Goal: Task Accomplishment & Management: Manage account settings

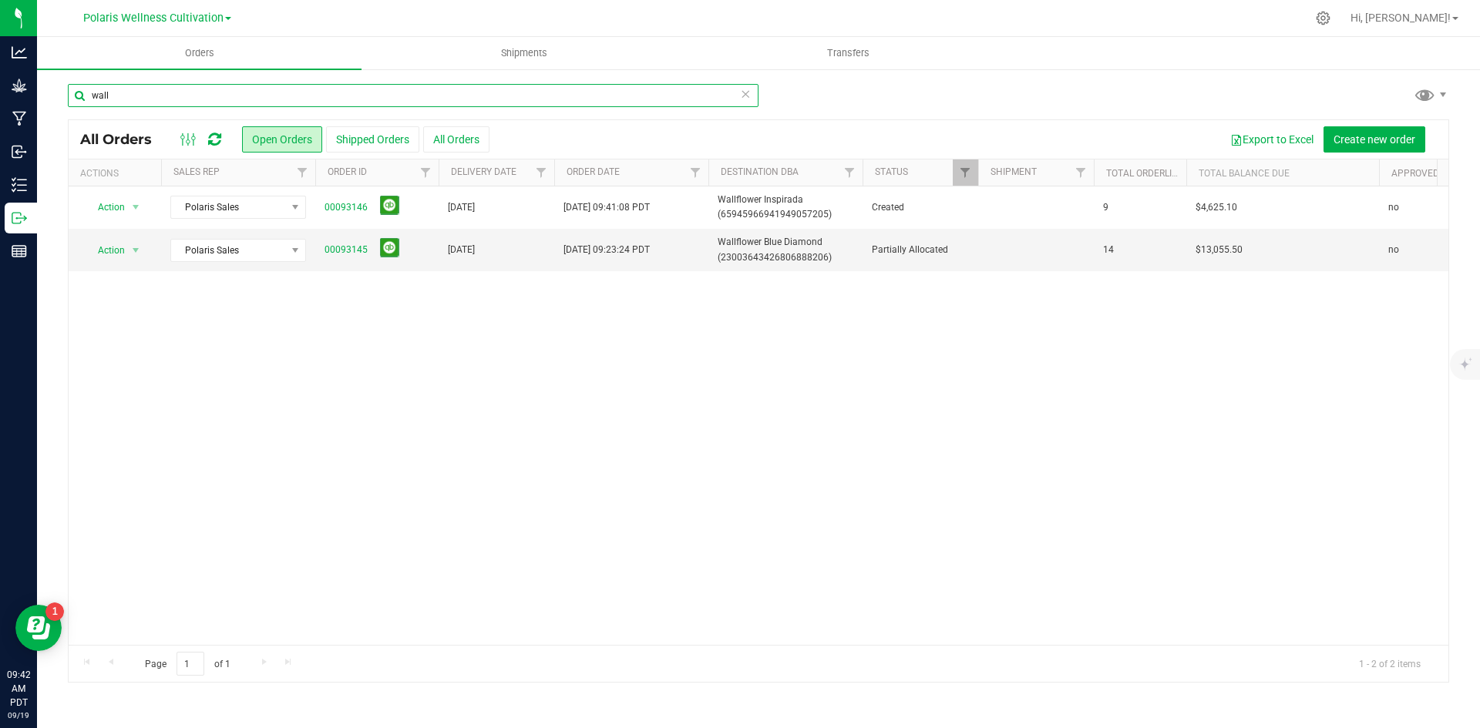
drag, startPoint x: 165, startPoint y: 99, endPoint x: -28, endPoint y: 96, distance: 192.7
click at [0, 96] on html "Analytics Grow Manufacturing Inbound Inventory Outbound Reports 09:42 AM PDT [D…" at bounding box center [740, 364] width 1480 height 728
type input "source"
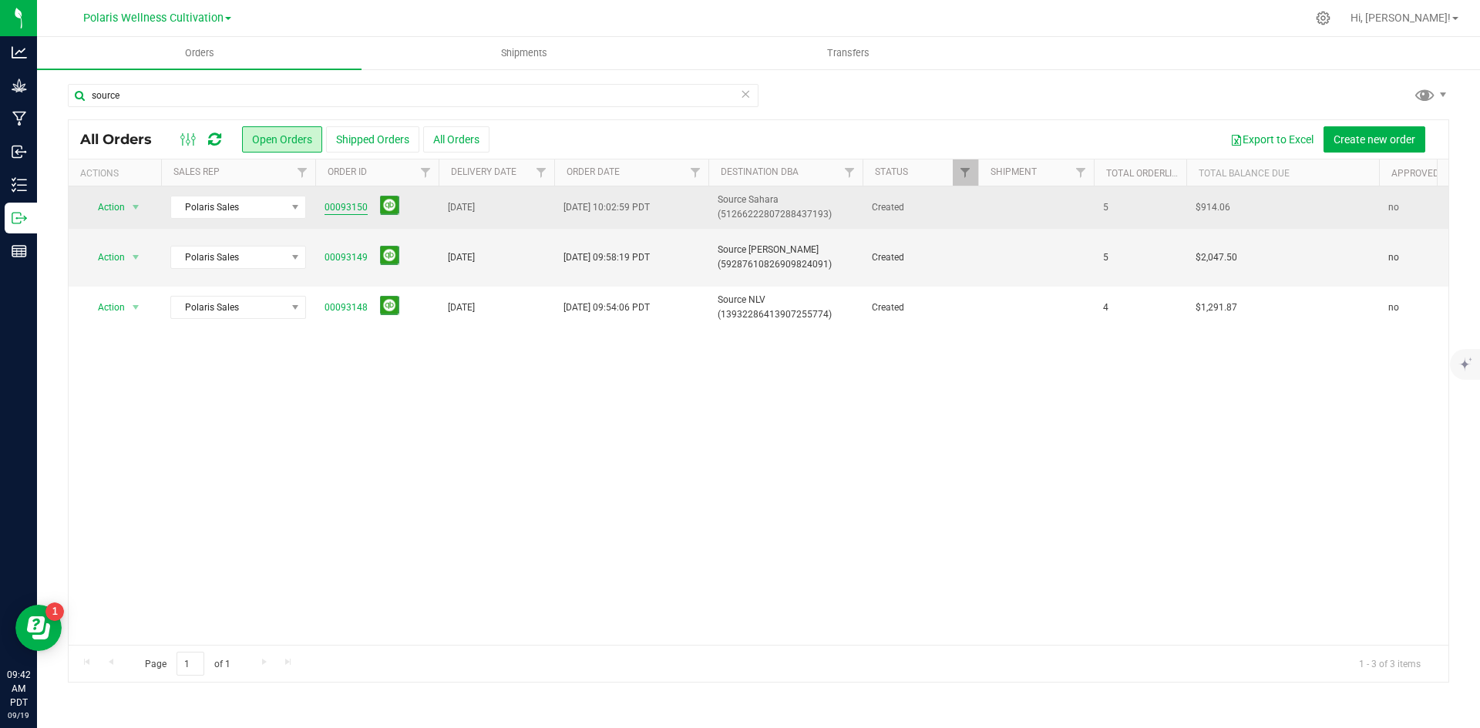
click at [361, 203] on link "00093150" at bounding box center [345, 207] width 43 height 15
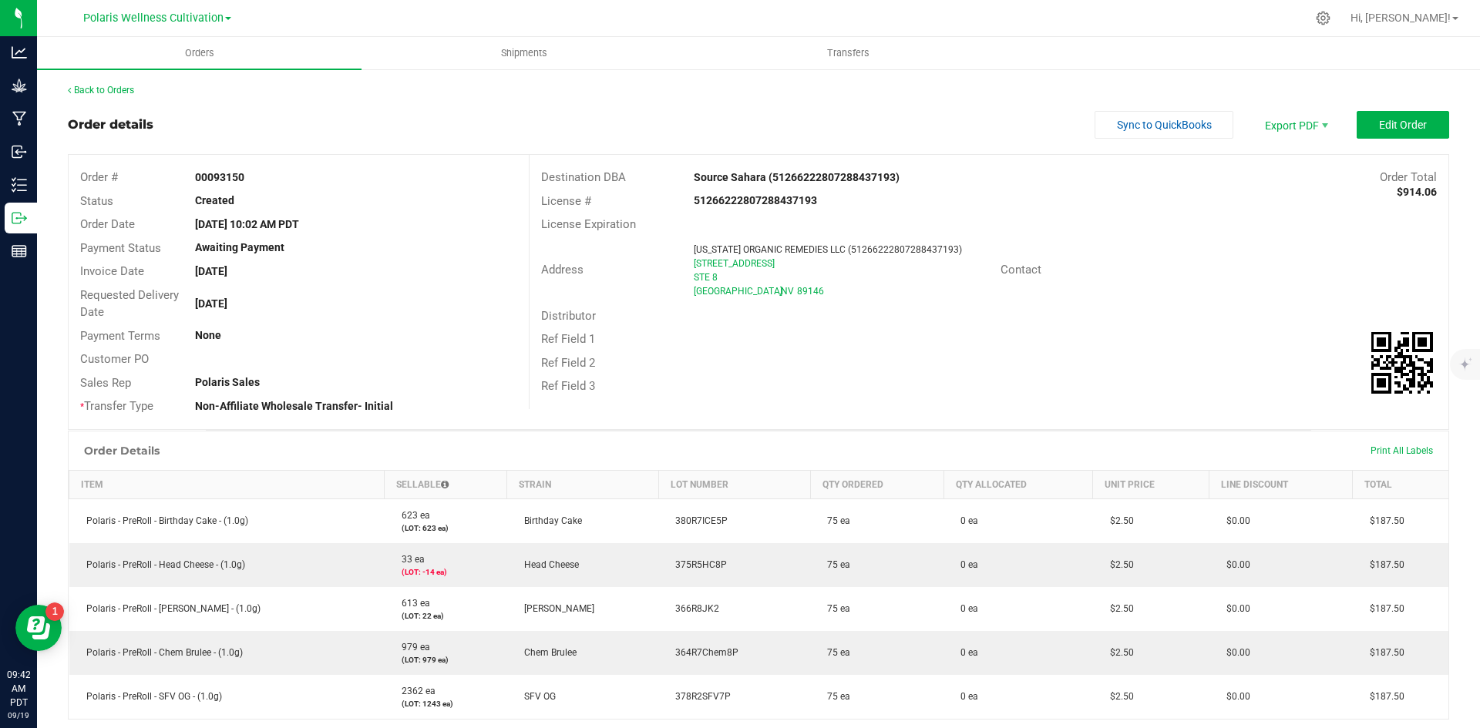
click at [783, 108] on div "Back to Orders Order details Sync to QuickBooks Export PDF Edit Order Order # 0…" at bounding box center [758, 540] width 1381 height 914
click at [1115, 287] on div "Address [US_STATE] ORGANIC REMEDIES LLC (51266222807288437193) [STREET_ADDRESS]…" at bounding box center [988, 271] width 919 height 68
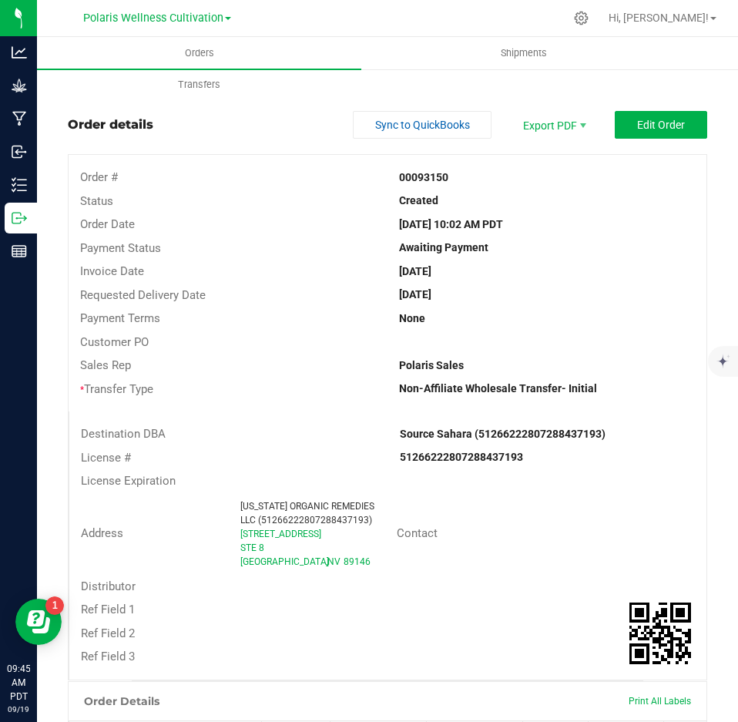
click at [303, 465] on div "License #" at bounding box center [228, 458] width 319 height 18
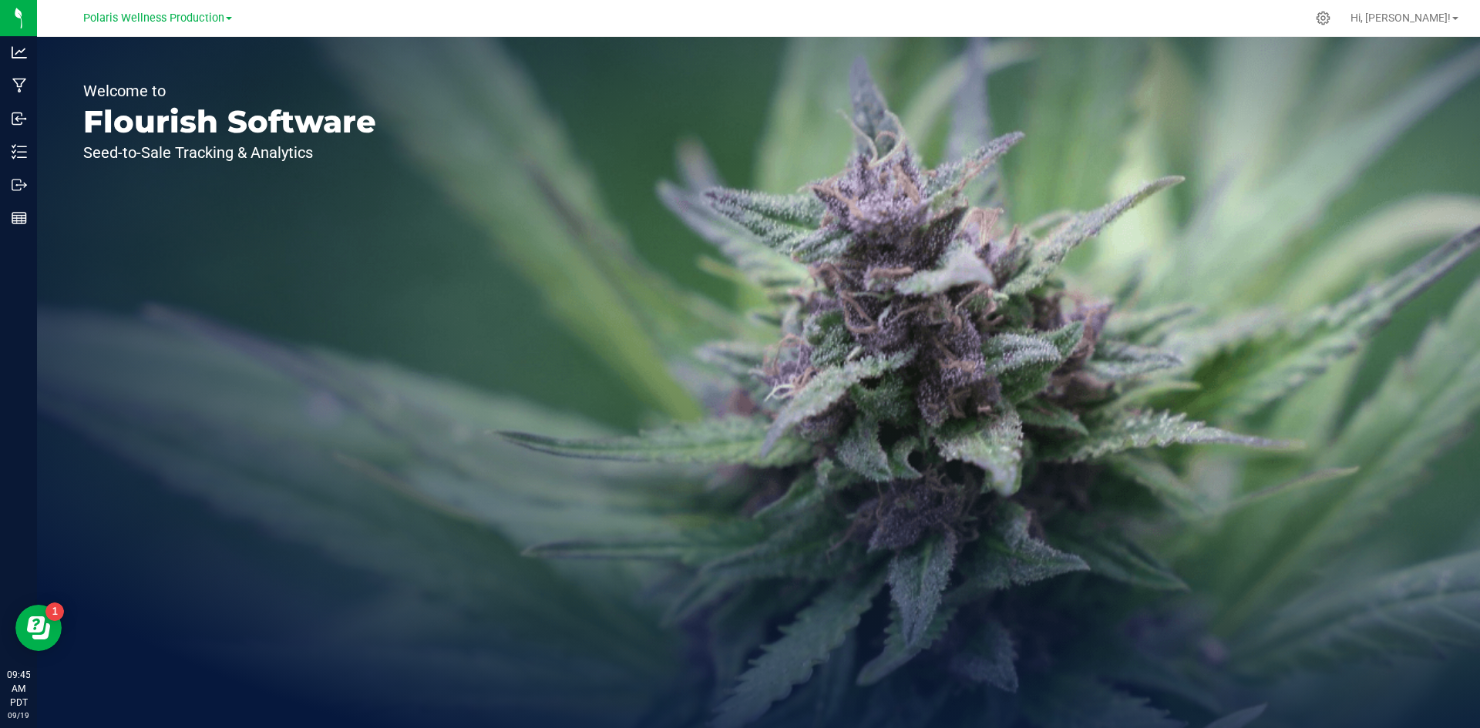
drag, startPoint x: 200, startPoint y: 26, endPoint x: 193, endPoint y: 44, distance: 18.8
click at [200, 26] on div "Polaris Wellness Production" at bounding box center [157, 17] width 149 height 18
click at [173, 21] on span "Polaris Wellness Production" at bounding box center [153, 19] width 141 height 14
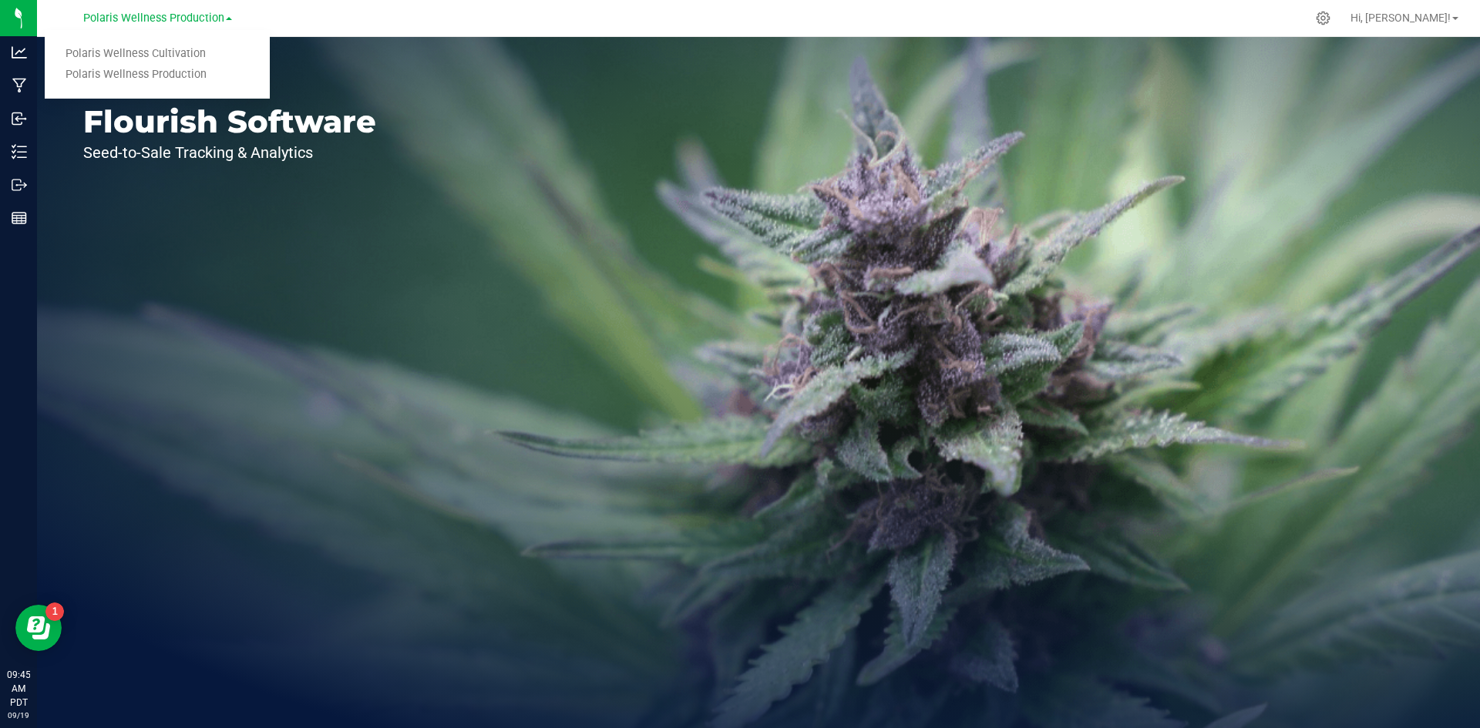
click at [178, 60] on link "Polaris Wellness Cultivation" at bounding box center [157, 54] width 225 height 21
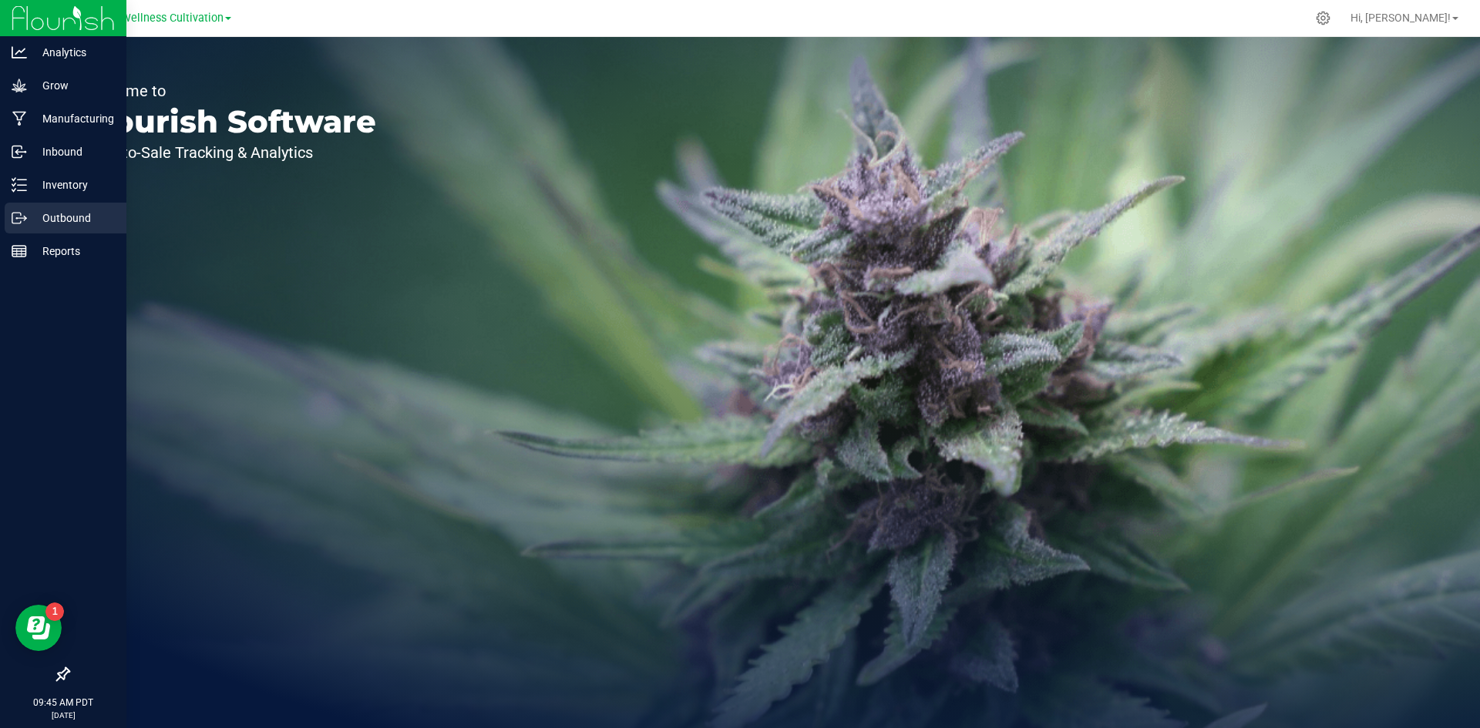
click at [74, 219] on p "Outbound" at bounding box center [73, 218] width 92 height 18
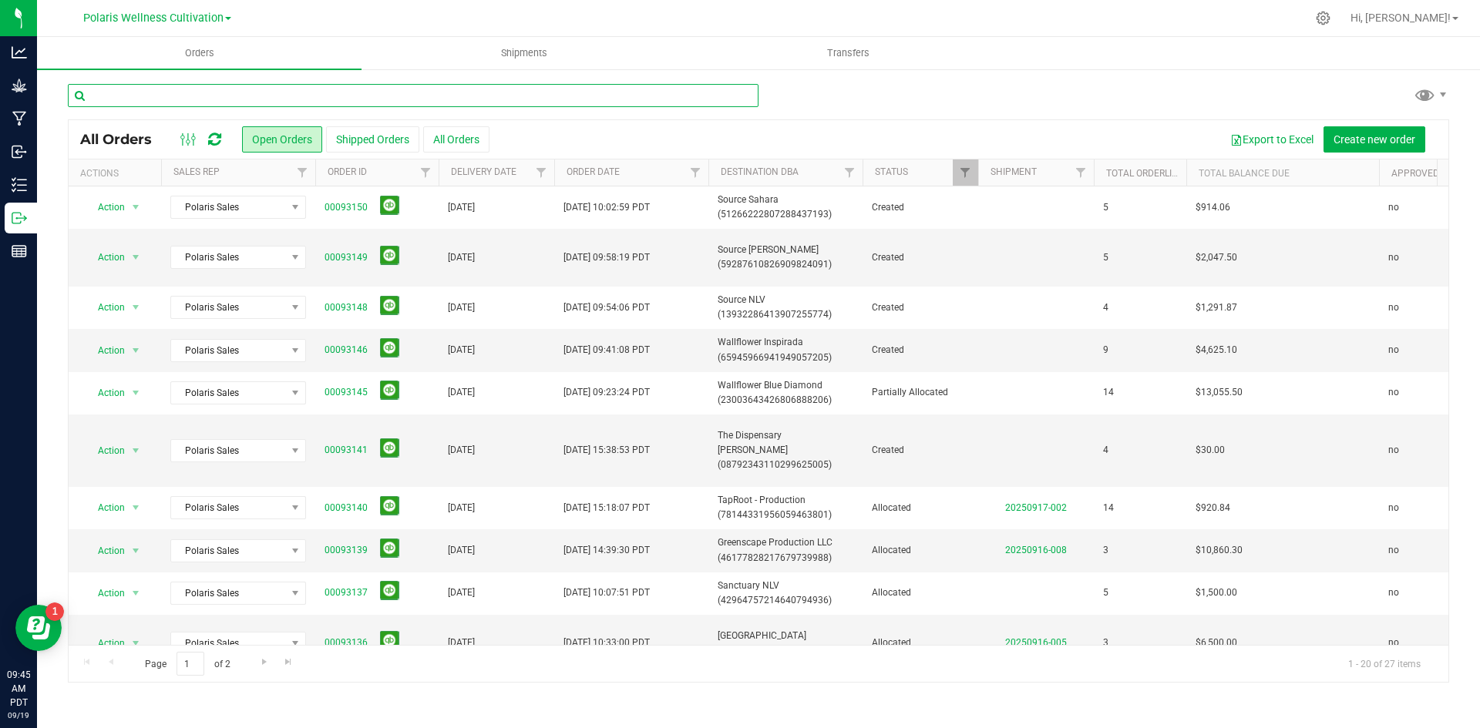
drag, startPoint x: 267, startPoint y: 95, endPoint x: 261, endPoint y: 81, distance: 15.2
click at [265, 91] on input "text" at bounding box center [413, 95] width 691 height 23
type input "source"
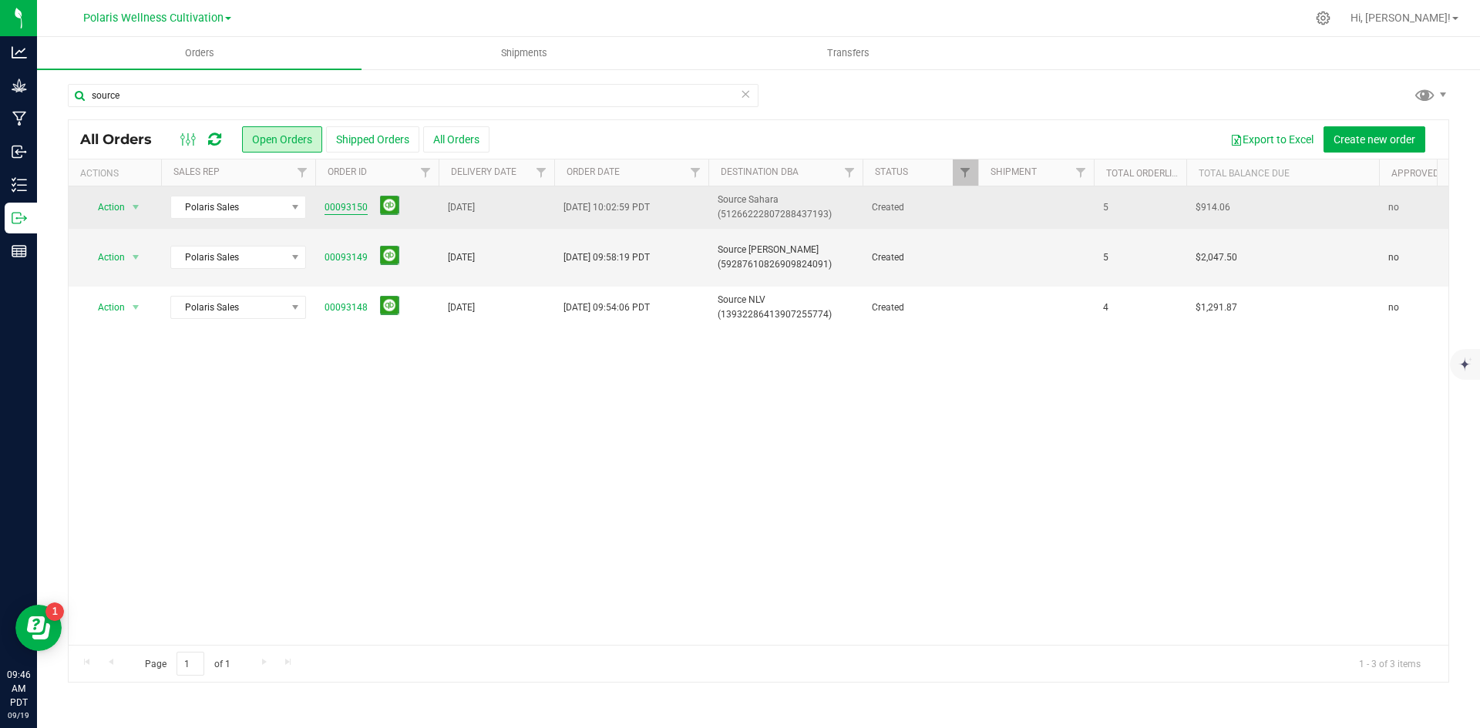
click at [346, 200] on span "00093150" at bounding box center [376, 208] width 105 height 24
click at [346, 200] on link "00093150" at bounding box center [345, 207] width 43 height 15
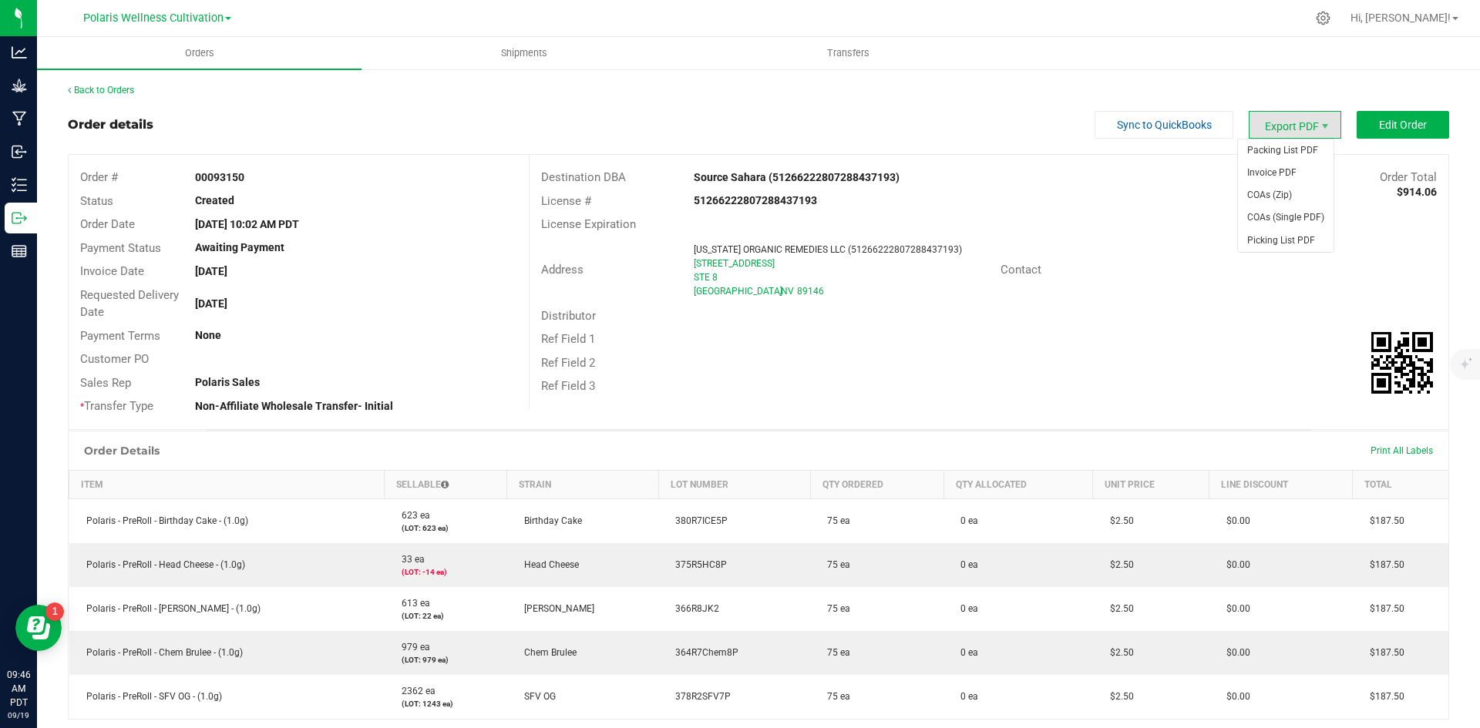
click at [1285, 133] on span "Export PDF" at bounding box center [1294, 125] width 92 height 28
click at [1284, 177] on span "Invoice PDF" at bounding box center [1286, 173] width 96 height 22
click at [97, 89] on link "Back to Orders" at bounding box center [101, 90] width 66 height 11
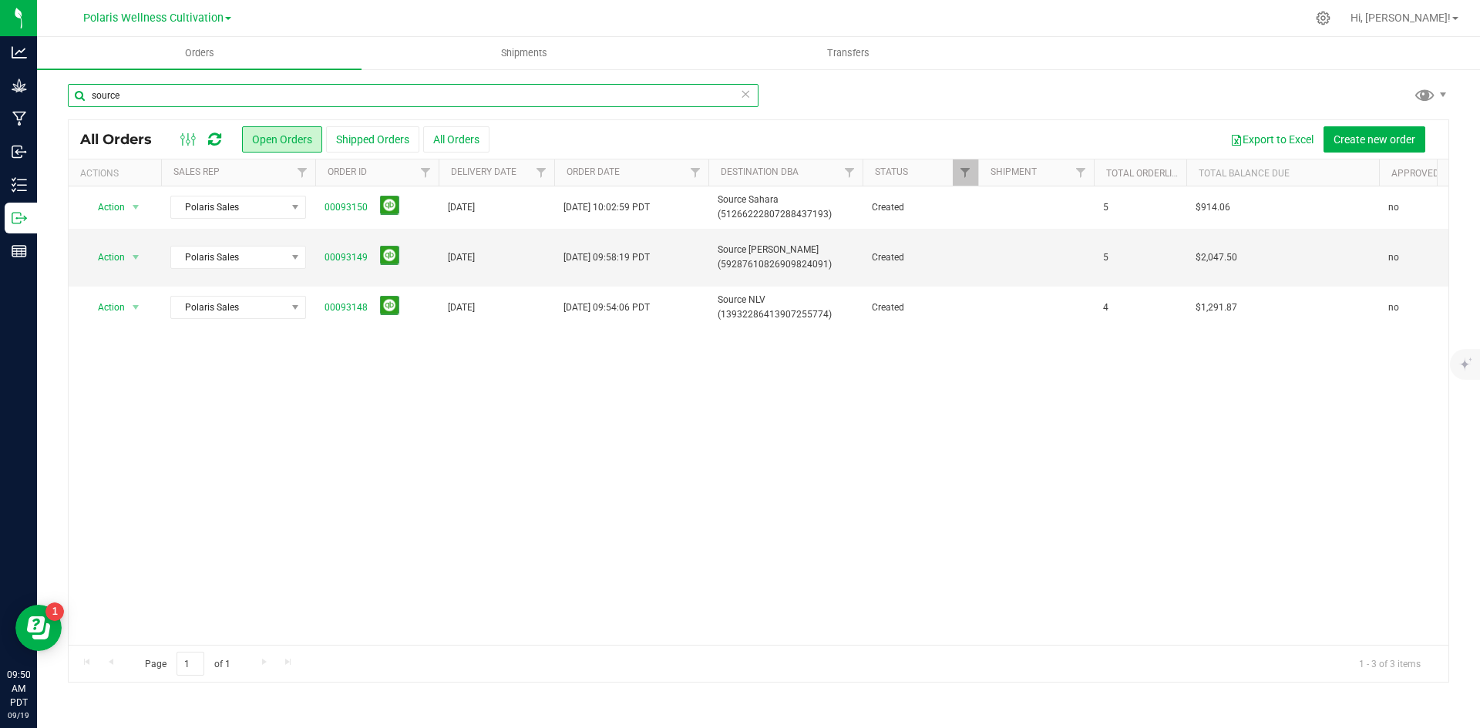
click at [264, 92] on input "source" at bounding box center [413, 95] width 691 height 23
type input "s"
type input "wallflower"
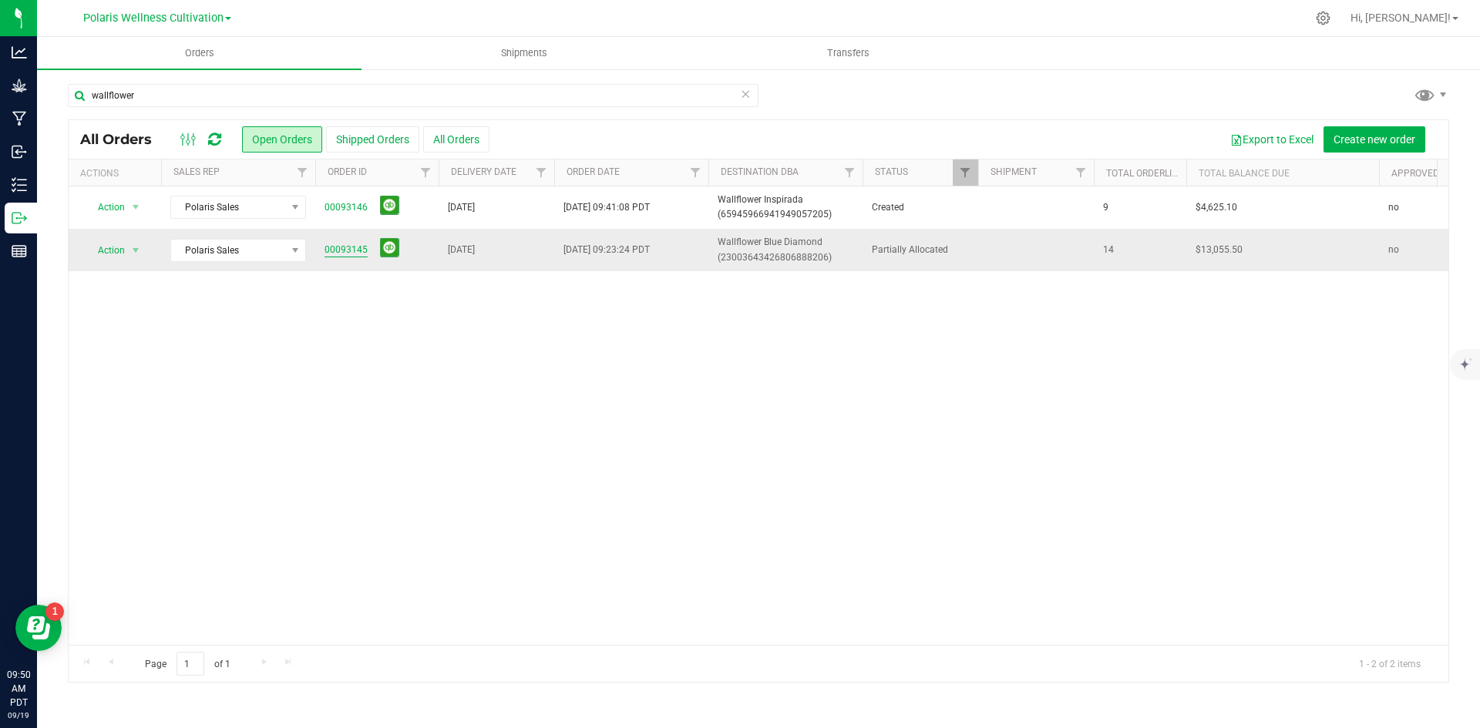
click at [350, 246] on link "00093145" at bounding box center [345, 250] width 43 height 15
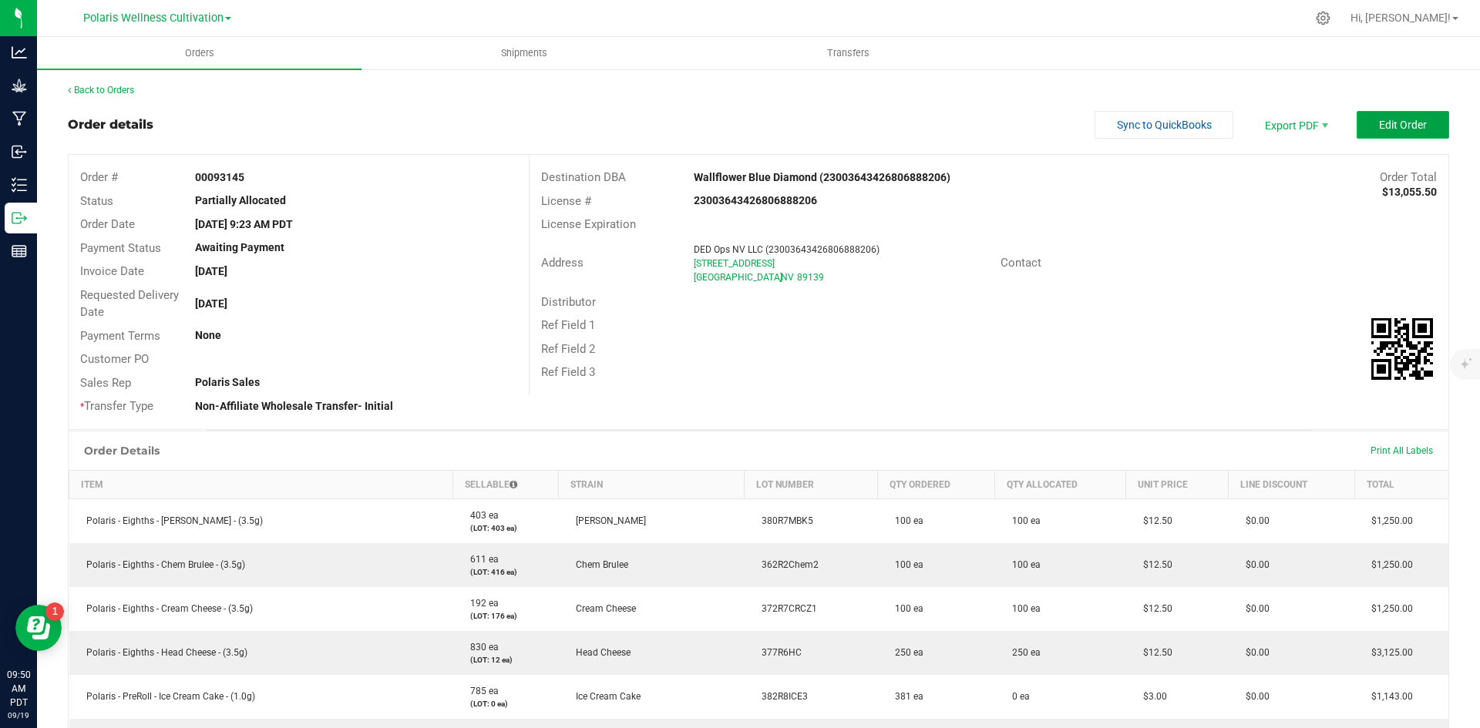
click at [1383, 121] on span "Edit Order" at bounding box center [1403, 125] width 48 height 12
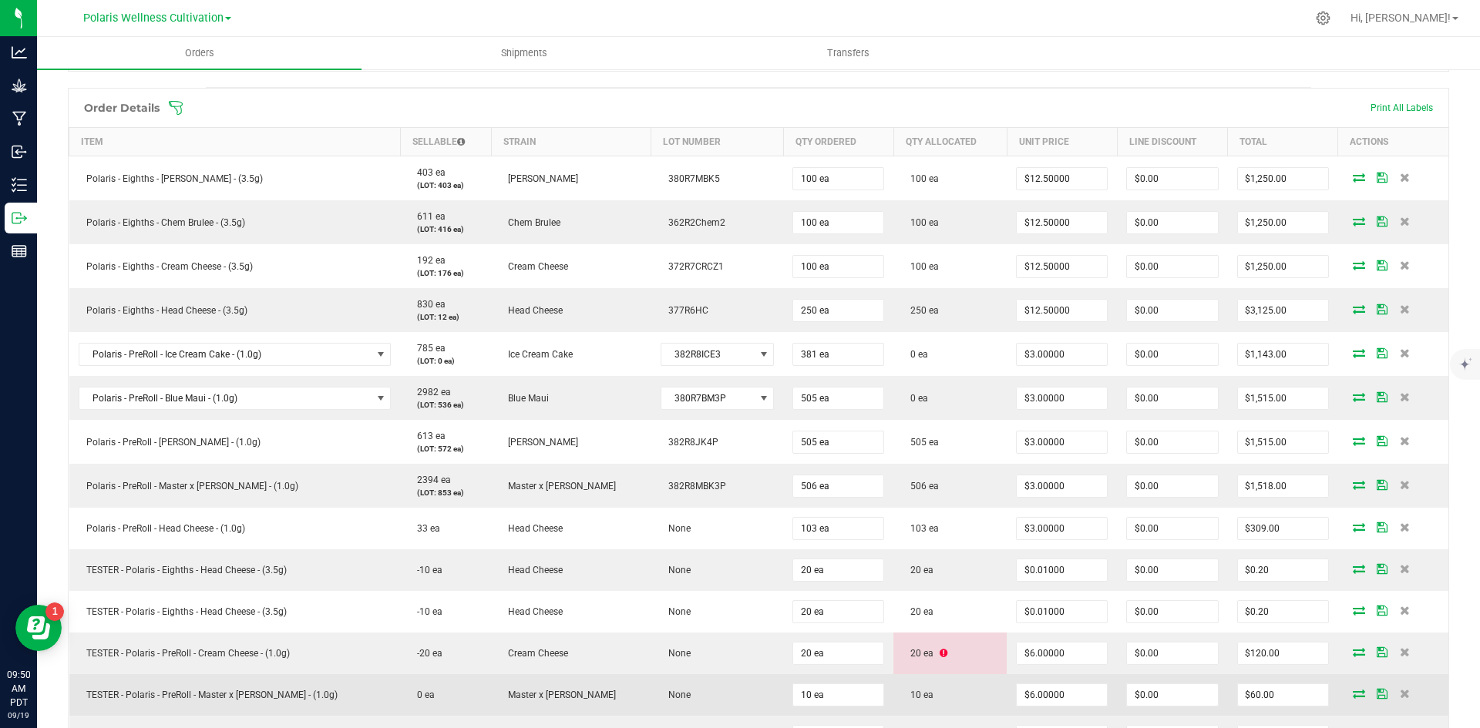
scroll to position [462, 0]
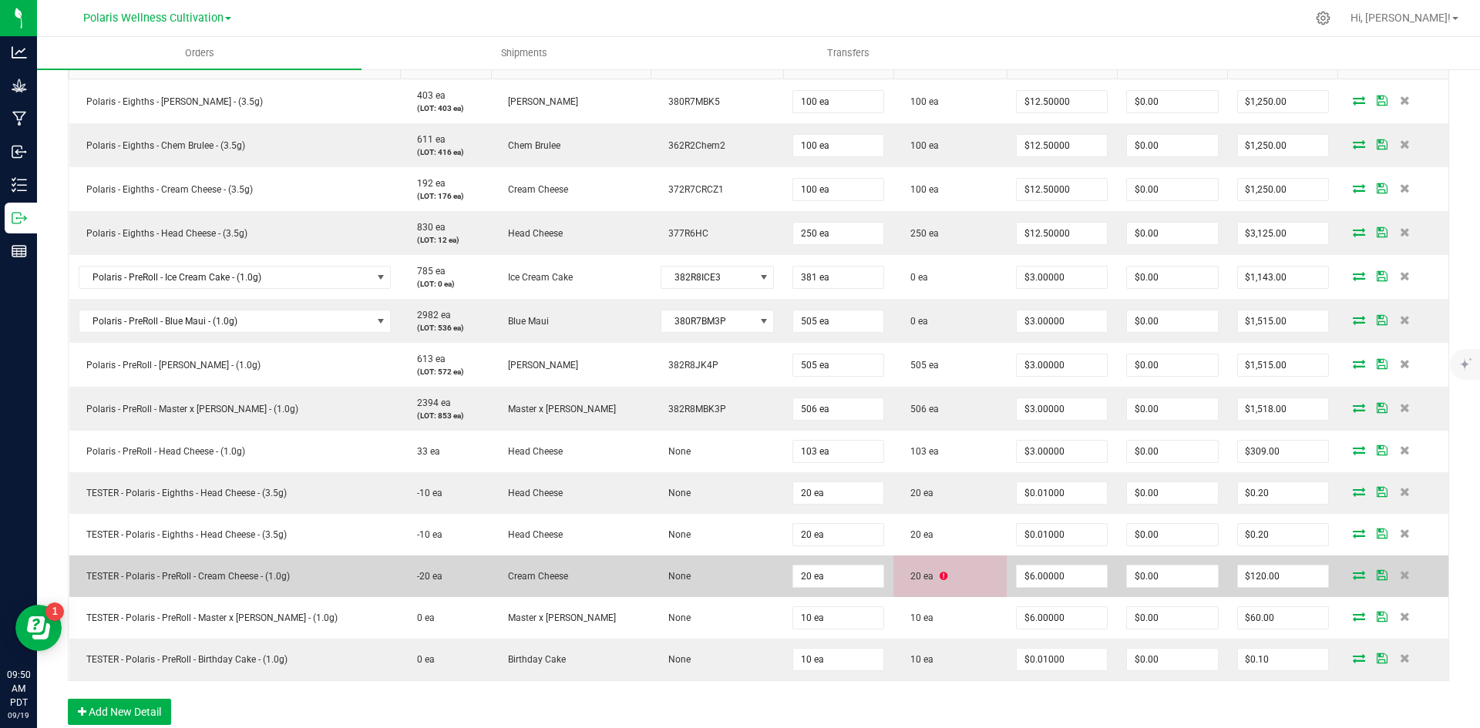
click at [338, 576] on td "TESTER - Polaris - PreRoll - Cream Cheese - (1.0g)" at bounding box center [234, 577] width 331 height 42
drag, startPoint x: 270, startPoint y: 580, endPoint x: 113, endPoint y: 586, distance: 158.1
click at [113, 586] on td "TESTER - Polaris - PreRoll - Cream Cheese - (1.0g)" at bounding box center [234, 577] width 331 height 42
click at [120, 586] on td "TESTER - Polaris - PreRoll - Cream Cheese - (1.0g)" at bounding box center [234, 577] width 331 height 42
click at [307, 581] on td "TESTER - Polaris - PreRoll - Cream Cheese - (1.0g)" at bounding box center [234, 577] width 331 height 42
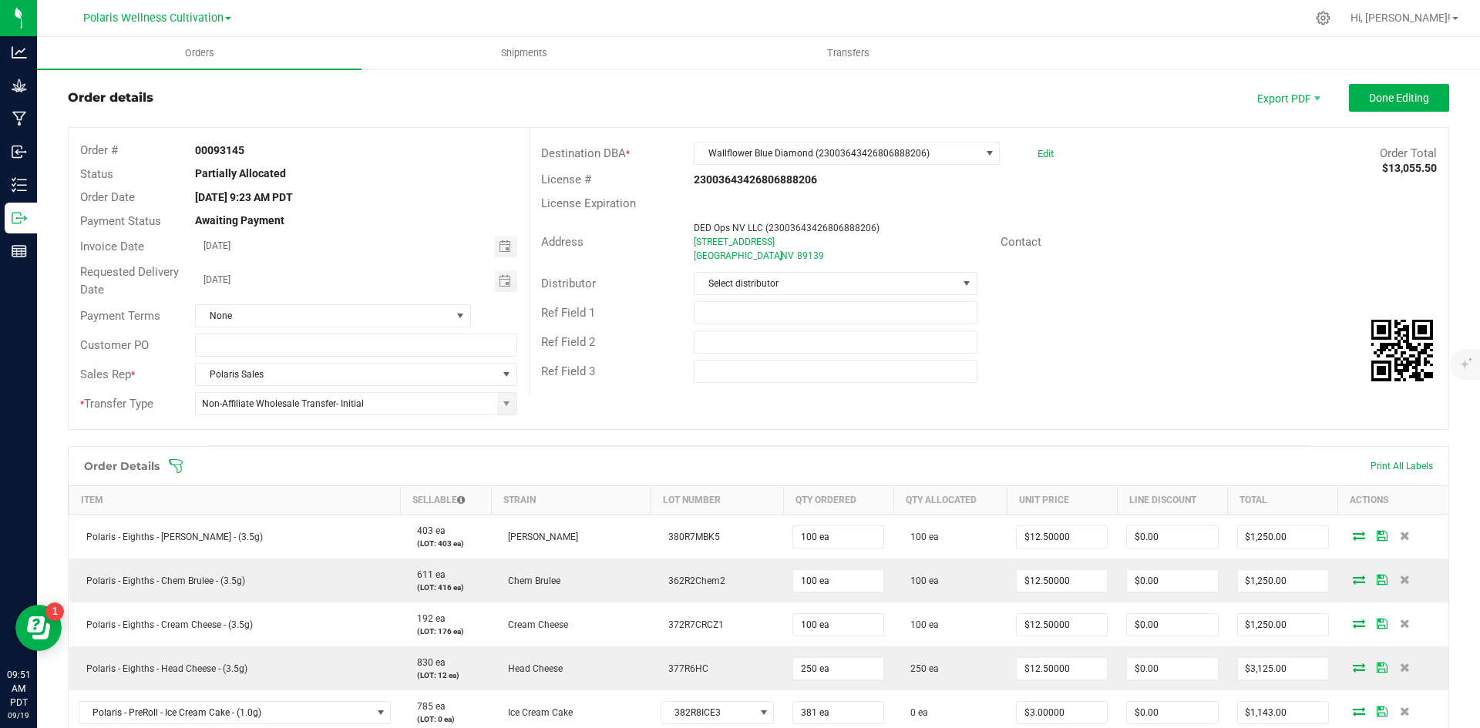
scroll to position [0, 0]
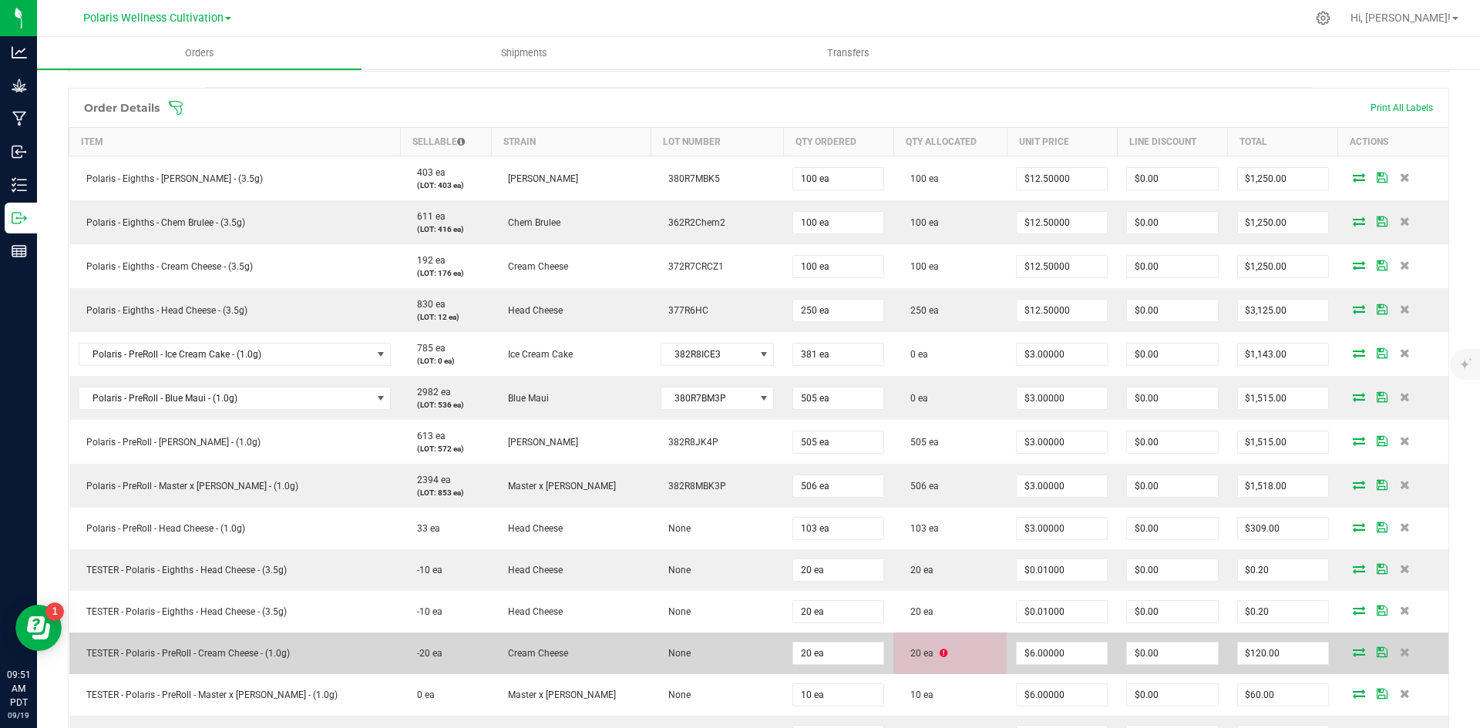
click at [939, 653] on icon at bounding box center [943, 653] width 8 height 9
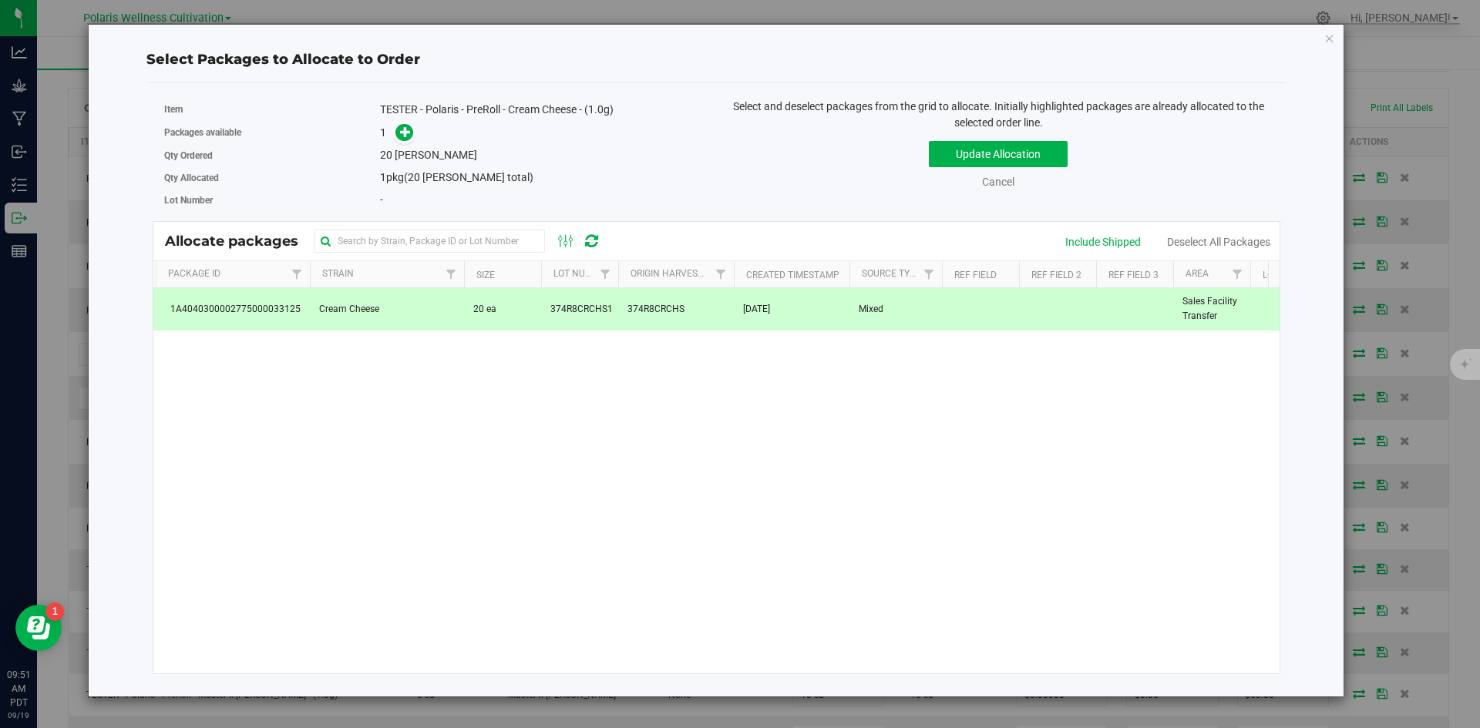
scroll to position [0, 0]
click at [554, 307] on span "20 ea" at bounding box center [559, 309] width 23 height 15
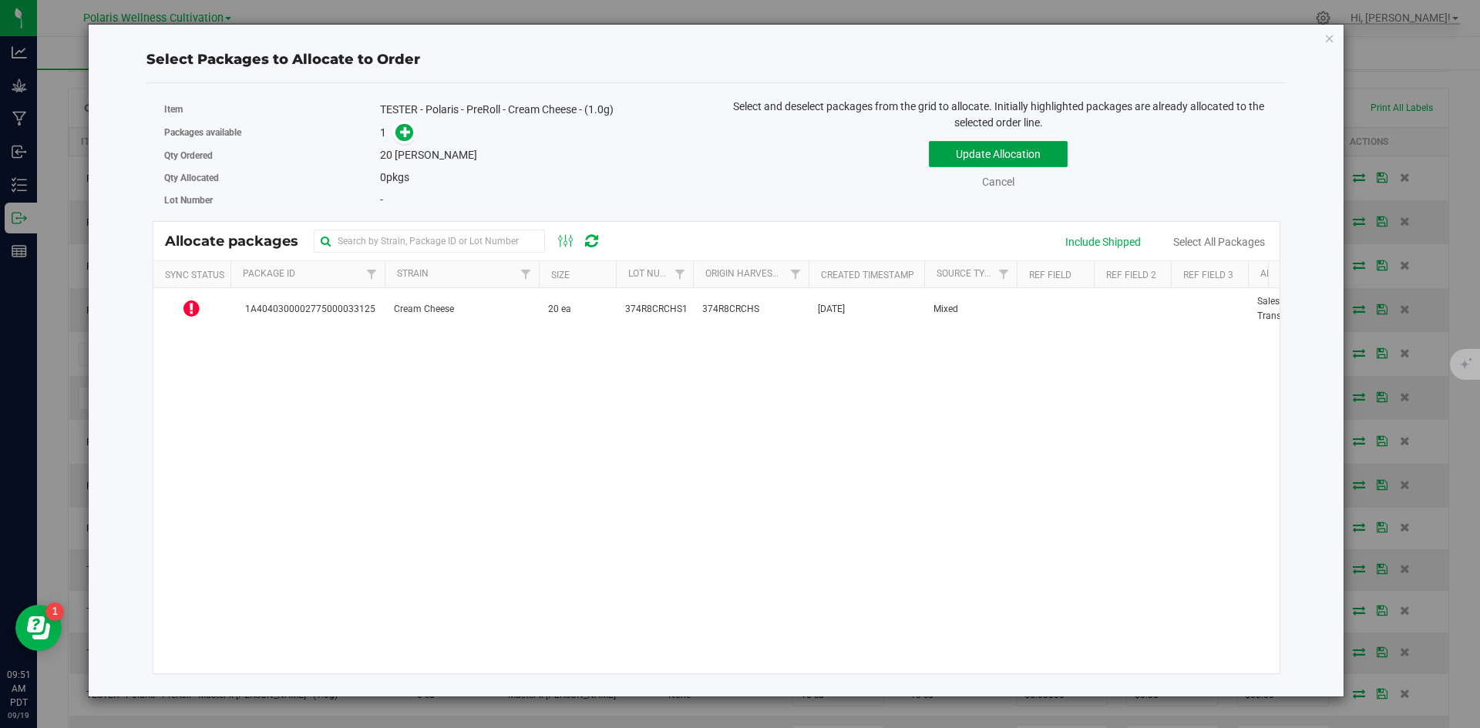
click at [1031, 160] on button "Update Allocation" at bounding box center [998, 154] width 139 height 26
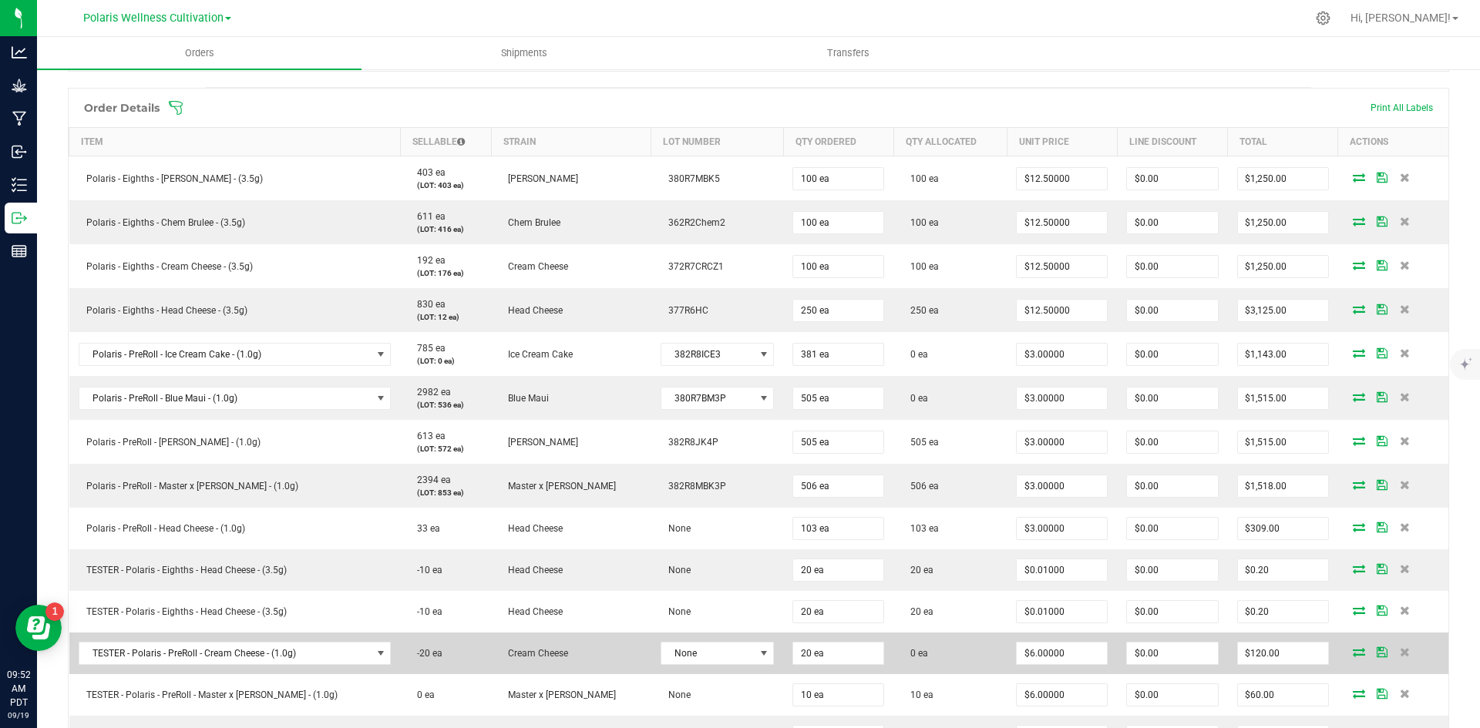
click at [415, 661] on td "-20 ea" at bounding box center [445, 654] width 91 height 42
click at [1006, 650] on td "$6.00000" at bounding box center [1061, 654] width 110 height 42
click at [956, 660] on td "0 ea" at bounding box center [949, 654] width 113 height 42
click at [1338, 645] on td at bounding box center [1393, 654] width 110 height 42
click at [1352, 651] on icon at bounding box center [1358, 651] width 12 height 9
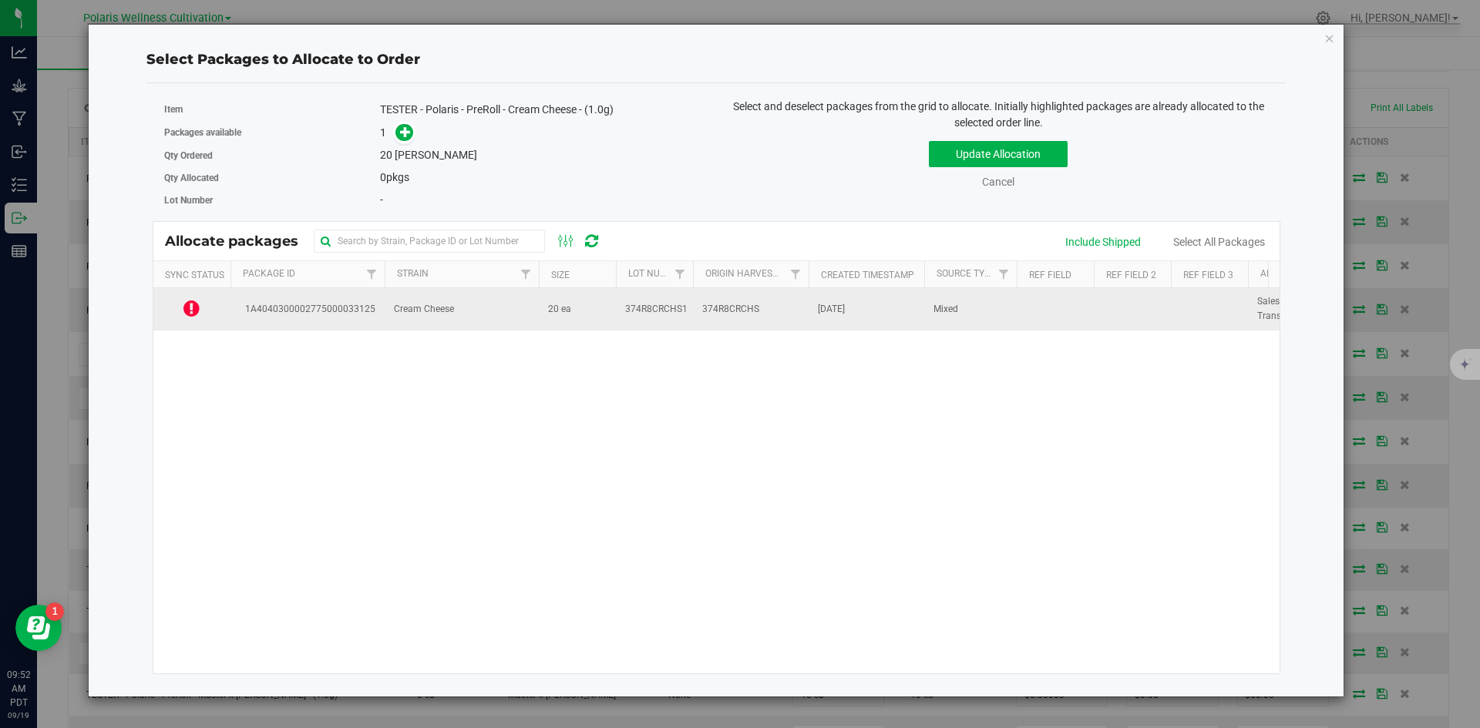
click at [428, 302] on span "Cream Cheese" at bounding box center [424, 309] width 60 height 15
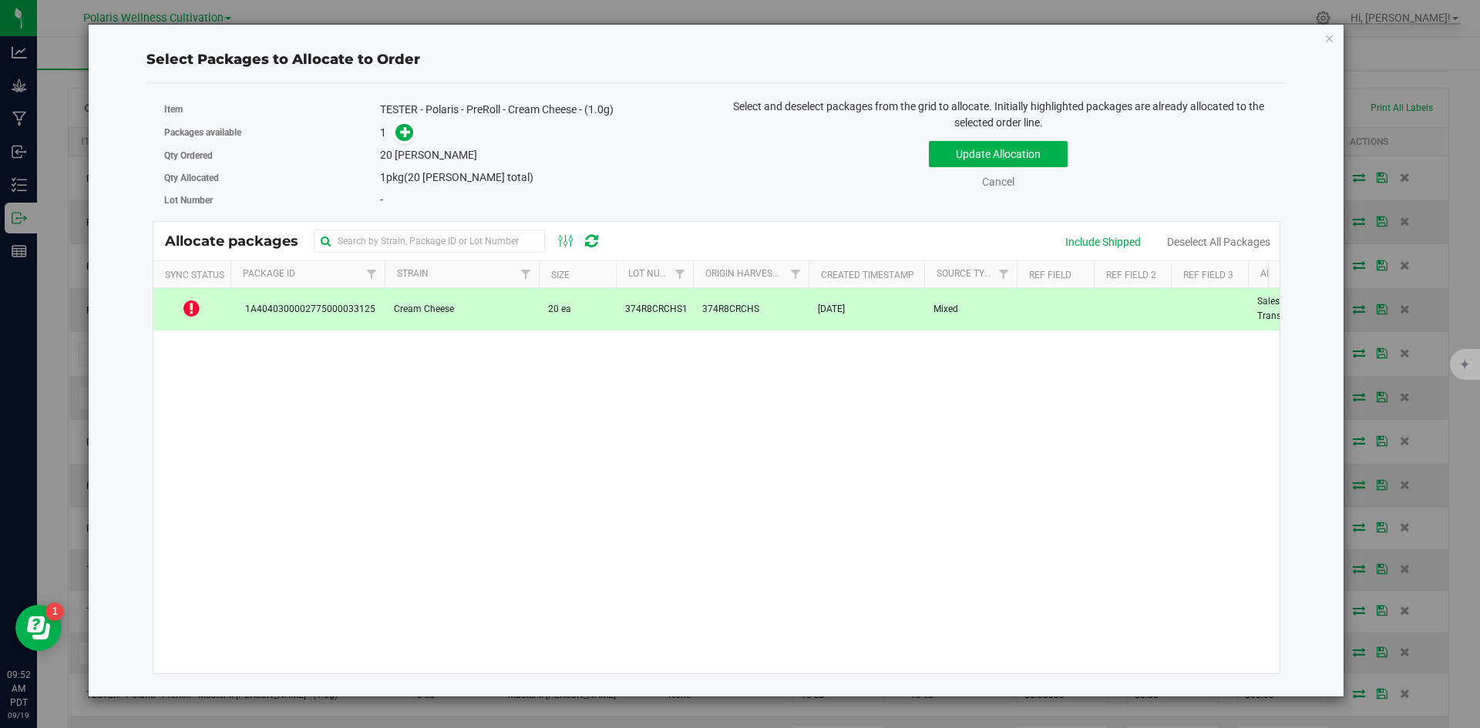
click at [1008, 137] on div "Update Allocation Cancel Include Shipped Deselect All Packages" at bounding box center [997, 162] width 541 height 56
click at [990, 161] on button "Update Allocation" at bounding box center [998, 154] width 139 height 26
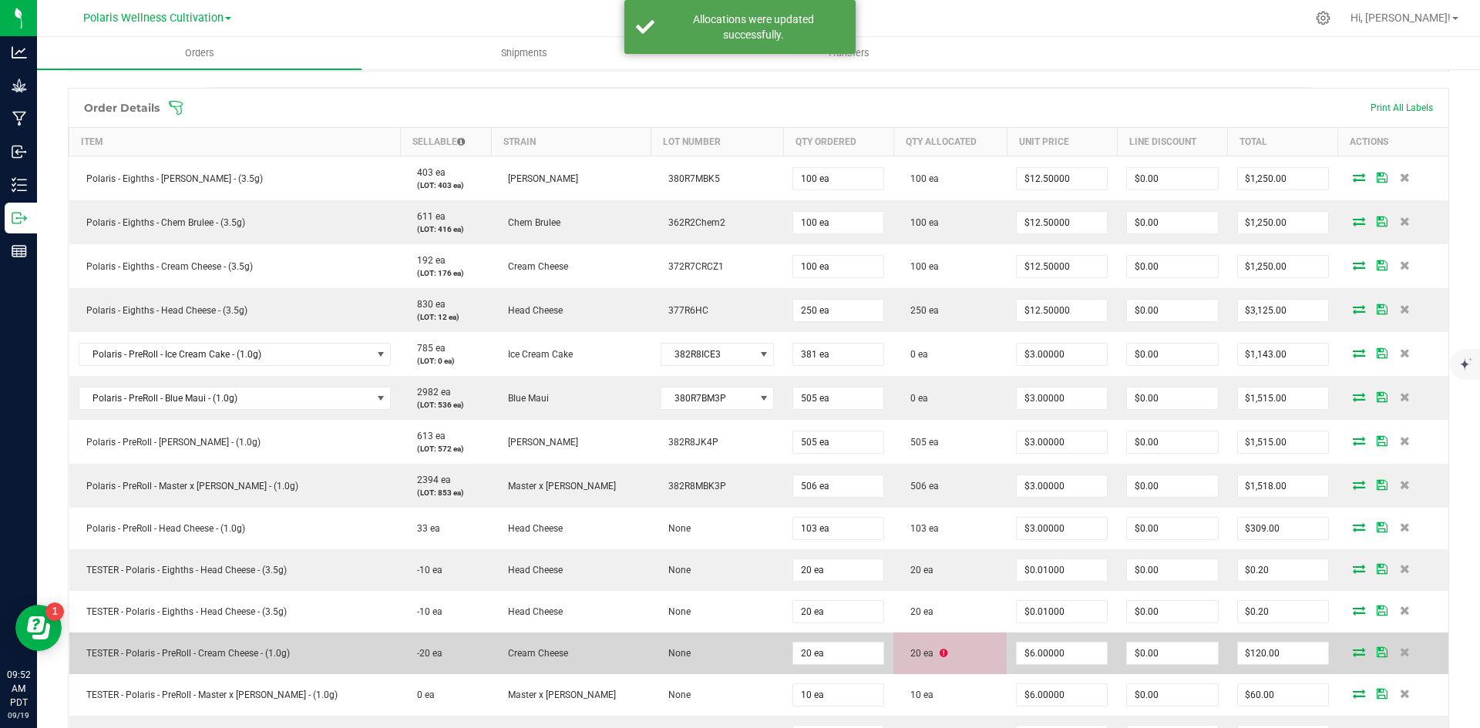
click at [918, 660] on td "20 ea" at bounding box center [949, 654] width 113 height 42
click at [939, 650] on icon at bounding box center [943, 653] width 8 height 9
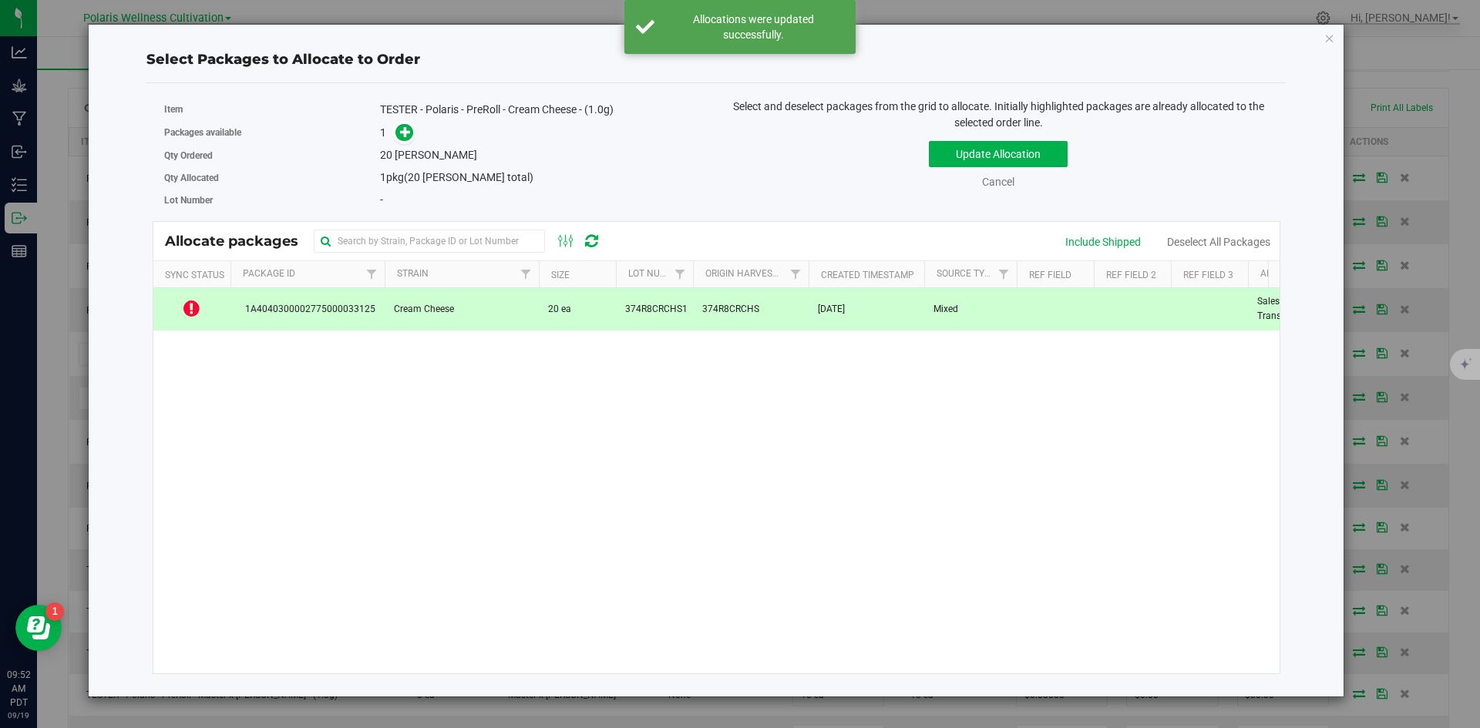
drag, startPoint x: 375, startPoint y: 425, endPoint x: 385, endPoint y: 422, distance: 11.5
click at [376, 425] on div "1A4040300002775000033125 Cream Cheese 20 ea 374R8CRCHS1 374R8CRCHS Sep 18, 2025…" at bounding box center [716, 480] width 1127 height 385
click at [1324, 40] on icon "button" at bounding box center [1329, 38] width 11 height 18
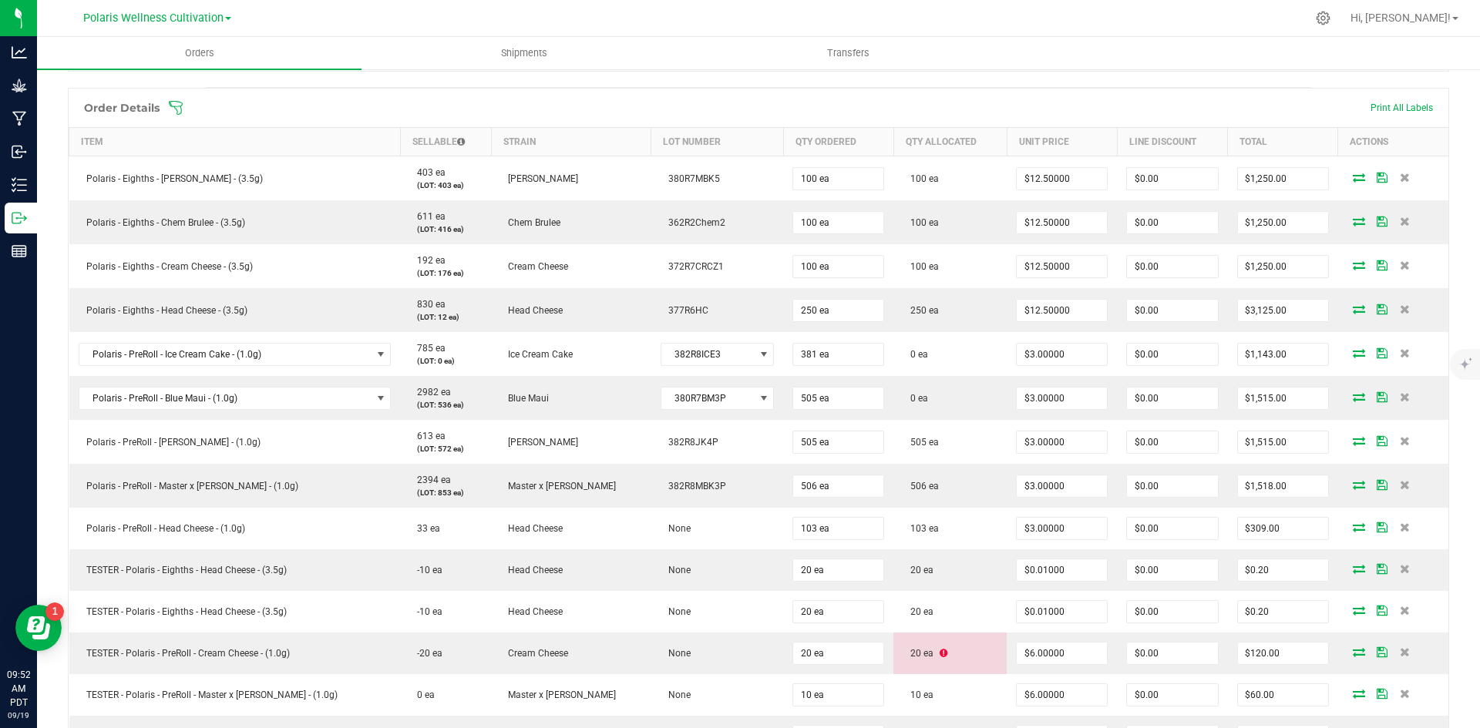
click at [963, 73] on div "Order details Export PDF Done Editing Order # 00093145 Status Partially Allocat…" at bounding box center [758, 444] width 1381 height 1436
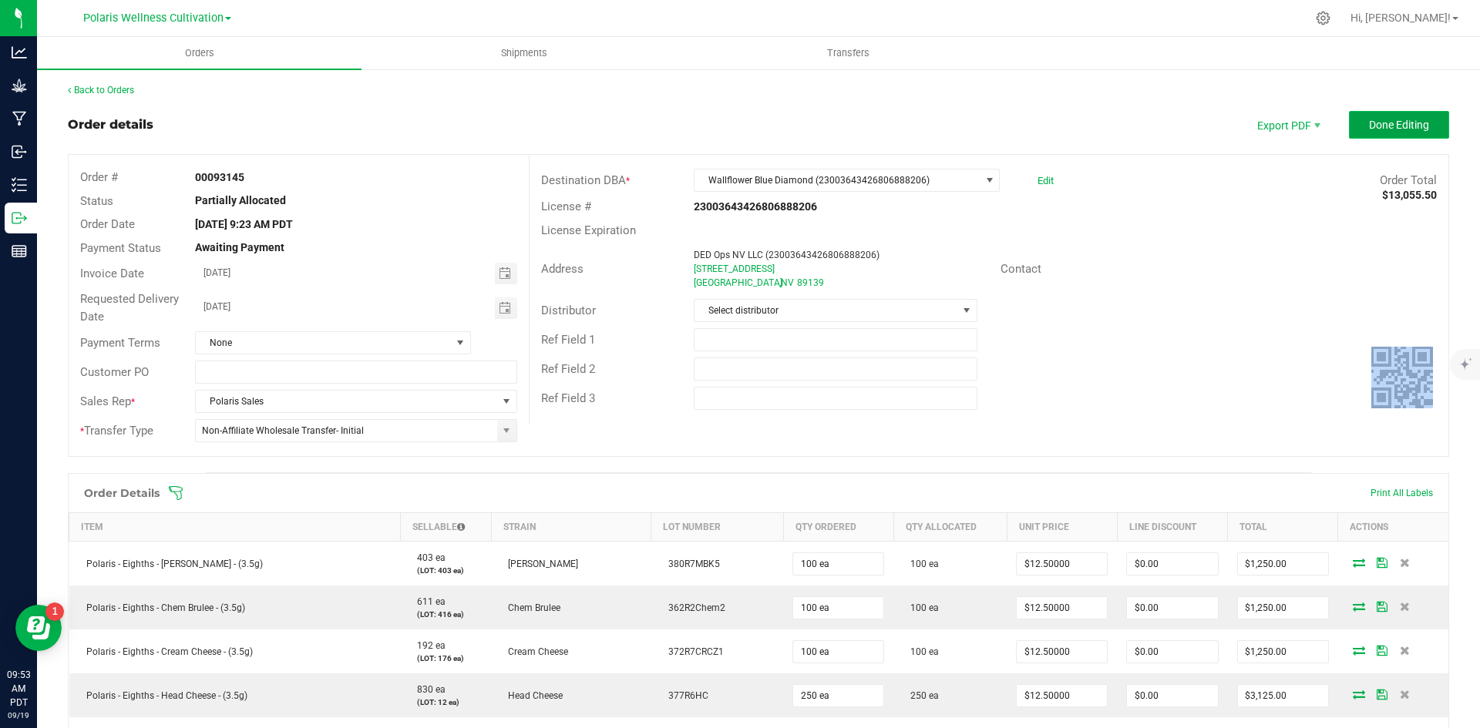
click at [1397, 127] on span "Done Editing" at bounding box center [1399, 125] width 60 height 12
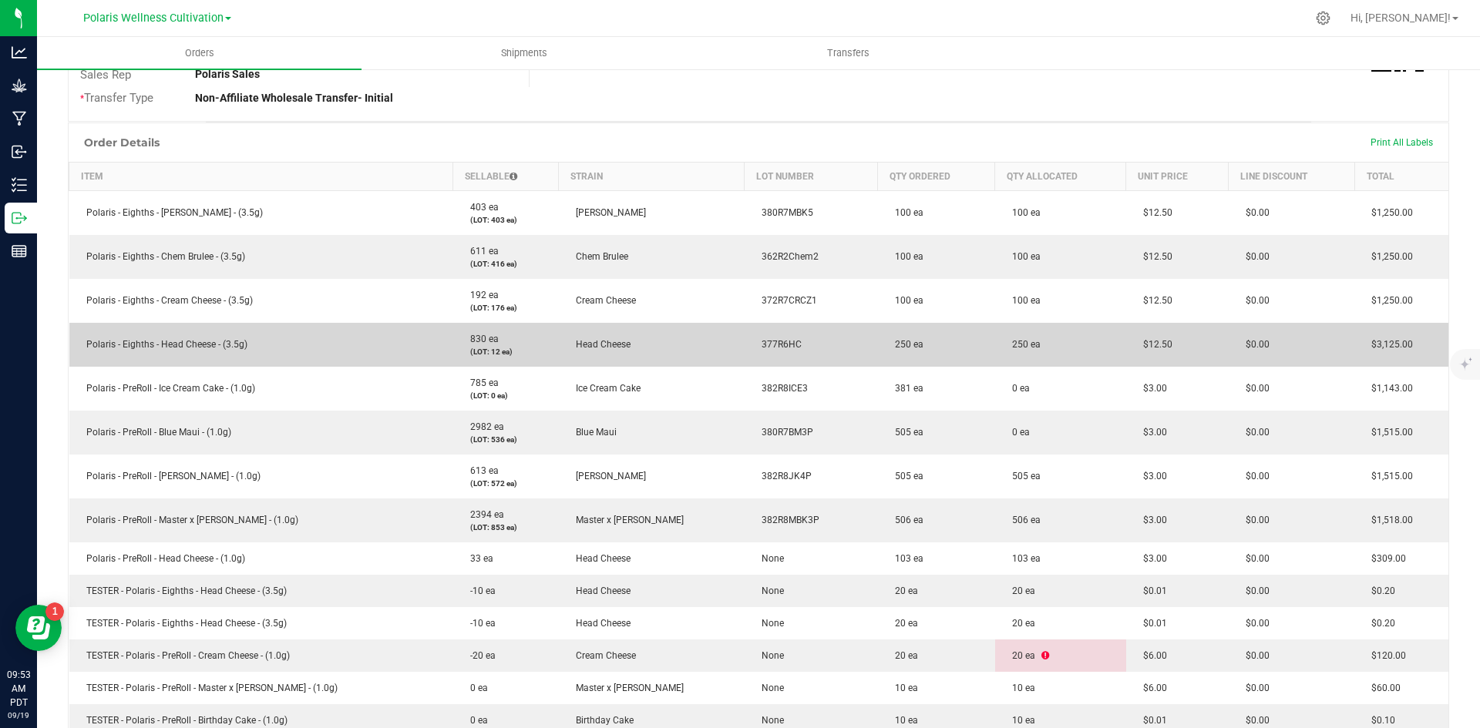
scroll to position [694, 0]
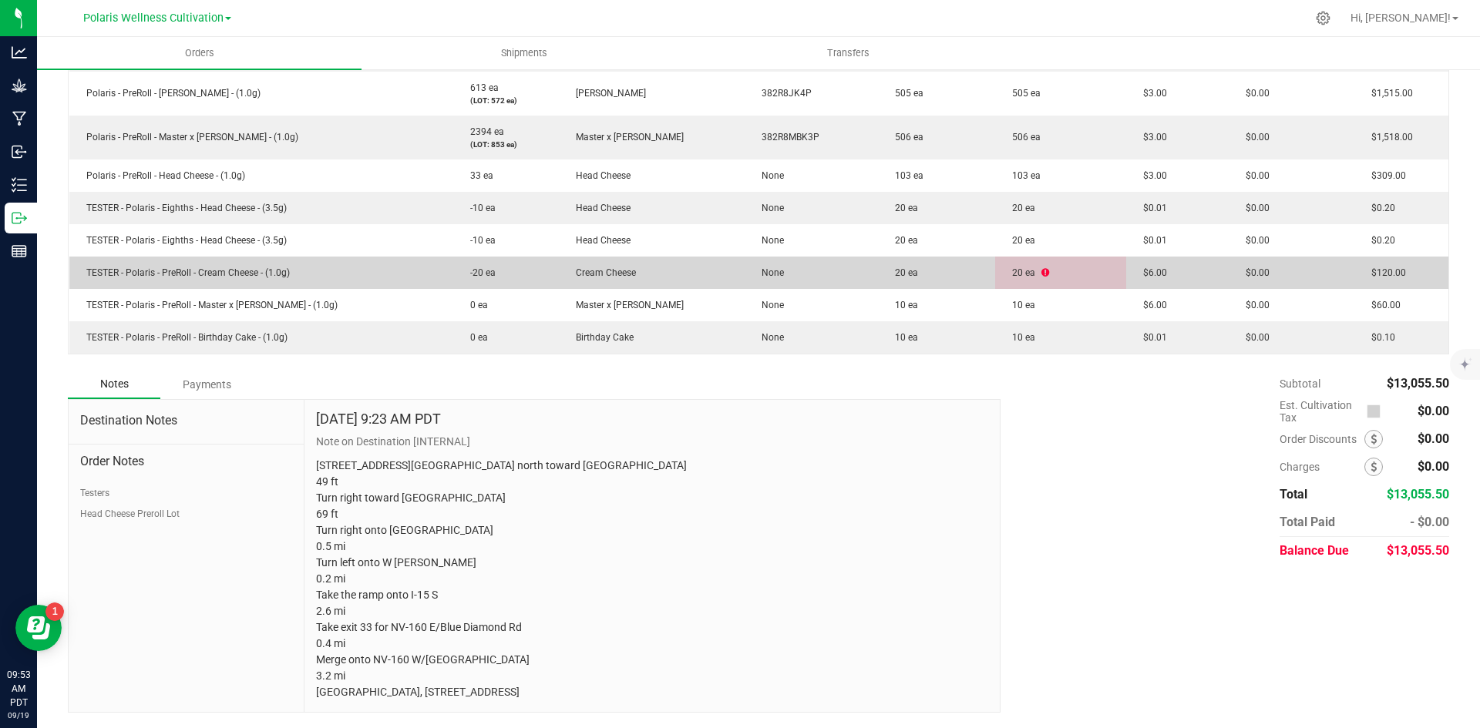
click at [1041, 274] on icon at bounding box center [1045, 272] width 8 height 9
click at [186, 271] on span "TESTER - Polaris - PreRoll - Cream Cheese - (1.0g)" at bounding box center [184, 272] width 211 height 11
click at [1021, 258] on td "20 ea" at bounding box center [1060, 273] width 131 height 32
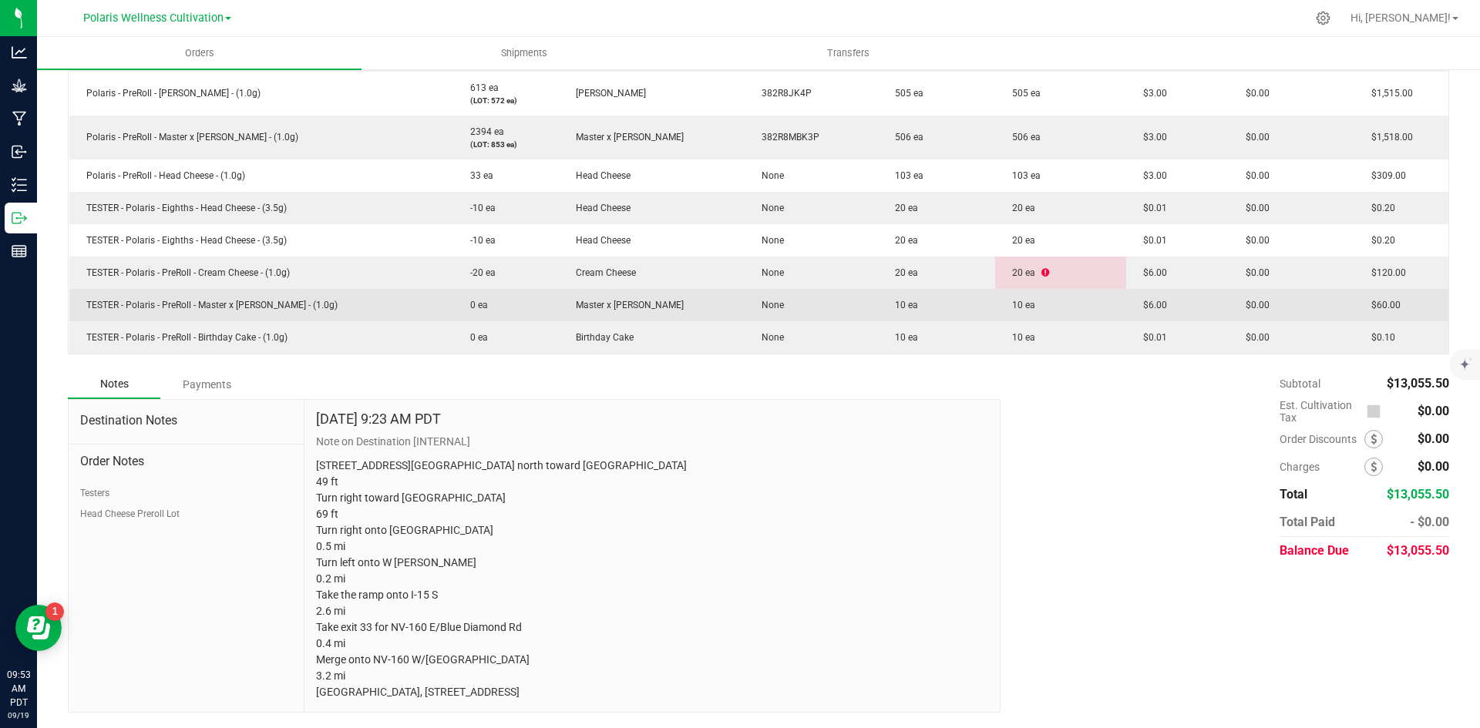
click at [1022, 289] on td "10 ea" at bounding box center [1060, 305] width 131 height 32
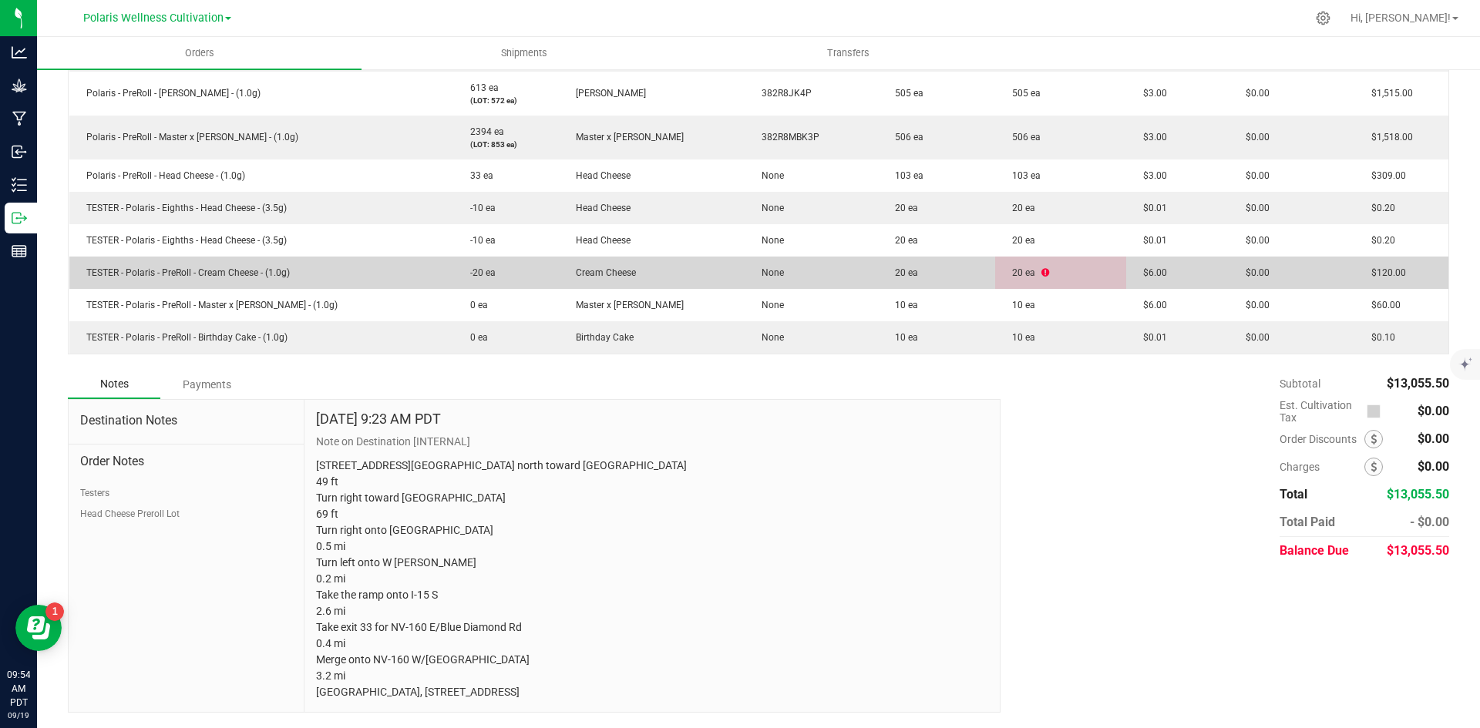
click at [293, 262] on td "TESTER - Polaris - PreRoll - Cream Cheese - (1.0g)" at bounding box center [261, 273] width 384 height 32
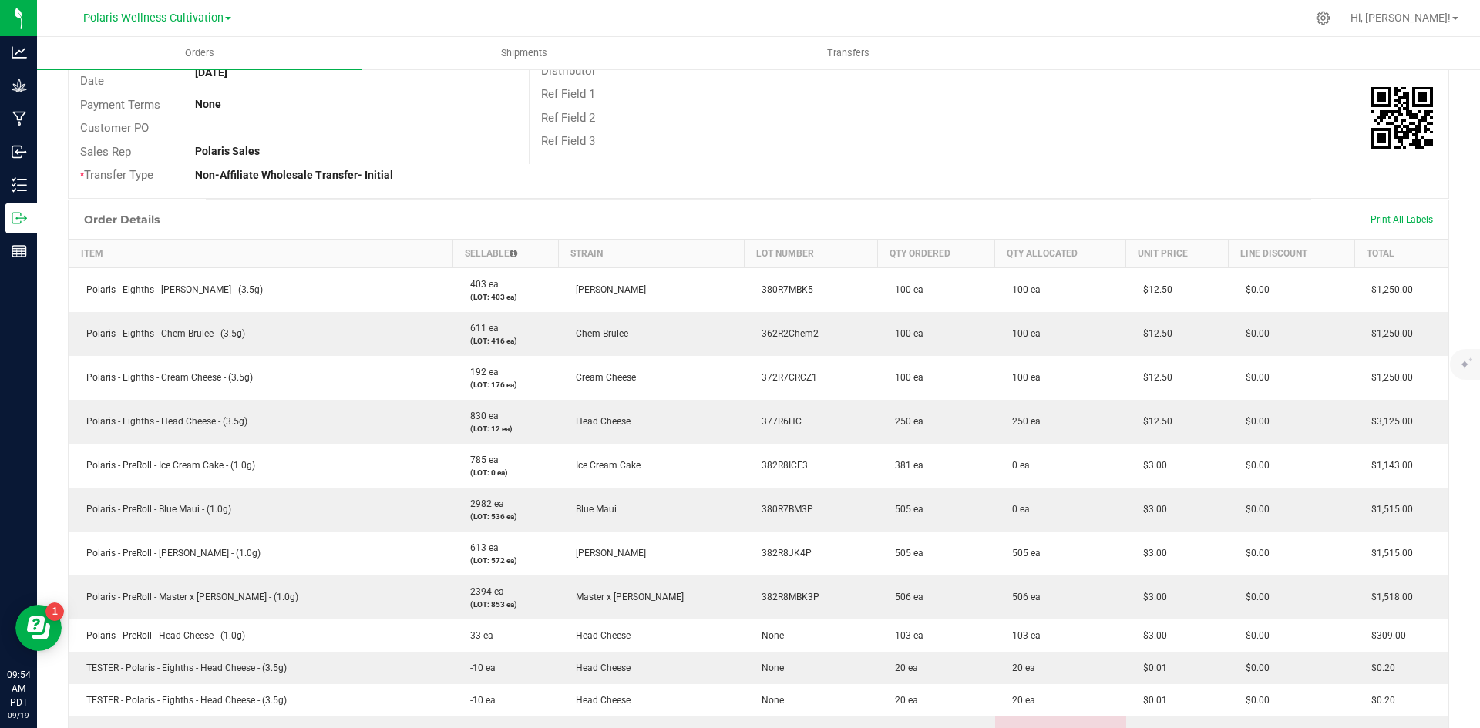
scroll to position [0, 0]
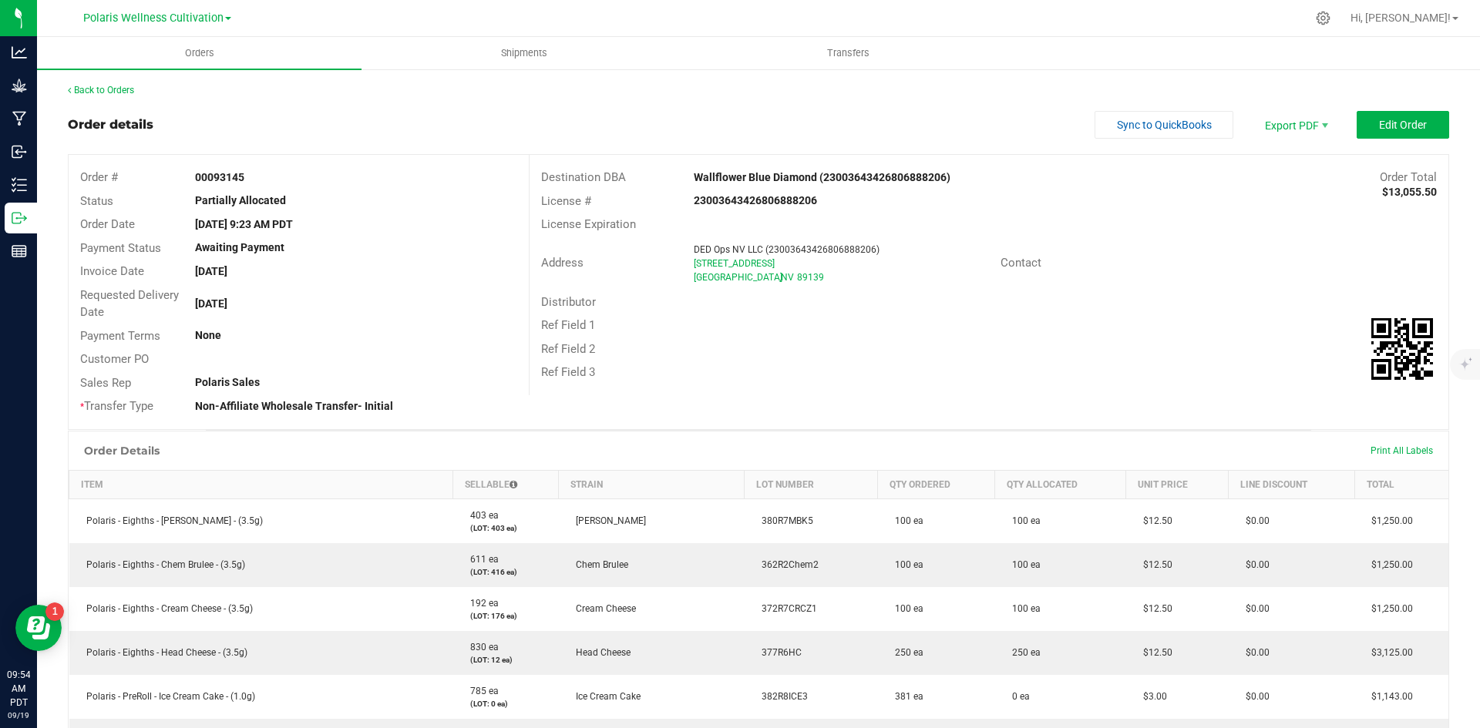
click at [526, 94] on div "Back to Orders" at bounding box center [758, 90] width 1381 height 14
click at [943, 89] on div "Back to Orders" at bounding box center [758, 90] width 1381 height 14
click at [85, 88] on link "Back to Orders" at bounding box center [101, 90] width 66 height 11
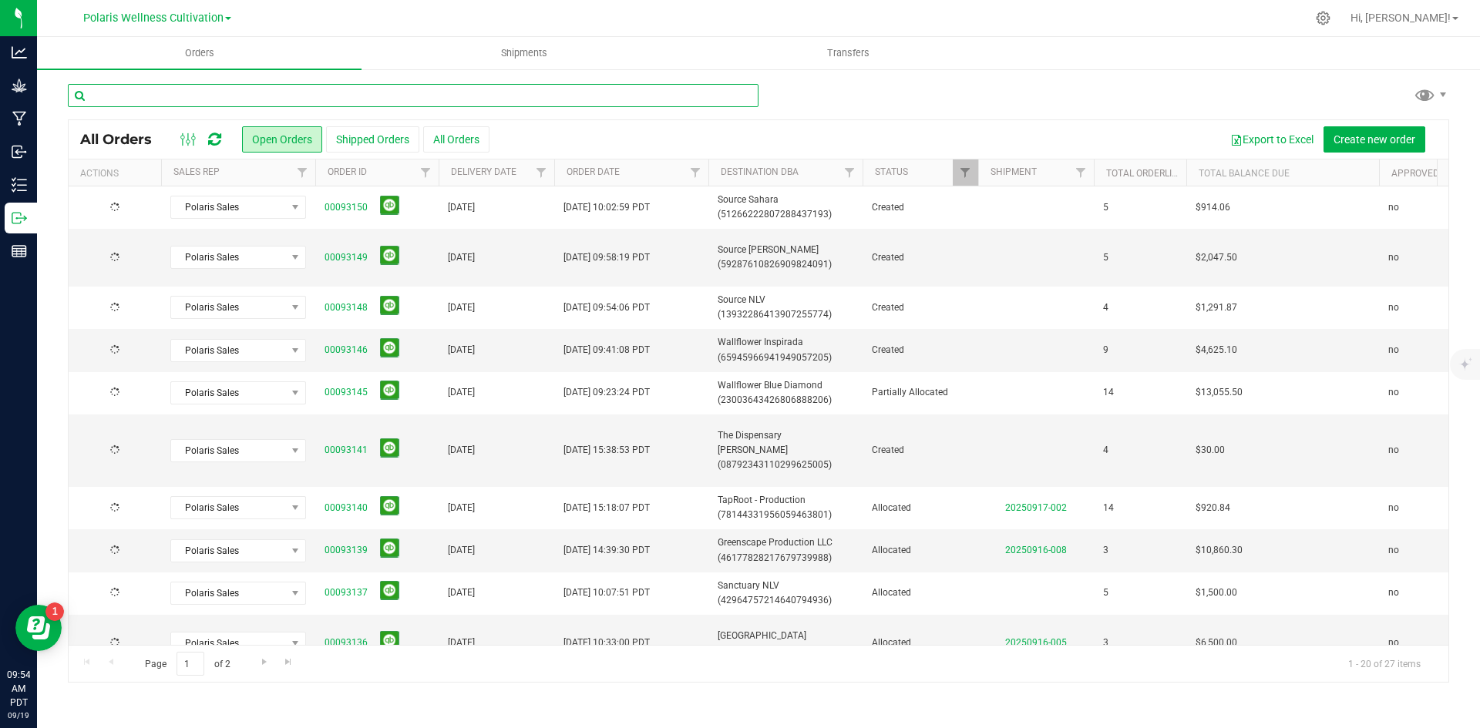
click at [284, 94] on input "text" at bounding box center [413, 95] width 691 height 23
type input "source"
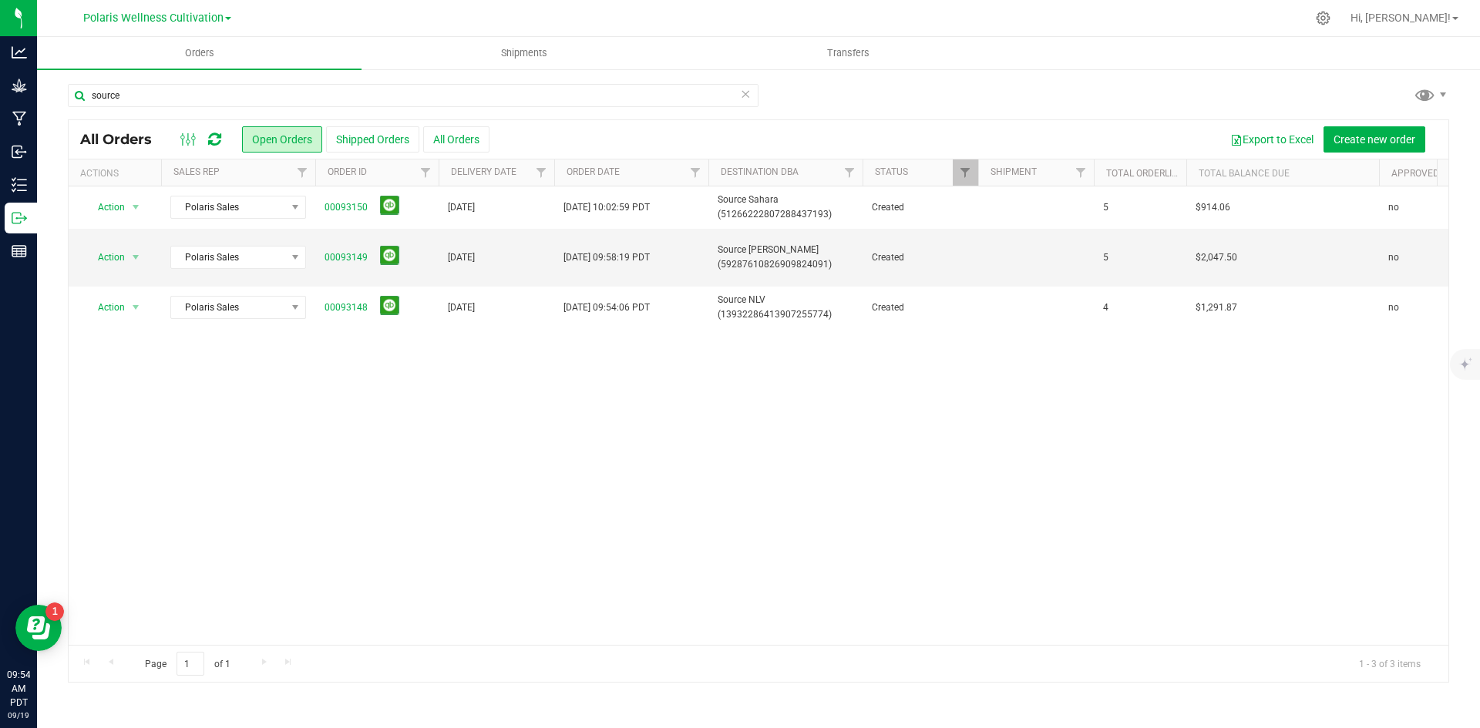
drag, startPoint x: 723, startPoint y: 376, endPoint x: 714, endPoint y: 368, distance: 12.5
click at [724, 375] on div "Action Action Cancel order Change facility Clone order Edit order Mark as fully…" at bounding box center [758, 415] width 1379 height 459
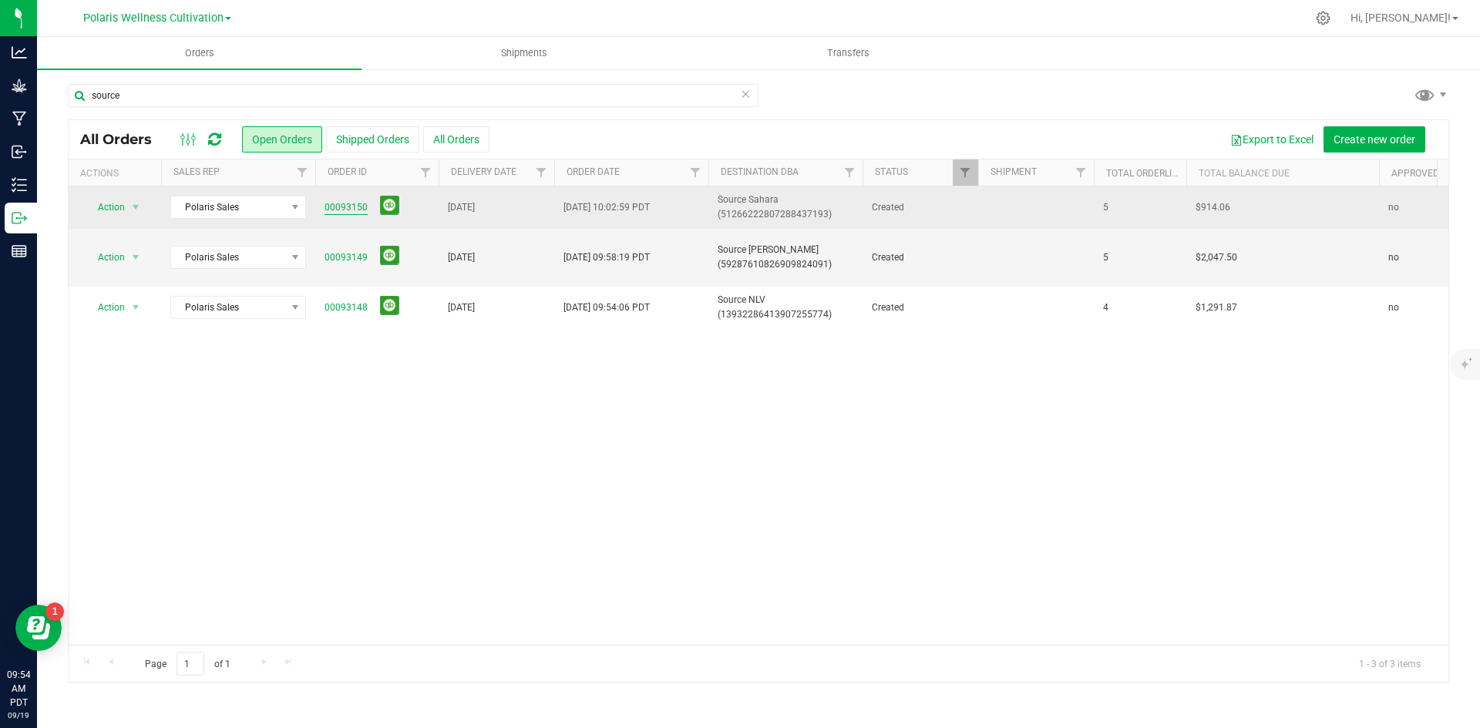
click at [334, 207] on link "00093150" at bounding box center [345, 207] width 43 height 15
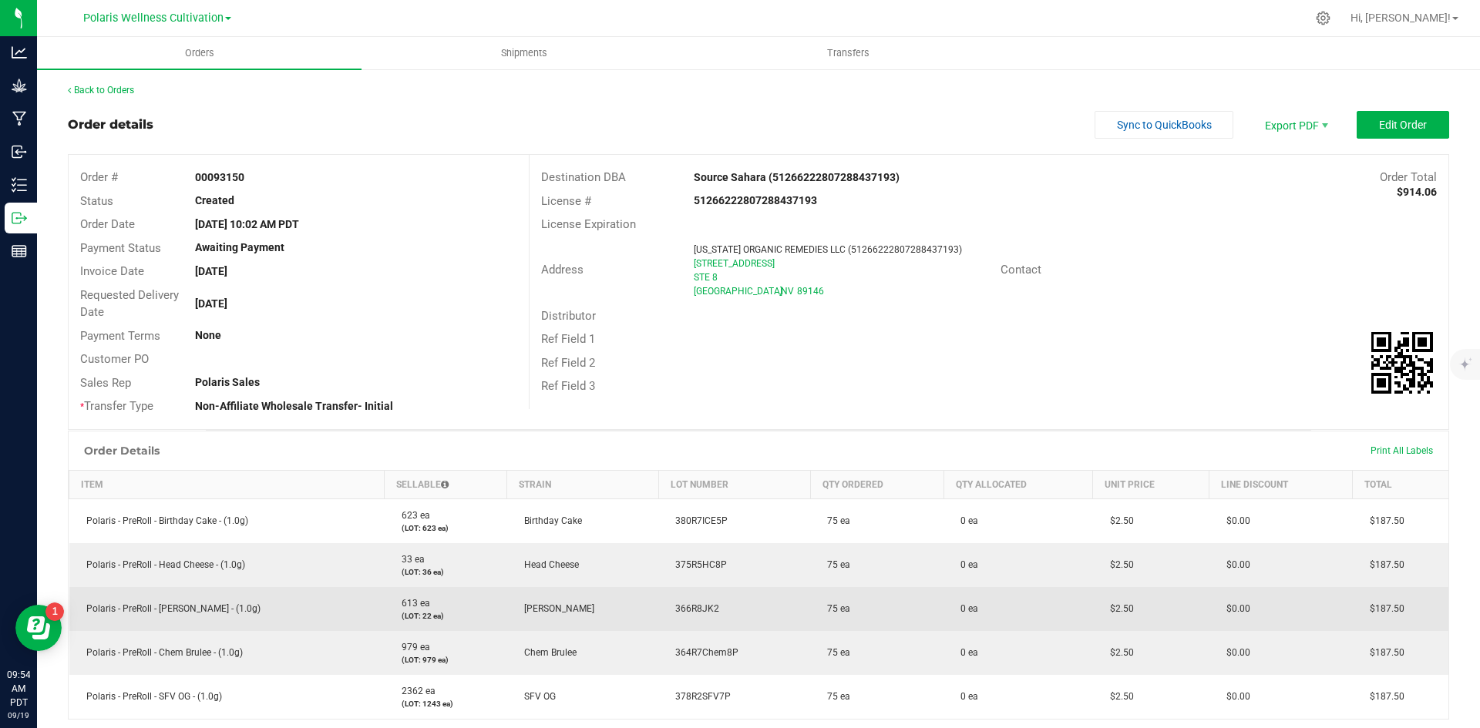
click at [690, 610] on span "366R8JK2" at bounding box center [693, 608] width 52 height 11
click at [689, 608] on span "366R8JK2" at bounding box center [693, 608] width 52 height 11
copy span "366R8JK2"
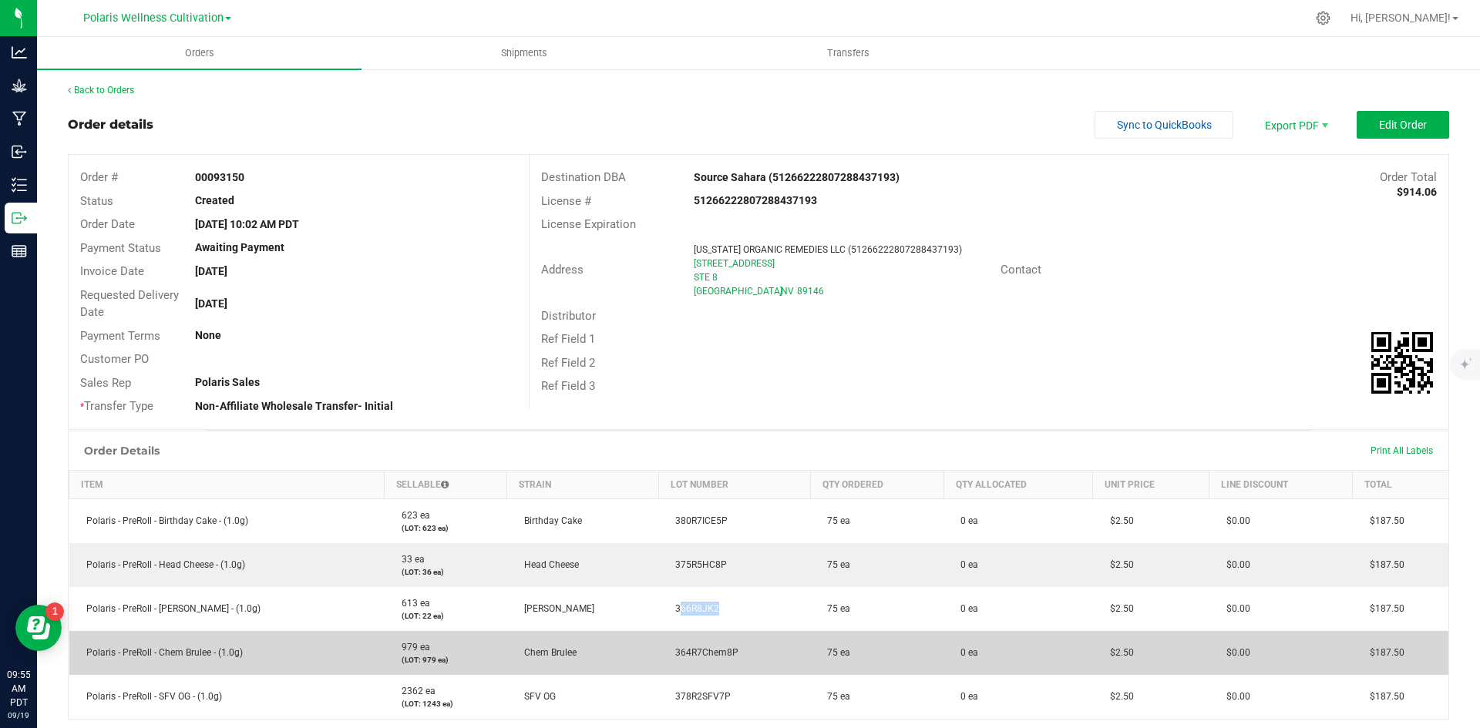
drag, startPoint x: 744, startPoint y: 651, endPoint x: 656, endPoint y: 664, distance: 88.7
click at [658, 664] on td "364R7Chem8P" at bounding box center [734, 653] width 152 height 44
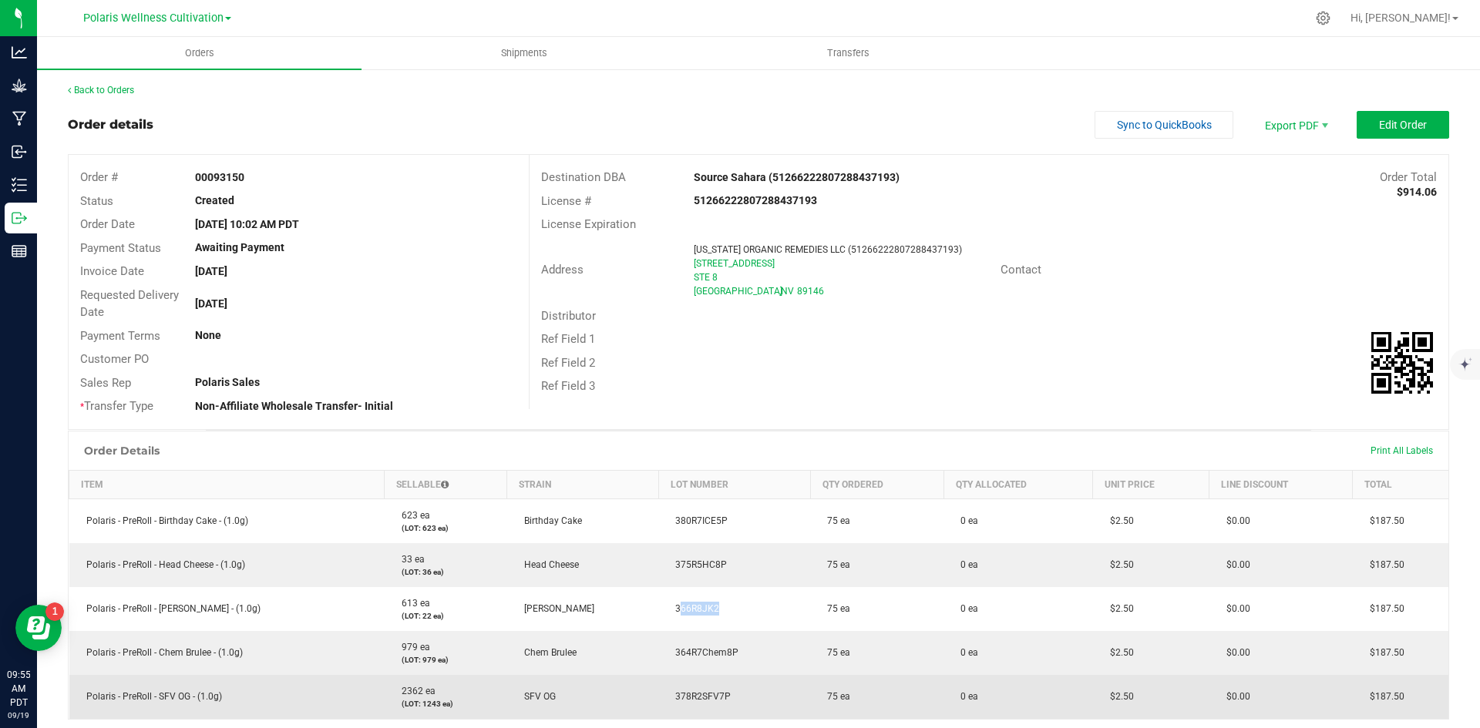
copy span "364R7Chem8P"
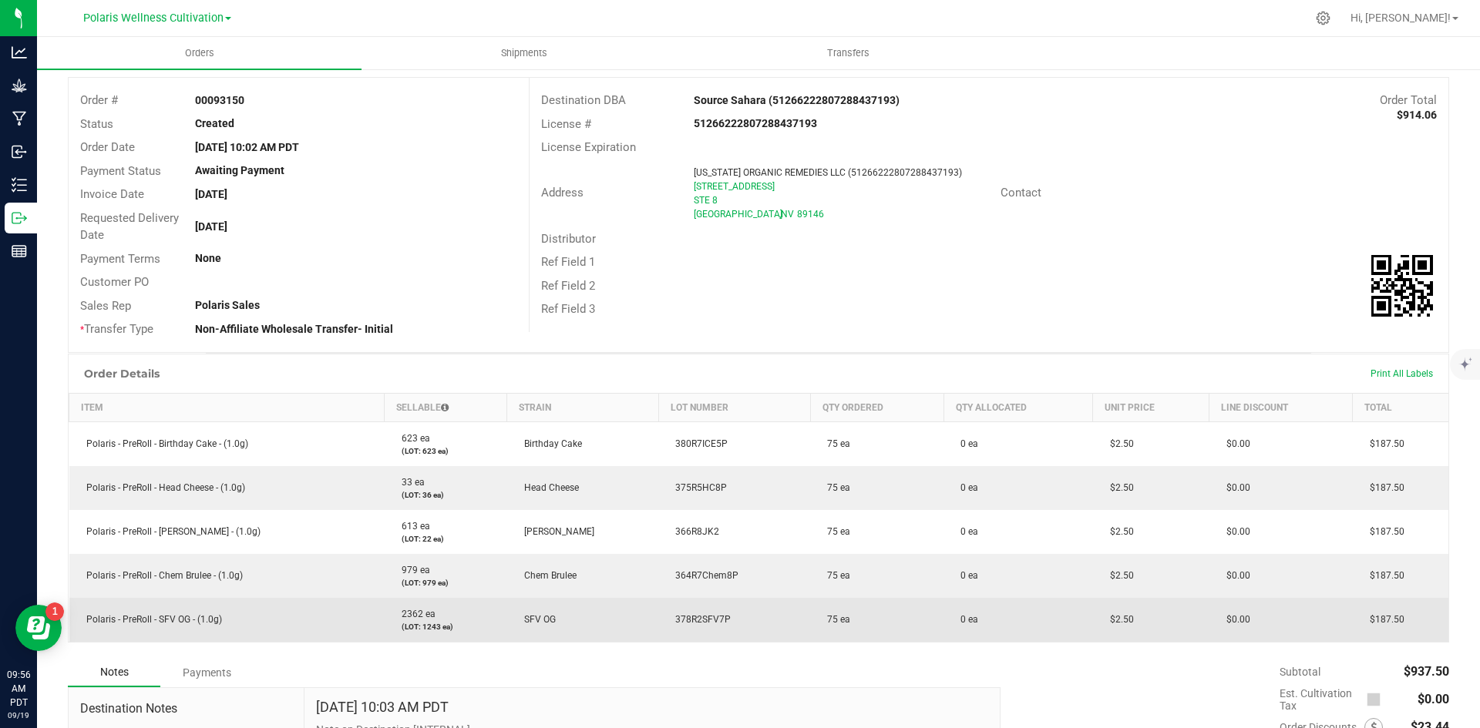
click at [701, 627] on td "378R2SFV7P" at bounding box center [734, 620] width 152 height 44
click at [700, 624] on td "378R2SFV7P" at bounding box center [734, 620] width 152 height 44
click at [697, 627] on td "378R2SFV7P" at bounding box center [734, 620] width 152 height 44
click at [689, 623] on span "378R2SFV7P" at bounding box center [698, 619] width 63 height 11
click at [684, 614] on span "378R2SFV7P" at bounding box center [698, 619] width 63 height 11
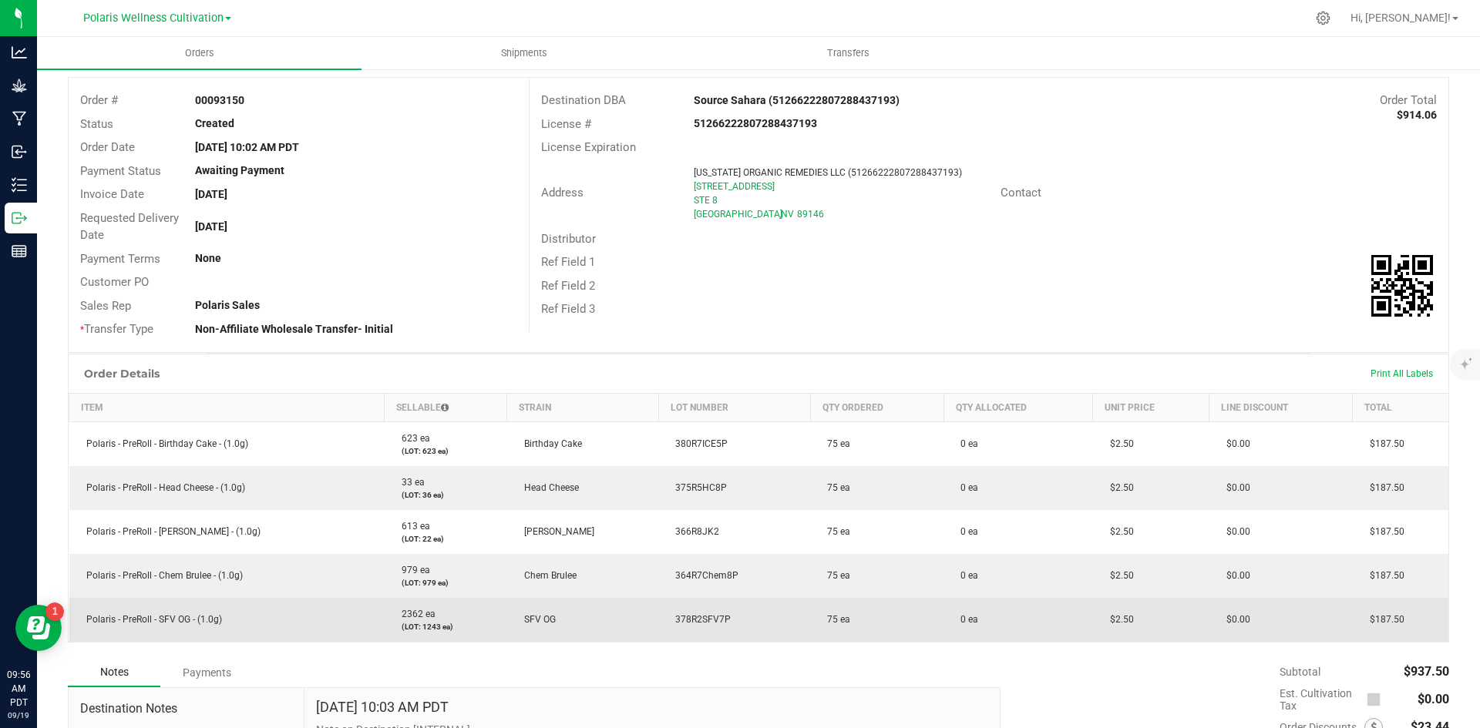
click at [684, 613] on td "378R2SFV7P" at bounding box center [734, 620] width 152 height 44
copy span "378R2SFV7P"
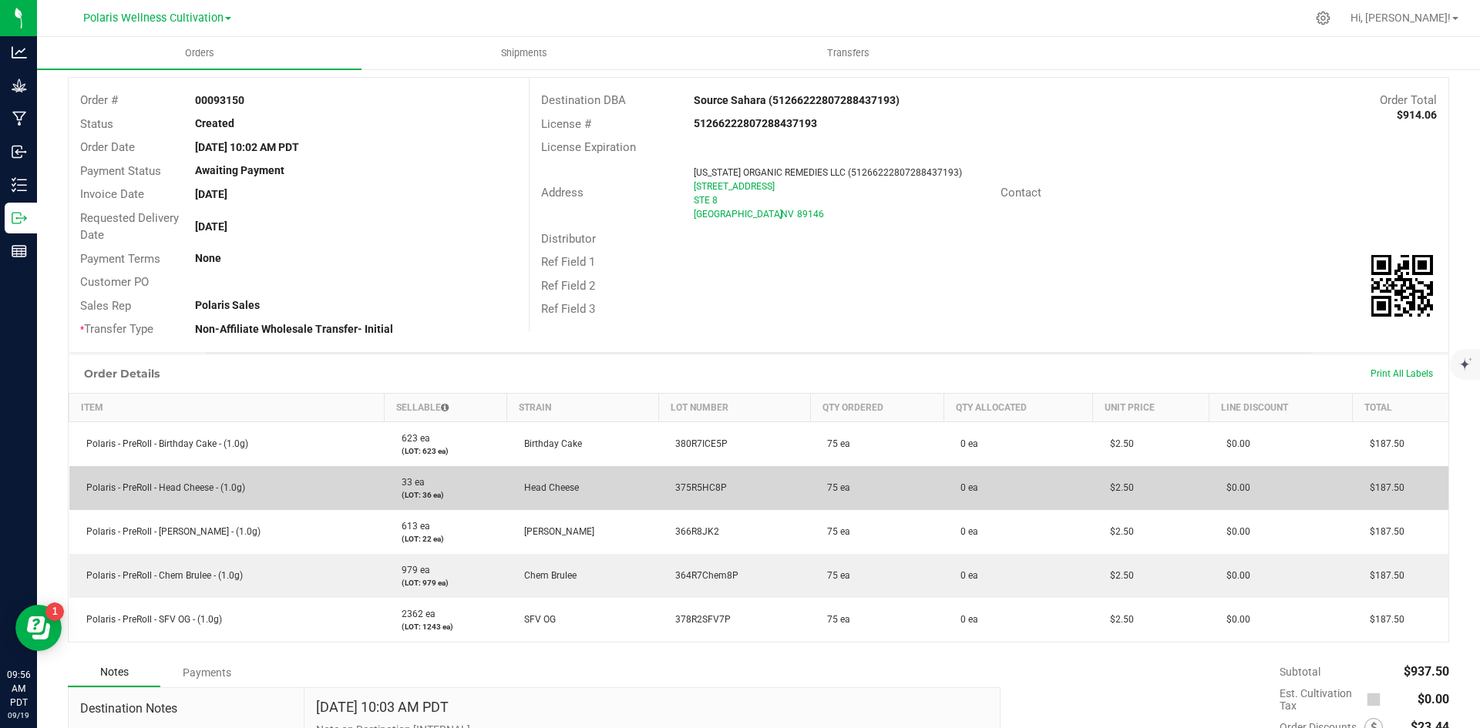
click at [674, 492] on span "375R5HC8P" at bounding box center [696, 487] width 59 height 11
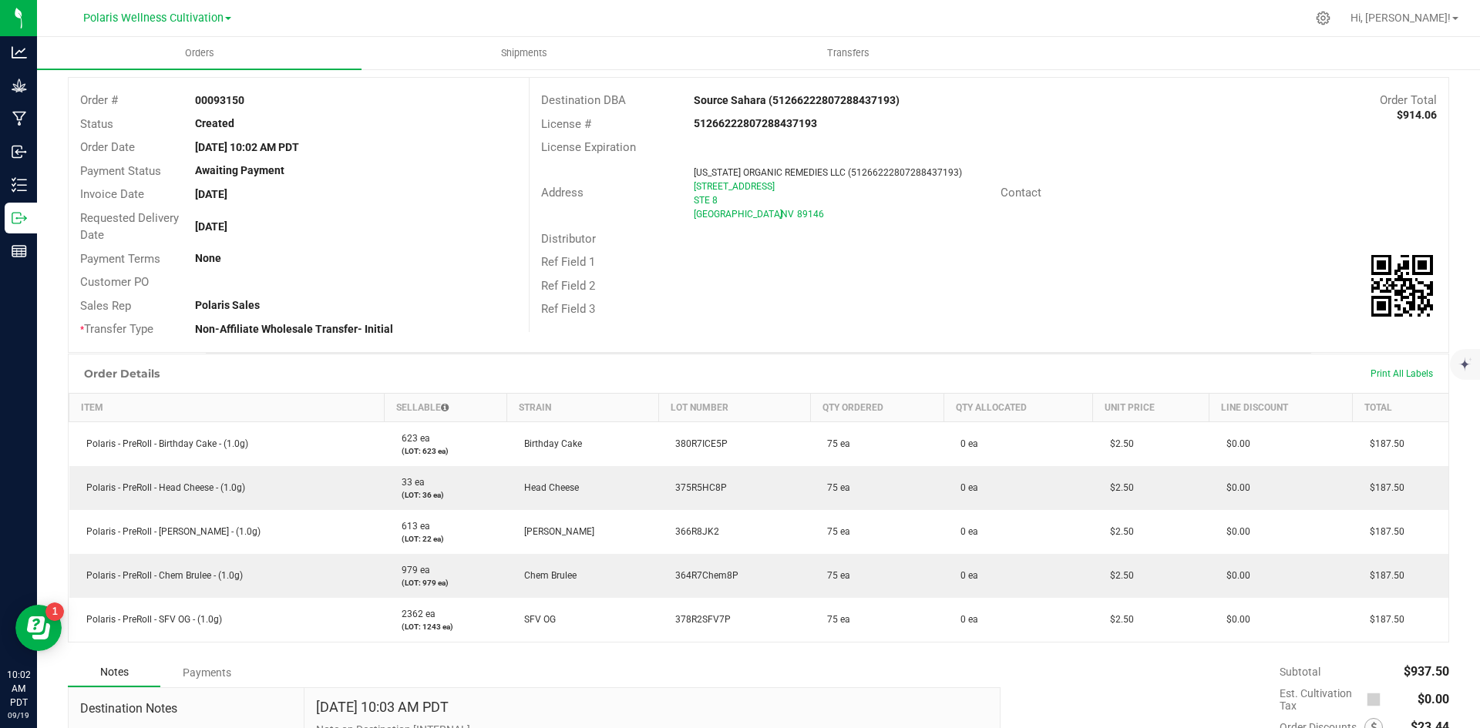
click at [744, 362] on div "Order Details Print All Labels" at bounding box center [758, 373] width 1379 height 39
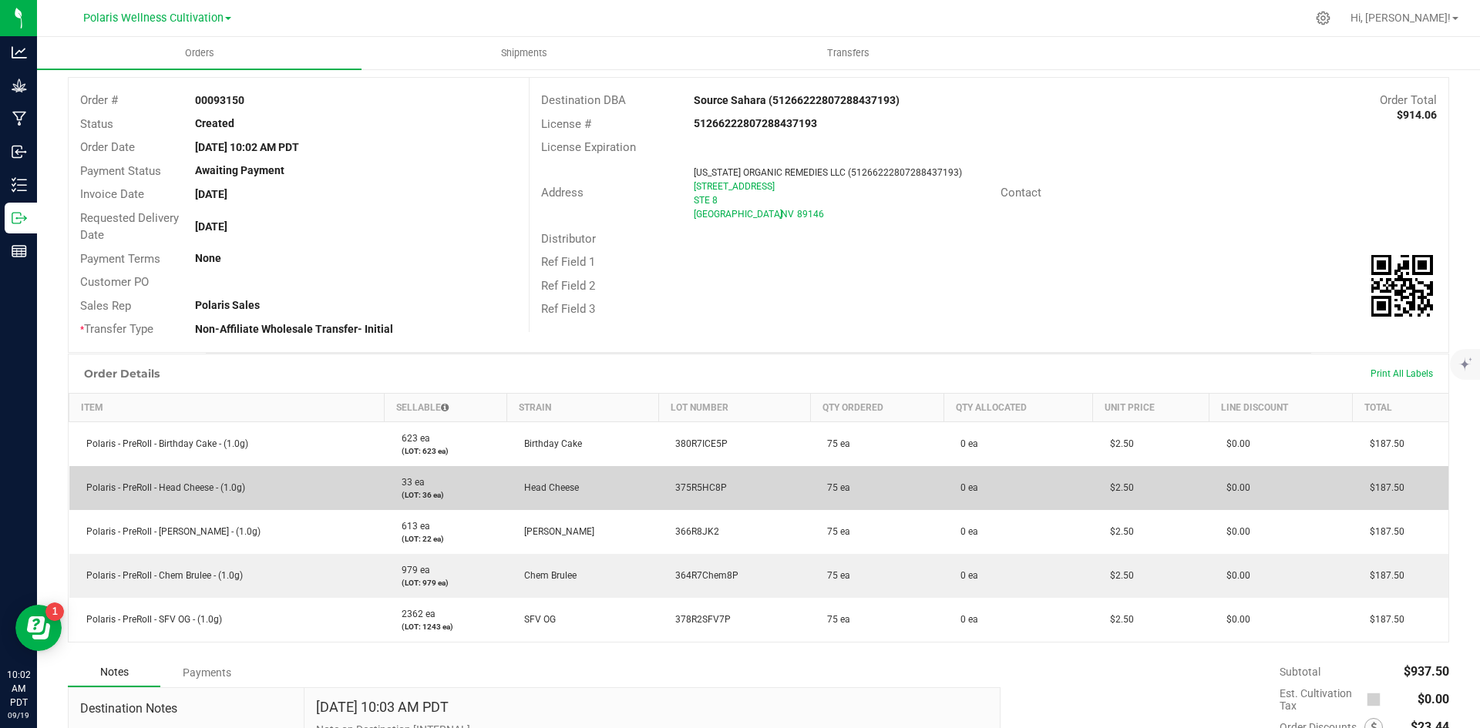
click at [715, 482] on td "375R5HC8P" at bounding box center [734, 488] width 152 height 44
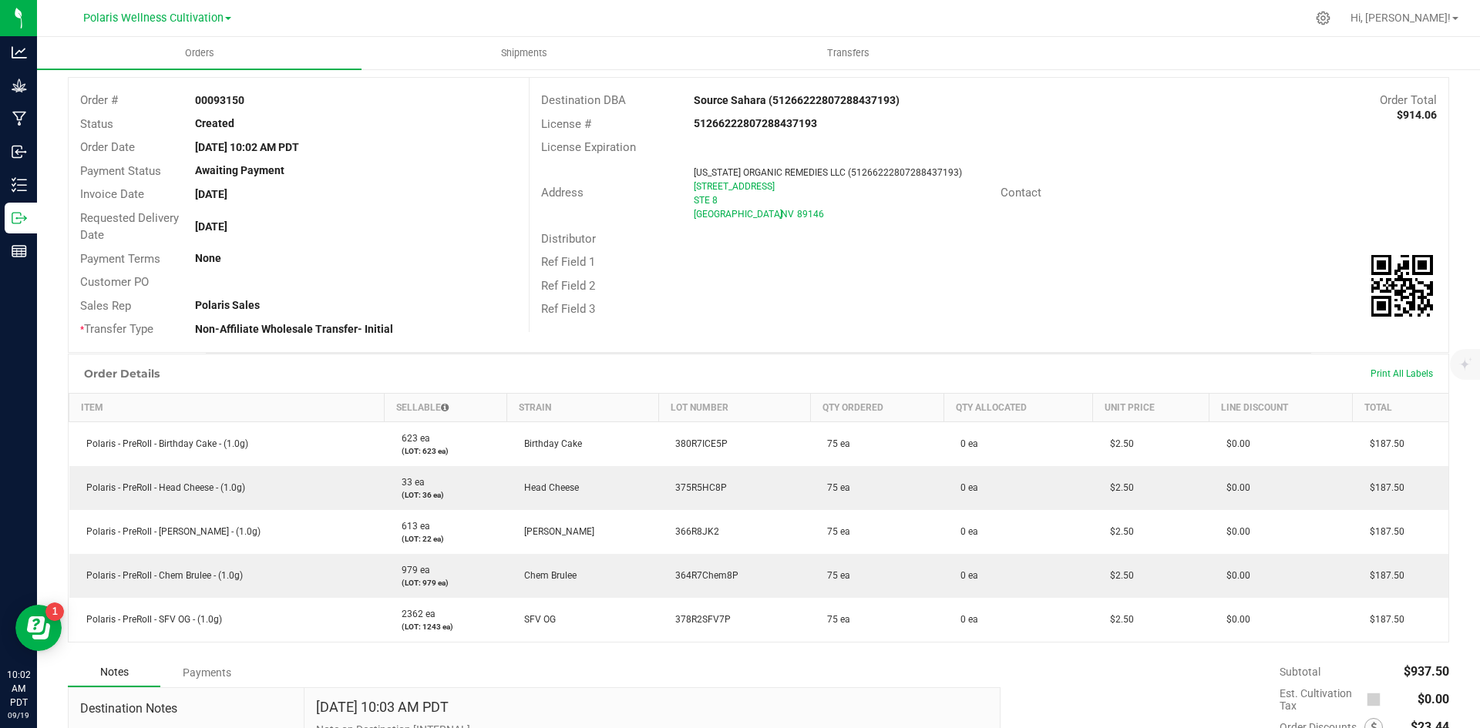
scroll to position [0, 0]
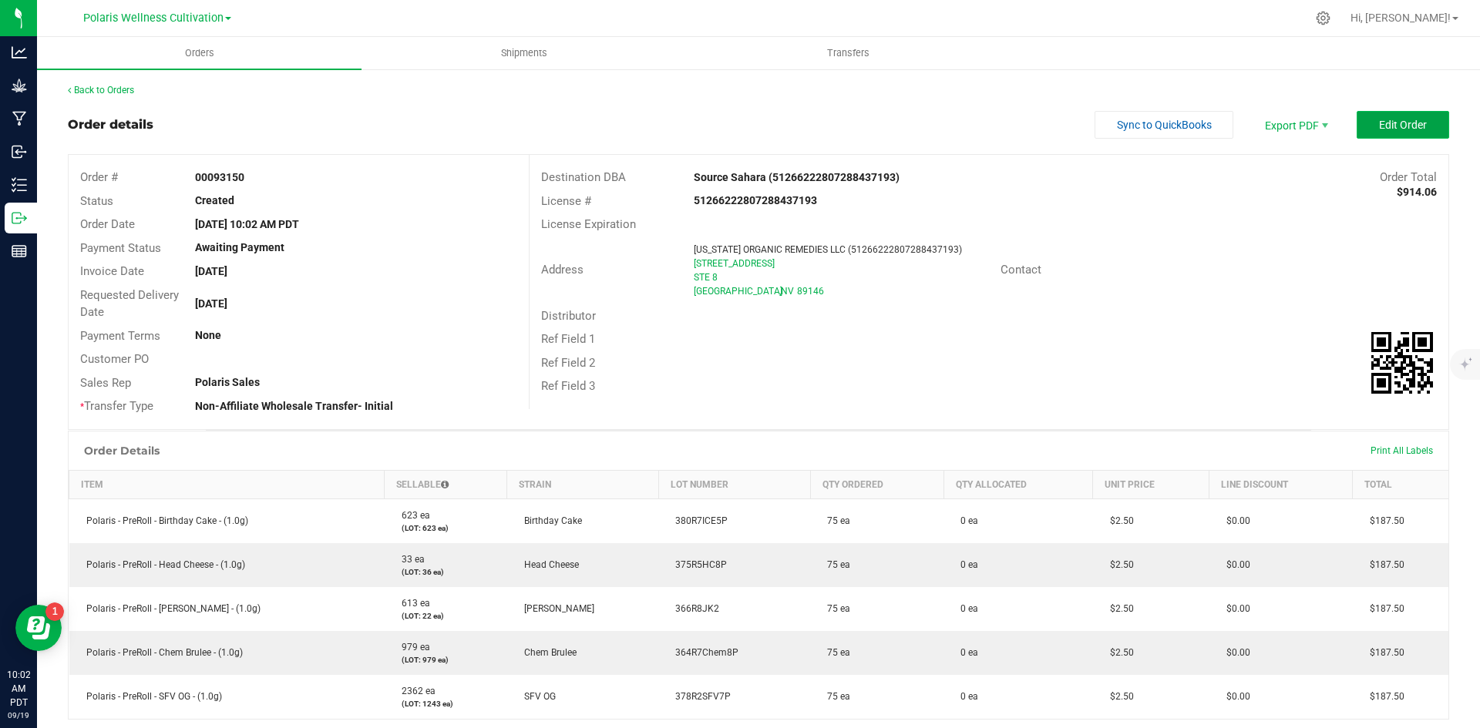
click at [1403, 125] on span "Edit Order" at bounding box center [1403, 125] width 48 height 12
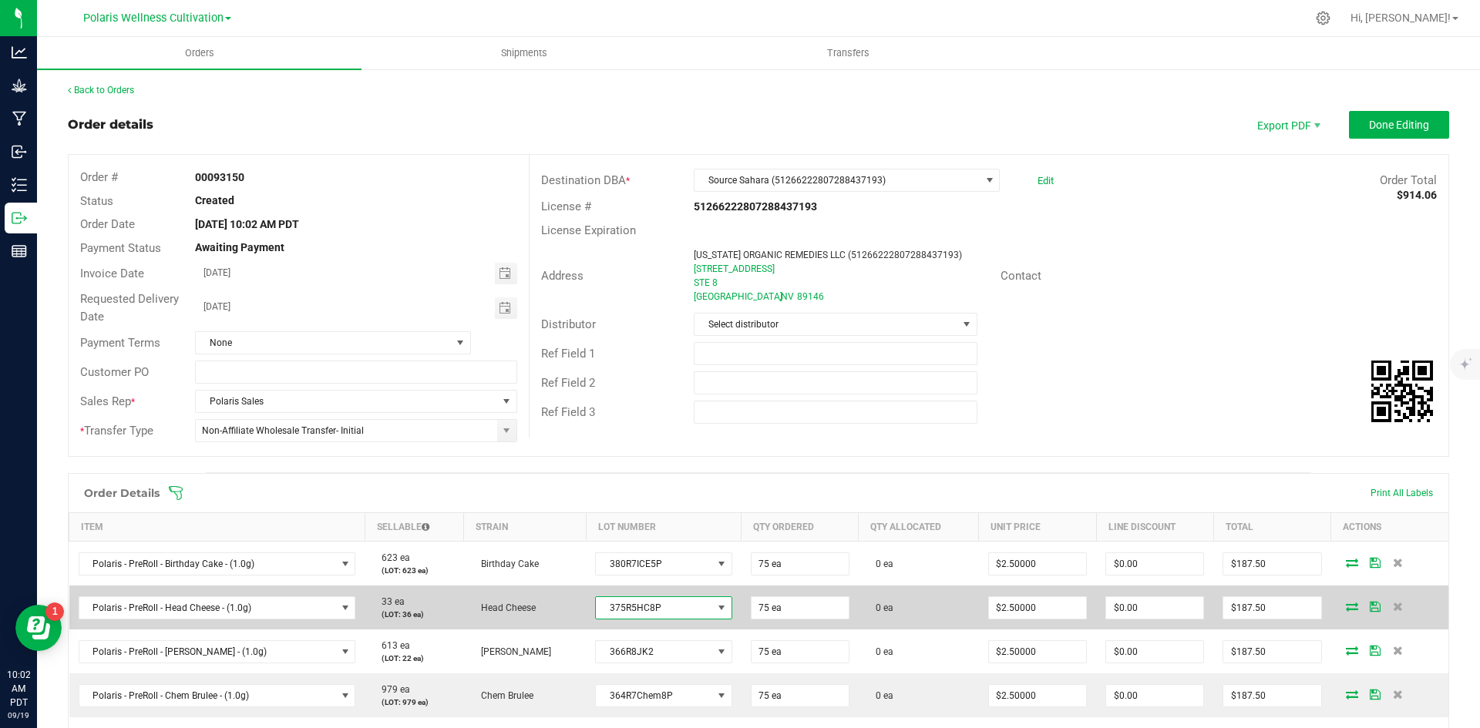
click at [715, 602] on span at bounding box center [721, 608] width 12 height 12
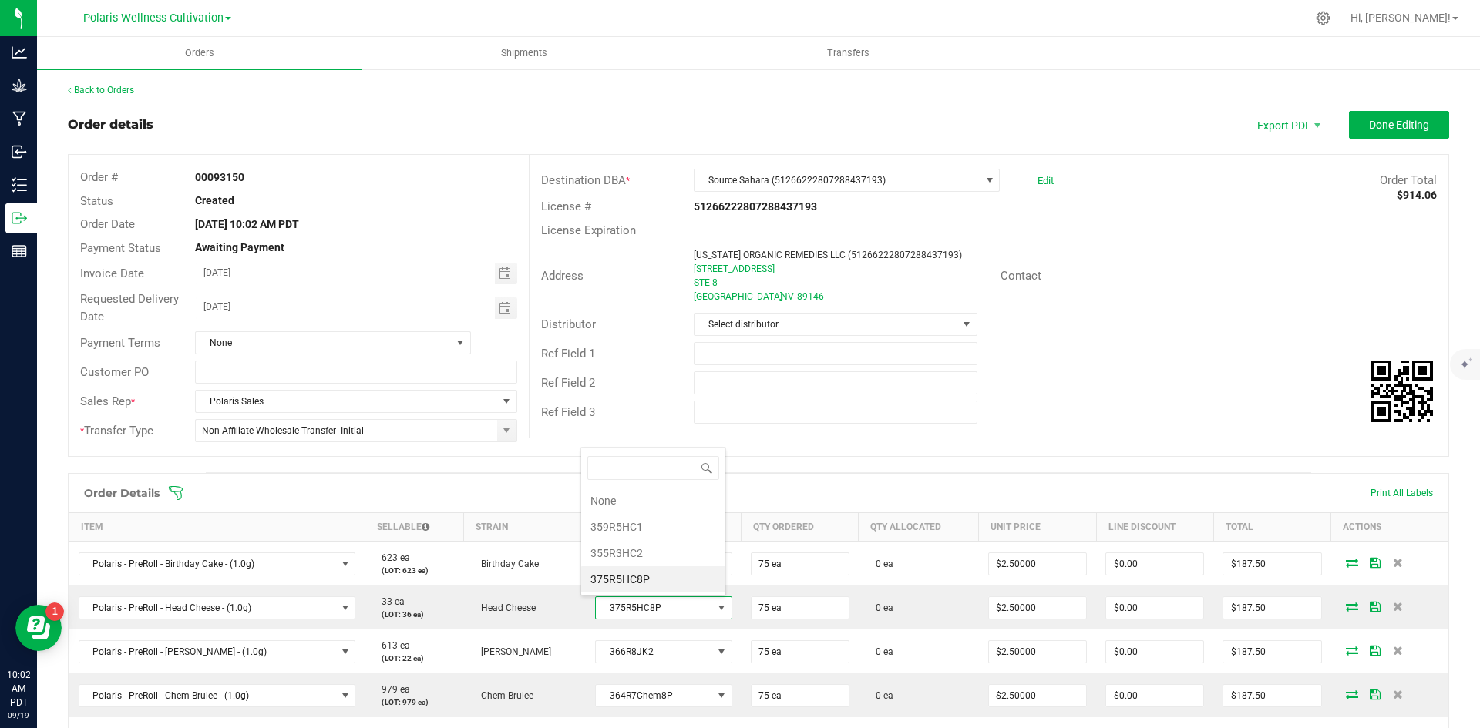
scroll to position [23, 134]
click at [1053, 442] on div "Order # 00093150 Status Created Order Date Sep 18, 2025 10:02 AM PDT Payment St…" at bounding box center [758, 305] width 1379 height 301
click at [132, 89] on link "Back to Orders" at bounding box center [101, 90] width 66 height 11
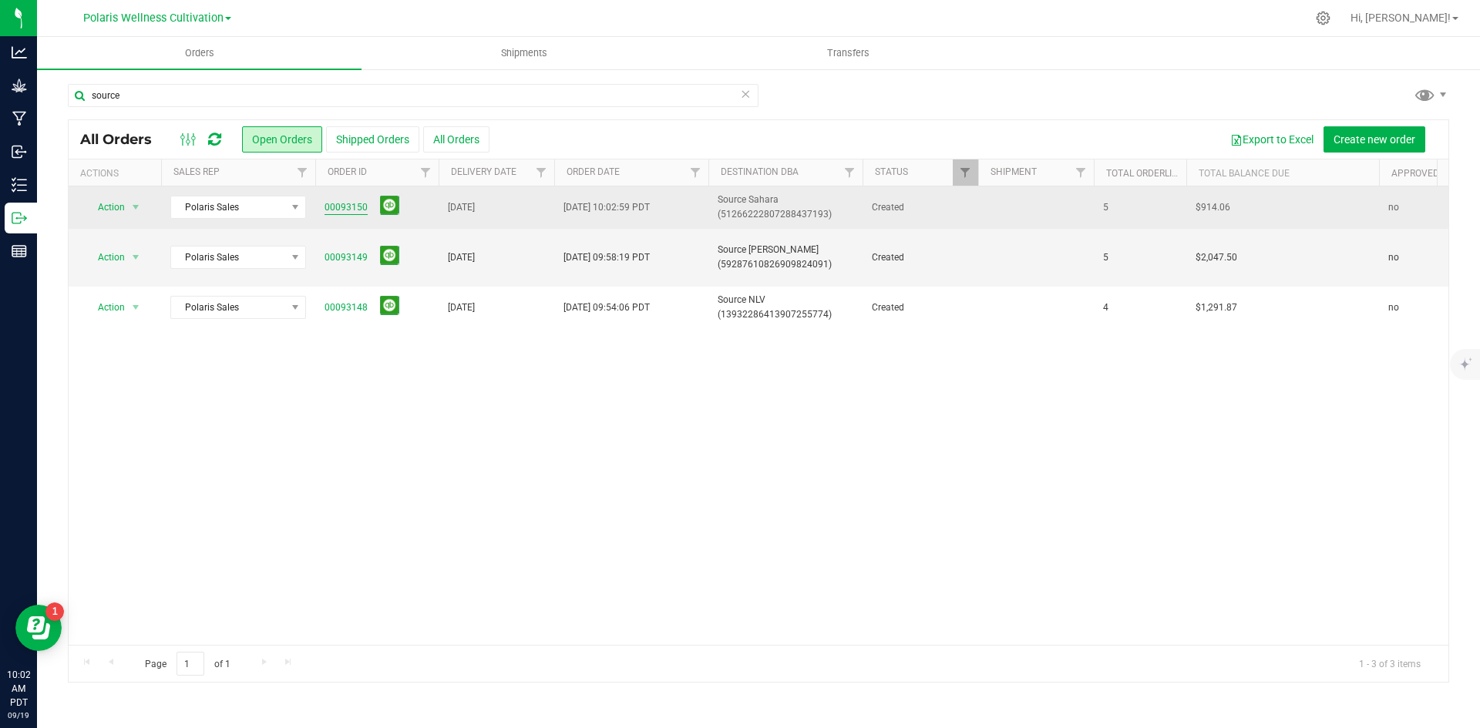
click at [353, 206] on link "00093150" at bounding box center [345, 207] width 43 height 15
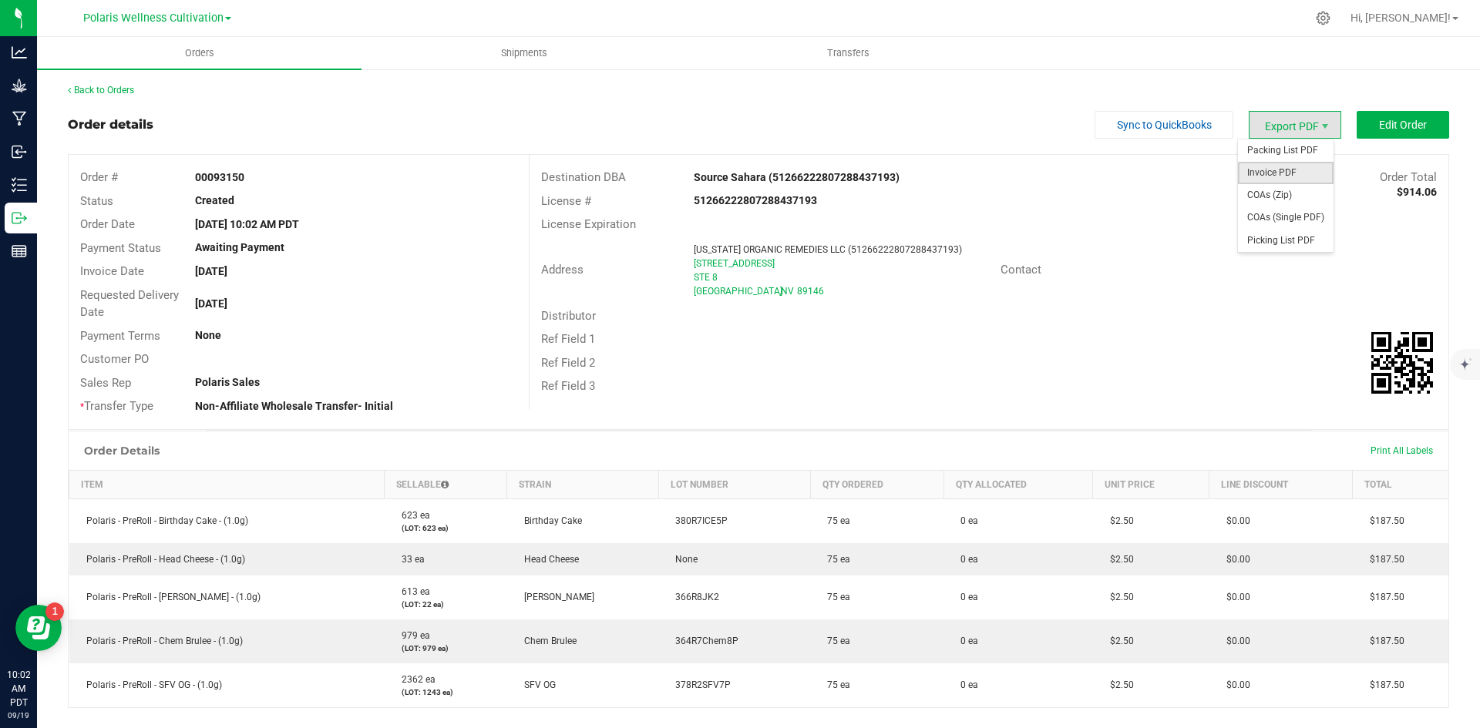
click at [1293, 174] on span "Invoice PDF" at bounding box center [1286, 173] width 96 height 22
drag, startPoint x: 119, startPoint y: 106, endPoint x: 106, endPoint y: 82, distance: 27.6
click at [118, 105] on div "Back to Orders Order details Sync to QuickBooks Export PDF Edit Order Order # 0…" at bounding box center [758, 534] width 1381 height 902
click at [106, 82] on div "Back to Orders Order details Sync to QuickBooks Export PDF Edit Order Order # 0…" at bounding box center [758, 534] width 1443 height 933
click at [120, 89] on link "Back to Orders" at bounding box center [101, 90] width 66 height 11
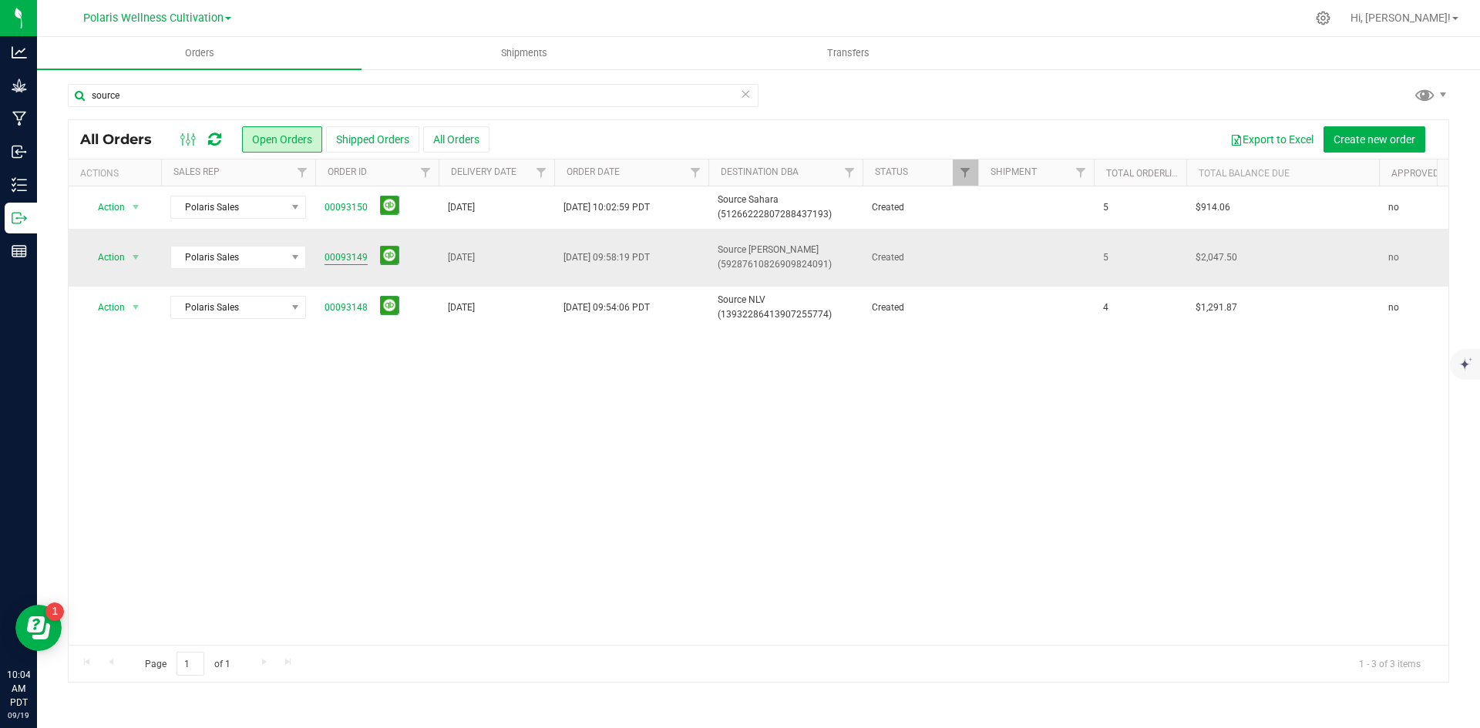
click at [337, 261] on link "00093149" at bounding box center [345, 257] width 43 height 15
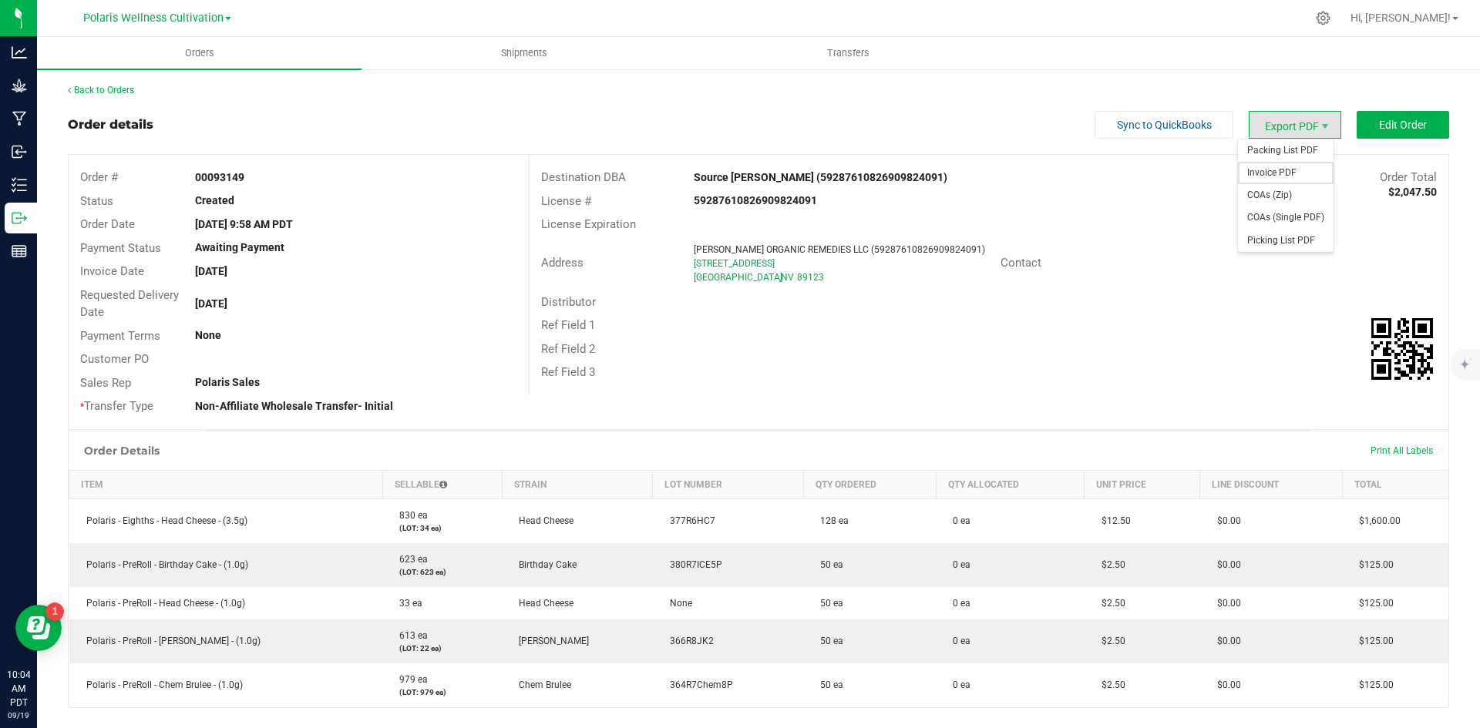
click at [1272, 180] on span "Invoice PDF" at bounding box center [1286, 173] width 96 height 22
click at [141, 91] on div "Back to Orders" at bounding box center [758, 90] width 1381 height 14
click at [121, 88] on link "Back to Orders" at bounding box center [101, 90] width 66 height 11
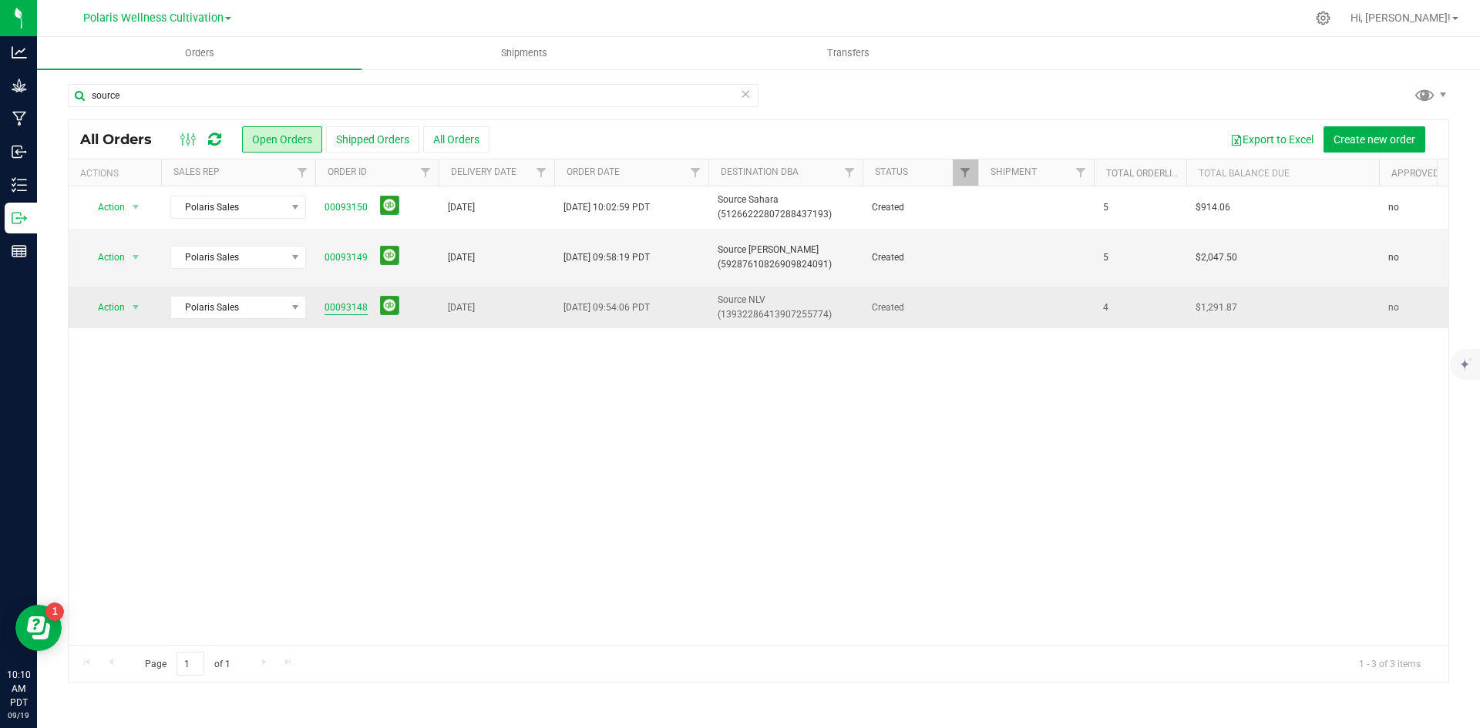
click at [359, 305] on link "00093148" at bounding box center [345, 308] width 43 height 15
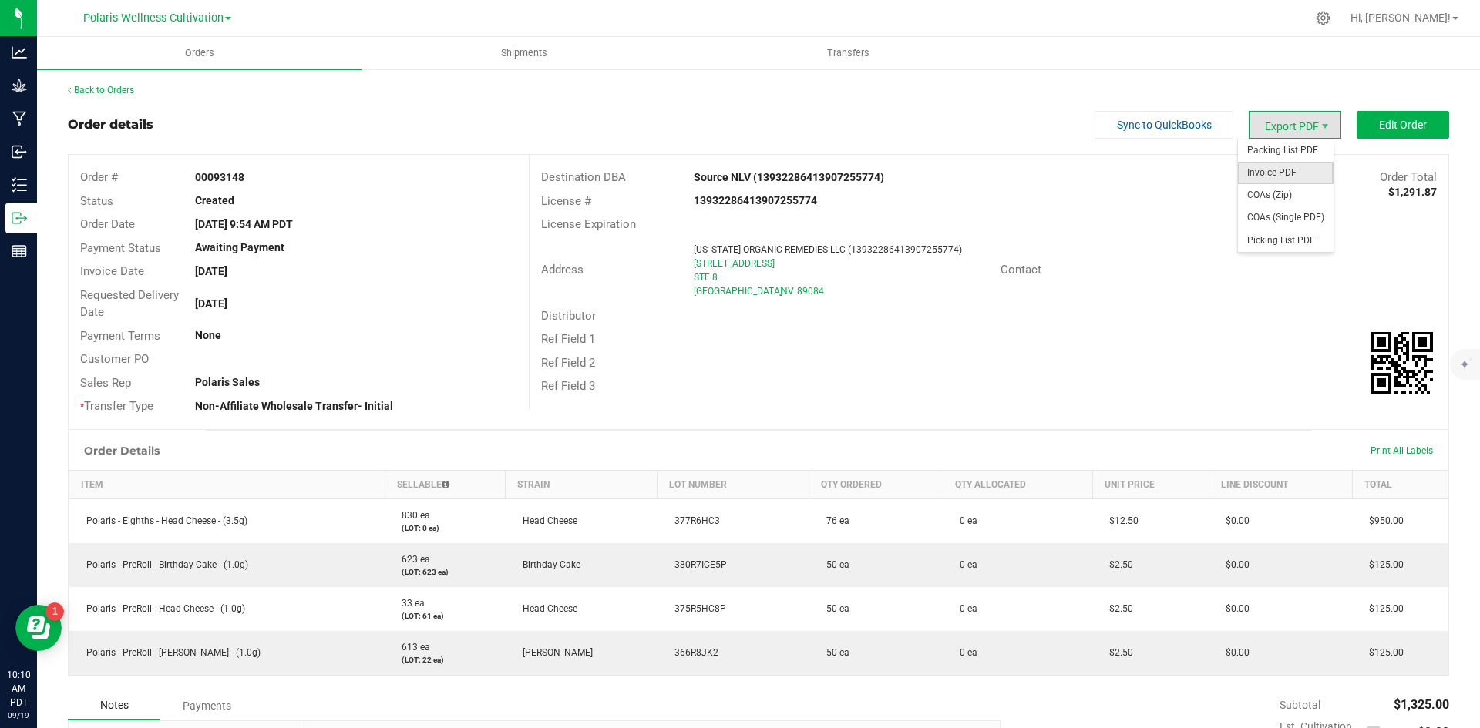
click at [1282, 168] on span "Invoice PDF" at bounding box center [1286, 173] width 96 height 22
click at [1124, 384] on div "Ref Field 3" at bounding box center [988, 387] width 919 height 24
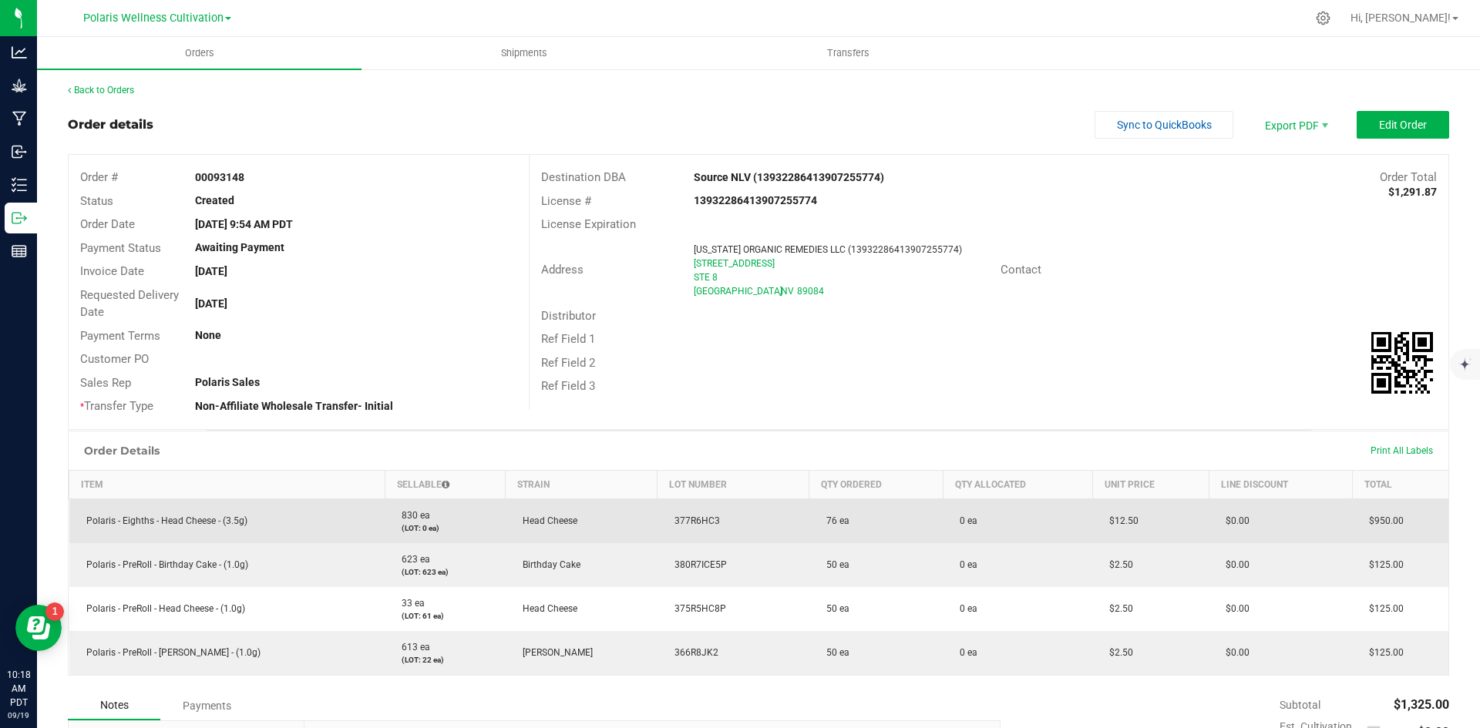
click at [715, 520] on td "377R6HC3" at bounding box center [733, 521] width 152 height 45
click at [701, 516] on span "377R6HC3" at bounding box center [693, 521] width 53 height 11
copy span "377R6HC3"
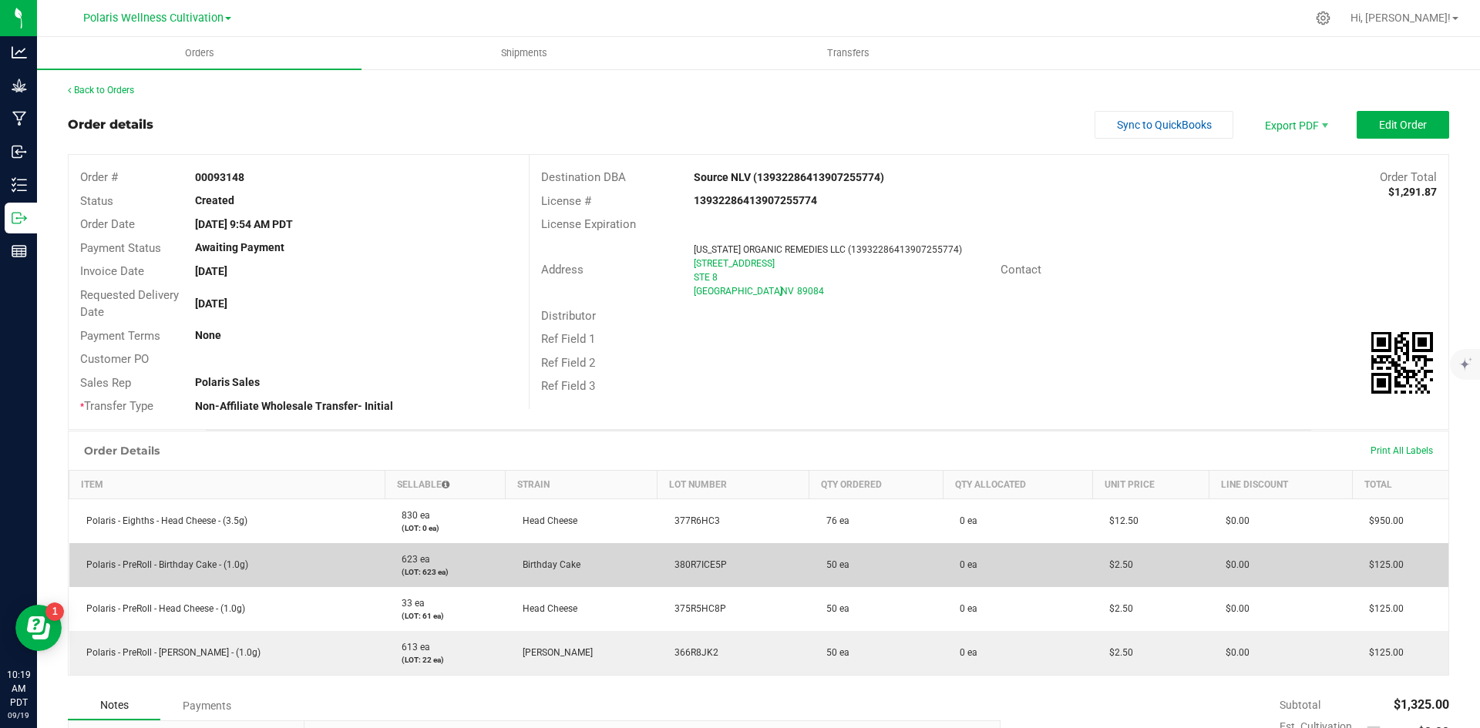
click at [693, 568] on span "380R7ICE5P" at bounding box center [697, 564] width 60 height 11
click at [692, 568] on span "380R7ICE5P" at bounding box center [697, 564] width 60 height 11
copy span "380R7ICE5P"
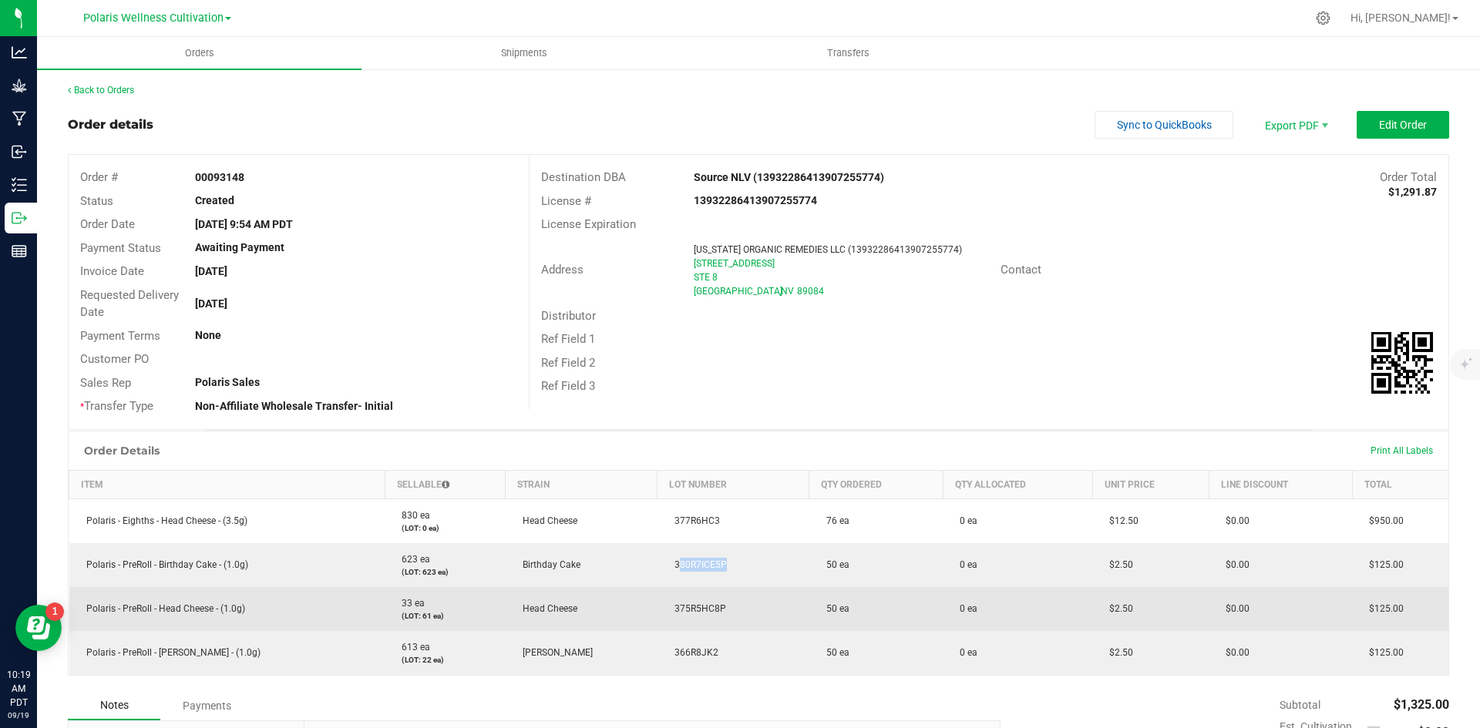
click at [679, 609] on span "375R5HC8P" at bounding box center [696, 608] width 59 height 11
copy span "375R5HC8P"
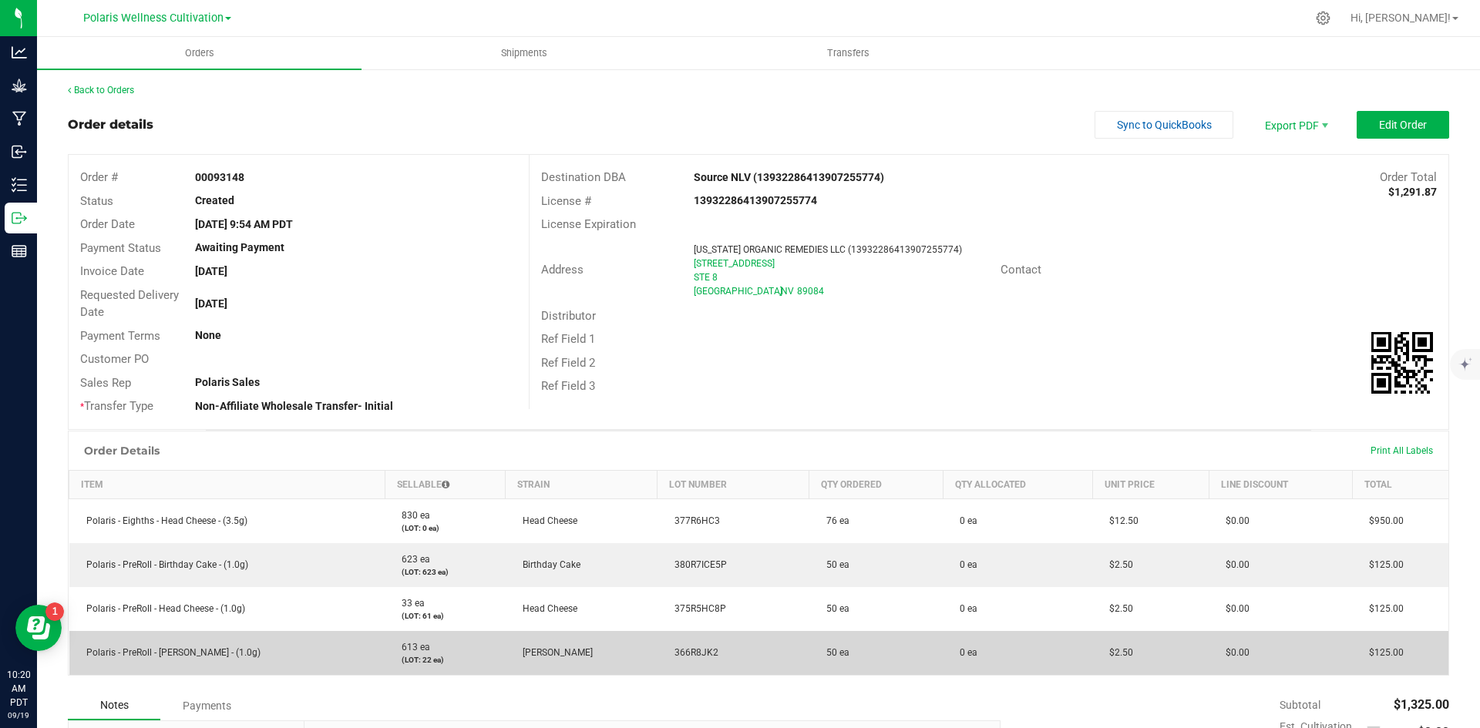
click at [693, 650] on span "366R8JK2" at bounding box center [693, 652] width 52 height 11
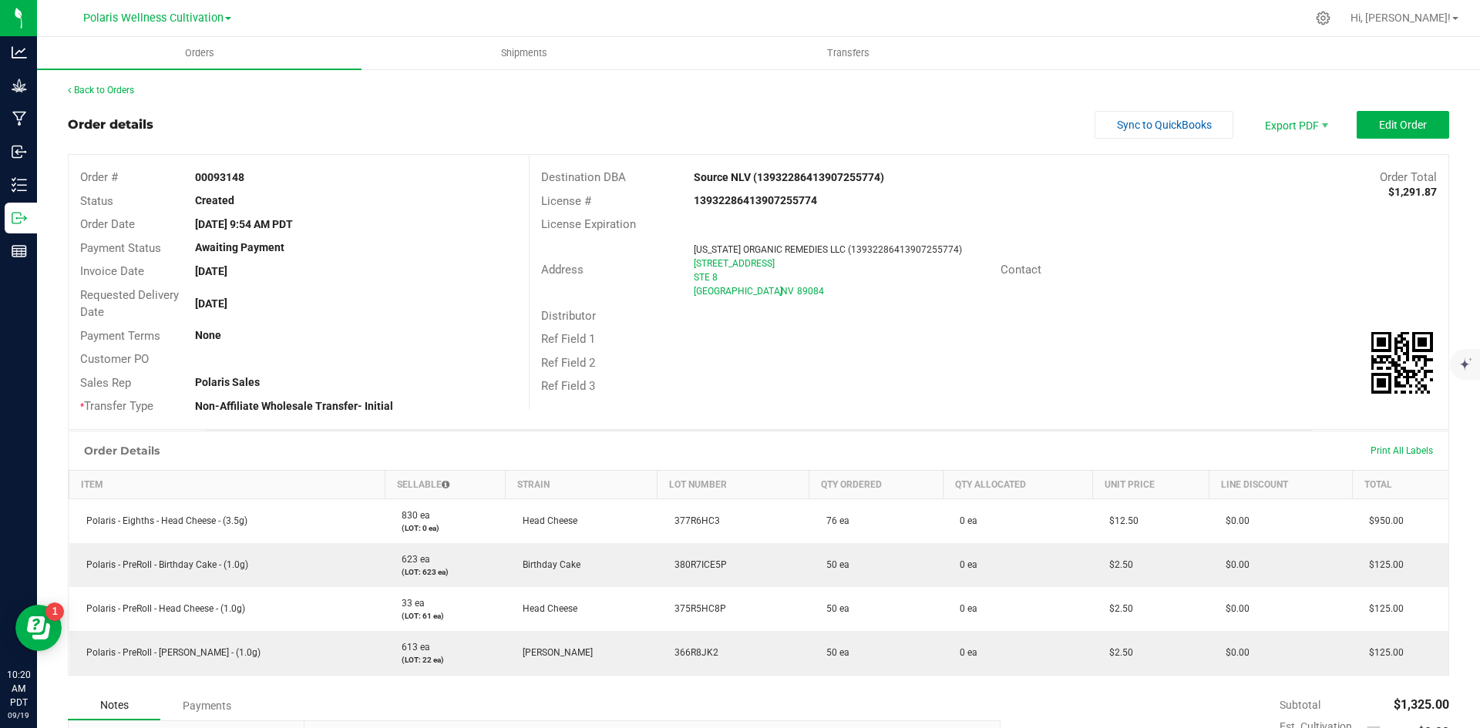
copy span "366R8JK2"
click at [441, 79] on div "Back to Orders Order details Sync to QuickBooks Export PDF Edit Order Order # 0…" at bounding box center [758, 648] width 1443 height 1160
click at [131, 90] on link "Back to Orders" at bounding box center [101, 90] width 66 height 11
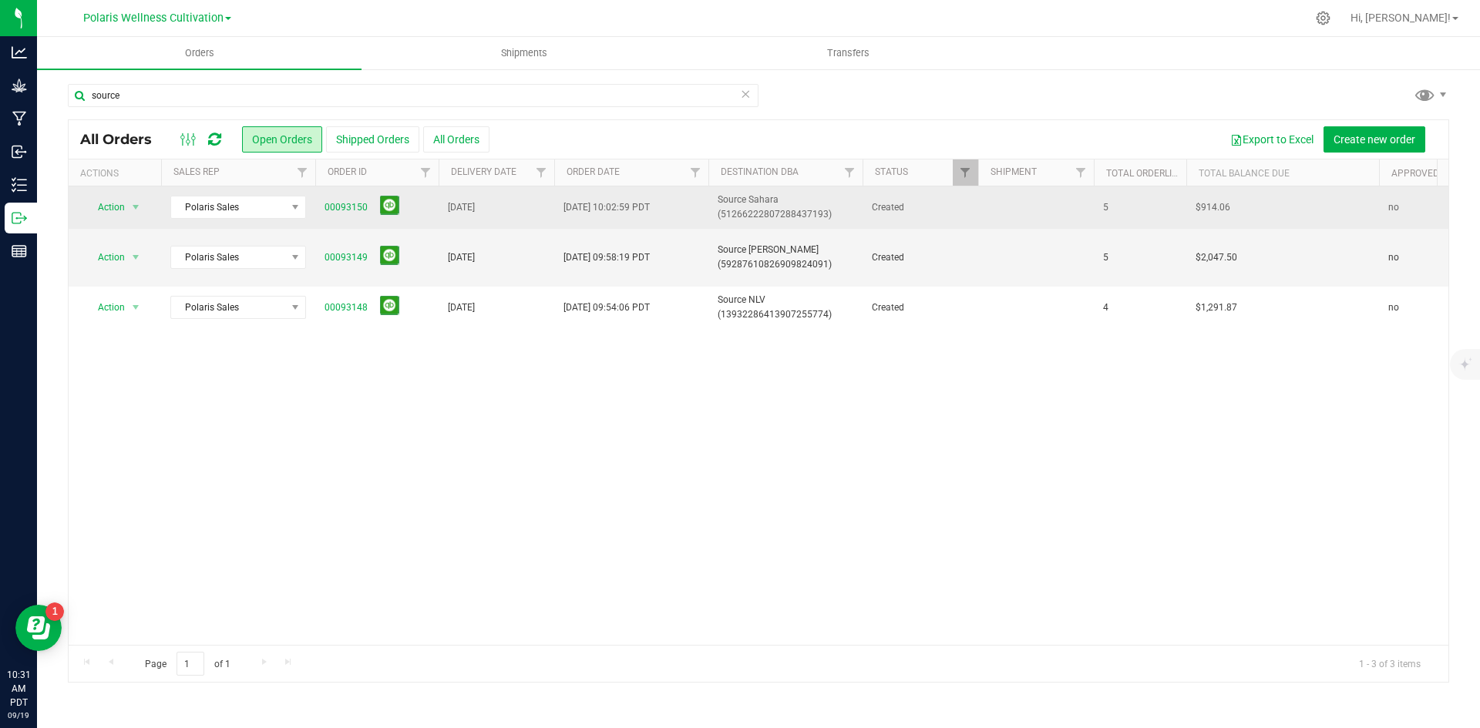
click at [369, 209] on span "00093150" at bounding box center [376, 208] width 105 height 24
click at [351, 206] on link "00093150" at bounding box center [345, 207] width 43 height 15
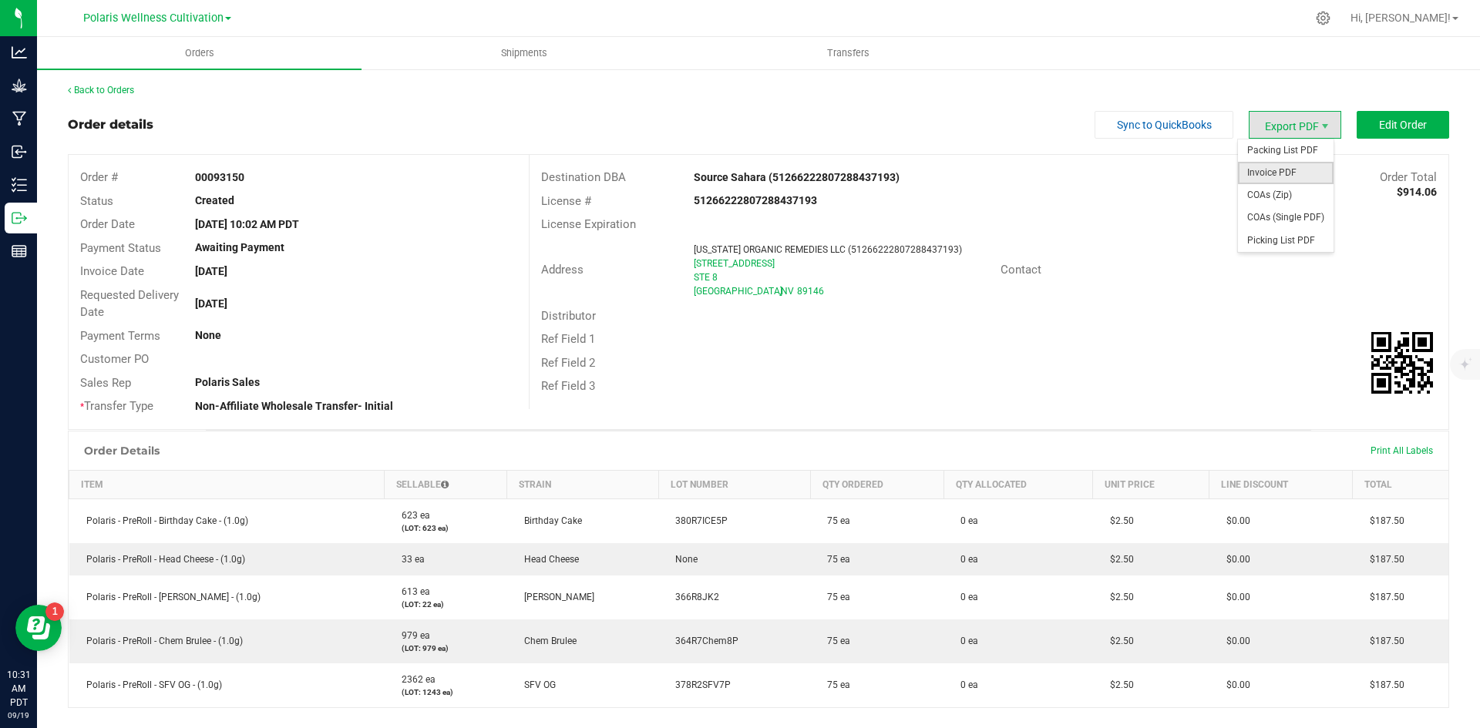
click at [1253, 177] on span "Invoice PDF" at bounding box center [1286, 173] width 96 height 22
click at [605, 136] on div "Order details Sync to QuickBooks Export PDF Edit Order" at bounding box center [758, 125] width 1381 height 28
click at [102, 29] on div "Polaris Wellness Cultivation Polaris Wellness Cultivation Polaris Wellness Prod…" at bounding box center [157, 18] width 225 height 24
click at [191, 3] on div "Polaris Wellness Cultivation Polaris Wellness Cultivation Polaris Wellness Prod…" at bounding box center [160, 18] width 231 height 30
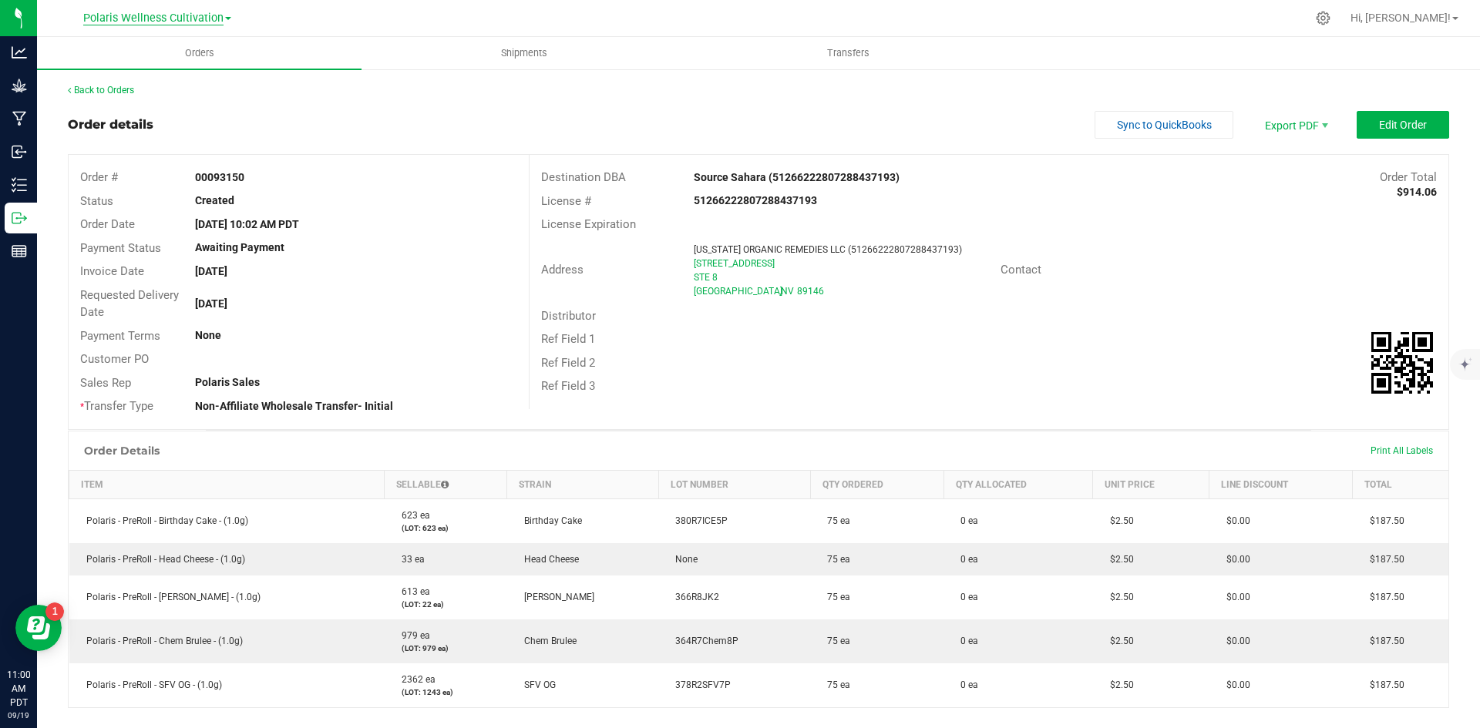
click at [192, 15] on span "Polaris Wellness Cultivation" at bounding box center [153, 19] width 140 height 14
click at [156, 77] on link "Polaris Wellness Production" at bounding box center [157, 75] width 225 height 21
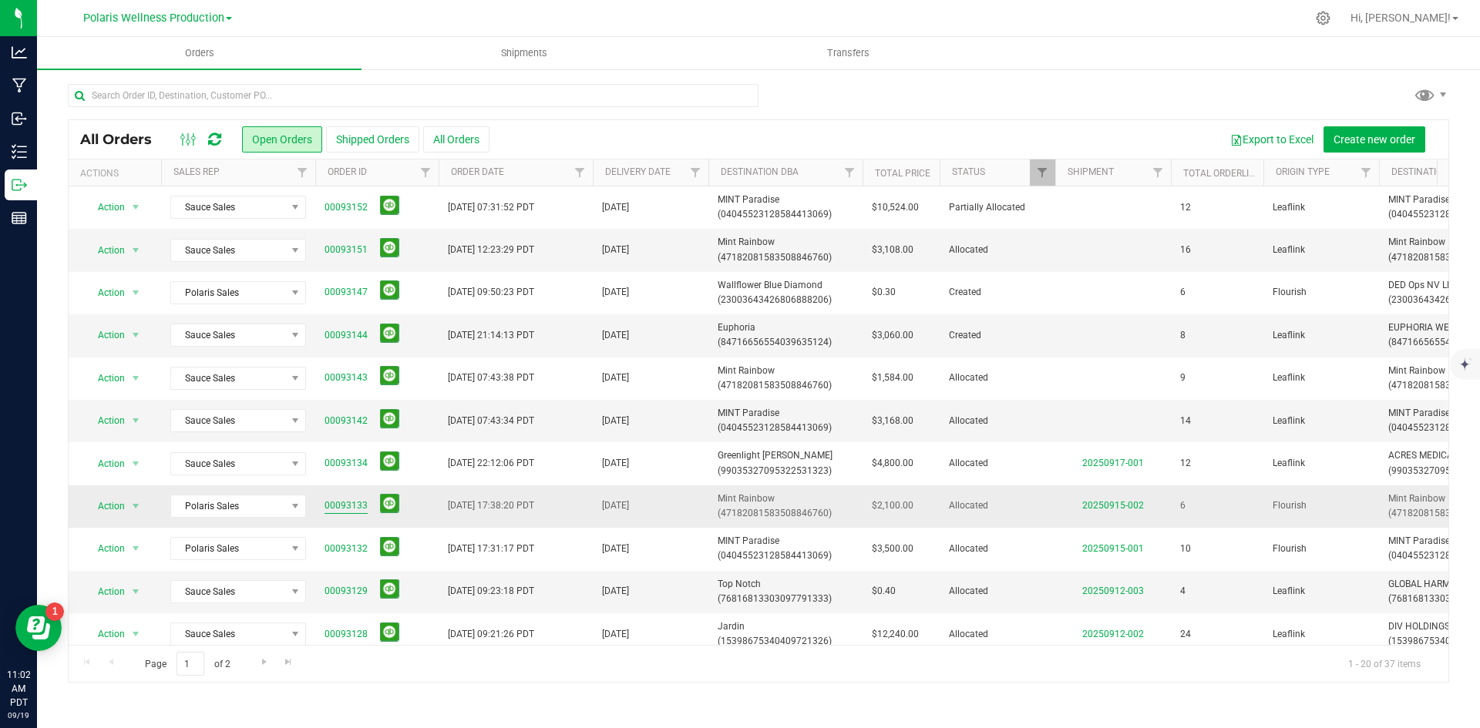
click at [353, 509] on link "00093133" at bounding box center [345, 506] width 43 height 15
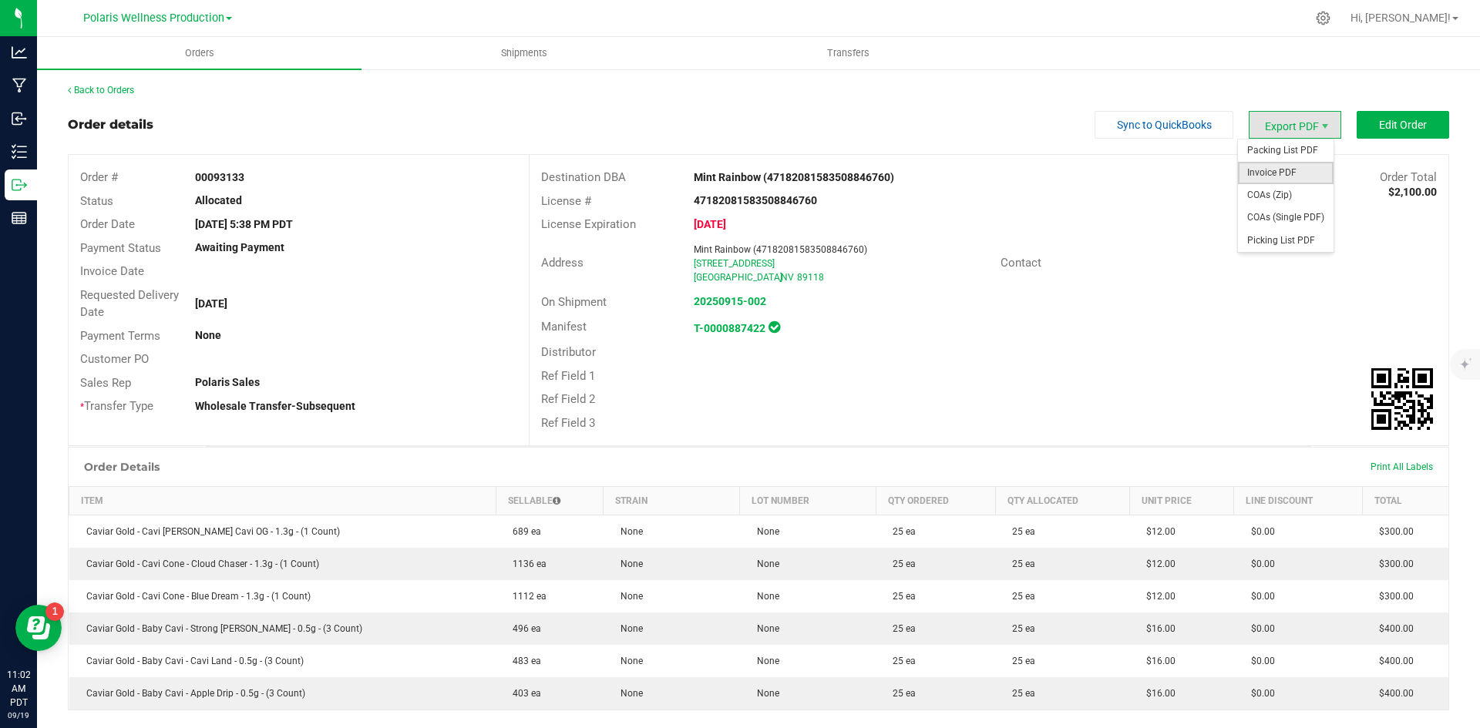
click at [1262, 169] on span "Invoice PDF" at bounding box center [1286, 173] width 96 height 22
click at [1390, 116] on button "Edit Order" at bounding box center [1402, 125] width 92 height 28
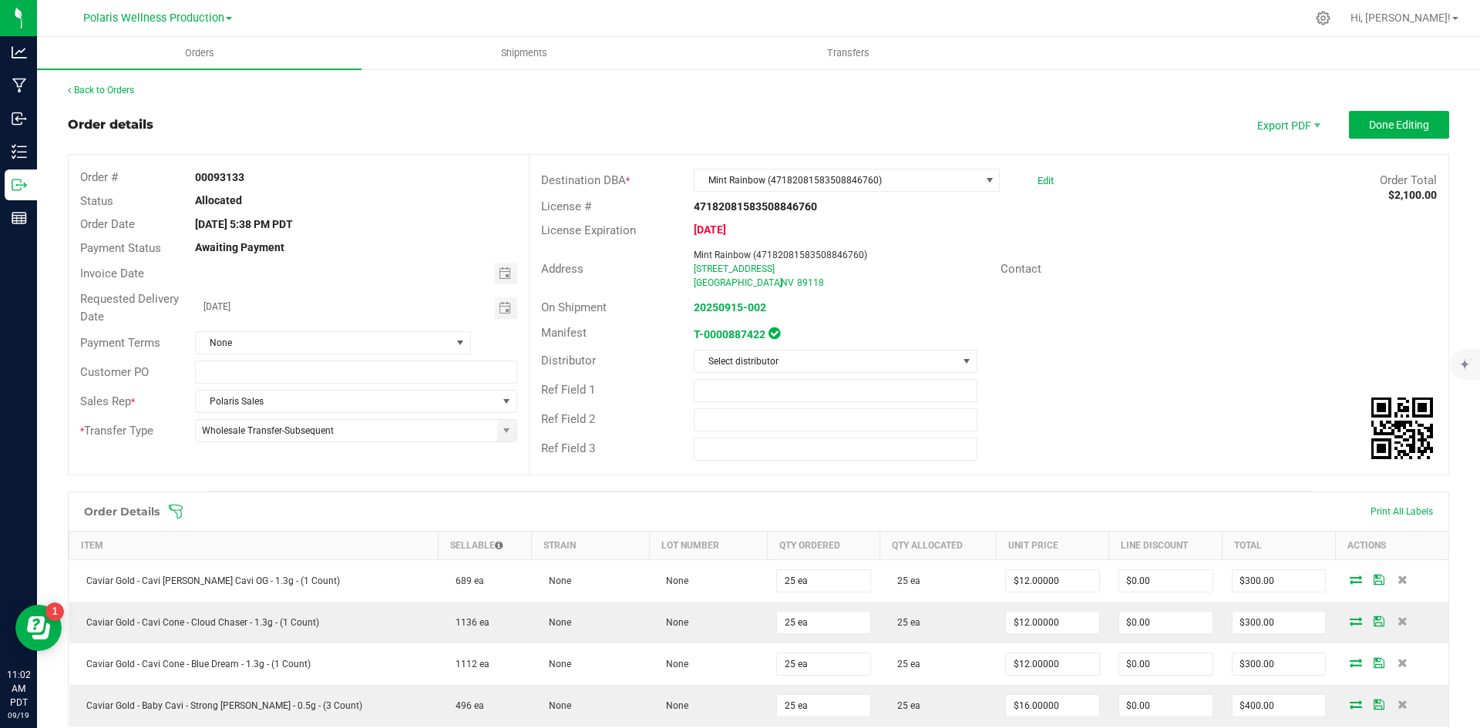
click at [516, 314] on div "09/16/2025" at bounding box center [355, 308] width 344 height 22
click at [495, 301] on span "Toggle calendar" at bounding box center [506, 308] width 22 height 22
click at [293, 462] on span "22" at bounding box center [287, 460] width 22 height 24
type input "09/22/2025"
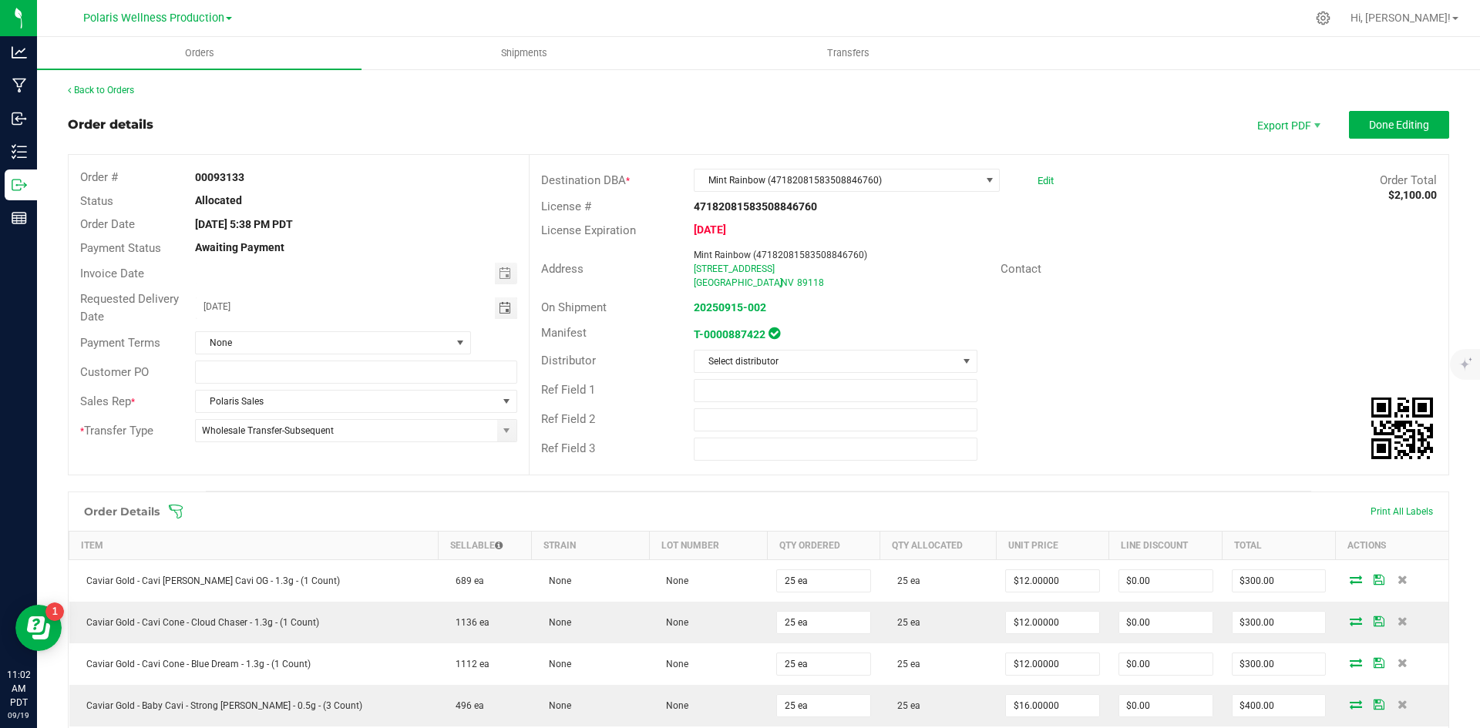
click at [1248, 89] on div "Back to Orders" at bounding box center [758, 90] width 1381 height 14
click at [1376, 129] on span "Done Editing" at bounding box center [1399, 125] width 60 height 12
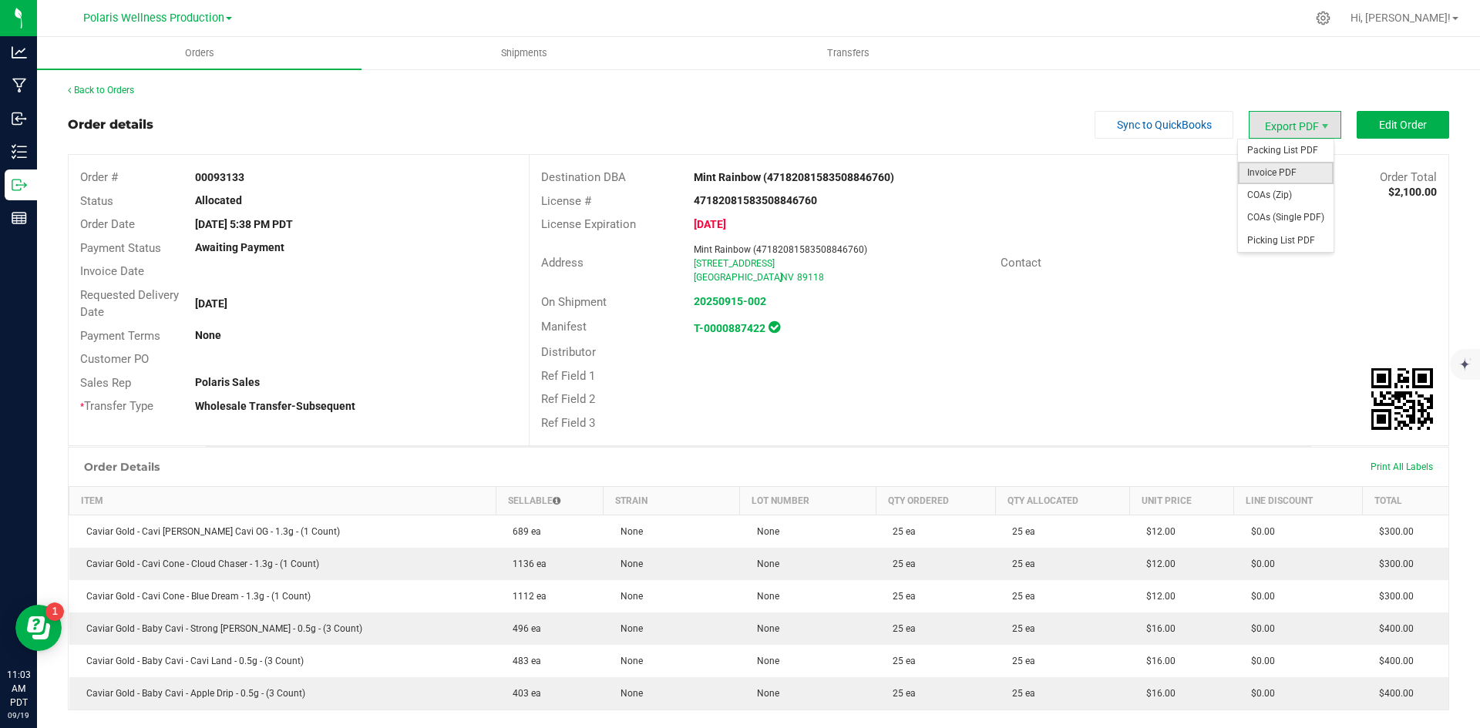
click at [1280, 176] on span "Invoice PDF" at bounding box center [1286, 173] width 96 height 22
click at [1292, 156] on span "Packing List PDF" at bounding box center [1286, 150] width 96 height 22
click at [1389, 121] on span "Edit Order" at bounding box center [1403, 125] width 48 height 12
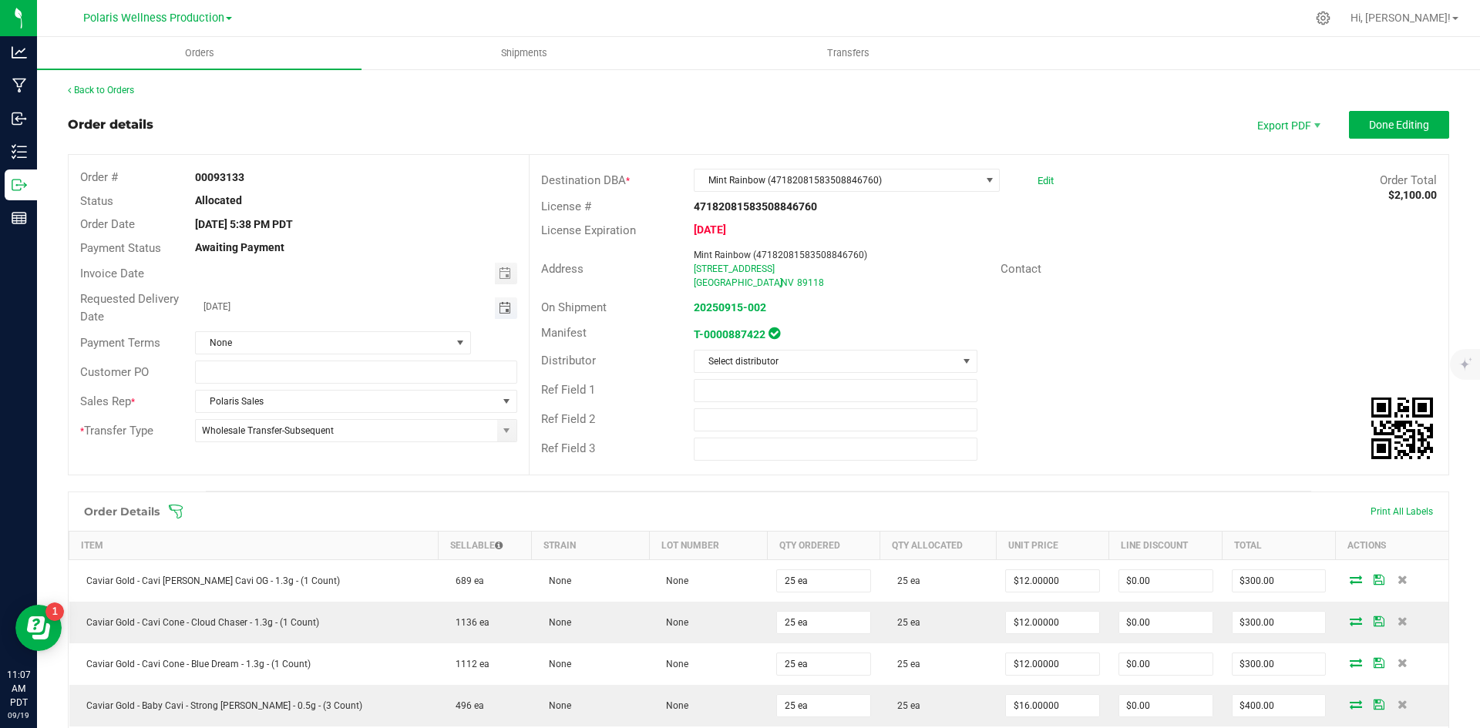
click at [499, 309] on span "Toggle calendar" at bounding box center [505, 308] width 12 height 12
click at [310, 436] on span "16" at bounding box center [309, 436] width 22 height 24
type input "09/16/2025"
click at [1397, 122] on span "Done Editing" at bounding box center [1399, 125] width 60 height 12
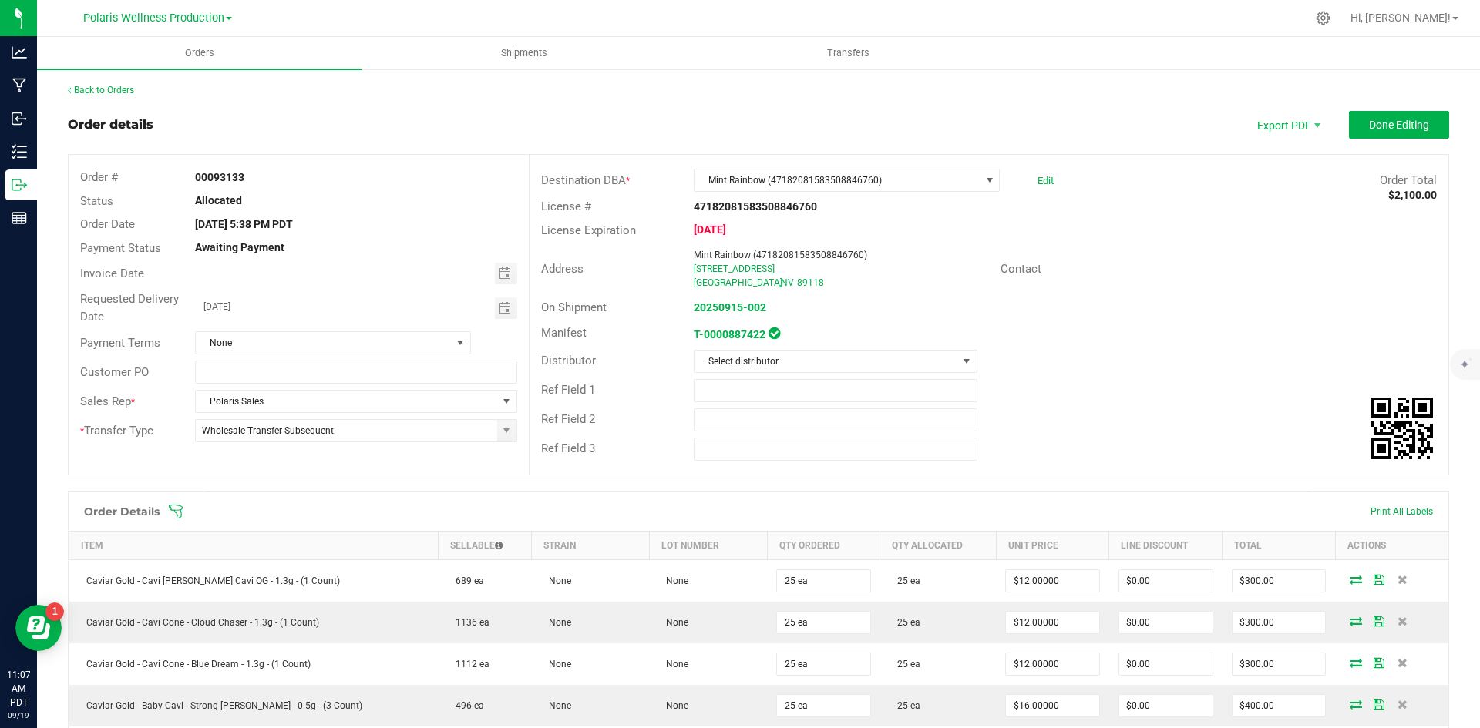
click at [102, 98] on div "Back to Orders Order details Export PDF Done Editing Order # 00093133 Status Al…" at bounding box center [758, 721] width 1381 height 1276
click at [114, 92] on link "Back to Orders" at bounding box center [101, 90] width 66 height 11
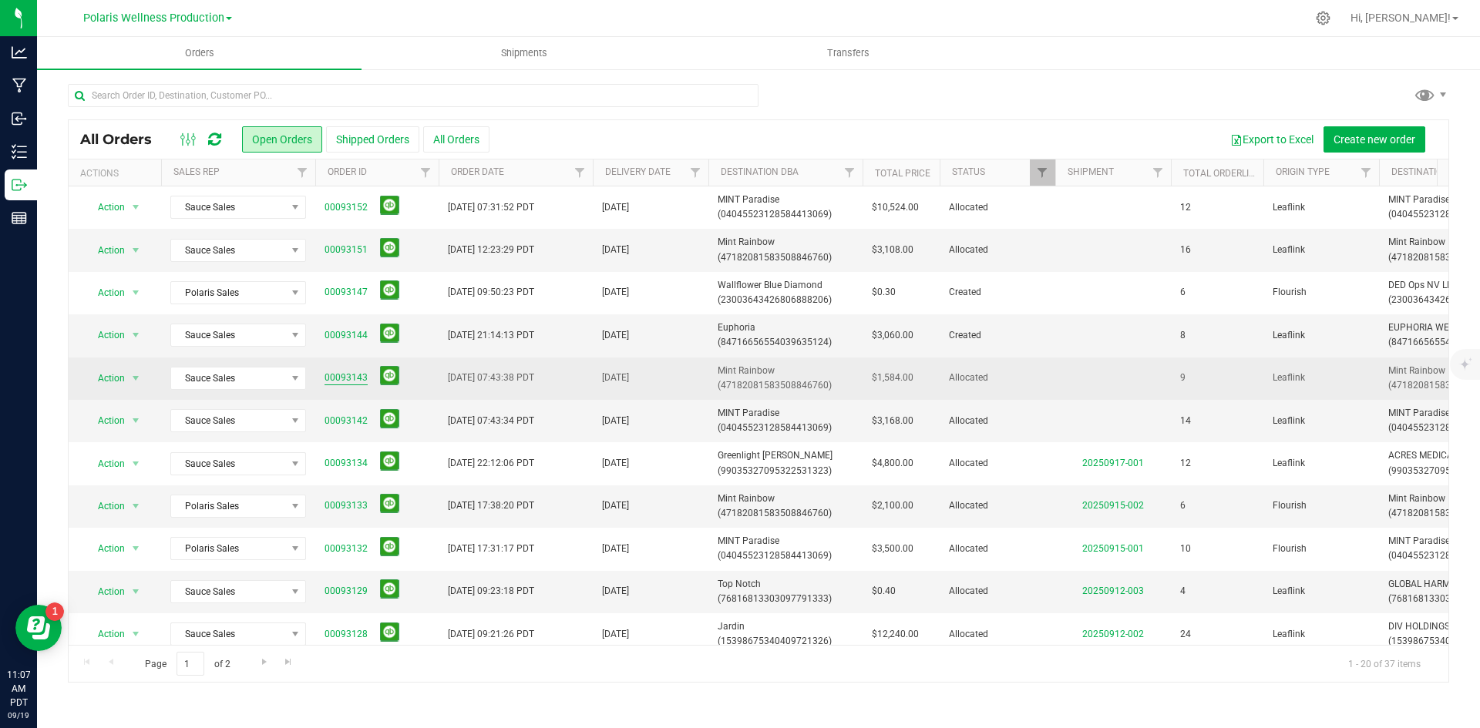
click at [344, 382] on link "00093143" at bounding box center [345, 378] width 43 height 15
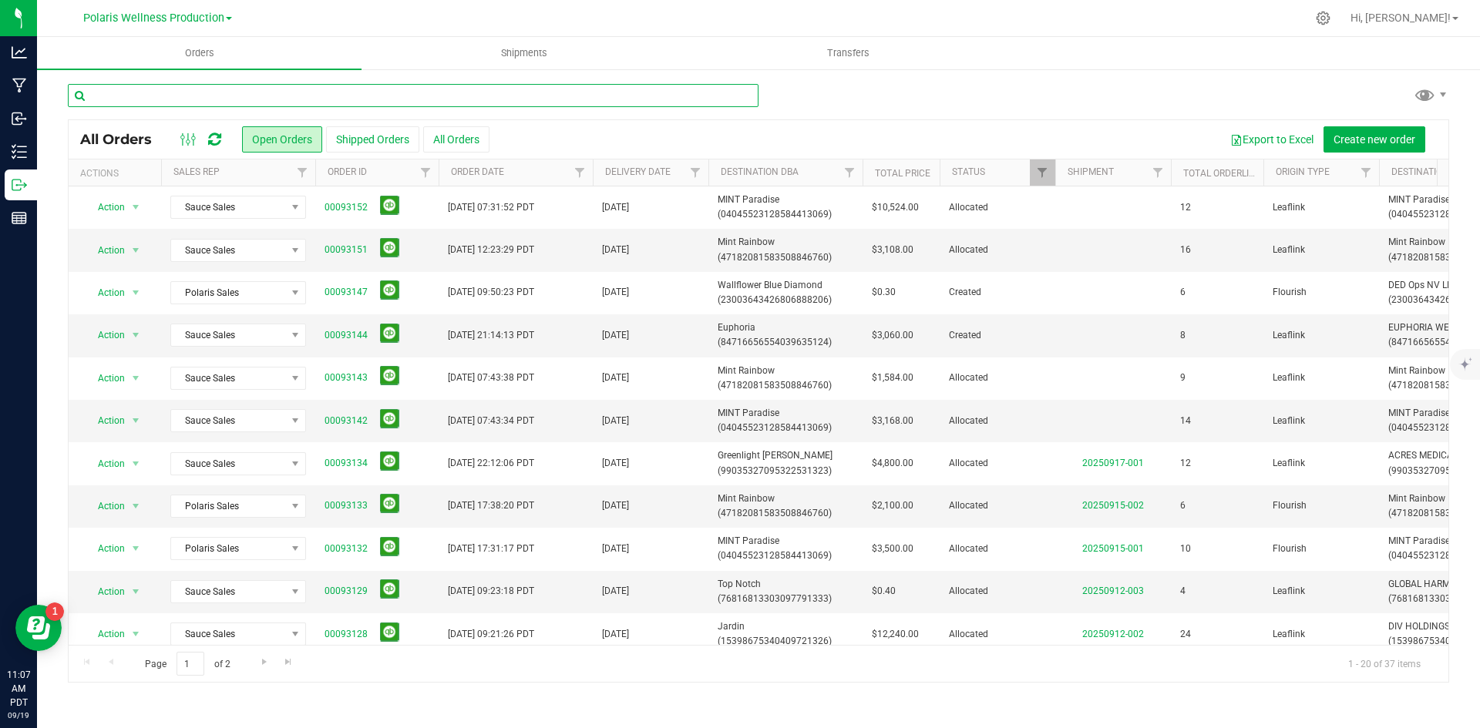
click at [329, 102] on input "text" at bounding box center [413, 95] width 691 height 23
type input "MINT"
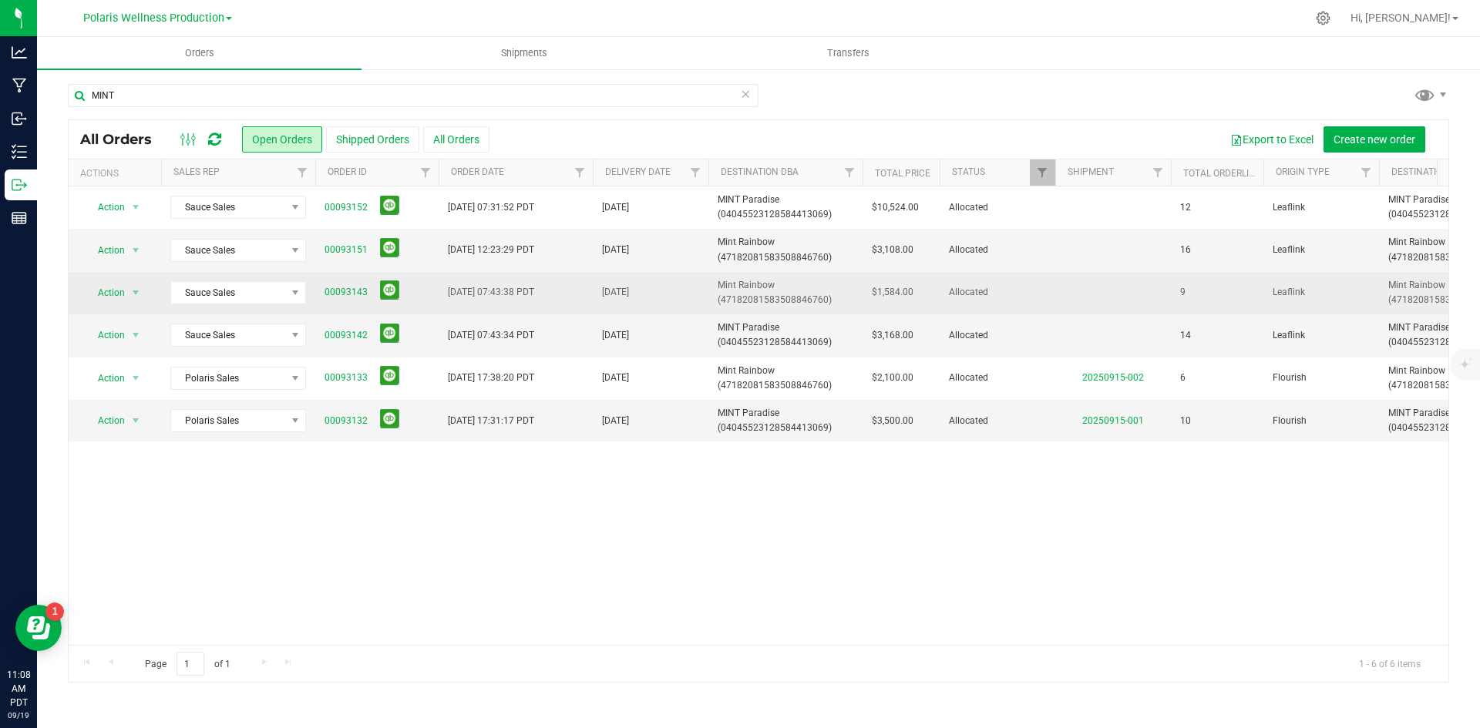
drag, startPoint x: 796, startPoint y: 304, endPoint x: 732, endPoint y: 303, distance: 64.0
click at [791, 303] on span "Mint Rainbow (47182081583508846760)" at bounding box center [785, 292] width 136 height 29
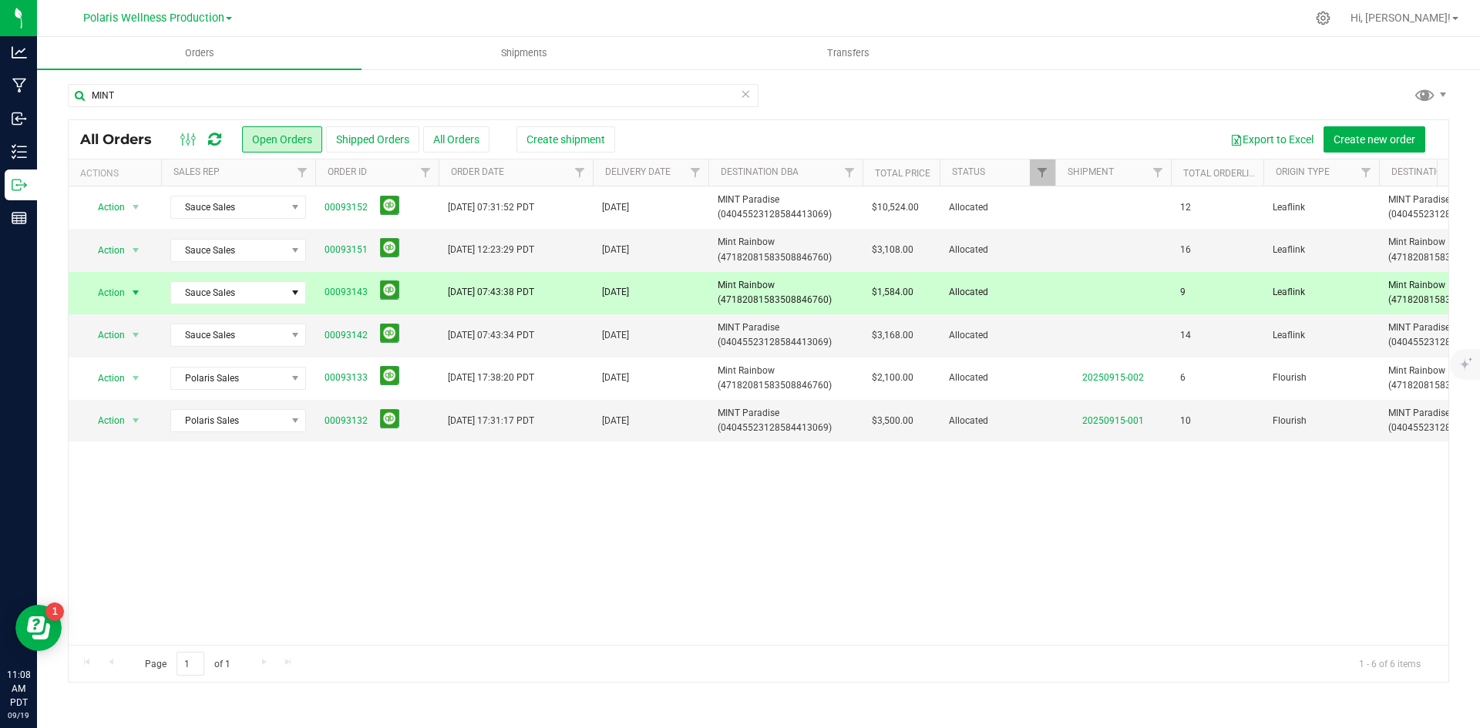
click at [307, 294] on td "Sauce Sales" at bounding box center [238, 293] width 154 height 42
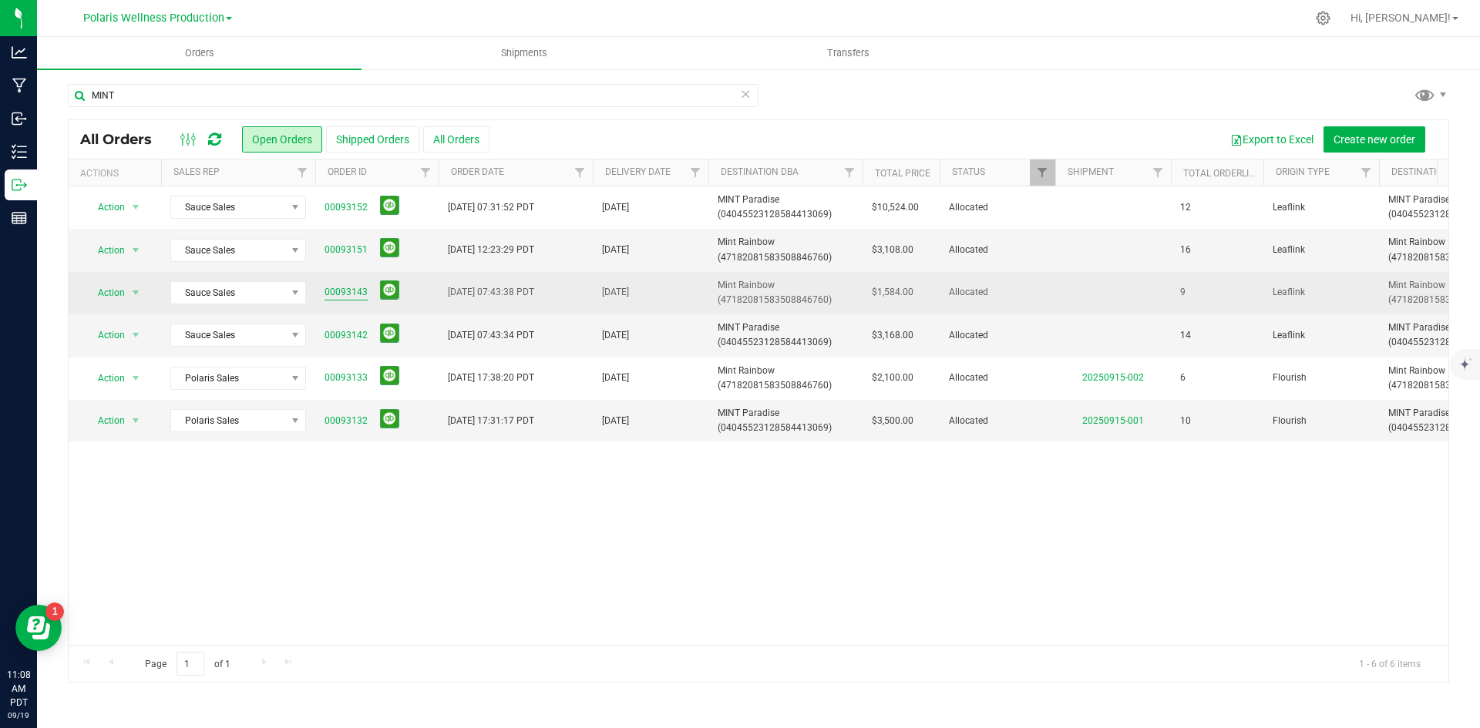
click at [331, 292] on link "00093143" at bounding box center [345, 292] width 43 height 15
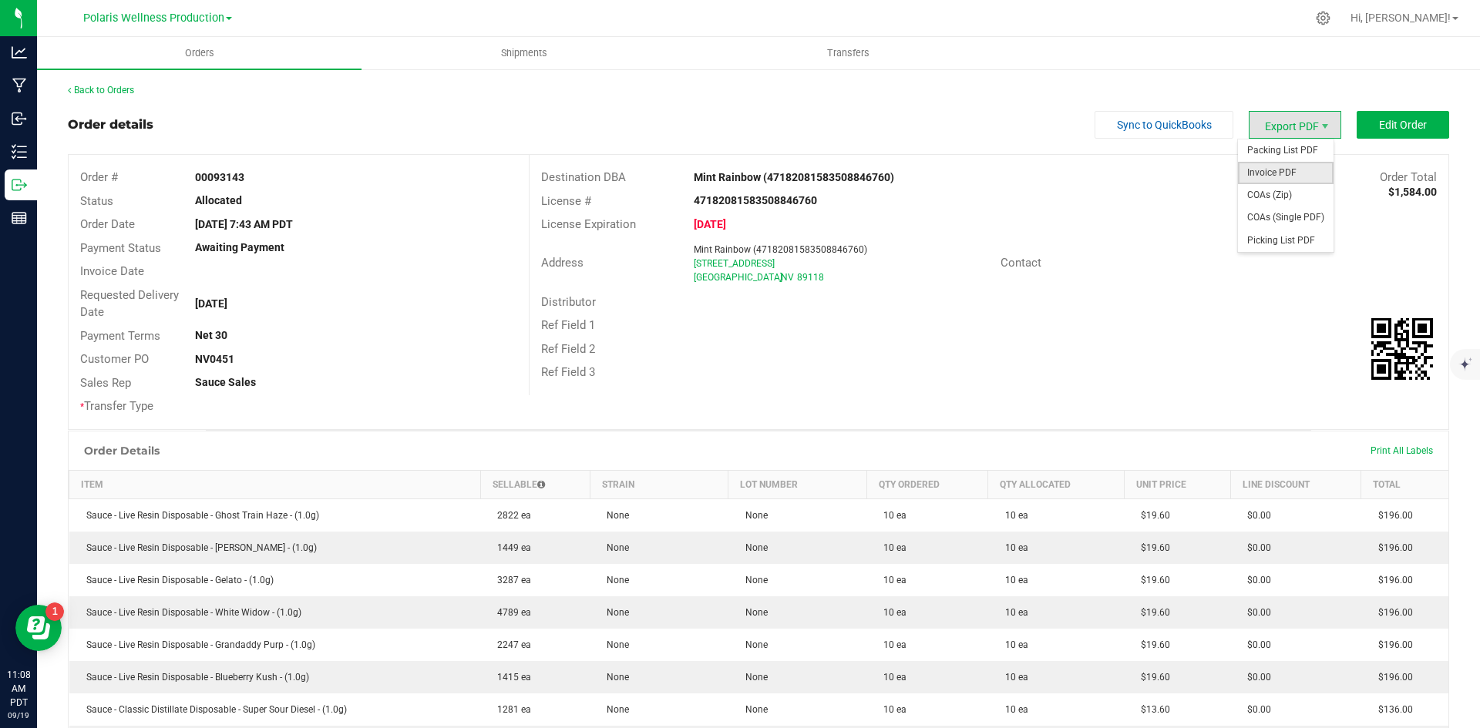
click at [1285, 166] on span "Invoice PDF" at bounding box center [1286, 173] width 96 height 22
click at [1268, 153] on span "Packing List PDF" at bounding box center [1286, 150] width 96 height 22
click at [131, 86] on link "Back to Orders" at bounding box center [101, 90] width 66 height 11
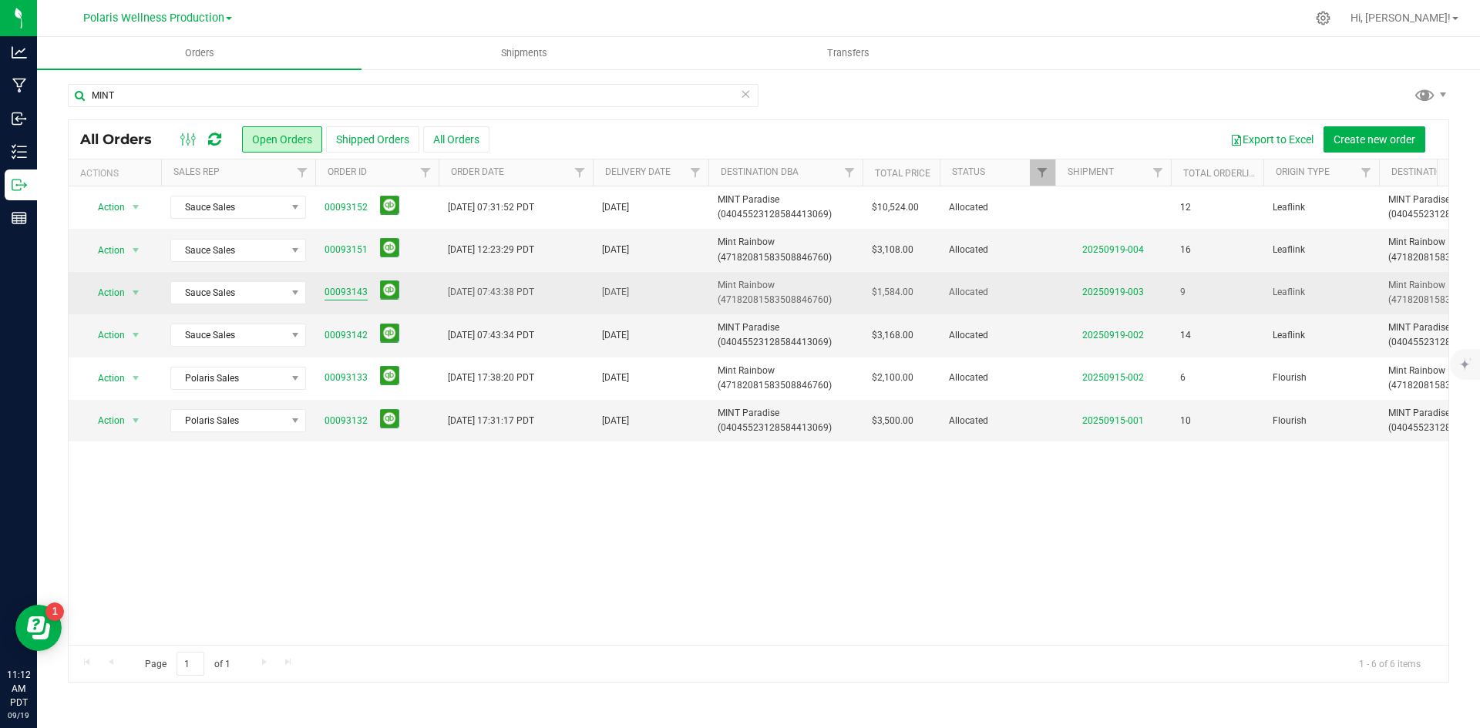
click at [361, 287] on link "00093143" at bounding box center [345, 292] width 43 height 15
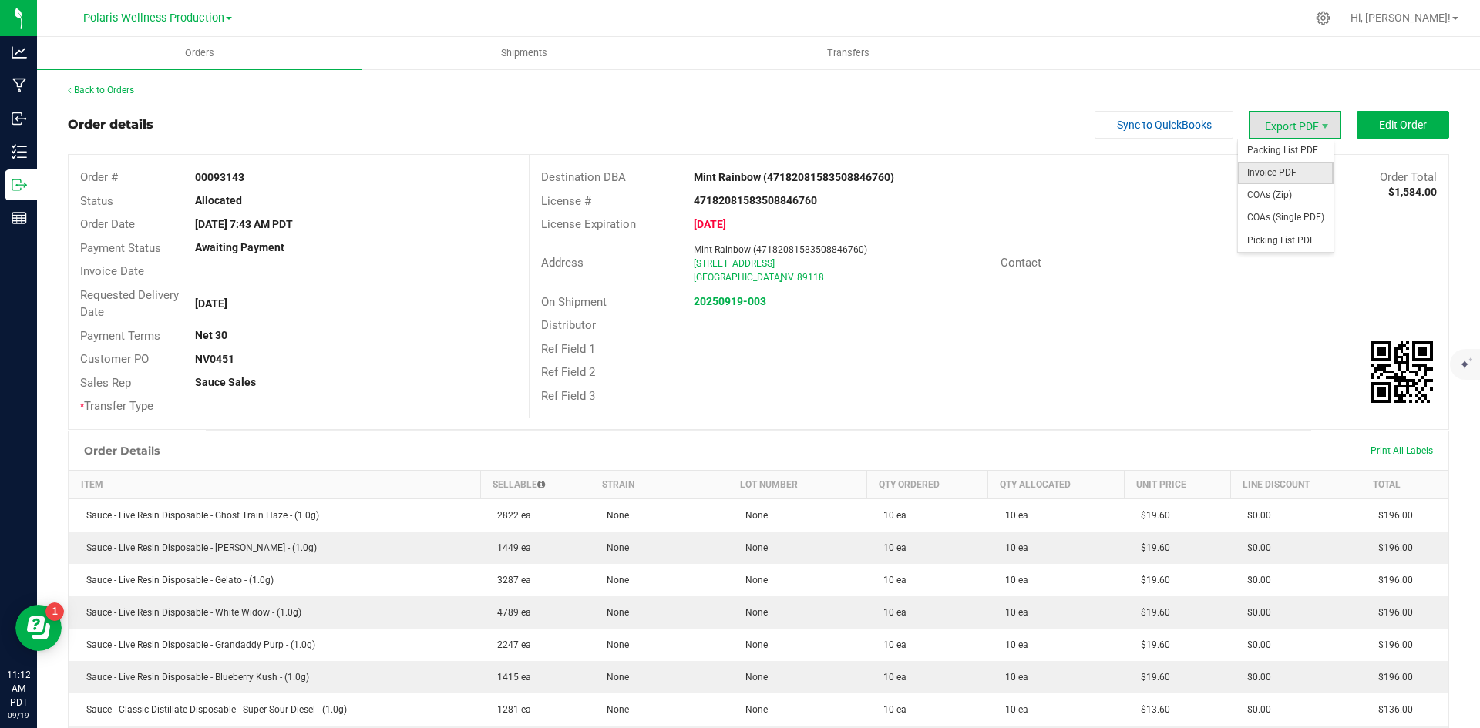
click at [1275, 167] on span "Invoice PDF" at bounding box center [1286, 173] width 96 height 22
click at [126, 79] on div "Back to Orders Order details Sync to QuickBooks Export PDF Edit Order Order # 0…" at bounding box center [758, 689] width 1443 height 1243
click at [128, 82] on div "Back to Orders Order details Sync to QuickBooks Export PDF Edit Order Order # 0…" at bounding box center [758, 689] width 1443 height 1243
click at [105, 96] on div "Back to Orders" at bounding box center [758, 90] width 1381 height 14
click at [111, 89] on link "Back to Orders" at bounding box center [101, 90] width 66 height 11
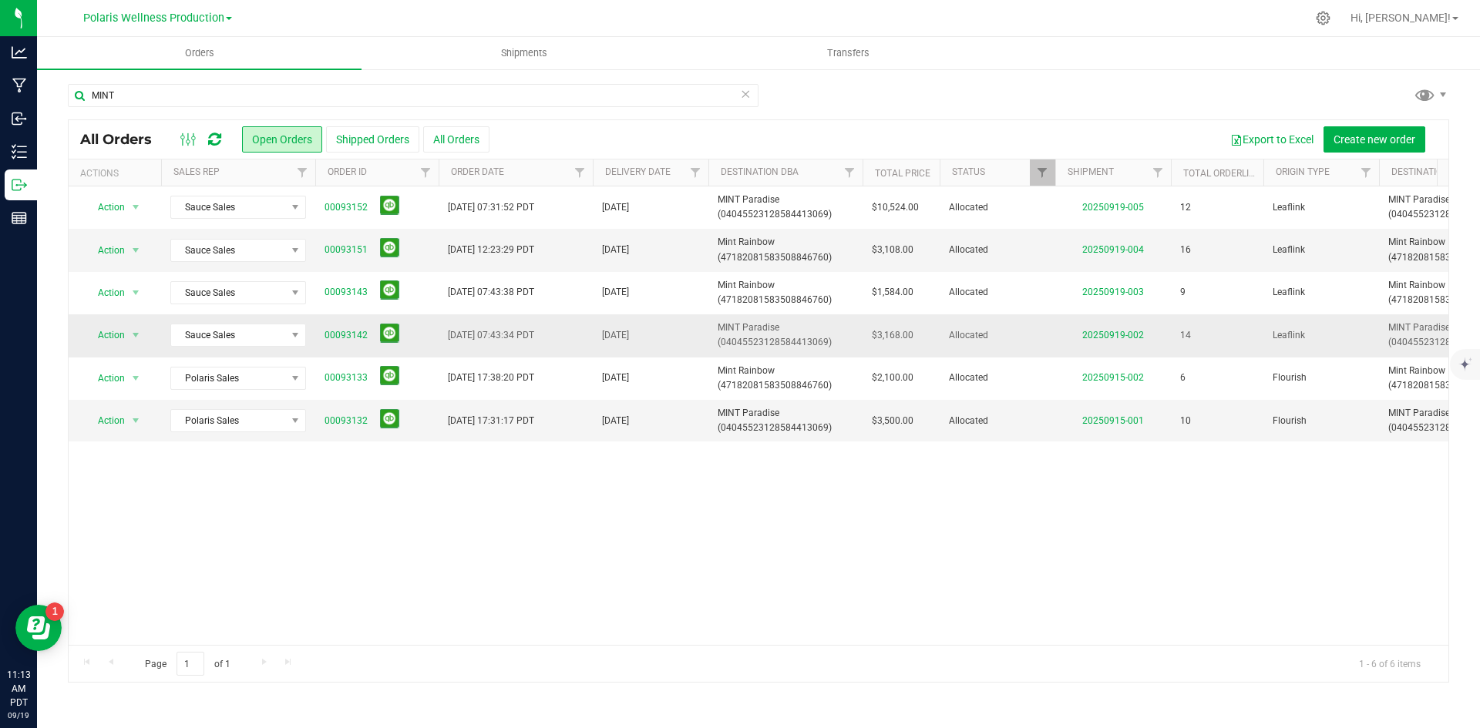
click at [377, 339] on span at bounding box center [386, 336] width 25 height 24
click at [340, 329] on link "00093142" at bounding box center [345, 335] width 43 height 15
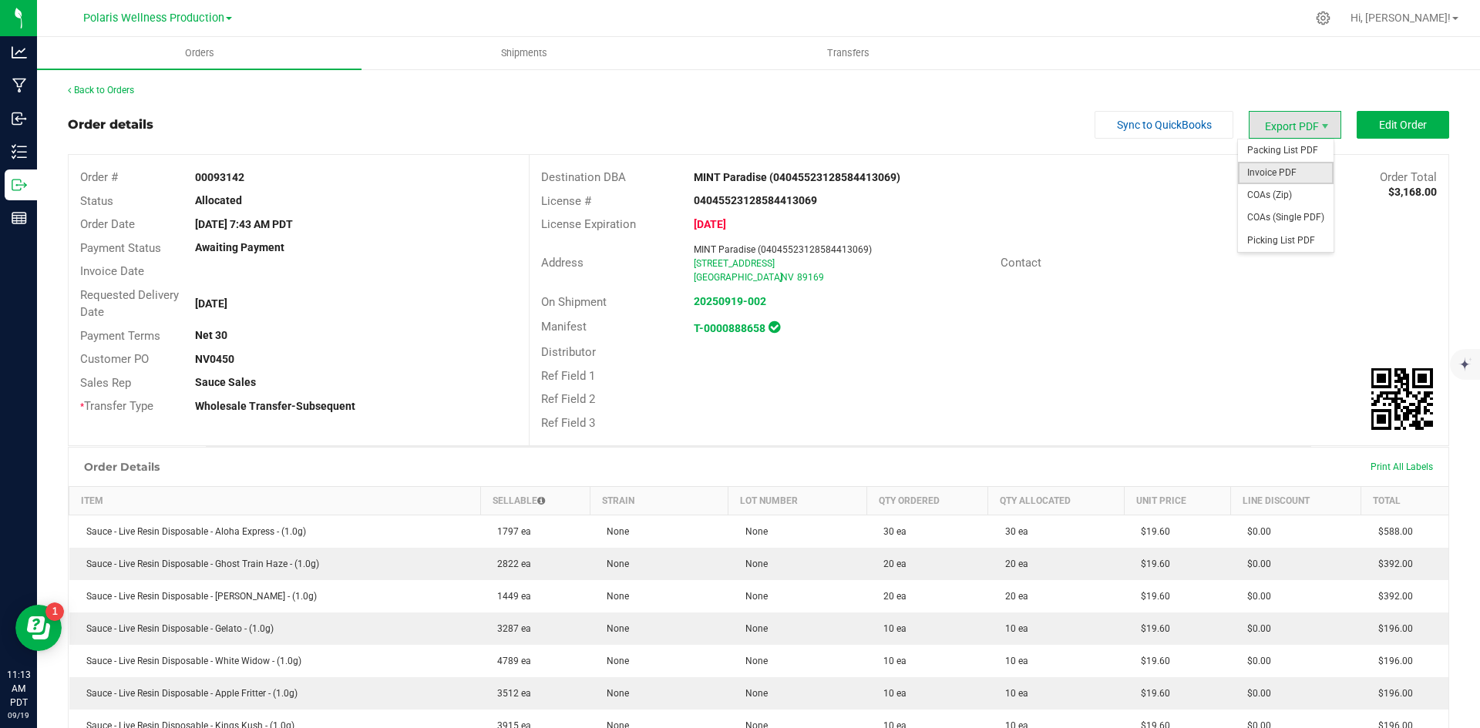
click at [1273, 165] on span "Invoice PDF" at bounding box center [1286, 173] width 96 height 22
click at [1275, 147] on span "Packing List PDF" at bounding box center [1286, 150] width 96 height 22
click at [106, 95] on link "Back to Orders" at bounding box center [101, 90] width 66 height 11
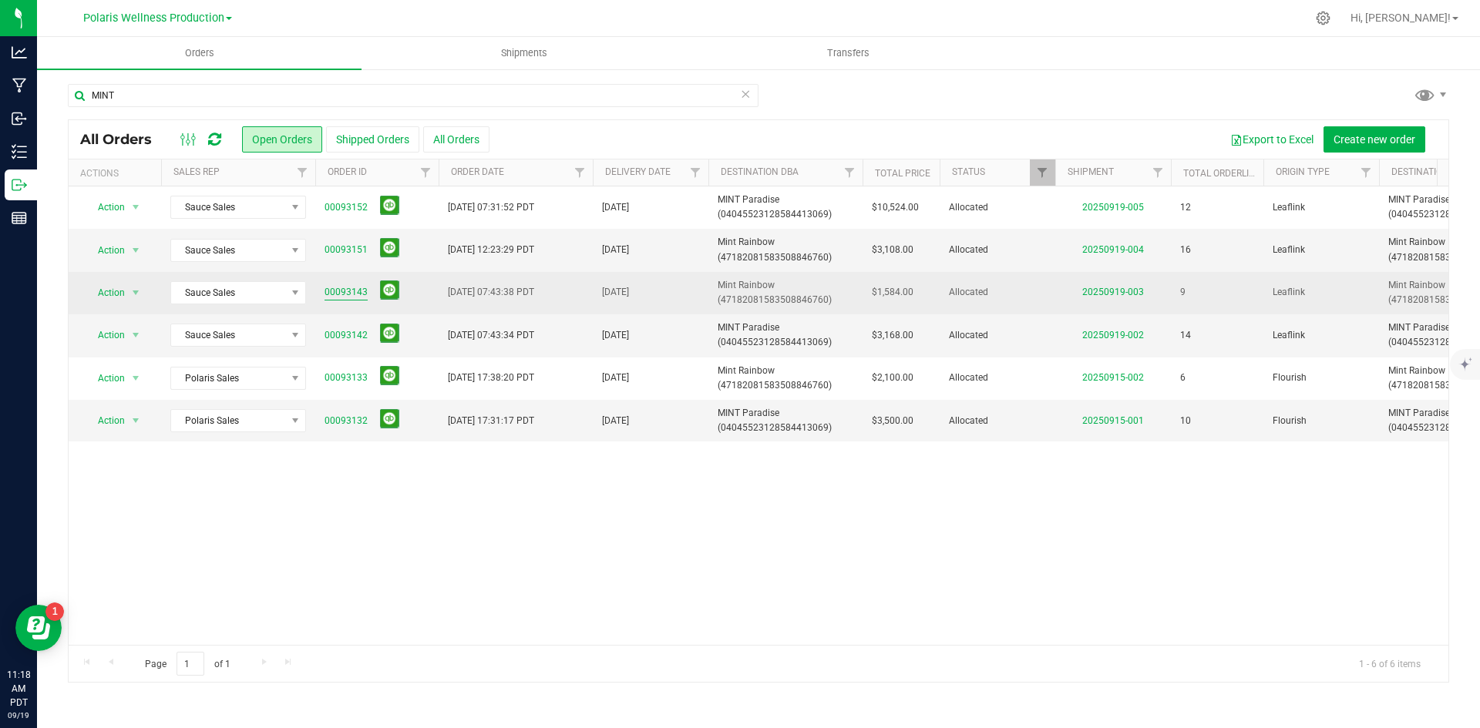
click at [334, 300] on link "00093143" at bounding box center [345, 292] width 43 height 15
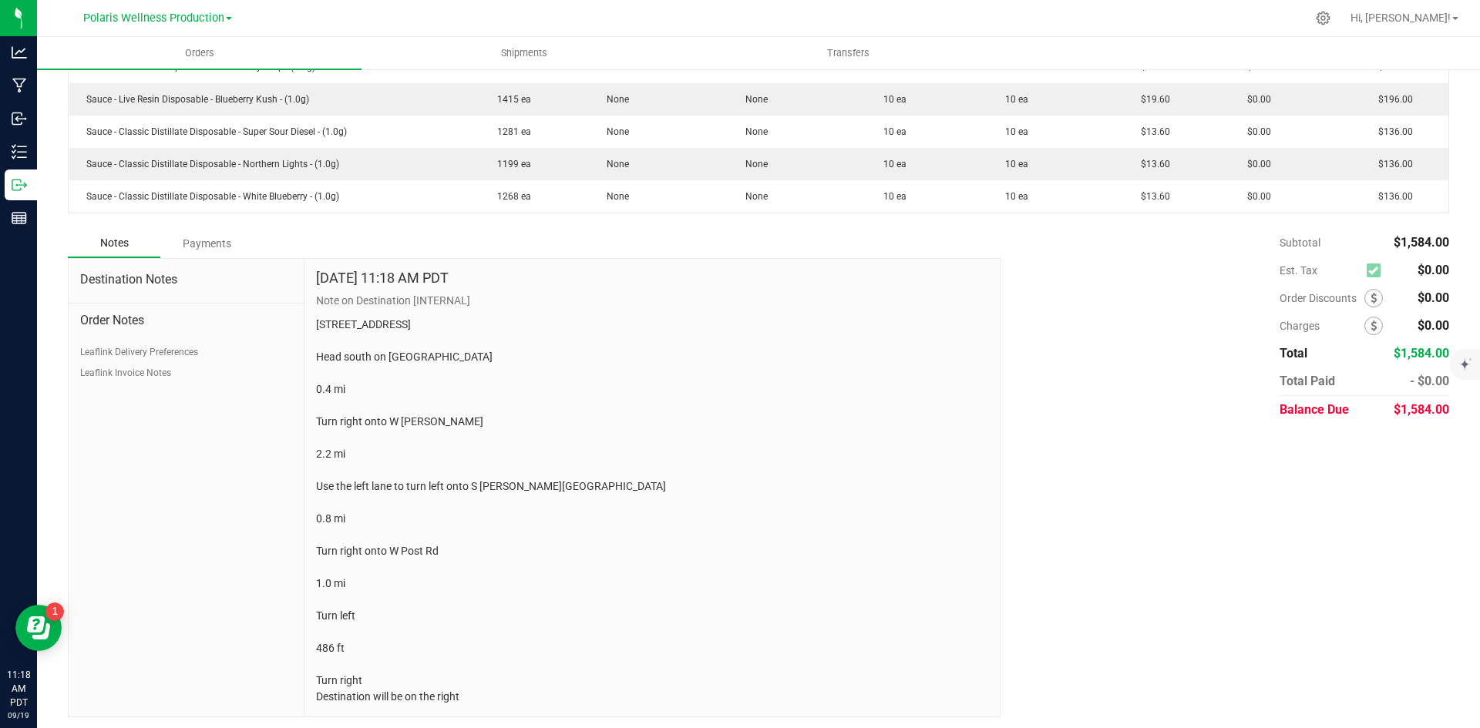
scroll to position [599, 0]
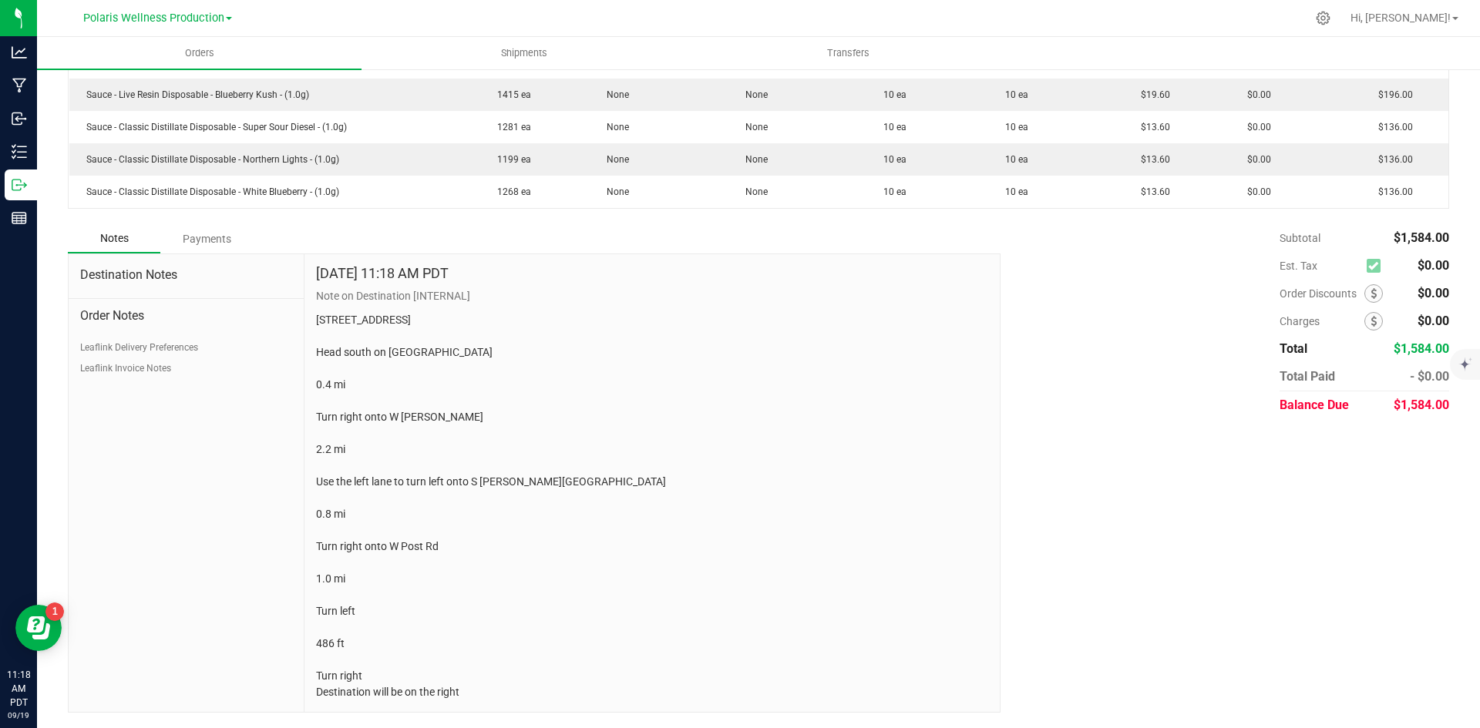
click at [131, 344] on ul "Leaflink Delivery Preferences Leaflink Invoice Notes" at bounding box center [186, 358] width 212 height 35
click at [130, 361] on button "Leaflink Invoice Notes" at bounding box center [125, 368] width 91 height 14
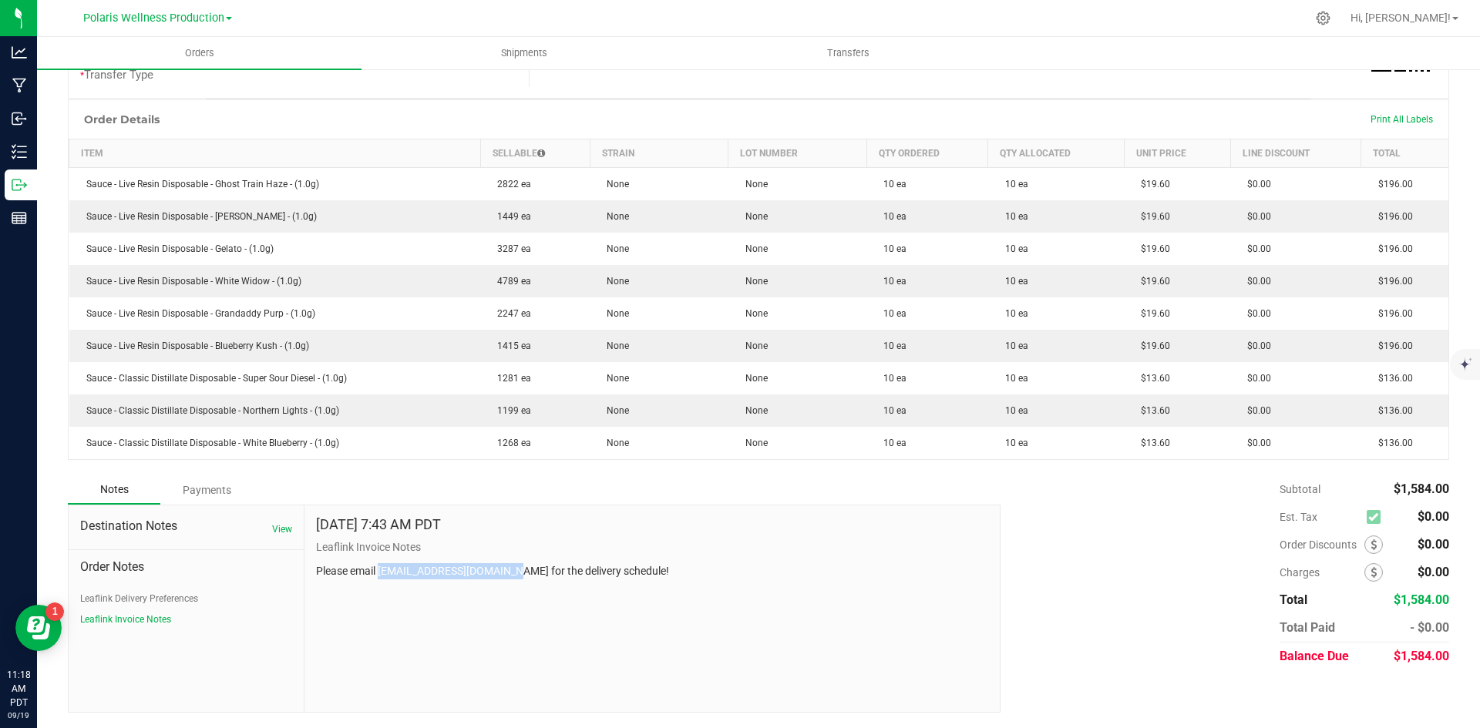
drag, startPoint x: 380, startPoint y: 572, endPoint x: 512, endPoint y: 579, distance: 132.0
click at [512, 579] on p "Please email purchasing@themintnv.com for the delivery schedule!" at bounding box center [652, 571] width 672 height 16
copy p "purchasing@themintnv.com"
click at [496, 530] on div "Sep 17, 2025 7:43 AM PDT" at bounding box center [652, 528] width 672 height 23
click at [457, 576] on p "Please email purchasing@themintnv.com for the delivery schedule!" at bounding box center [652, 571] width 672 height 16
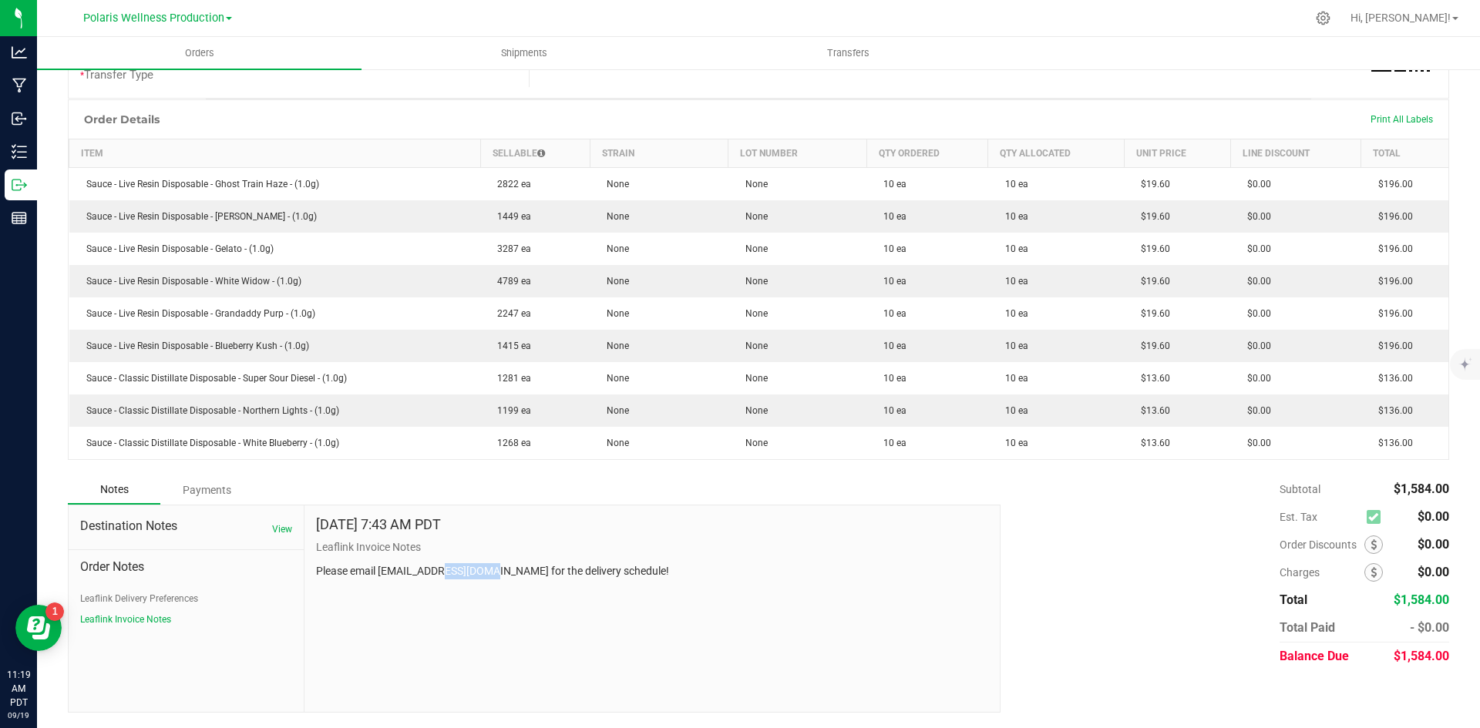
click at [457, 576] on p "Please email purchasing@themintnv.com for the delivery schedule!" at bounding box center [652, 571] width 672 height 16
click at [417, 576] on p "Please email purchasing@themintnv.com for the delivery schedule!" at bounding box center [652, 571] width 672 height 16
drag, startPoint x: 378, startPoint y: 571, endPoint x: 510, endPoint y: 571, distance: 131.8
click at [510, 571] on p "Please email purchasing@themintnv.com for the delivery schedule!" at bounding box center [652, 571] width 672 height 16
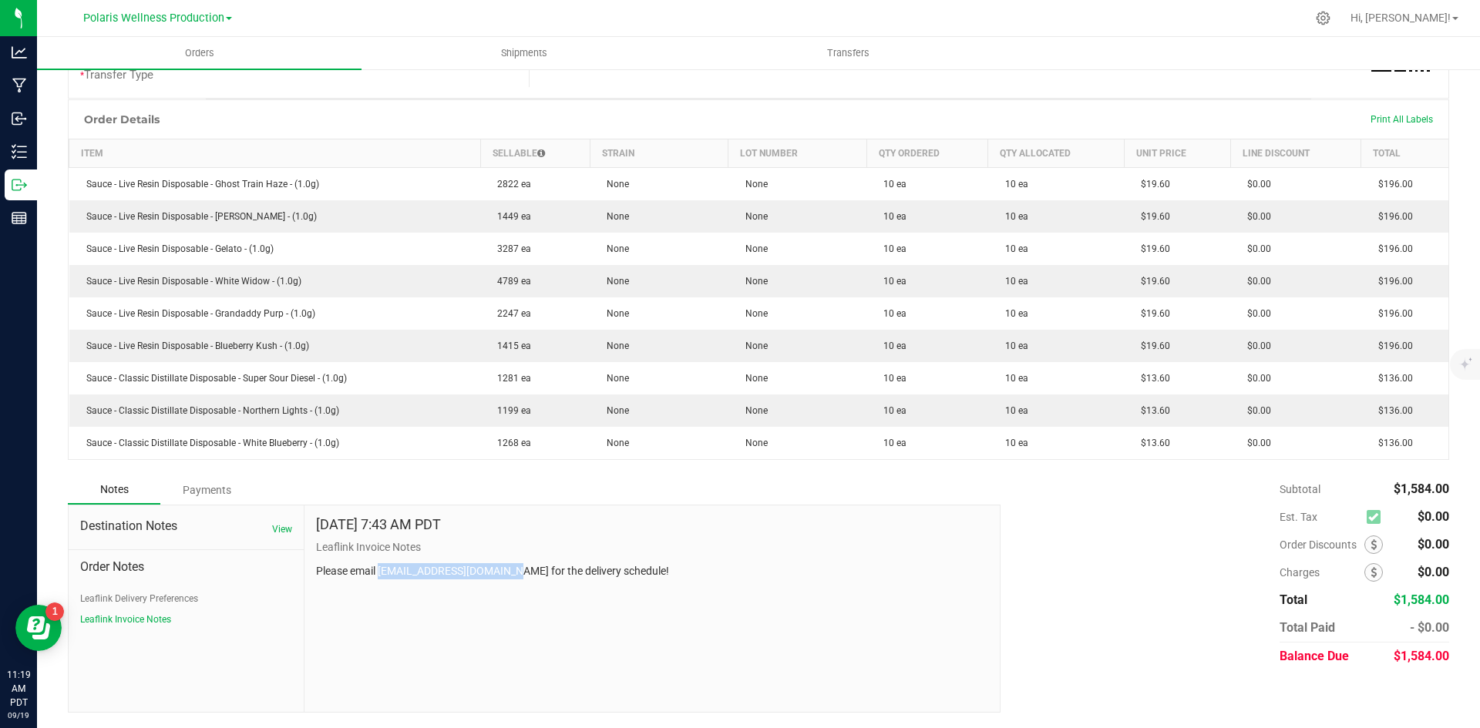
copy p "purchasing@themintnv.com"
click at [429, 574] on p "Please email purchasing@themintnv.com for the delivery schedule!" at bounding box center [652, 571] width 672 height 16
drag, startPoint x: 510, startPoint y: 569, endPoint x: 381, endPoint y: 576, distance: 129.7
click at [381, 576] on p "Please email purchasing@themintnv.com for the delivery schedule!" at bounding box center [652, 571] width 672 height 16
copy p "purchasing@themintnv.com"
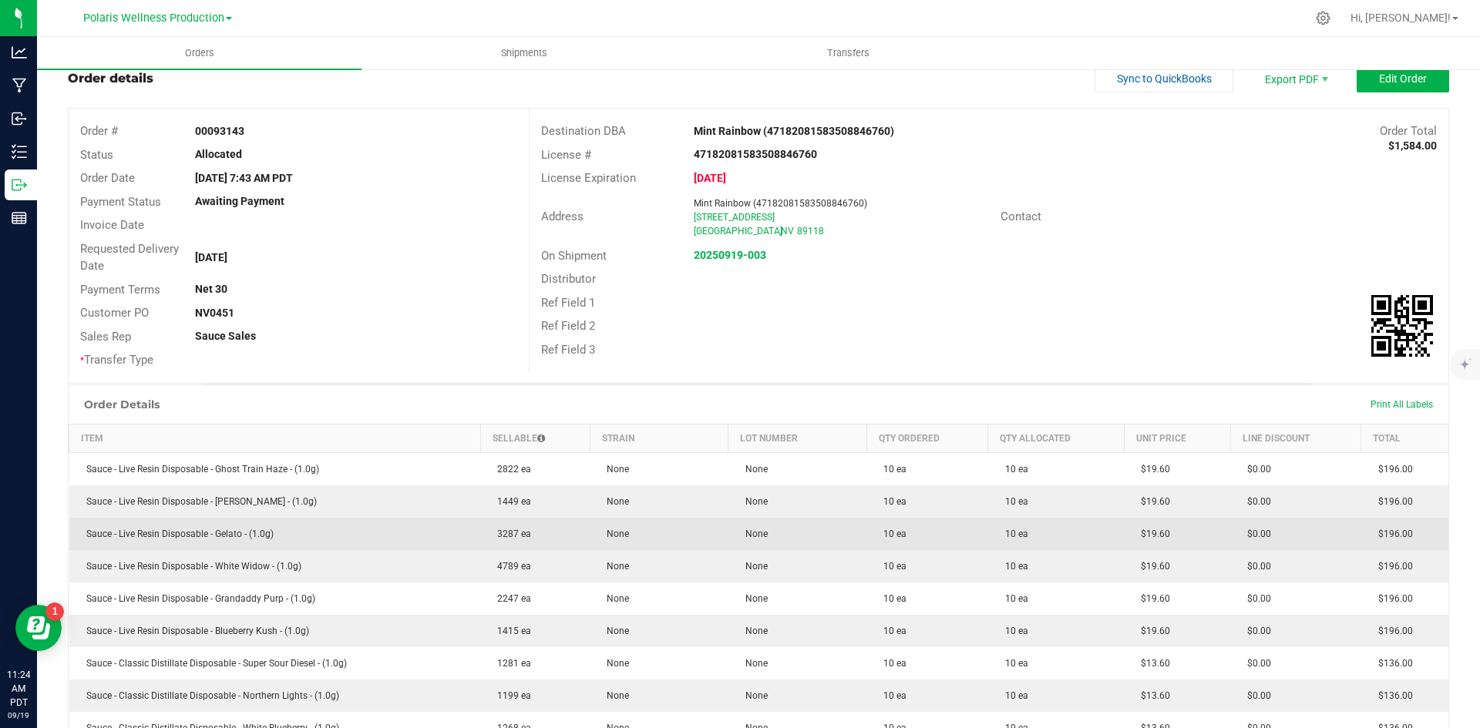
scroll to position [0, 0]
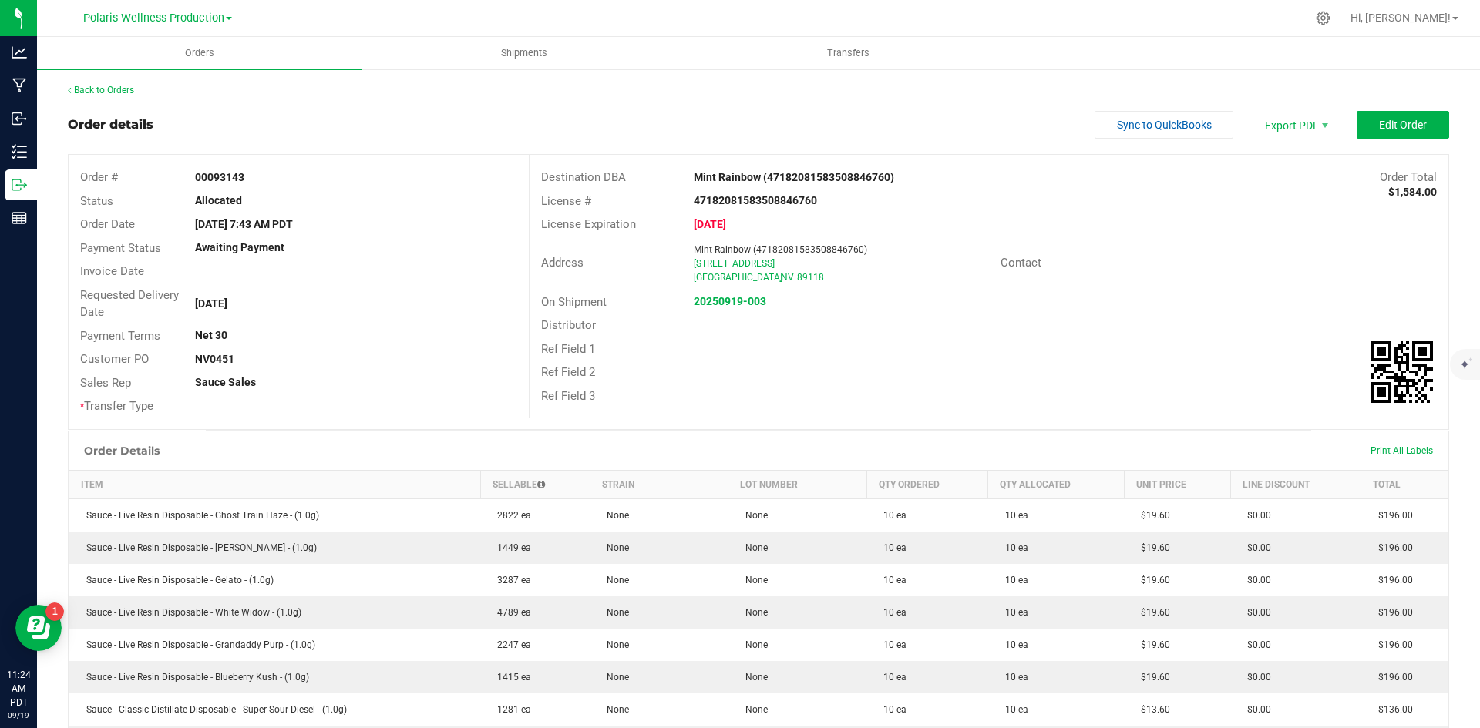
click at [780, 146] on outbound-order-header "Order details Sync to QuickBooks Export PDF Edit Order Order # 00093143 Status …" at bounding box center [758, 270] width 1381 height 319
drag, startPoint x: 253, startPoint y: 178, endPoint x: 172, endPoint y: 178, distance: 80.9
click at [172, 178] on div "Order # 00093143" at bounding box center [299, 178] width 460 height 24
drag, startPoint x: 688, startPoint y: 297, endPoint x: 670, endPoint y: 300, distance: 18.0
click at [670, 300] on div "On Shipment 20250919-003" at bounding box center [988, 303] width 919 height 24
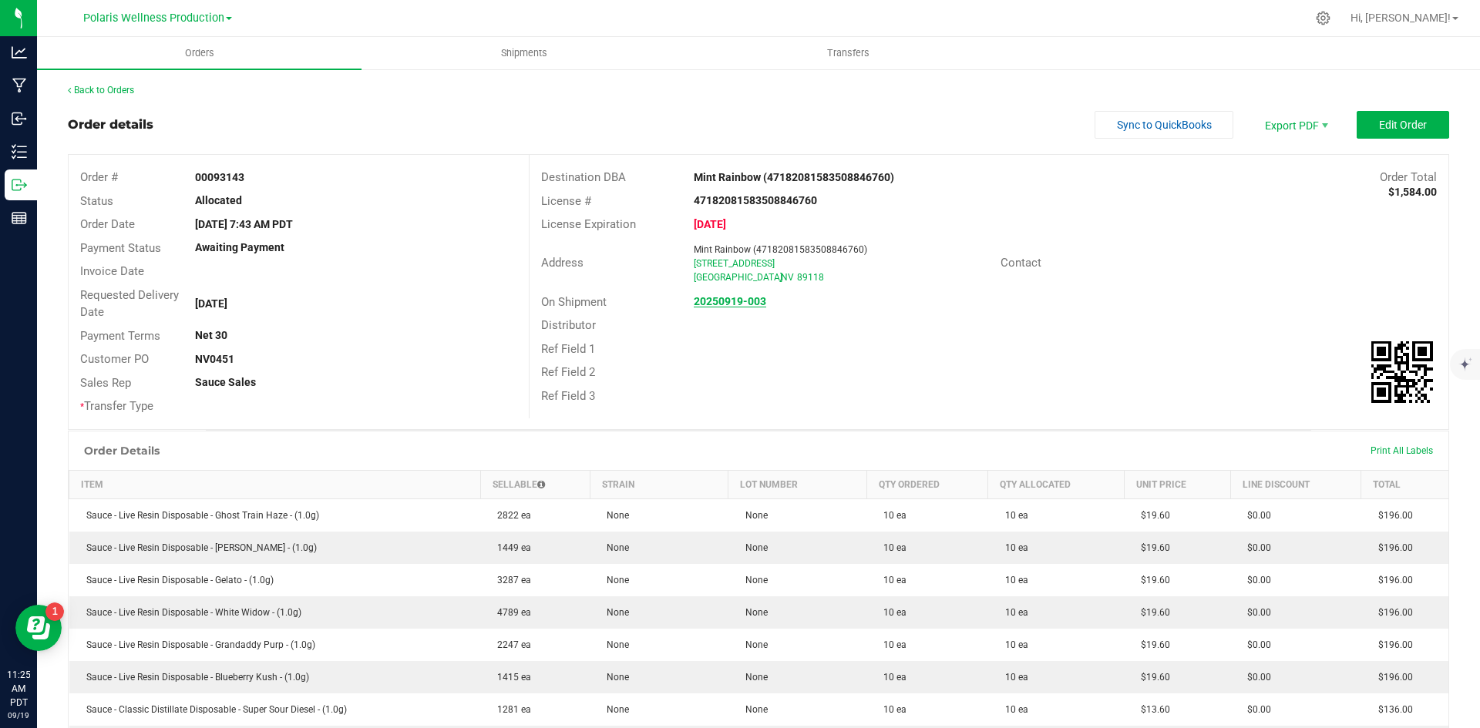
click at [724, 306] on strong "20250919-003" at bounding box center [730, 301] width 72 height 12
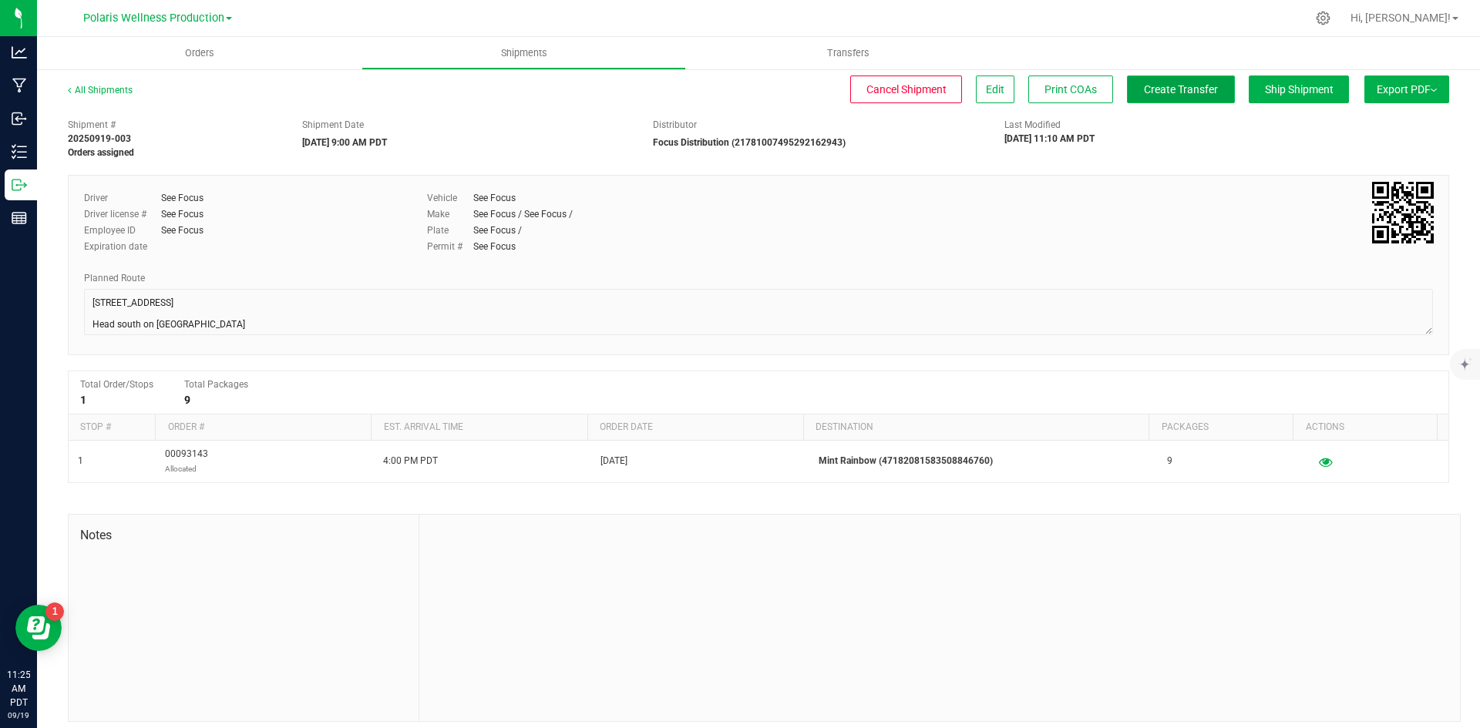
click at [1146, 91] on span "Create Transfer" at bounding box center [1181, 89] width 74 height 12
click at [99, 95] on link "All Shipments" at bounding box center [100, 90] width 65 height 11
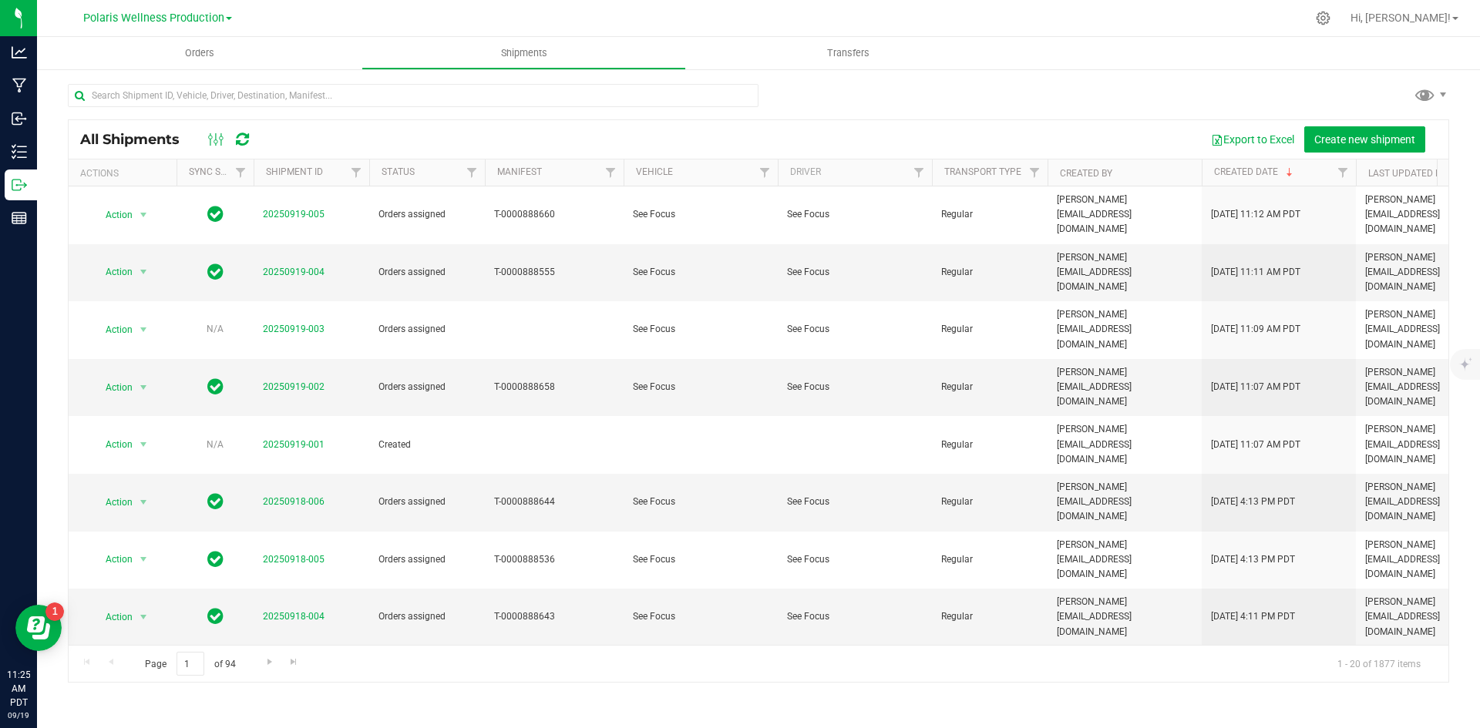
click at [135, 27] on div "Polaris Wellness Production Polaris Wellness Cultivation Polaris Wellness Produ…" at bounding box center [157, 17] width 149 height 18
click at [202, 56] on span "Orders" at bounding box center [199, 53] width 71 height 14
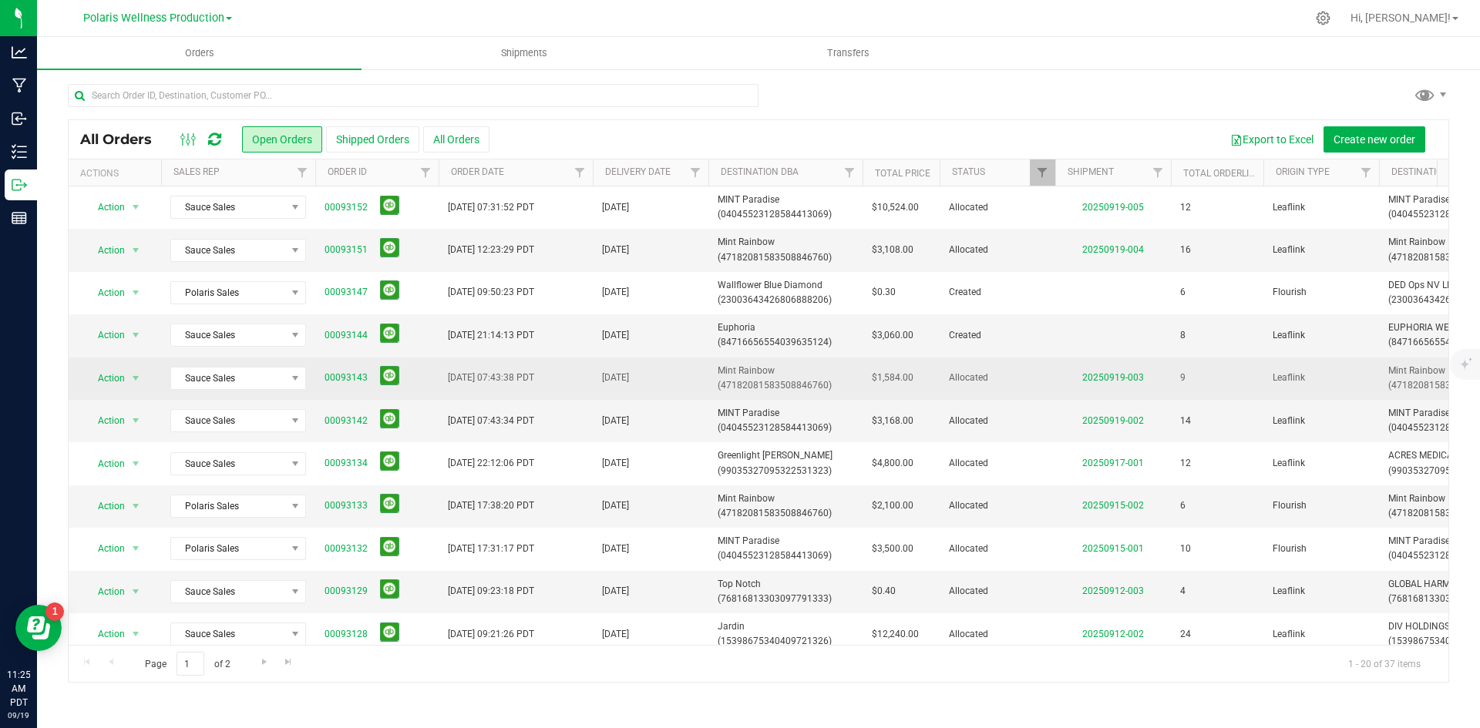
click at [876, 398] on td "$1,584.00" at bounding box center [900, 379] width 77 height 42
click at [337, 377] on link "00093143" at bounding box center [345, 378] width 43 height 15
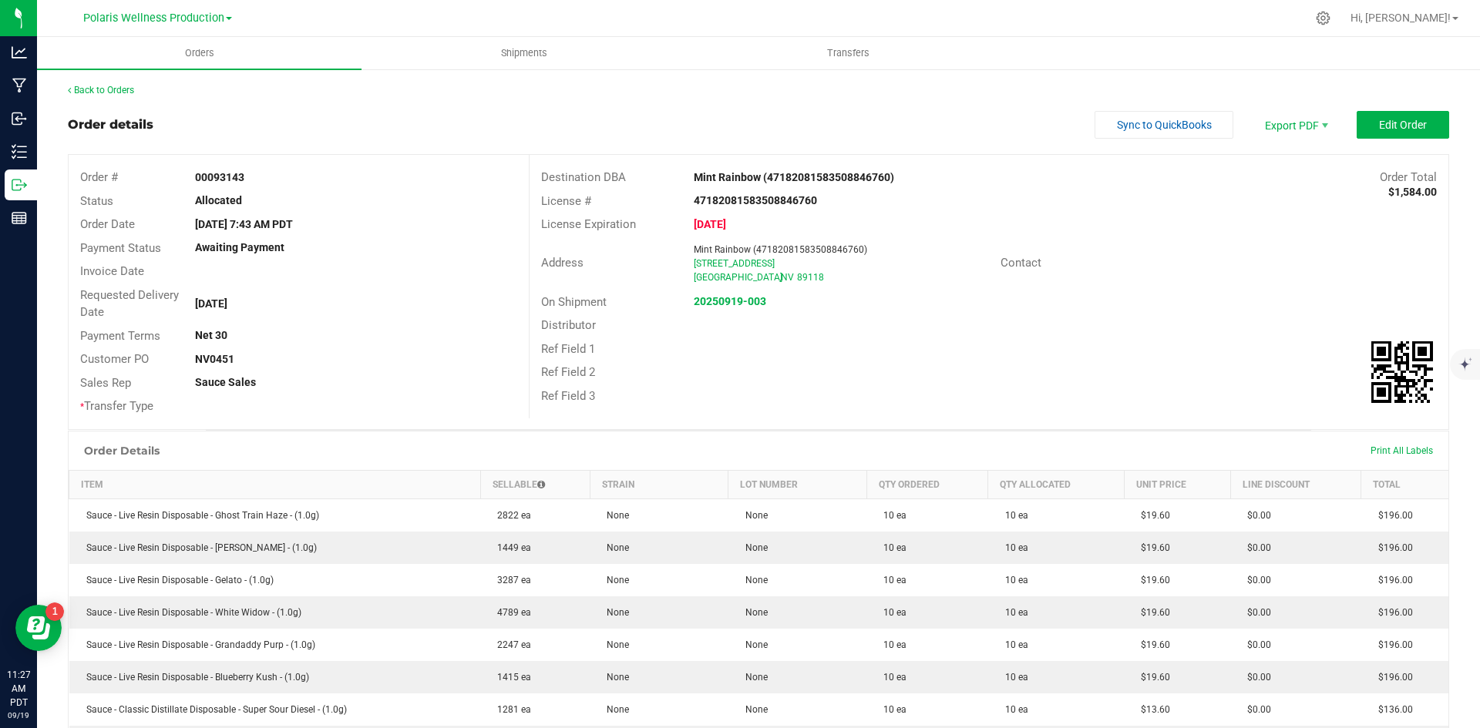
click at [975, 101] on div "Back to Orders Order details Sync to QuickBooks Export PDF Edit Order Order # 0…" at bounding box center [758, 689] width 1381 height 1212
click at [134, 92] on link "Back to Orders" at bounding box center [101, 90] width 66 height 11
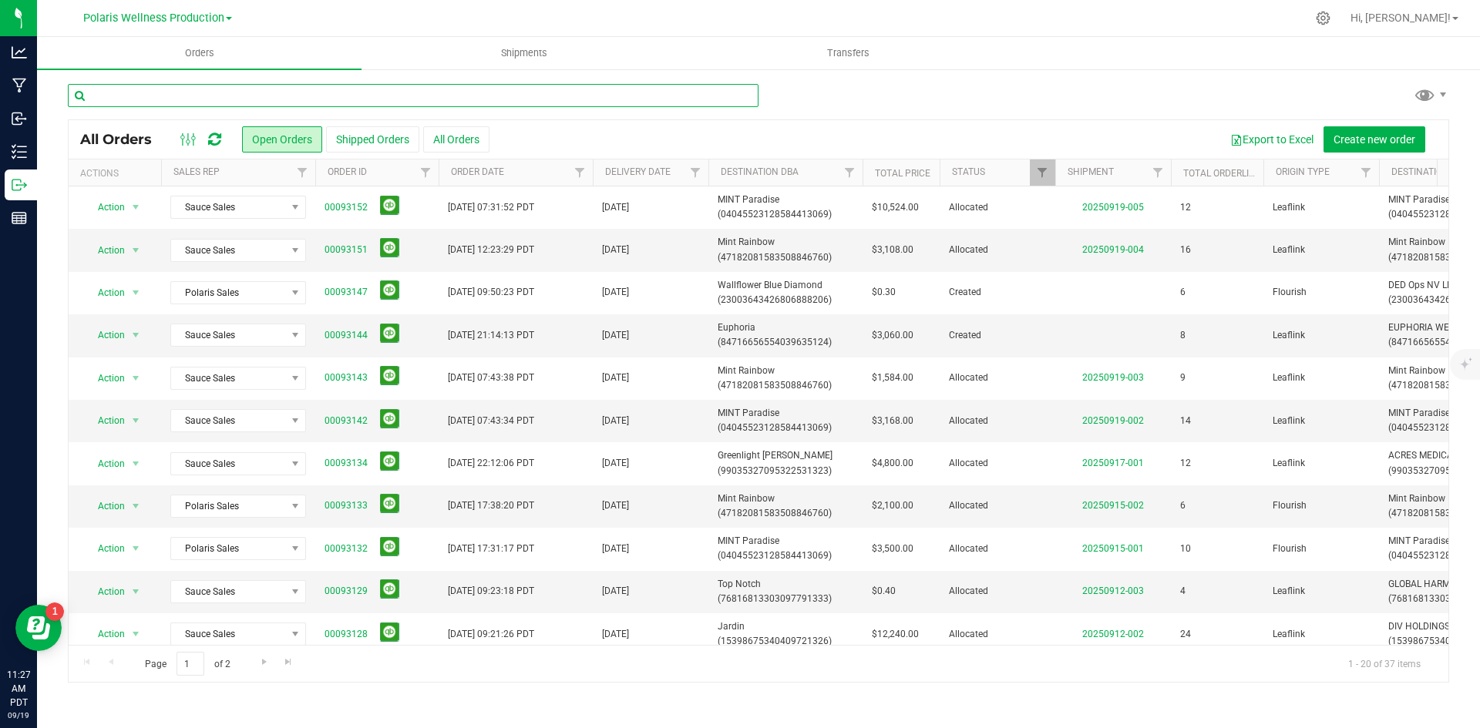
click at [321, 98] on input "text" at bounding box center [413, 95] width 691 height 23
type input "mint"
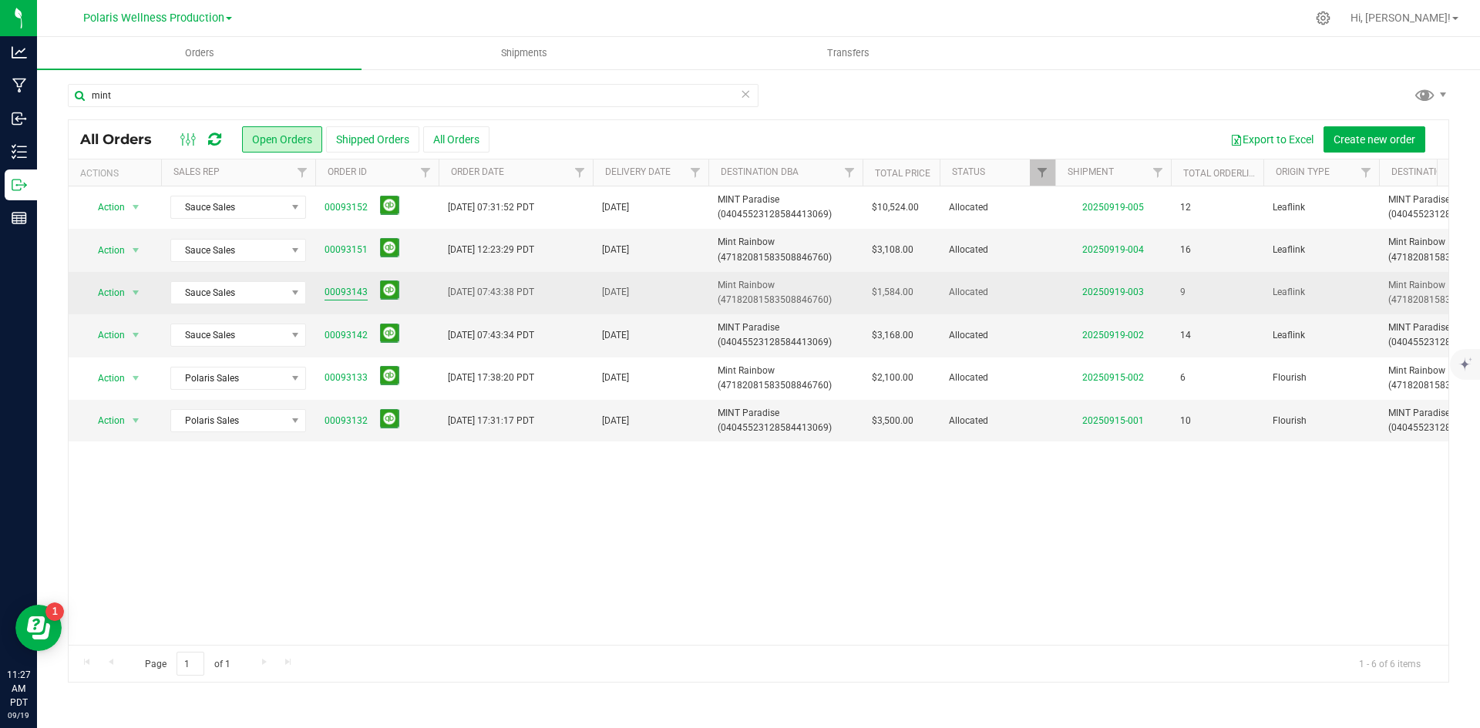
click at [341, 291] on link "00093143" at bounding box center [345, 292] width 43 height 15
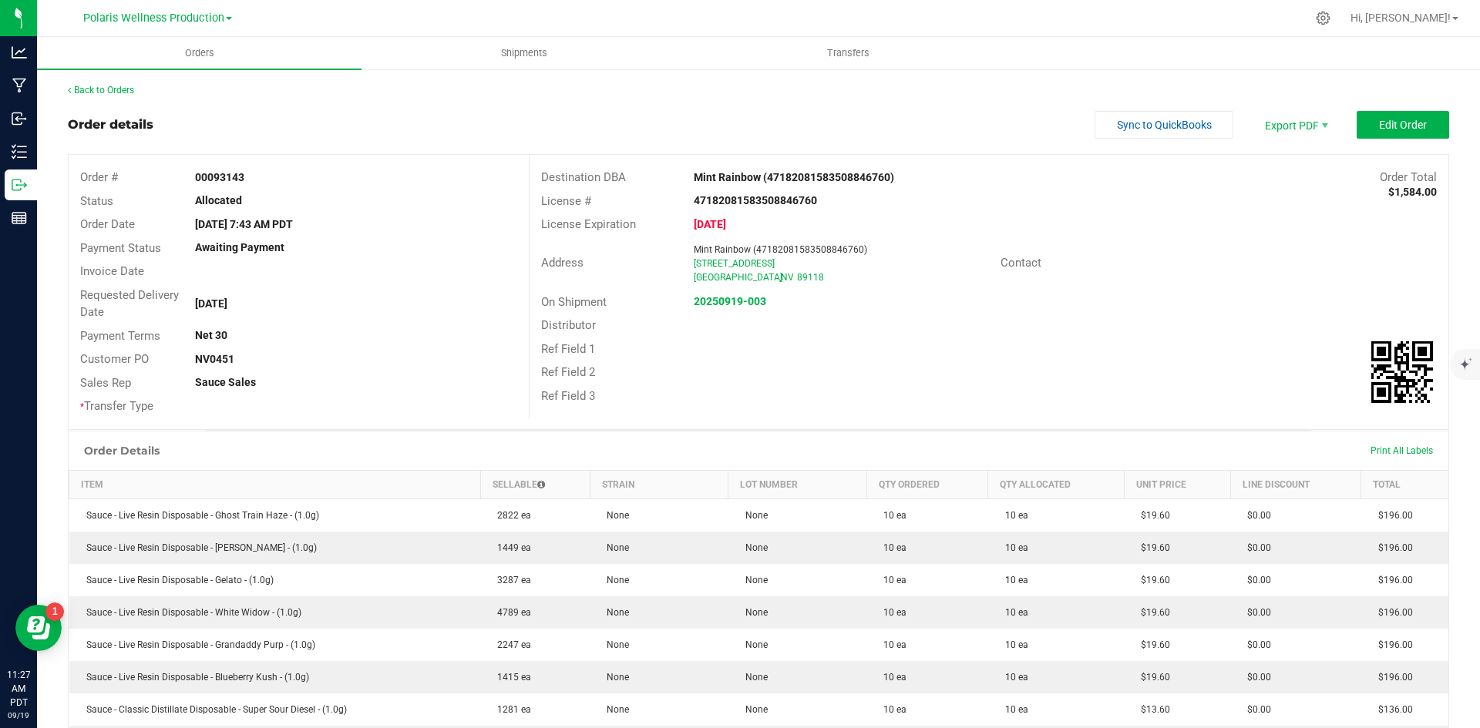
click at [138, 96] on div "Back to Orders" at bounding box center [758, 90] width 1381 height 14
click at [128, 82] on div "Back to Orders Order details Sync to QuickBooks Export PDF Edit Order Order # 0…" at bounding box center [758, 689] width 1443 height 1243
click at [110, 89] on link "Back to Orders" at bounding box center [101, 90] width 66 height 11
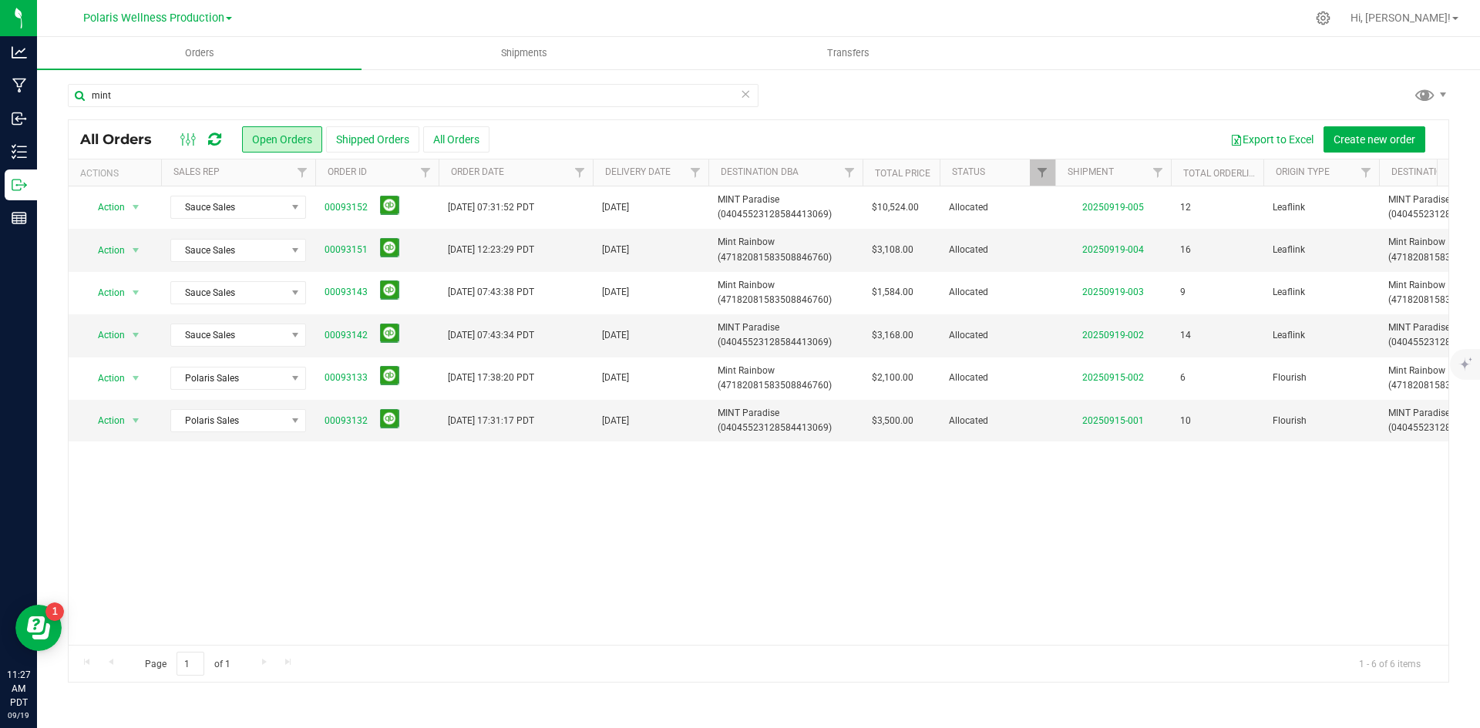
click at [713, 513] on div "Action Action Cancel order Clone order Edit order Mark as fully paid Order audi…" at bounding box center [758, 415] width 1379 height 459
click at [973, 86] on div "mint" at bounding box center [758, 101] width 1381 height 35
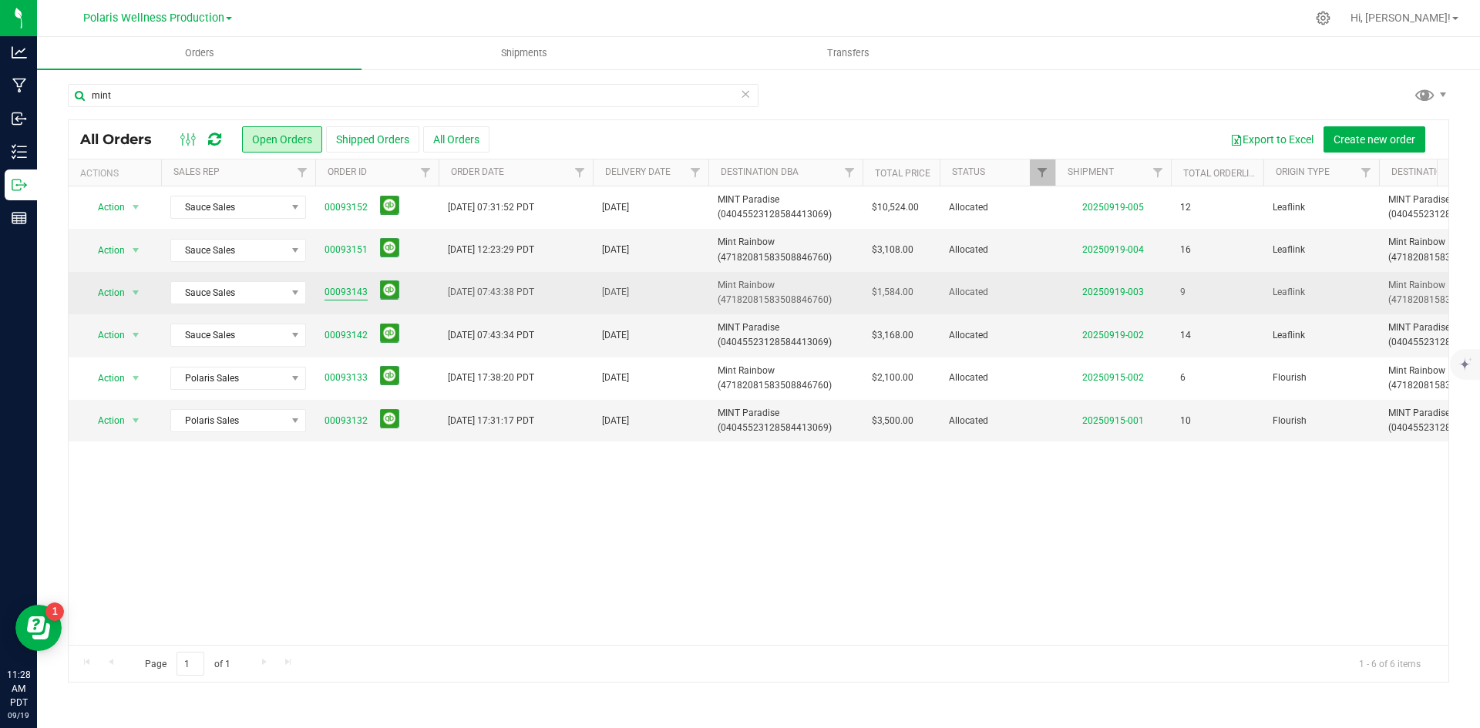
click at [331, 294] on link "00093143" at bounding box center [345, 292] width 43 height 15
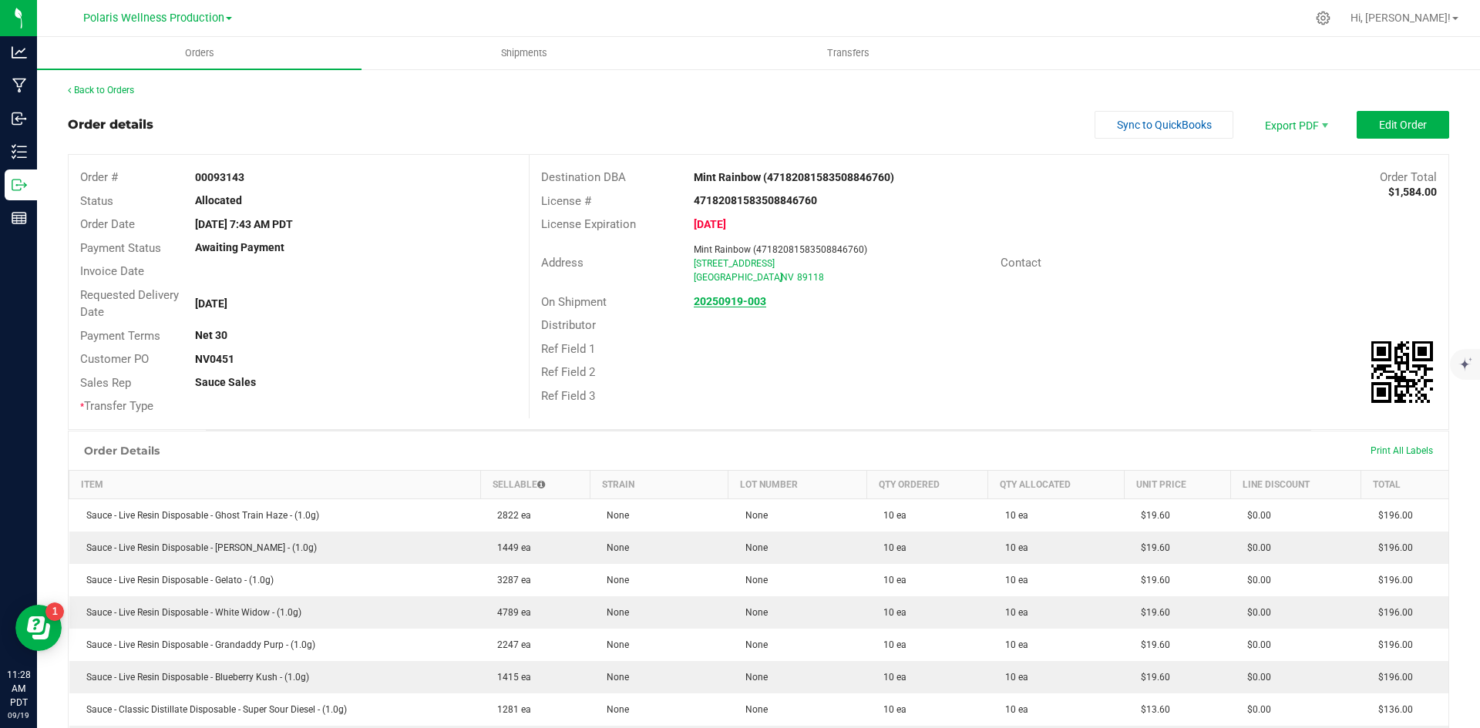
click at [738, 304] on strong "20250919-003" at bounding box center [730, 301] width 72 height 12
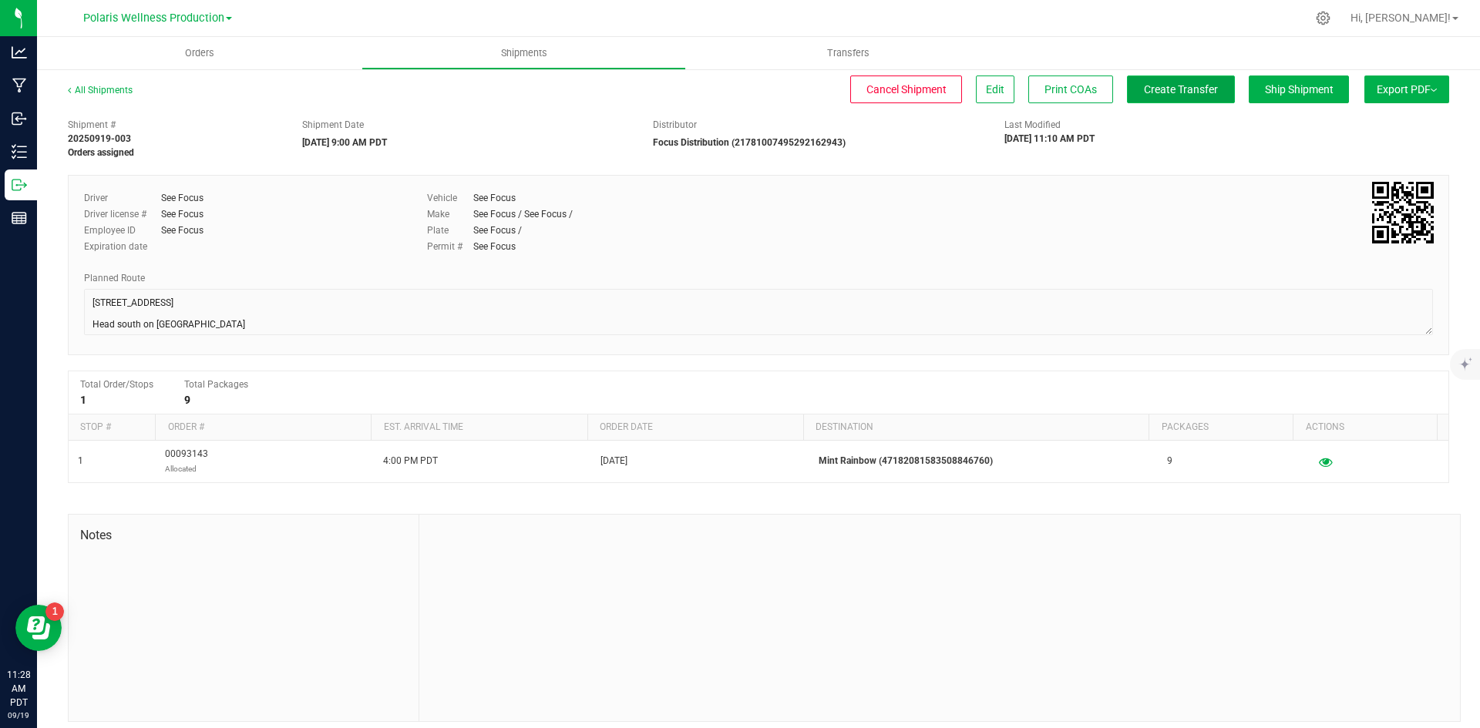
click at [1190, 99] on button "Create Transfer" at bounding box center [1181, 90] width 108 height 28
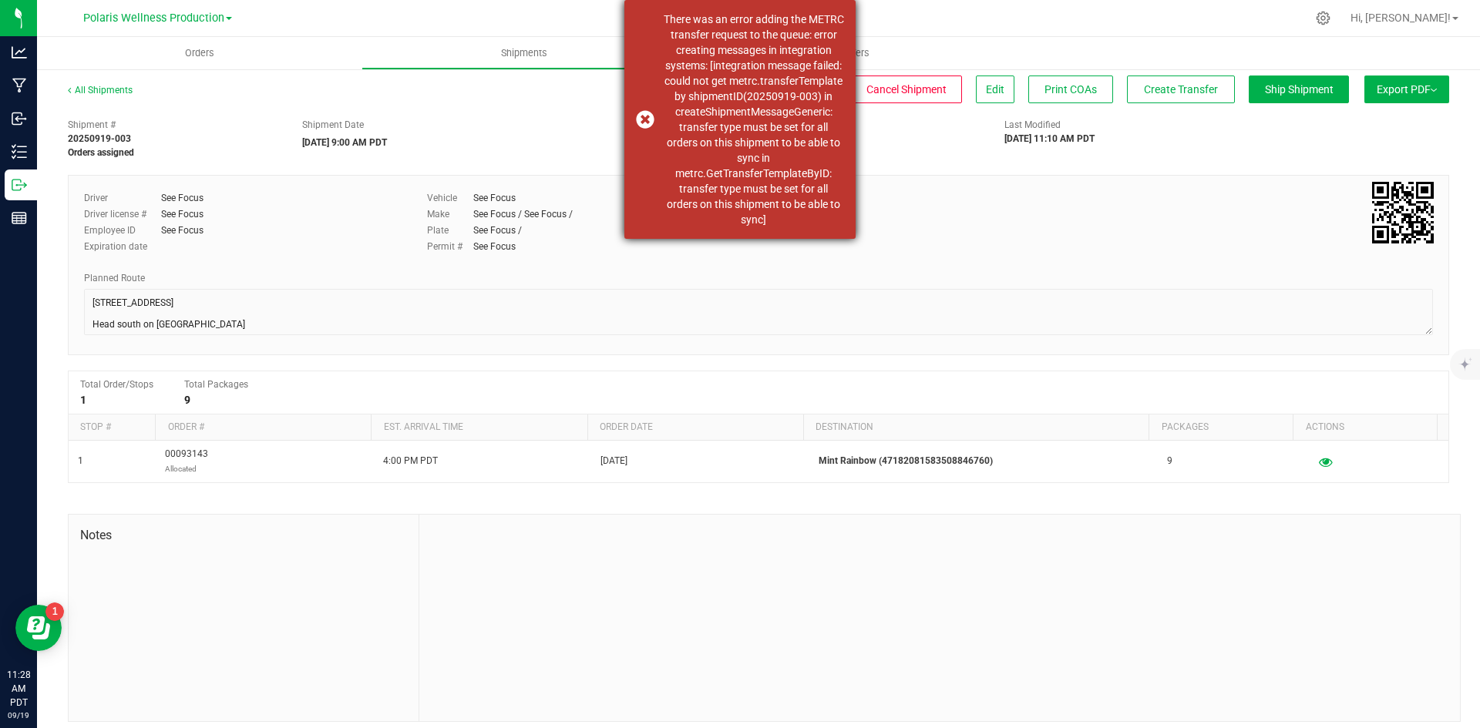
click at [764, 217] on div "There was an error adding the METRC transfer request to the queue: error creati…" at bounding box center [753, 120] width 181 height 216
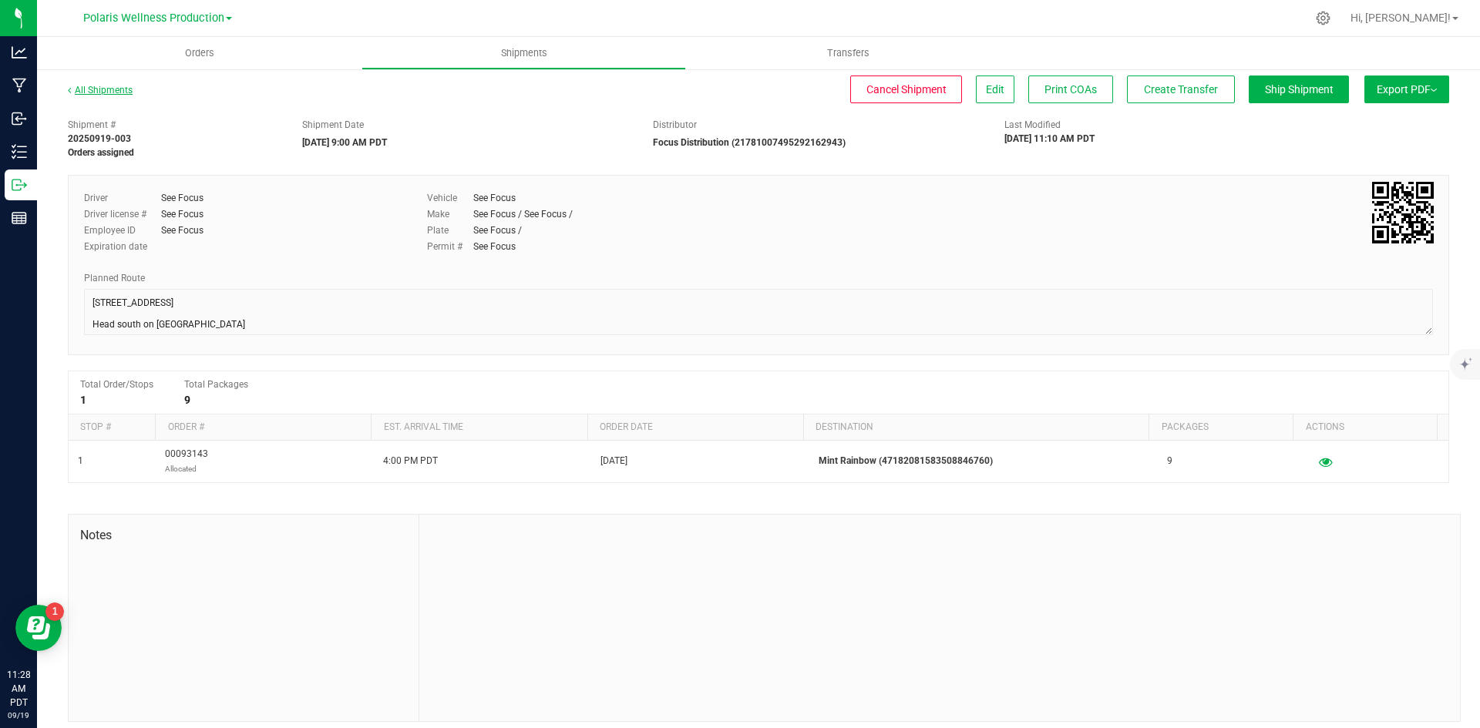
click at [106, 87] on link "All Shipments" at bounding box center [100, 90] width 65 height 11
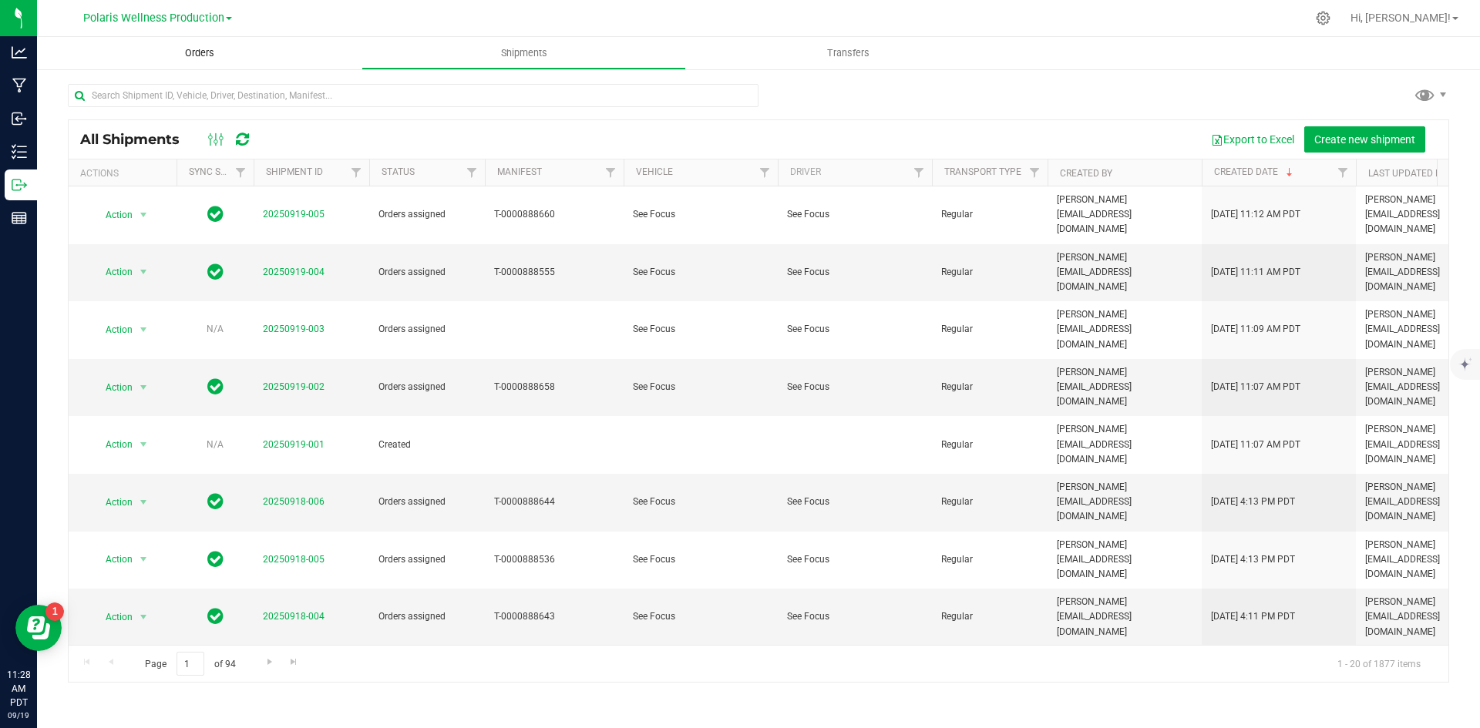
click at [194, 52] on span "Orders" at bounding box center [199, 53] width 71 height 14
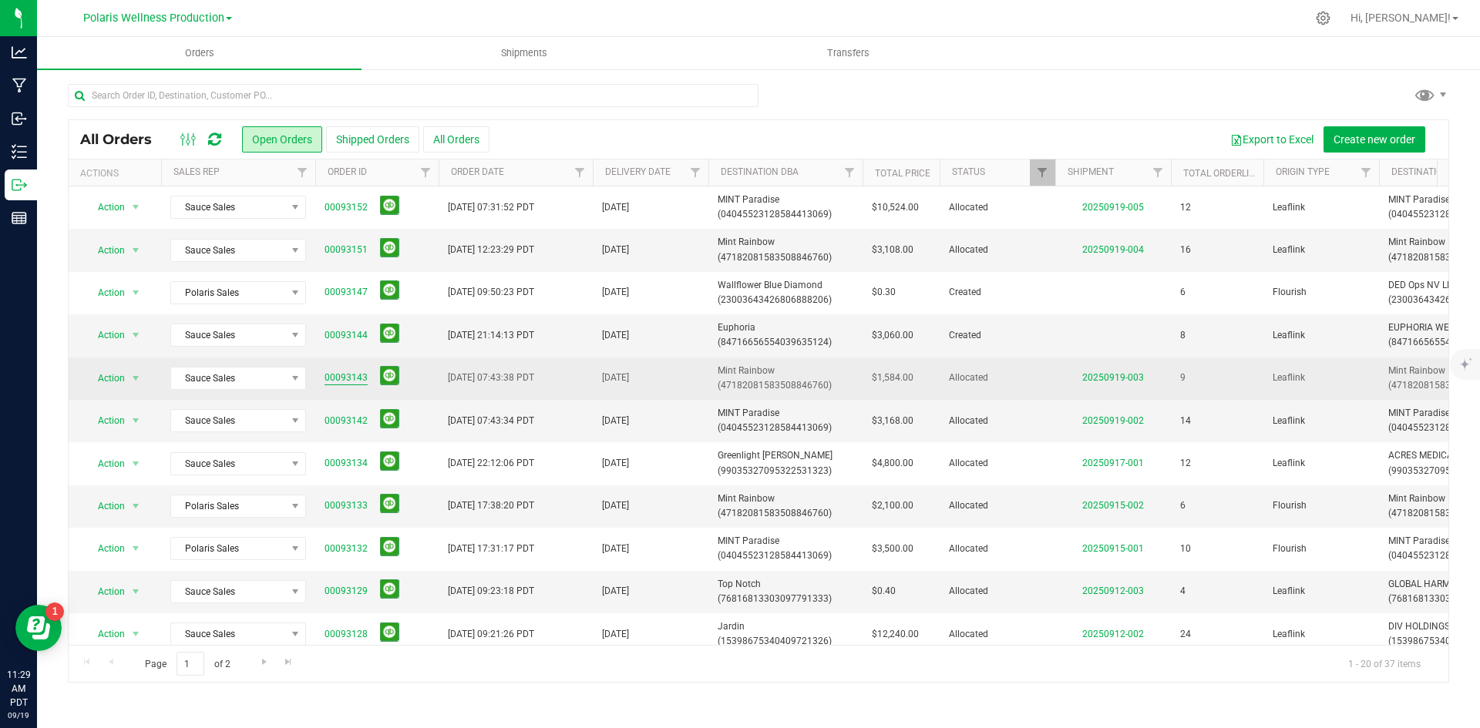
click at [347, 376] on link "00093143" at bounding box center [345, 378] width 43 height 15
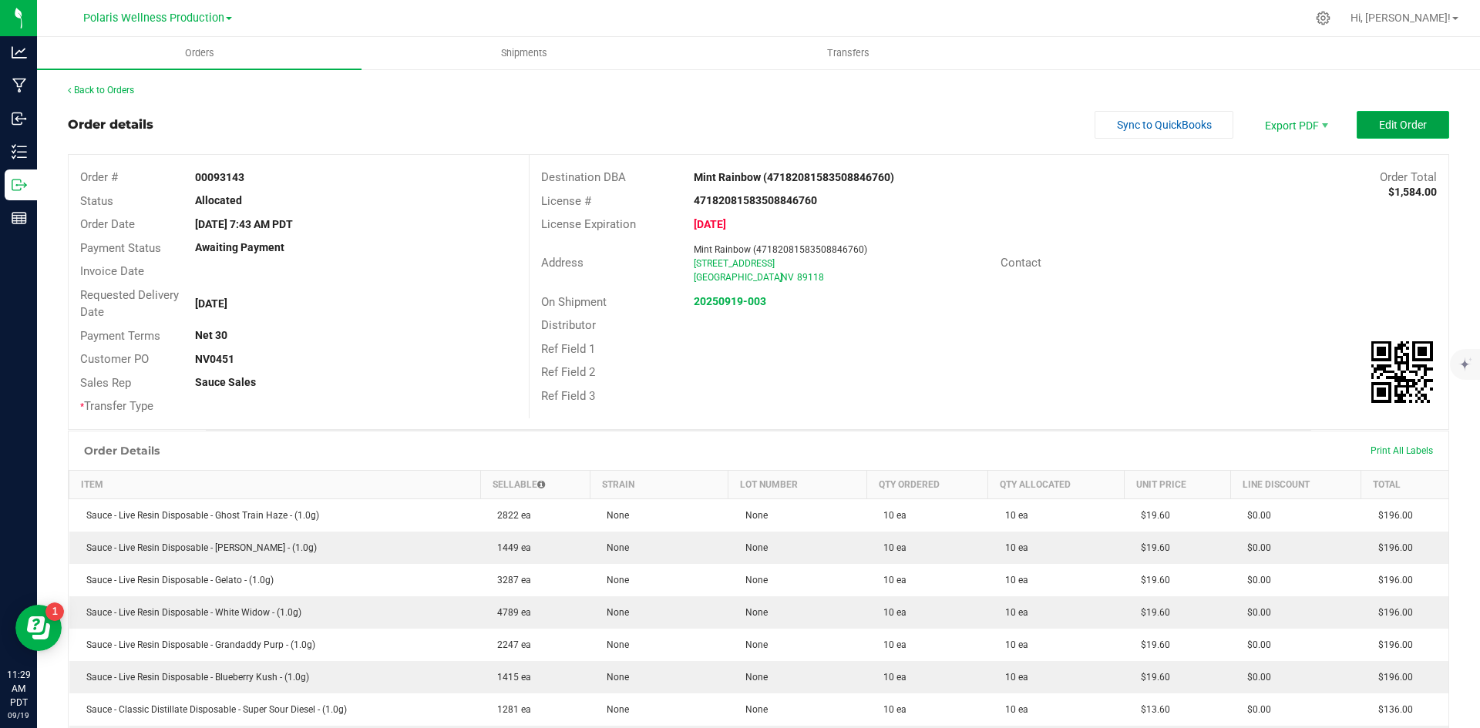
click at [1401, 119] on span "Edit Order" at bounding box center [1403, 125] width 48 height 12
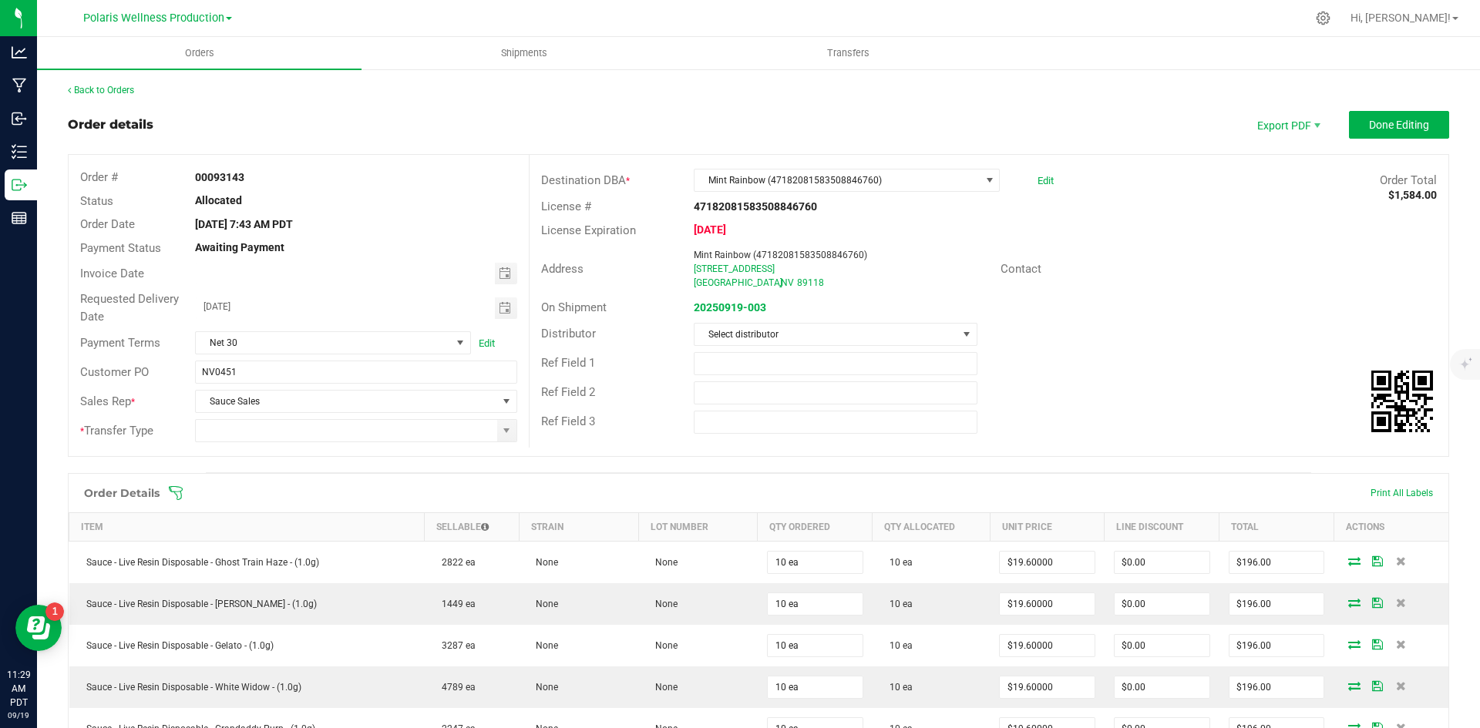
click at [716, 317] on div "On Shipment 20250919-003" at bounding box center [988, 308] width 919 height 24
click at [716, 310] on strong "20250919-003" at bounding box center [730, 307] width 72 height 12
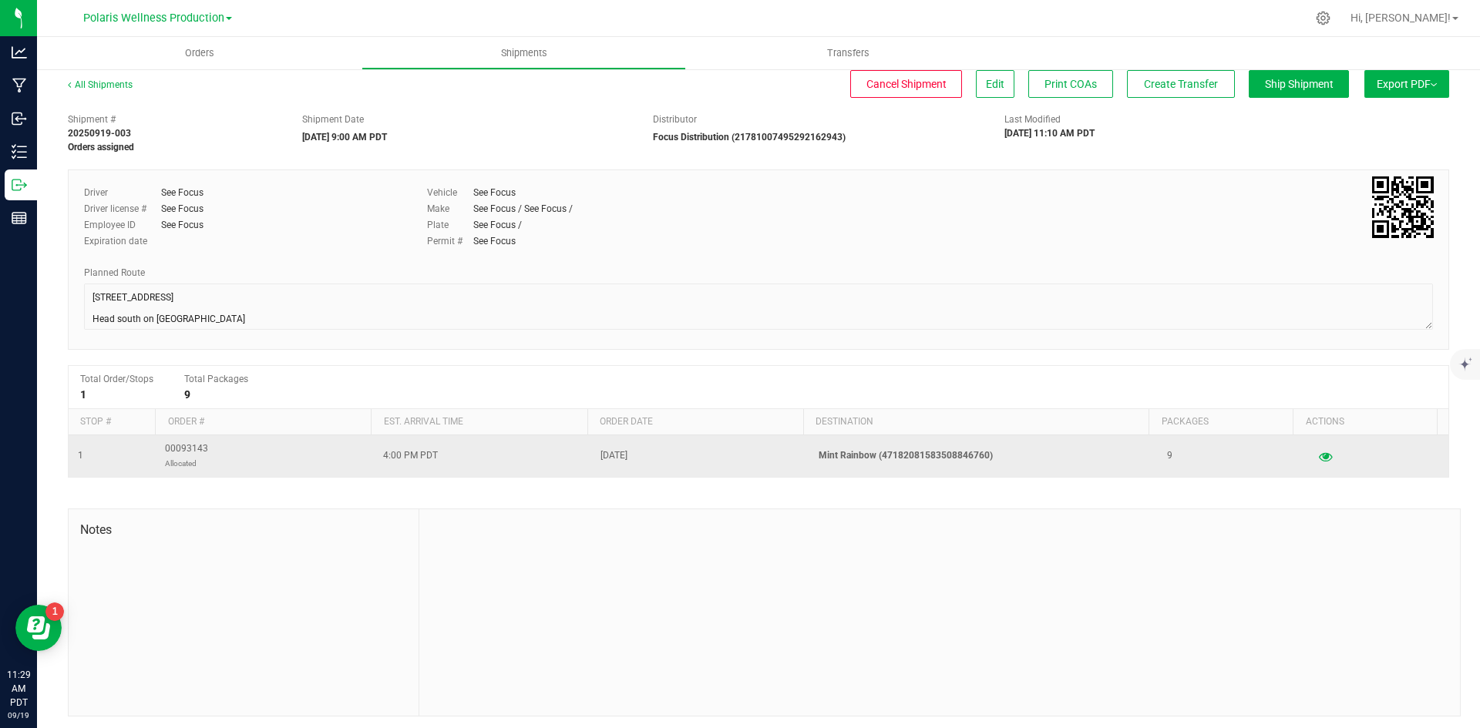
scroll to position [10, 0]
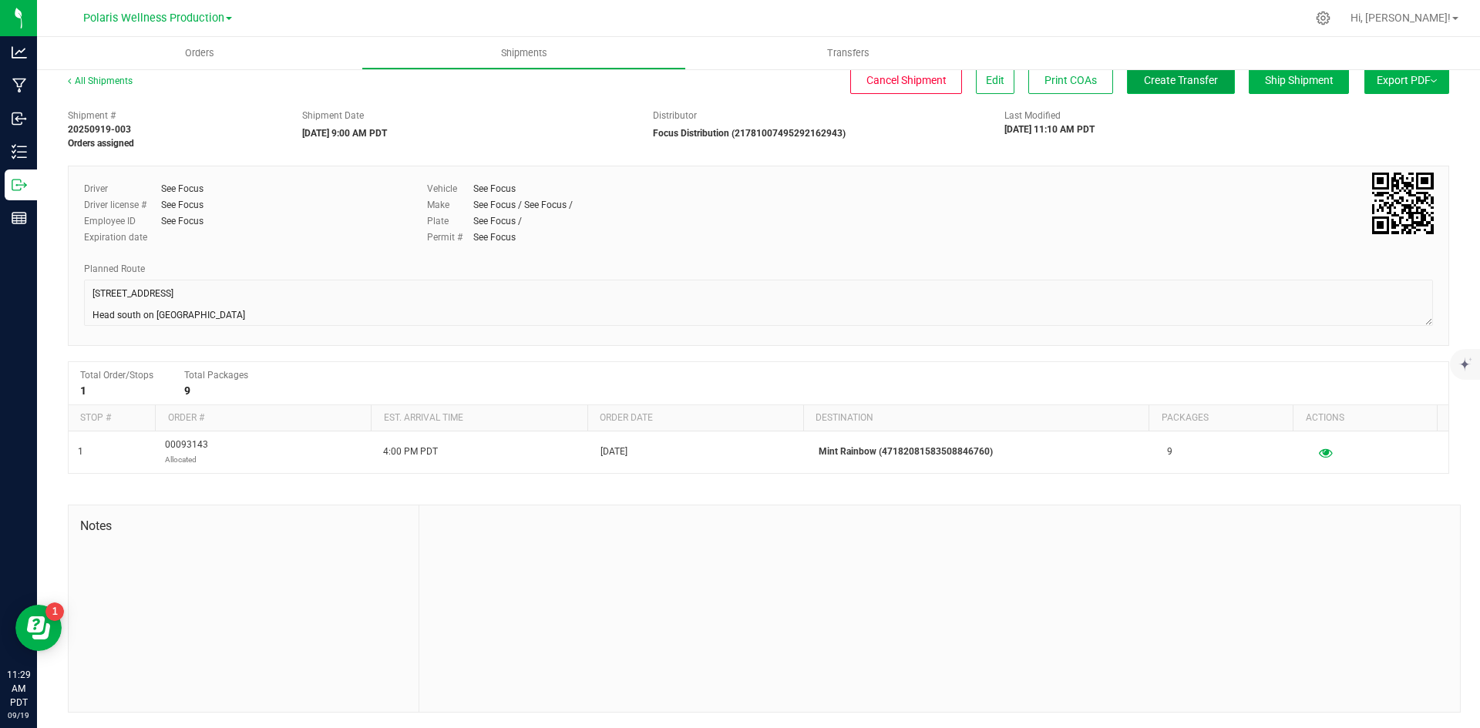
click at [1161, 74] on span "Create Transfer" at bounding box center [1181, 80] width 74 height 12
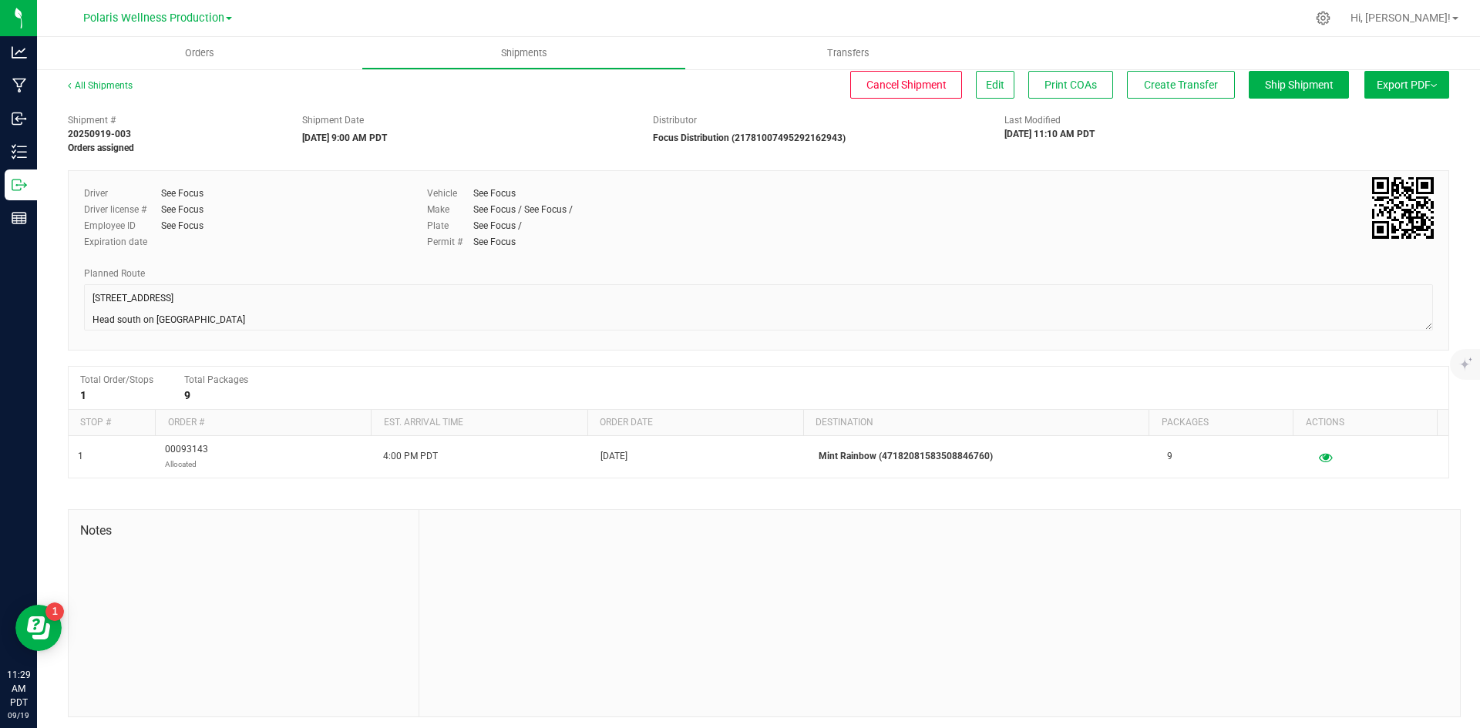
scroll to position [0, 0]
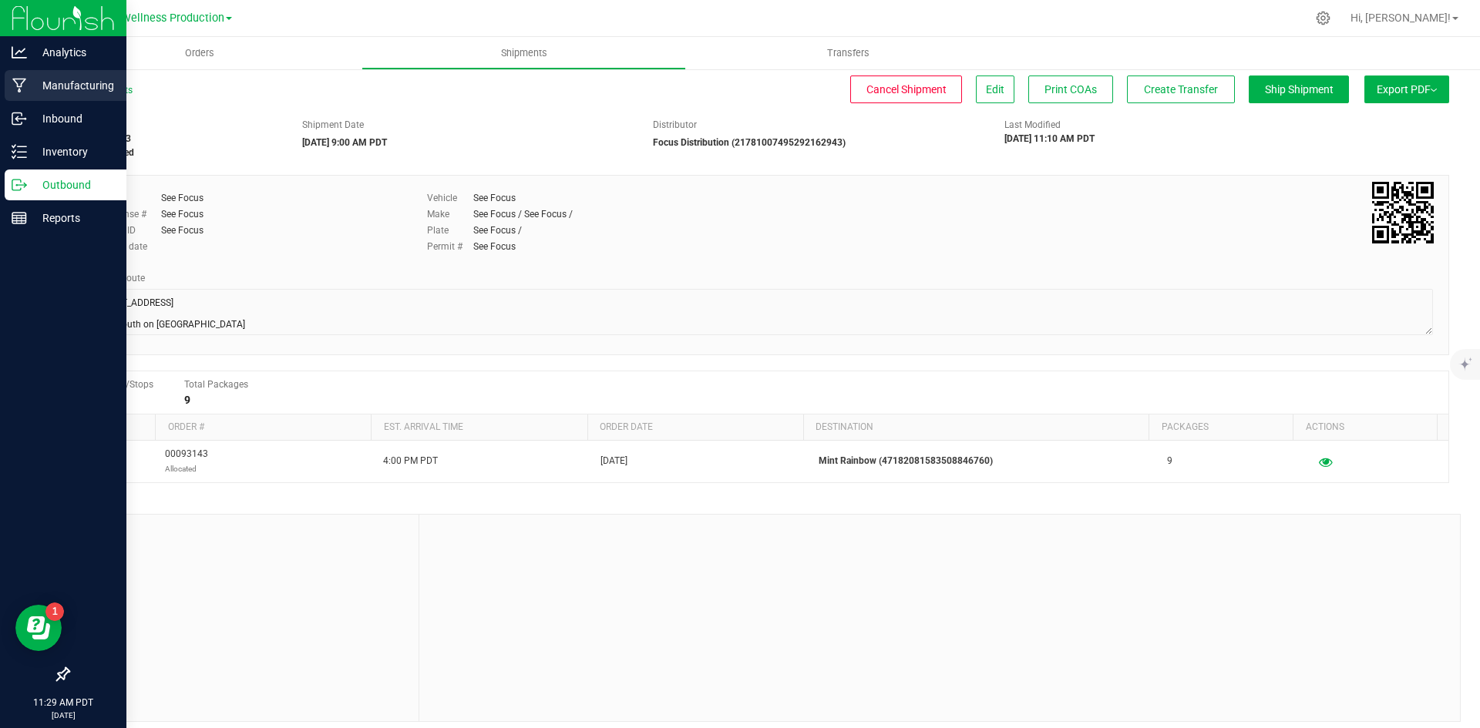
click at [119, 89] on div "Manufacturing" at bounding box center [66, 85] width 122 height 31
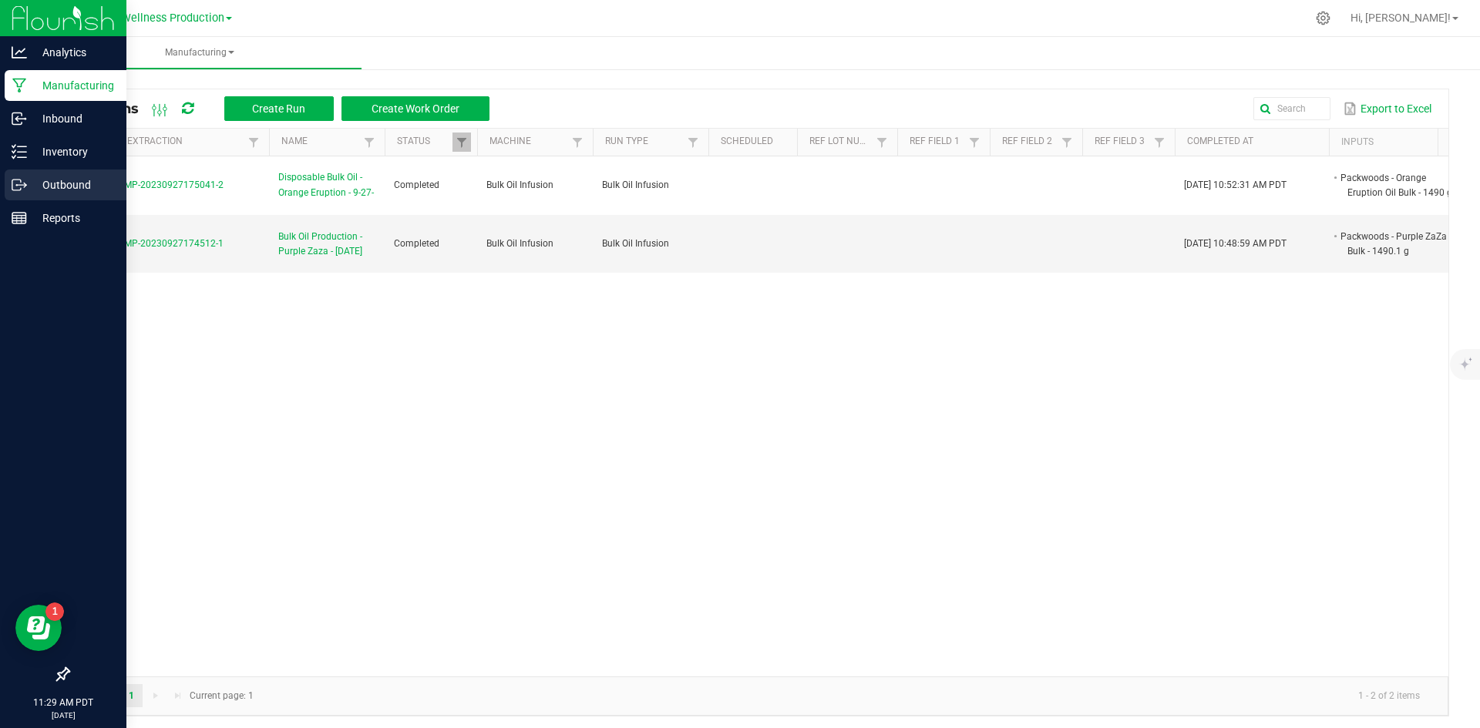
click at [58, 180] on p "Outbound" at bounding box center [73, 185] width 92 height 18
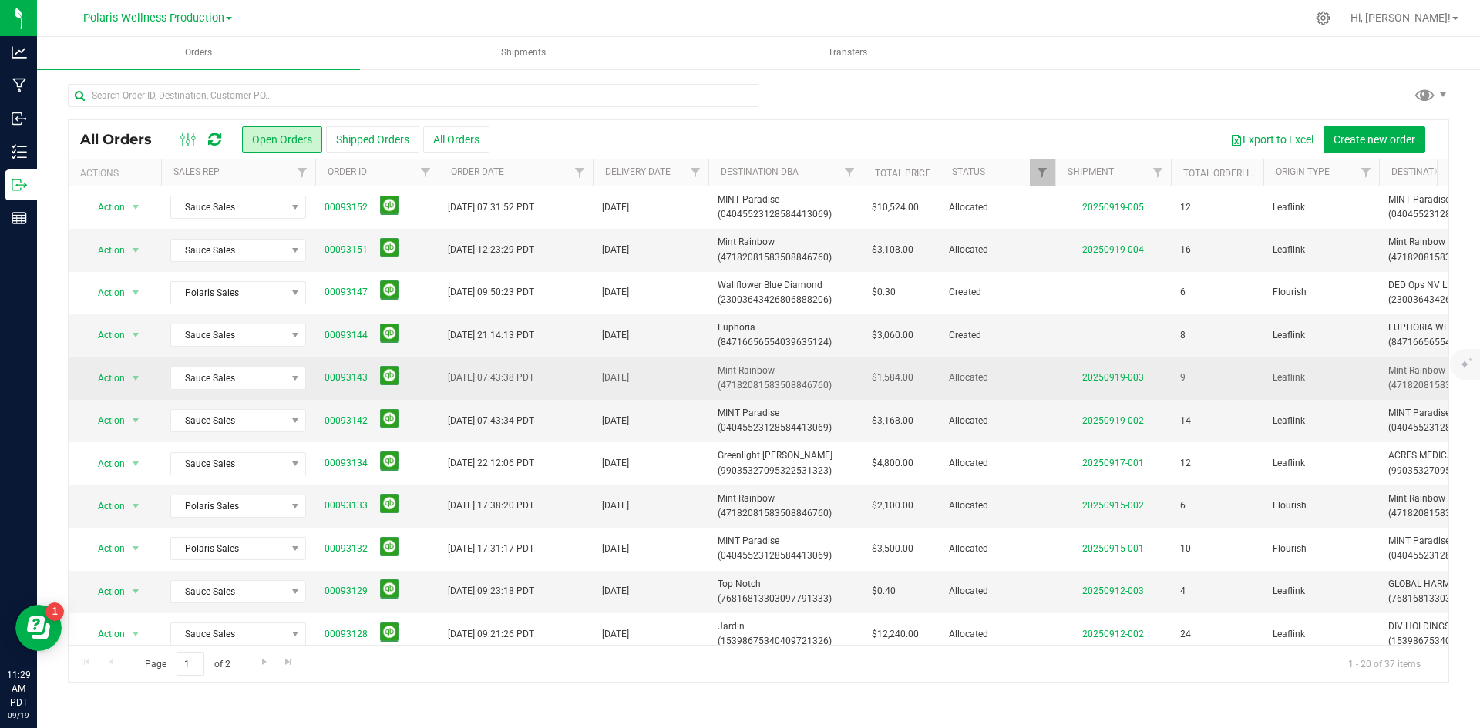
click at [369, 377] on span "00093143" at bounding box center [376, 378] width 105 height 24
click at [365, 376] on link "00093143" at bounding box center [345, 378] width 43 height 15
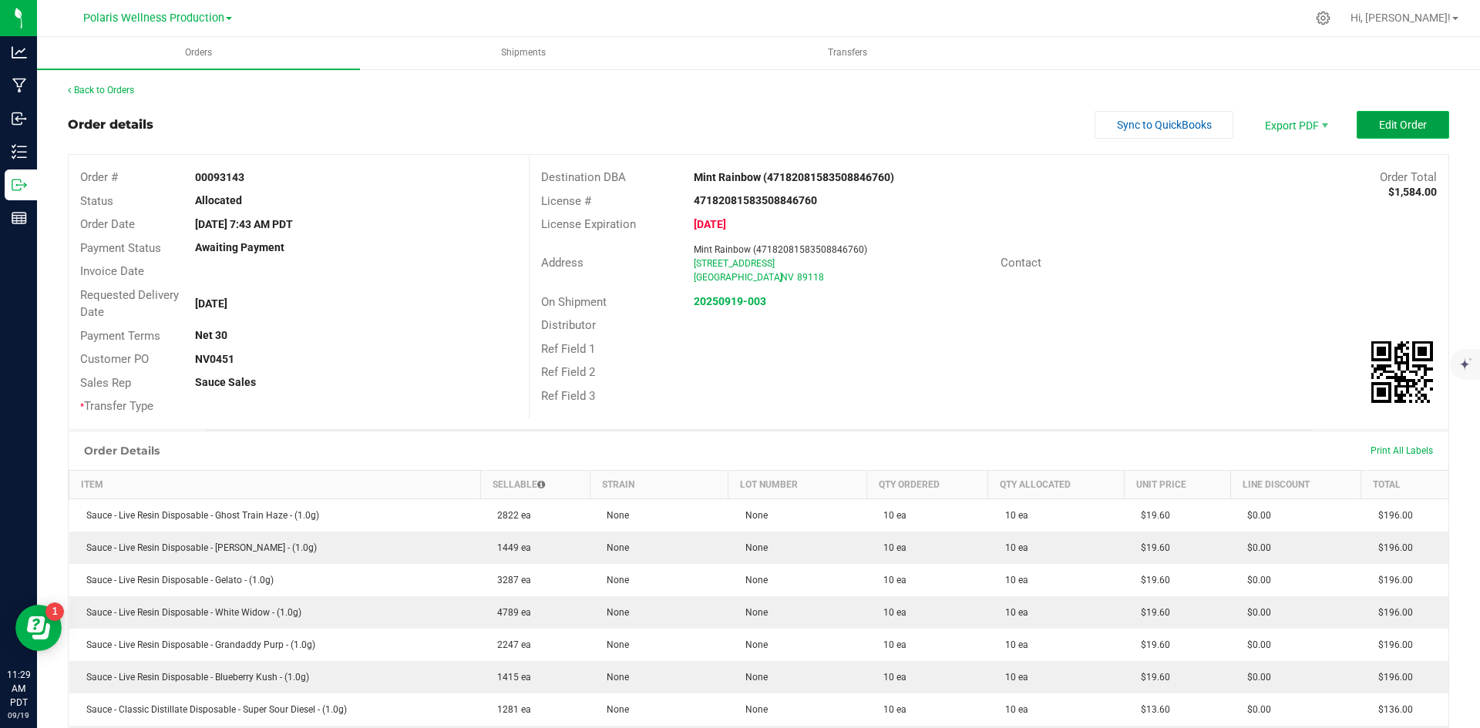
click at [1410, 132] on button "Edit Order" at bounding box center [1402, 125] width 92 height 28
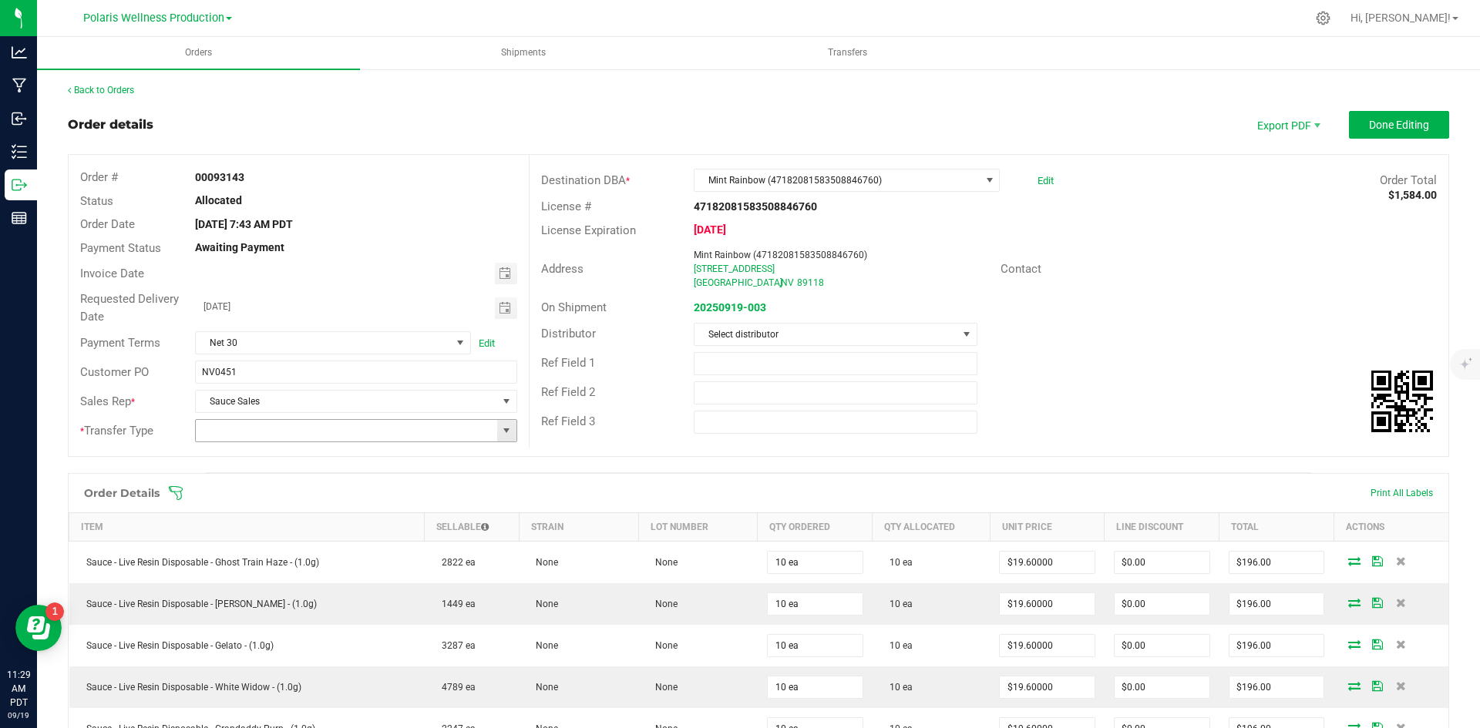
click at [506, 434] on span at bounding box center [506, 431] width 12 height 12
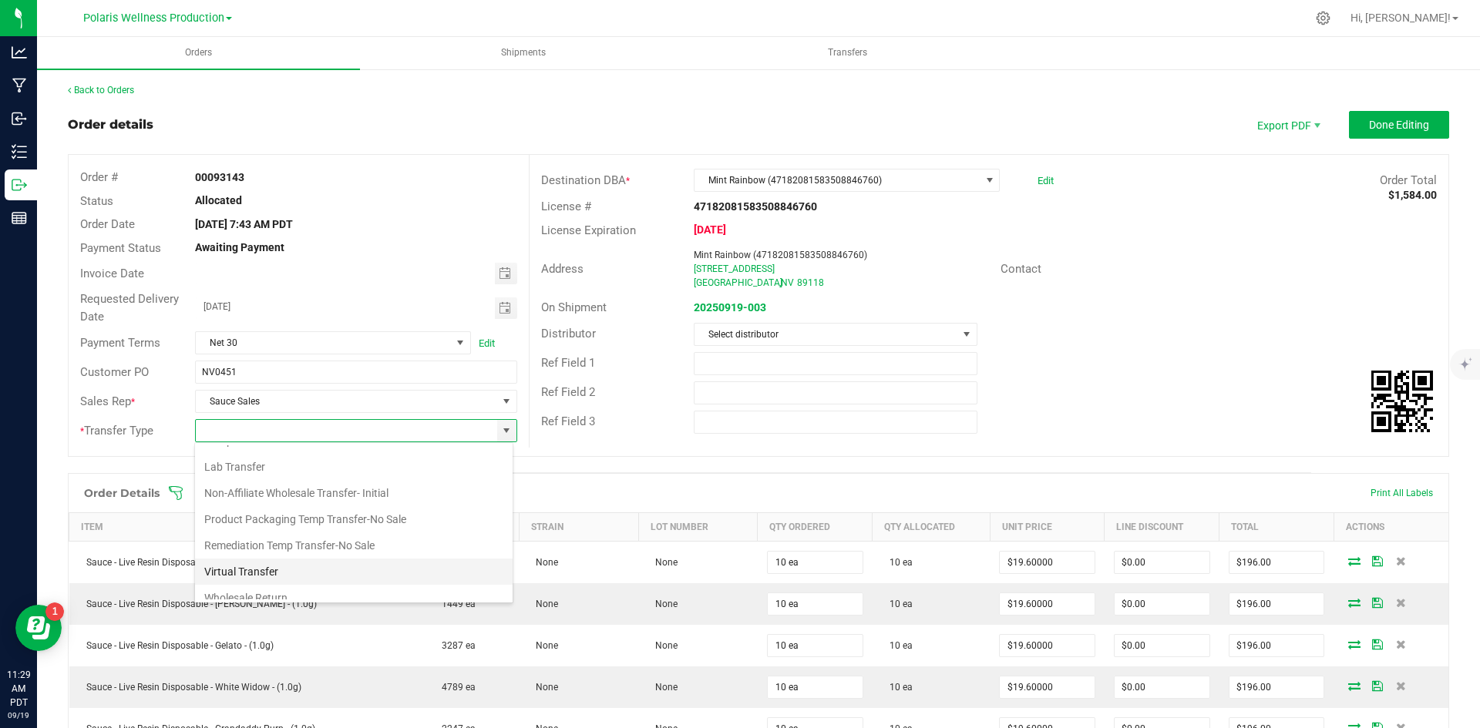
scroll to position [82, 0]
click at [290, 578] on li "Wholesale Transfer-Subsequent" at bounding box center [354, 586] width 318 height 26
type input "Wholesale Transfer-Subsequent"
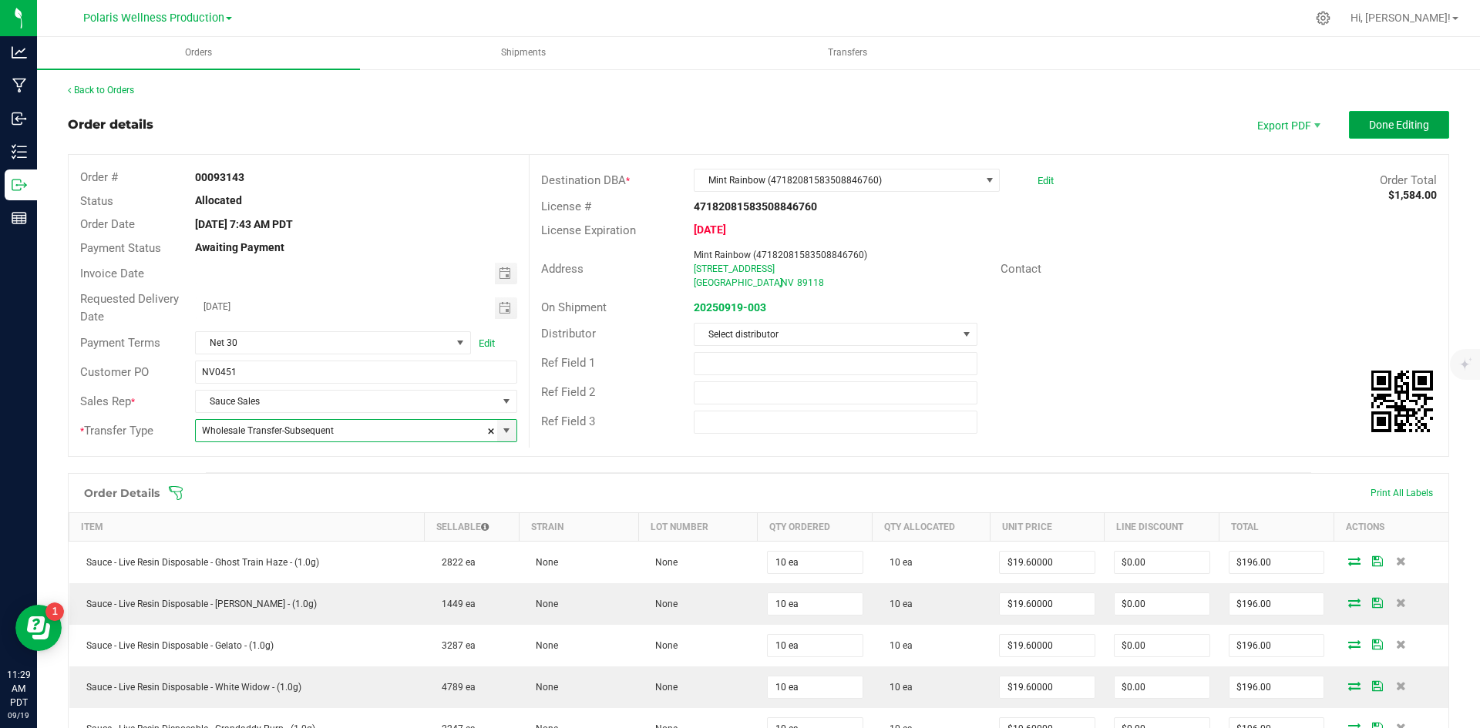
click at [1380, 131] on span "Done Editing" at bounding box center [1399, 125] width 60 height 12
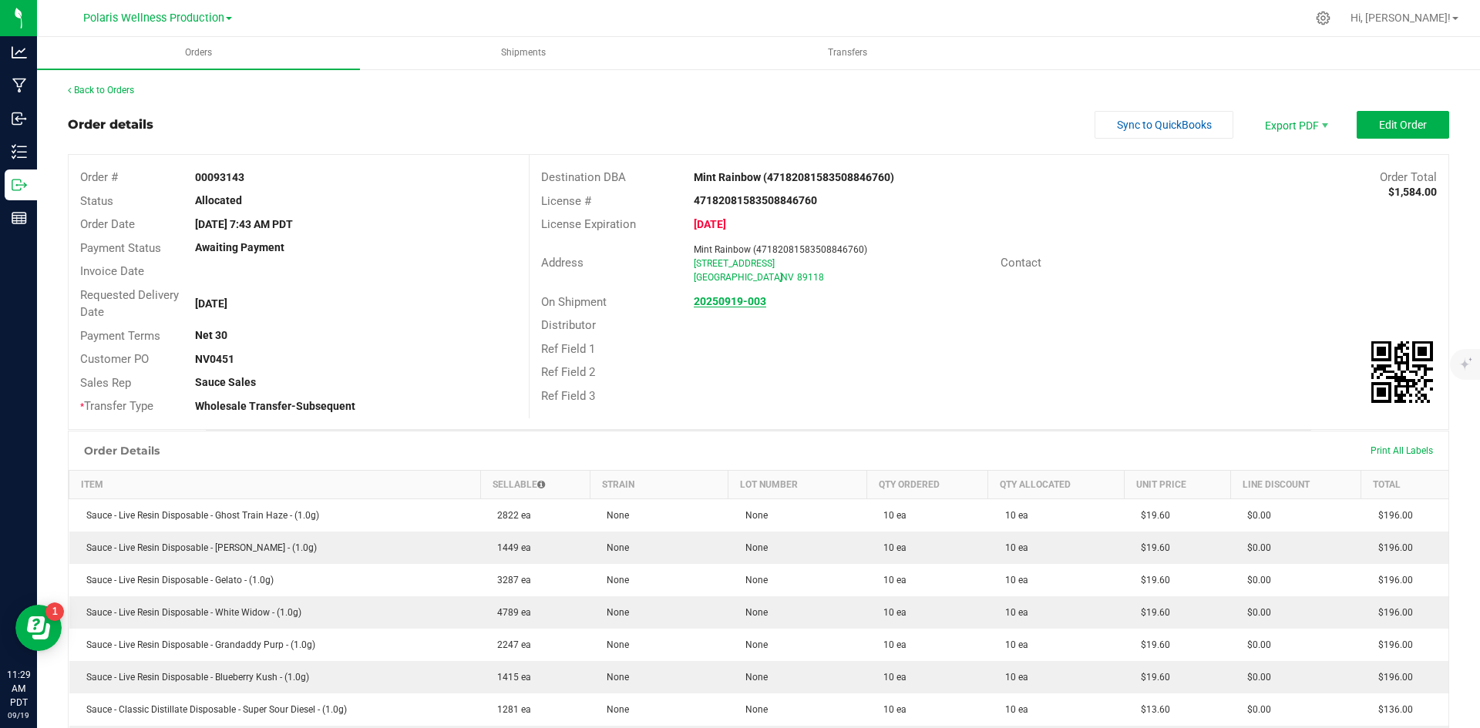
click at [700, 295] on strong "20250919-003" at bounding box center [730, 301] width 72 height 12
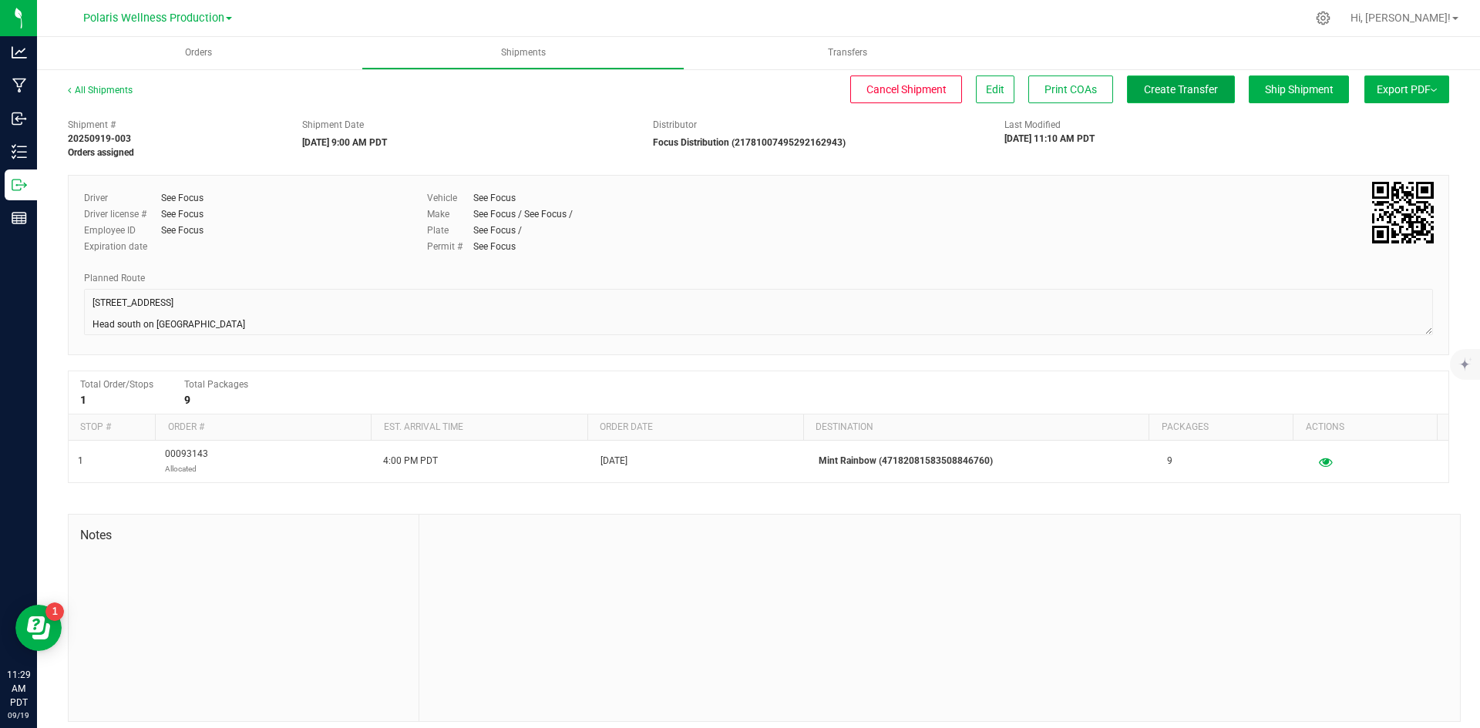
click at [1191, 92] on span "Create Transfer" at bounding box center [1181, 89] width 74 height 12
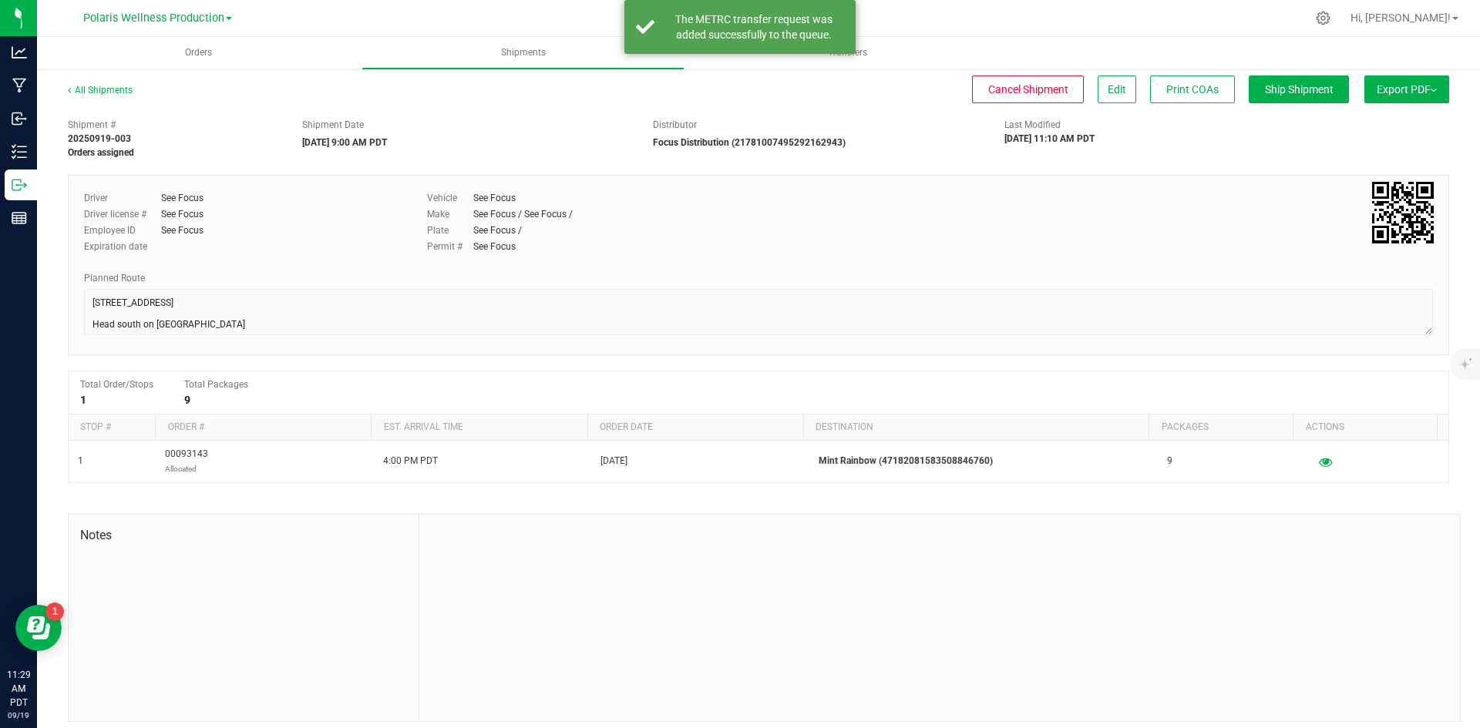
click at [475, 89] on div "Cancel Shipment Edit Print COAs Ship Shipment" at bounding box center [754, 90] width 1188 height 28
click at [119, 85] on link "All Shipments" at bounding box center [100, 90] width 65 height 11
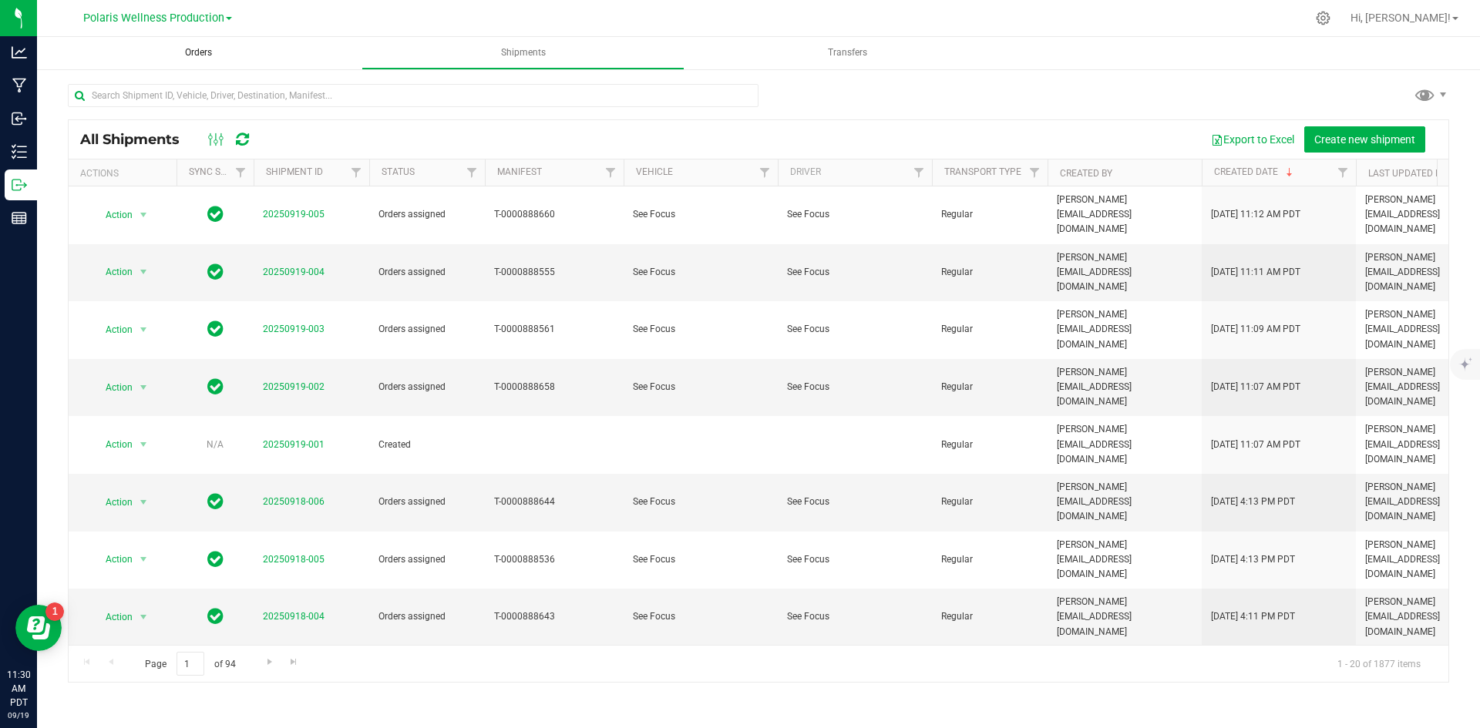
click at [210, 51] on span "Orders" at bounding box center [198, 52] width 69 height 13
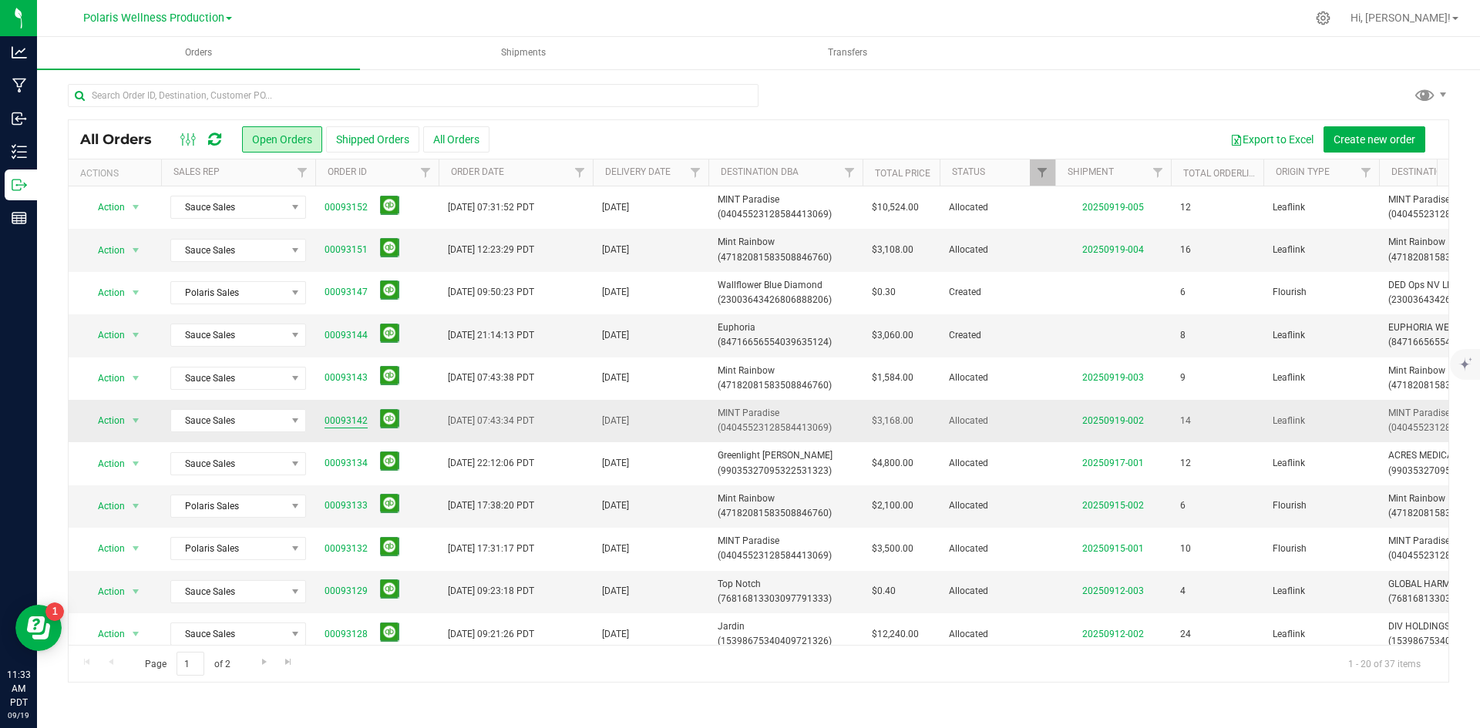
click at [348, 423] on link "00093142" at bounding box center [345, 421] width 43 height 15
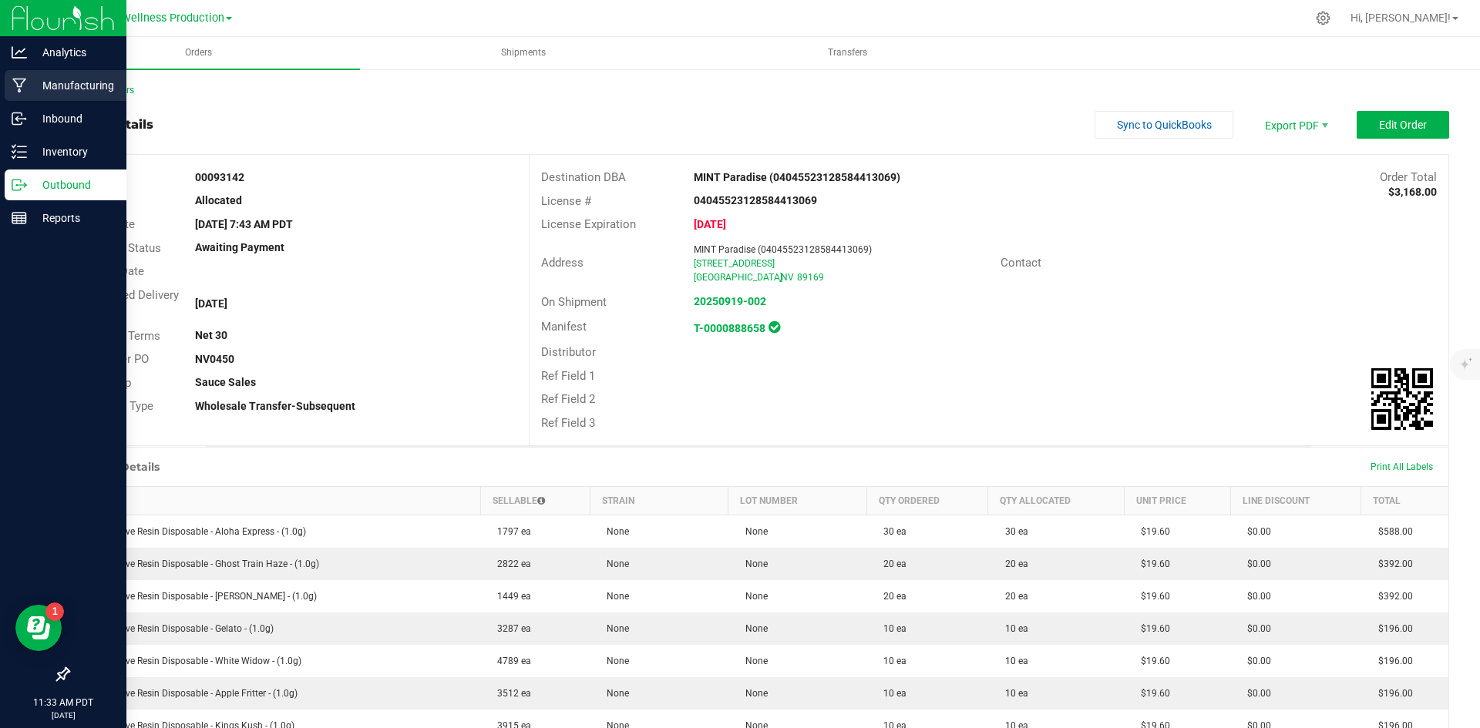
click at [124, 90] on div "Manufacturing" at bounding box center [66, 85] width 122 height 31
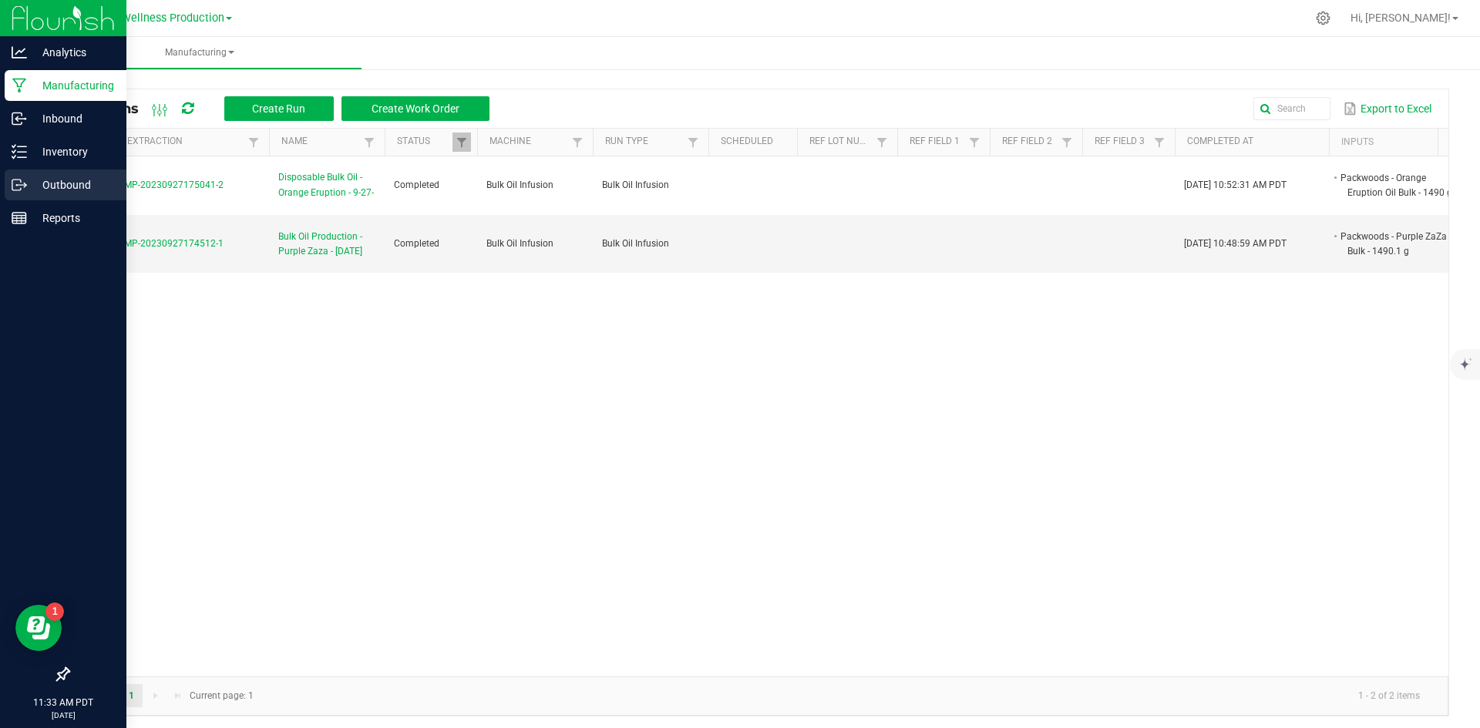
click at [45, 187] on p "Outbound" at bounding box center [73, 185] width 92 height 18
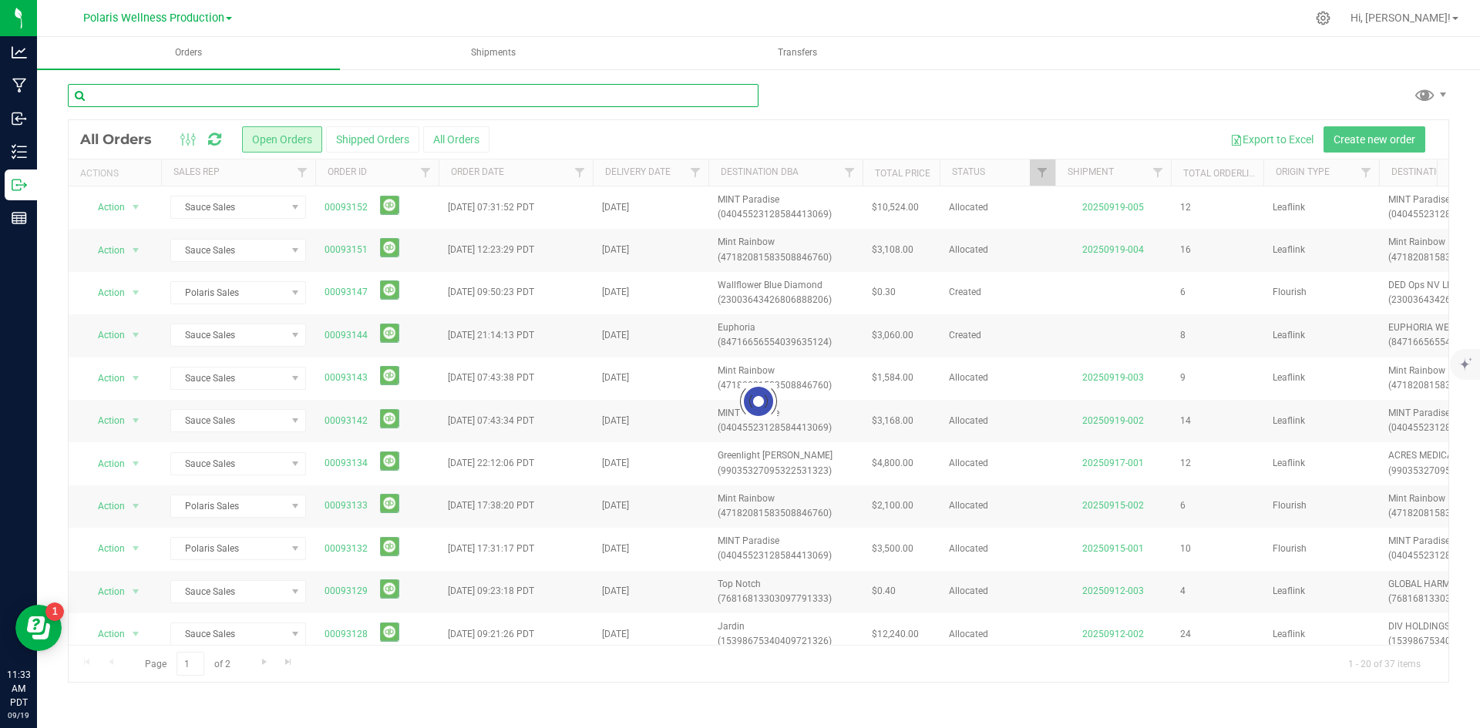
click at [175, 100] on input "text" at bounding box center [413, 95] width 691 height 23
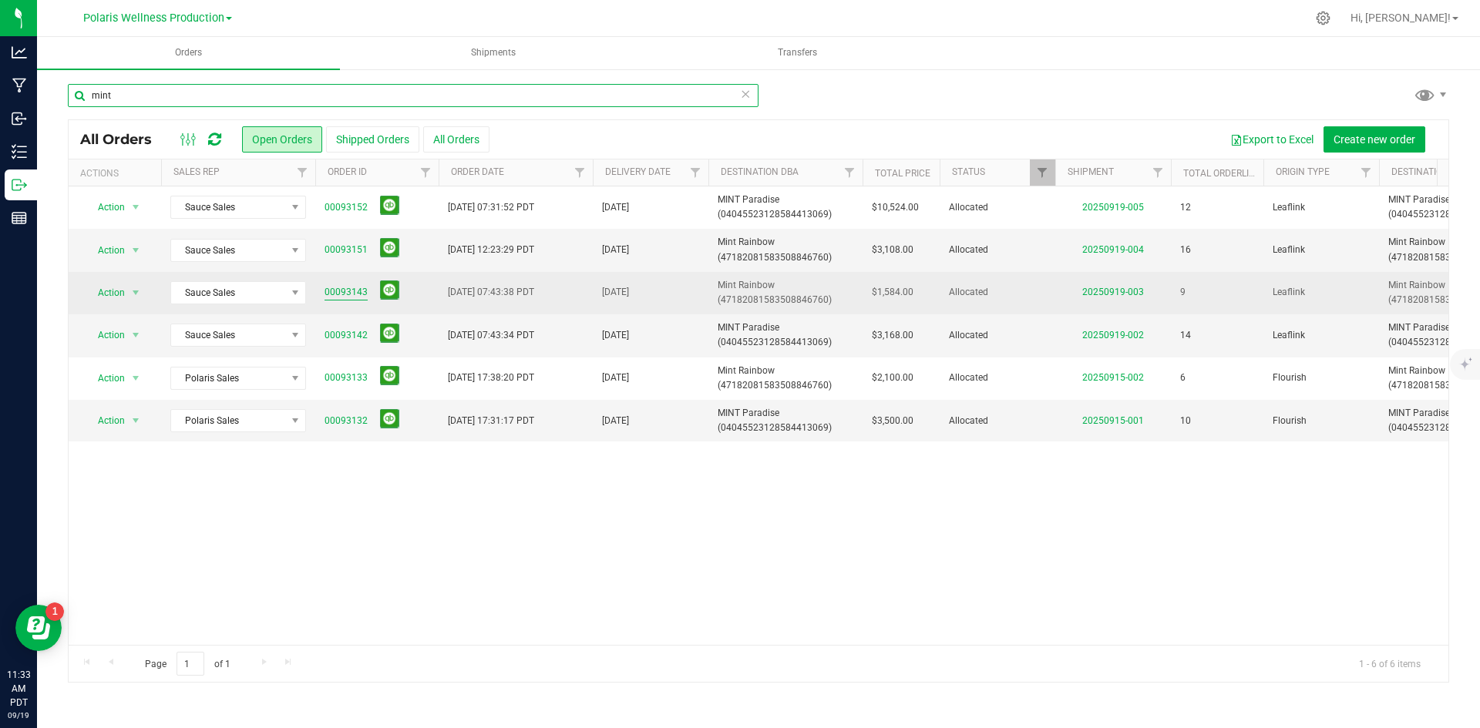
type input "mint"
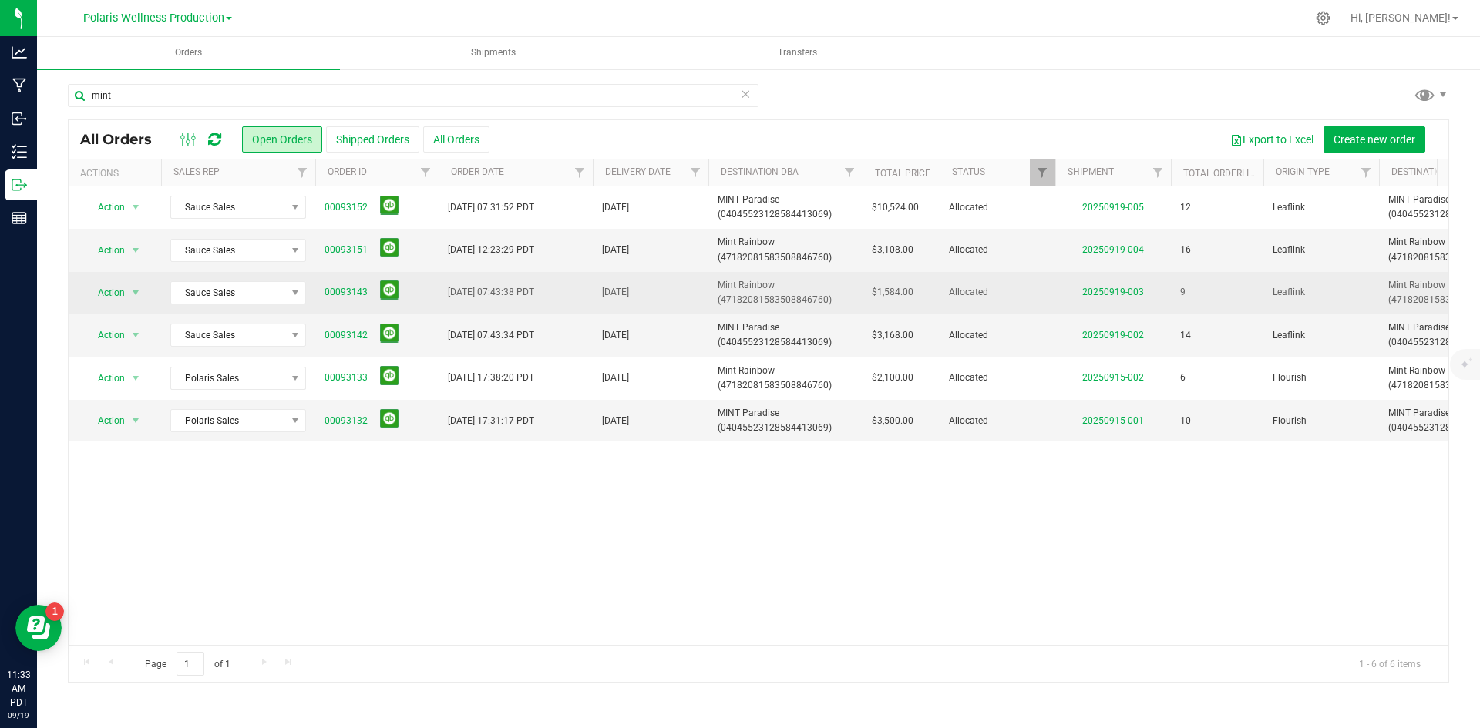
click at [334, 287] on link "00093143" at bounding box center [345, 292] width 43 height 15
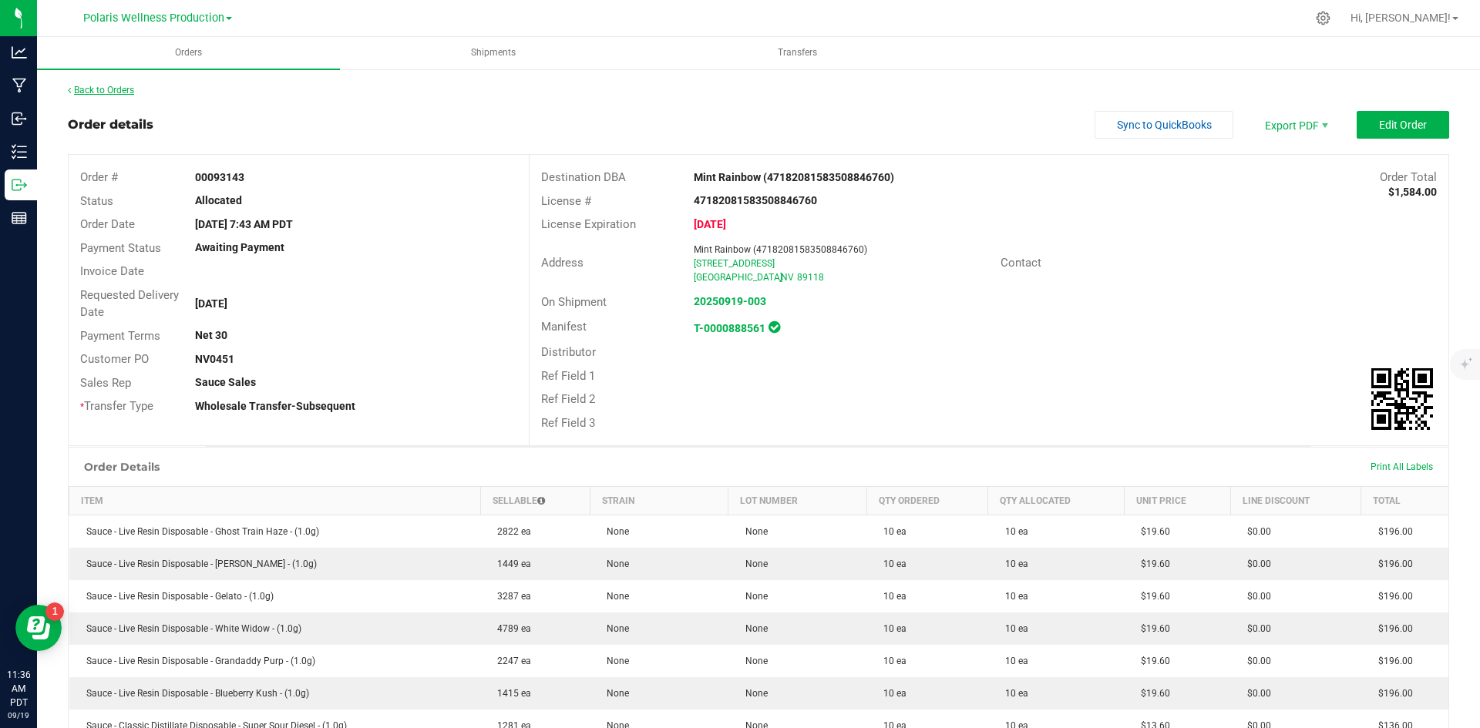
click at [117, 85] on link "Back to Orders" at bounding box center [101, 90] width 66 height 11
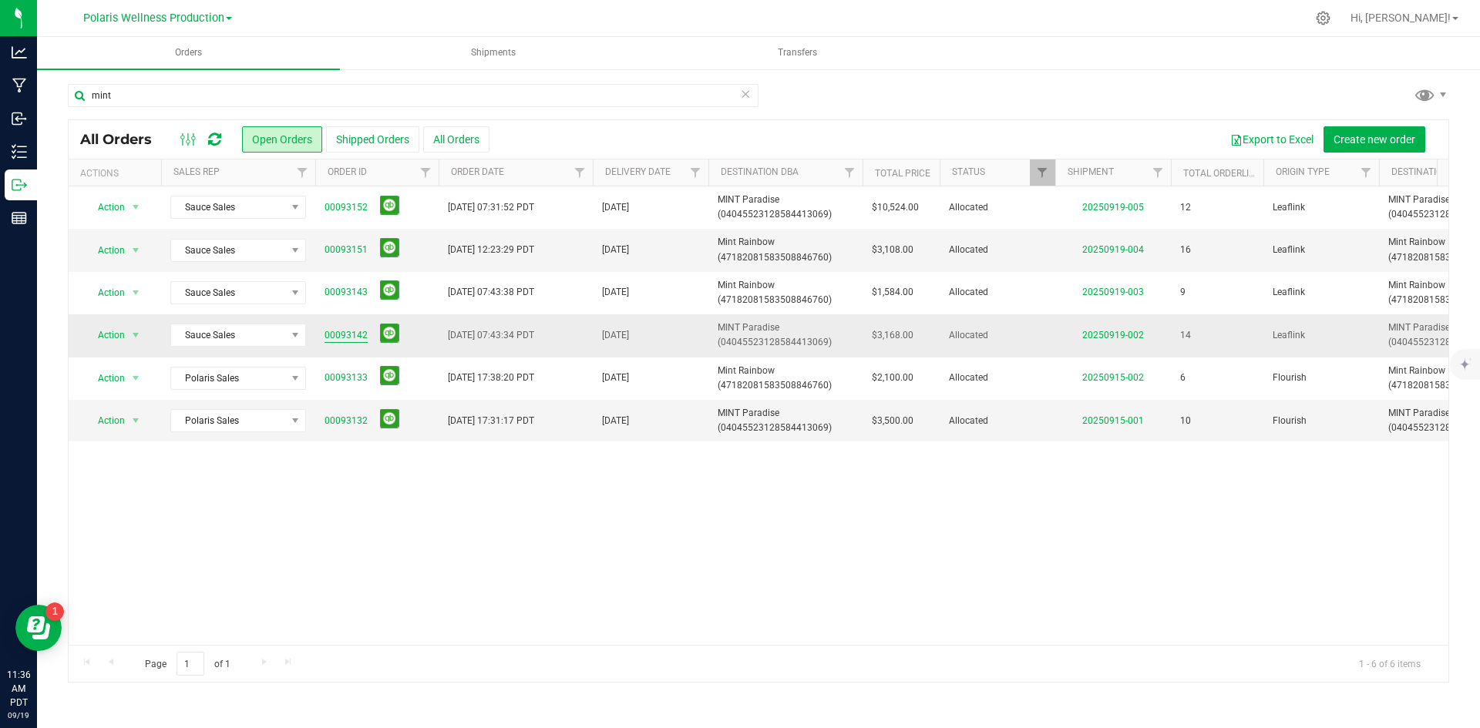
click at [353, 331] on link "00093142" at bounding box center [345, 335] width 43 height 15
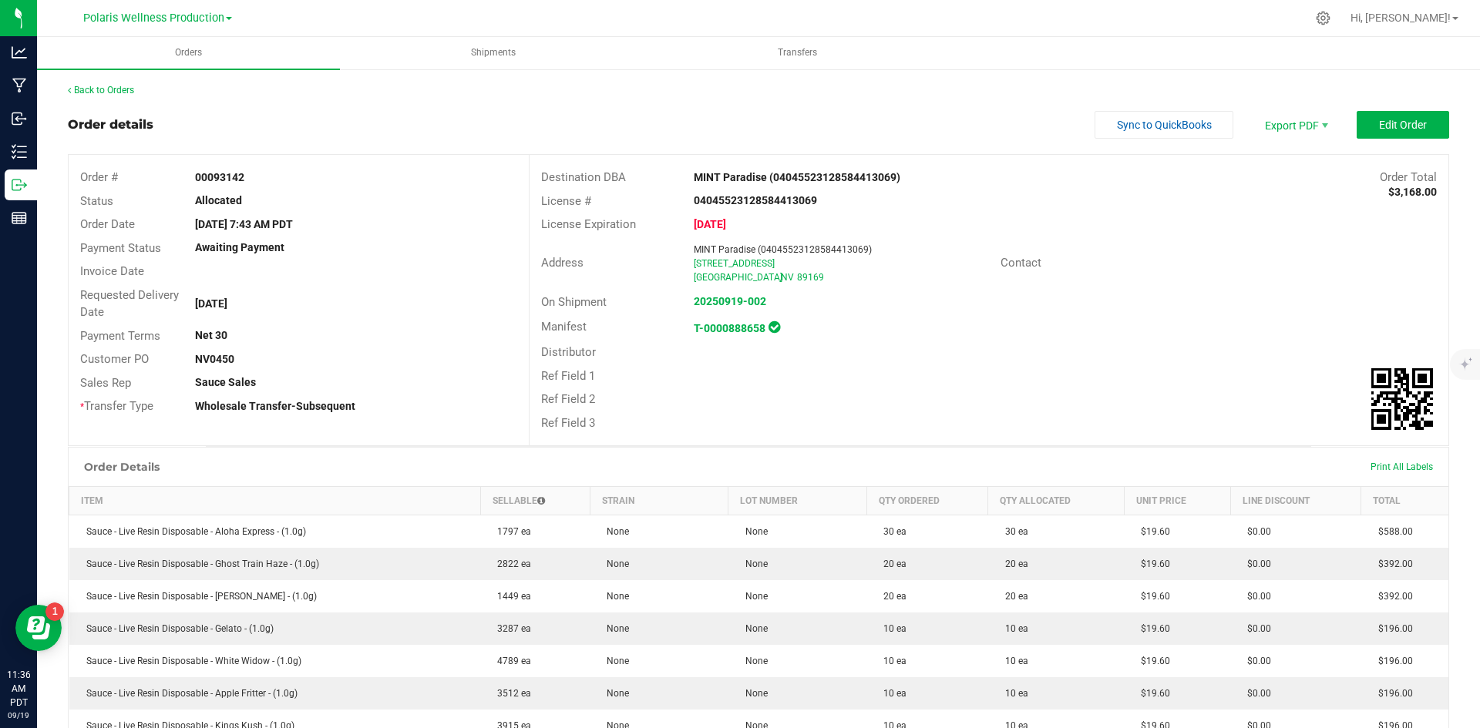
drag, startPoint x: 269, startPoint y: 158, endPoint x: 254, endPoint y: 167, distance: 18.0
click at [254, 164] on div "Order # 00093142 Status Allocated Order Date Sep 17, 2025 7:43 AM PDT Payment S…" at bounding box center [299, 292] width 460 height 274
drag, startPoint x: 249, startPoint y: 176, endPoint x: 167, endPoint y: 176, distance: 81.7
click at [167, 176] on div "Order # 00093142" at bounding box center [299, 178] width 460 height 24
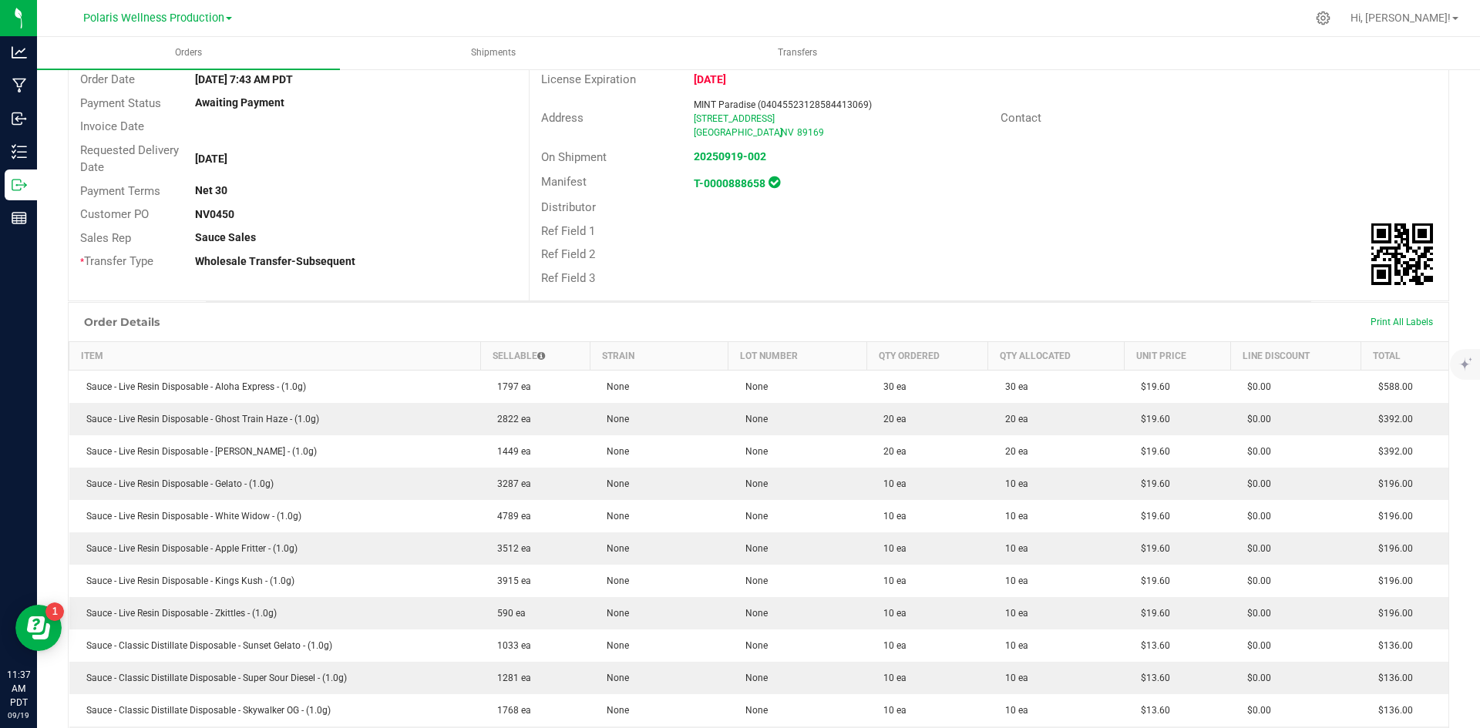
scroll to position [77, 0]
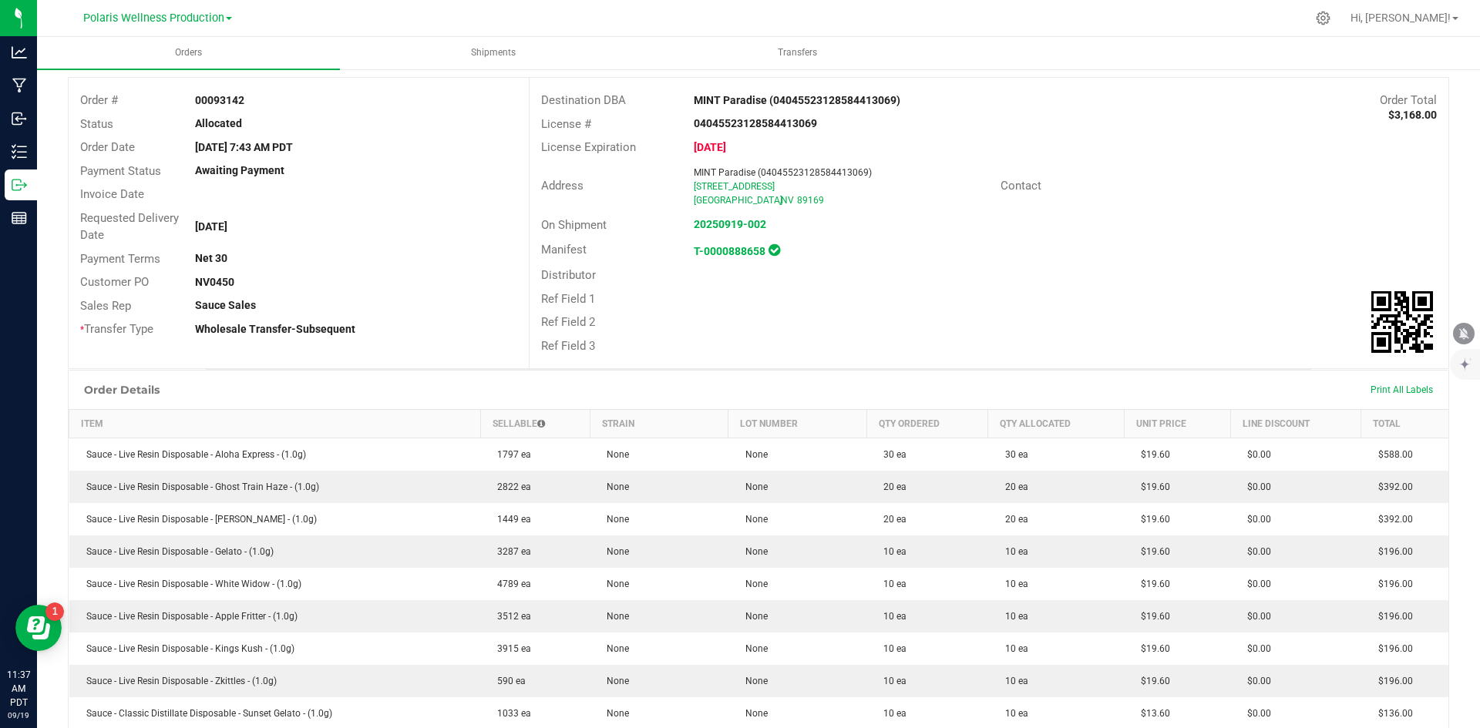
click at [241, 91] on div "Order # 00093142" at bounding box center [299, 101] width 460 height 24
click at [210, 96] on strong "00093142" at bounding box center [219, 100] width 49 height 12
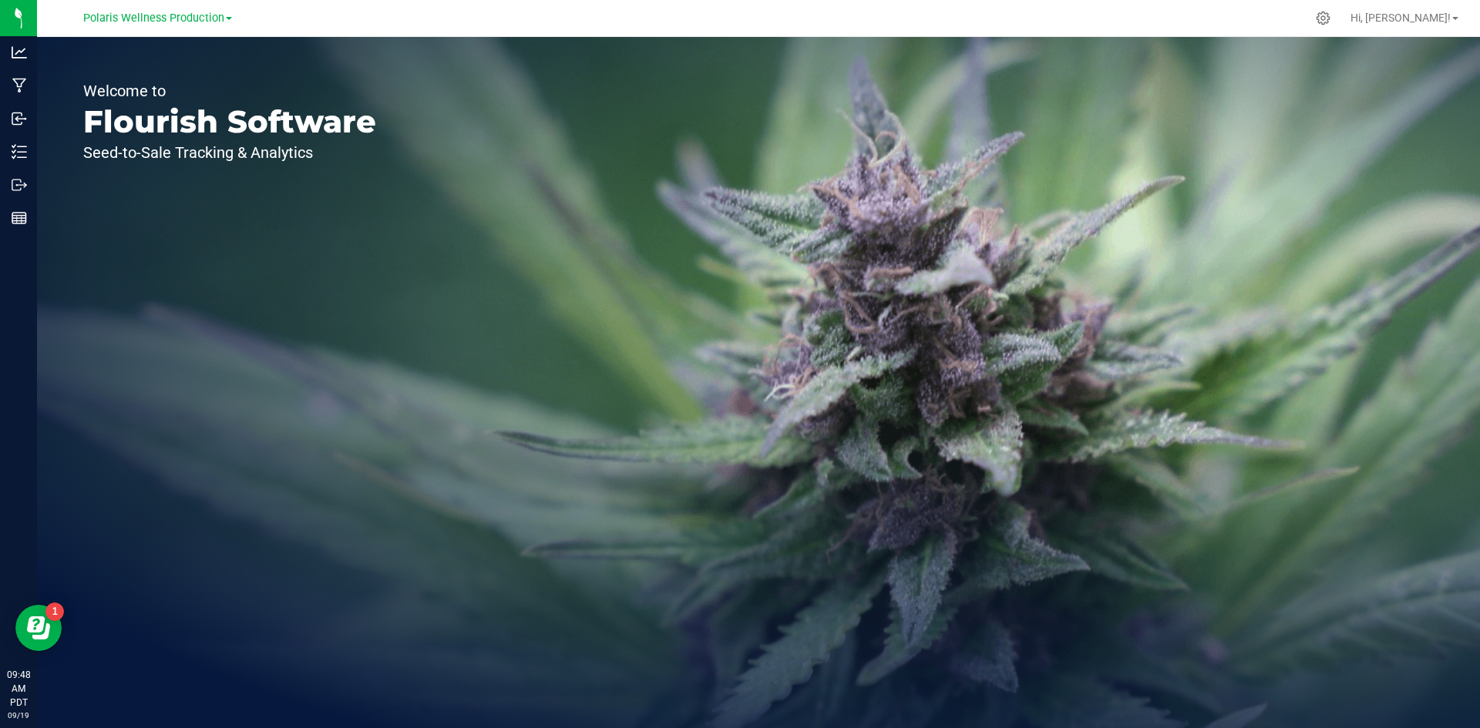
click at [285, 308] on div "Welcome to Flourish Software Seed-to-Sale Tracking & Analytics" at bounding box center [229, 382] width 385 height 691
click at [1453, 25] on link "Hi, [PERSON_NAME]!" at bounding box center [1404, 18] width 120 height 16
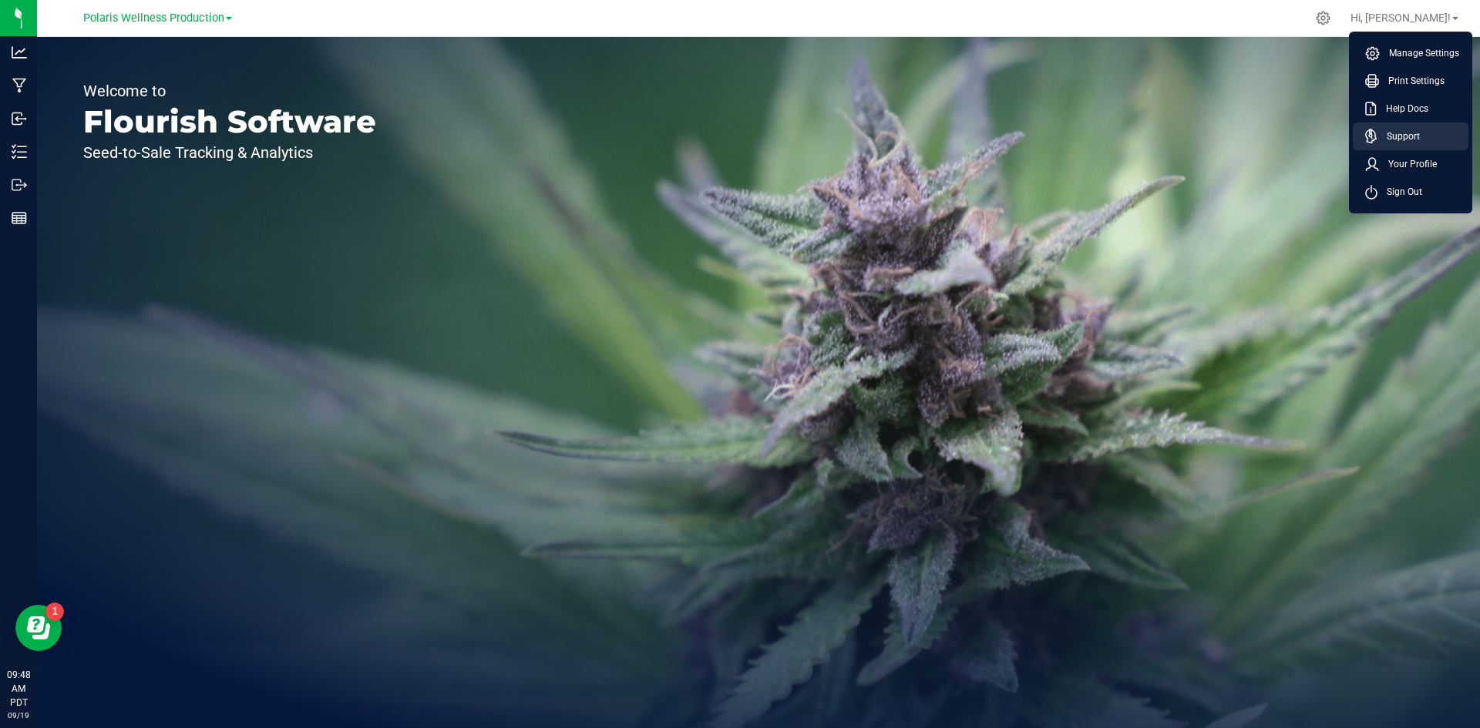
click at [1411, 136] on span "Support" at bounding box center [1398, 136] width 42 height 15
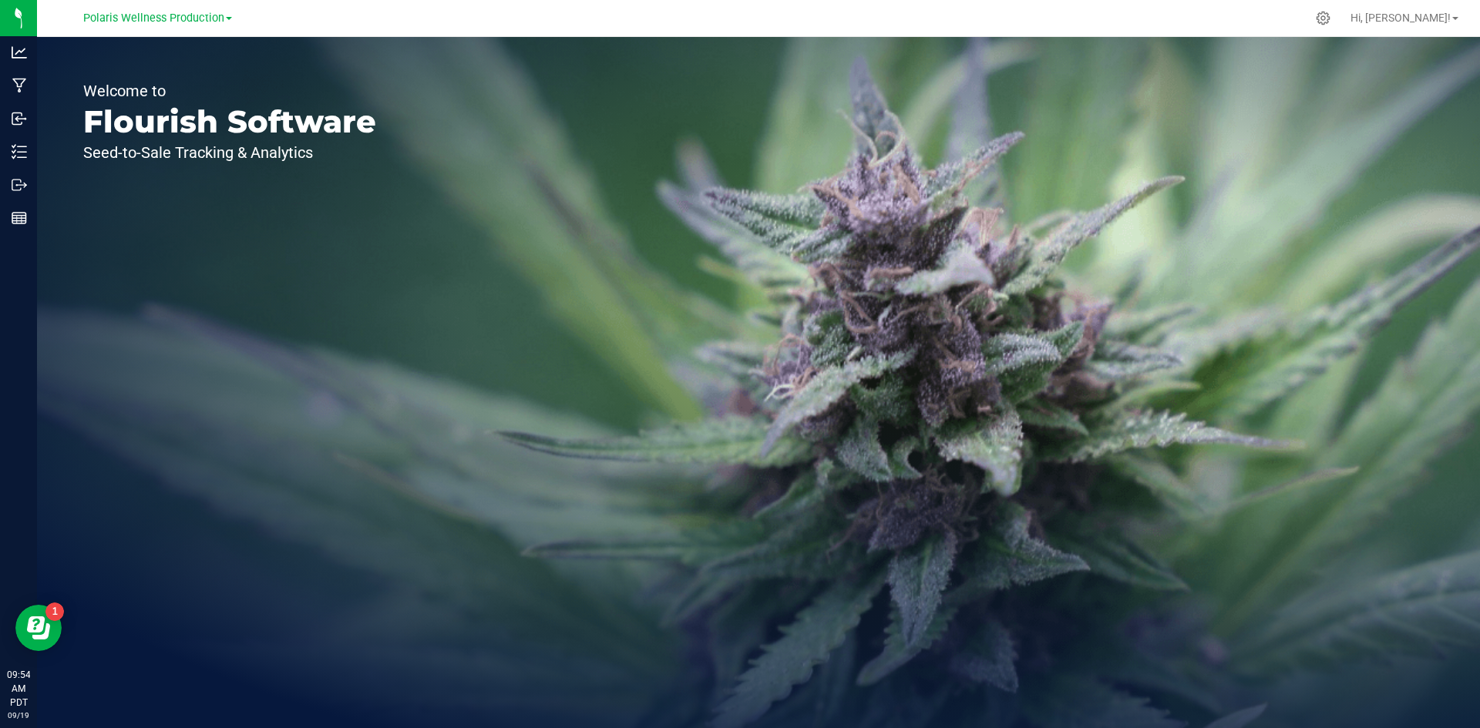
drag, startPoint x: 324, startPoint y: 385, endPoint x: 89, endPoint y: 312, distance: 245.5
click at [322, 385] on div "Welcome to Flourish Software Seed-to-Sale Tracking & Analytics" at bounding box center [229, 382] width 385 height 691
click at [196, 22] on span "Polaris Wellness Production" at bounding box center [153, 19] width 141 height 14
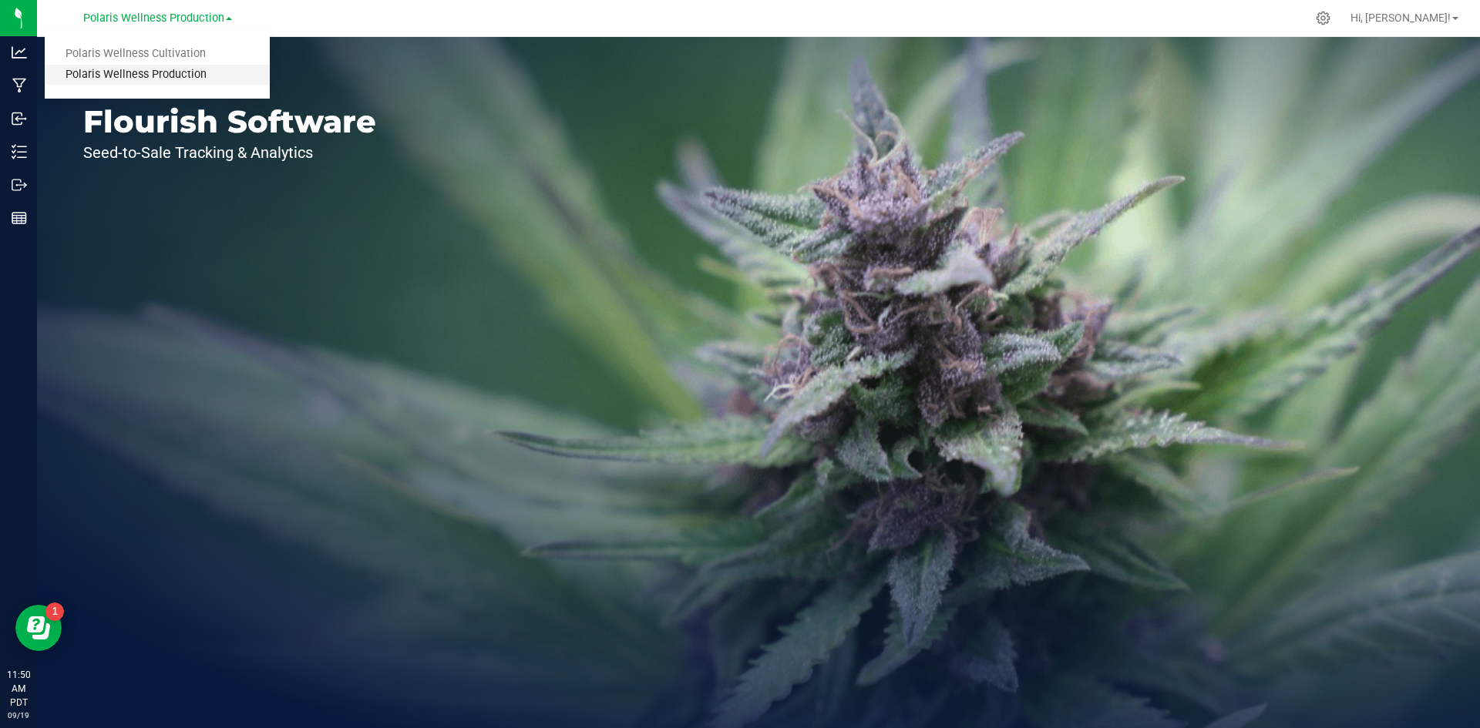
click at [160, 79] on link "Polaris Wellness Production" at bounding box center [157, 75] width 225 height 21
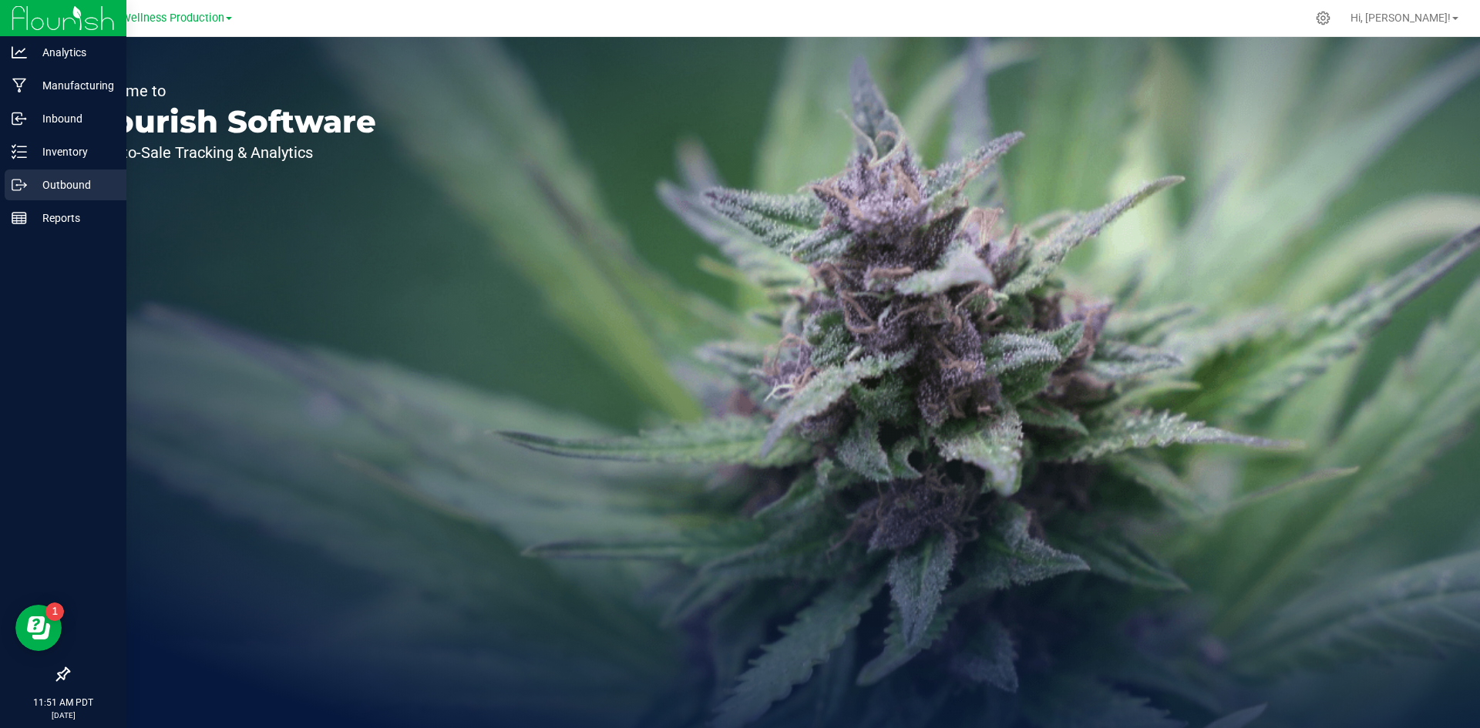
click at [49, 187] on p "Outbound" at bounding box center [73, 185] width 92 height 18
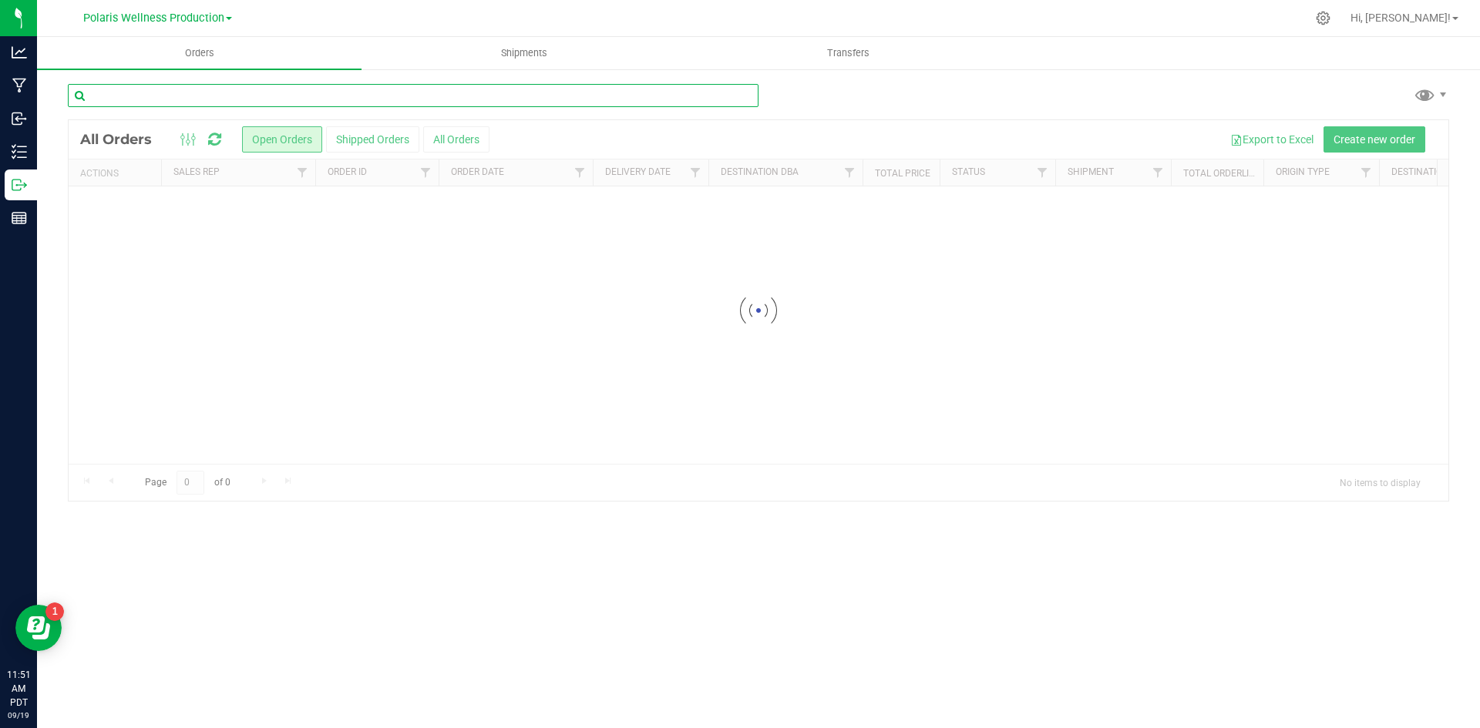
click at [202, 100] on input "text" at bounding box center [413, 95] width 691 height 23
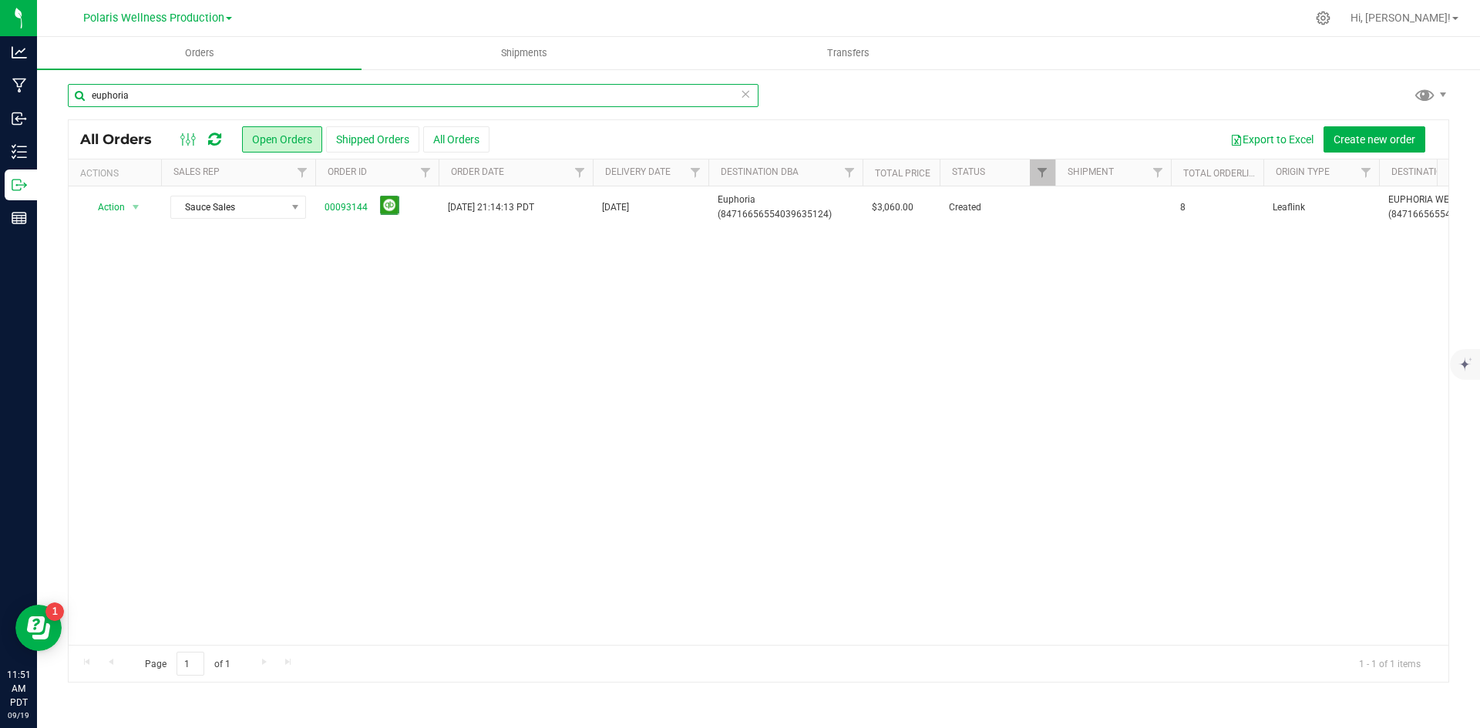
type input "euphoria"
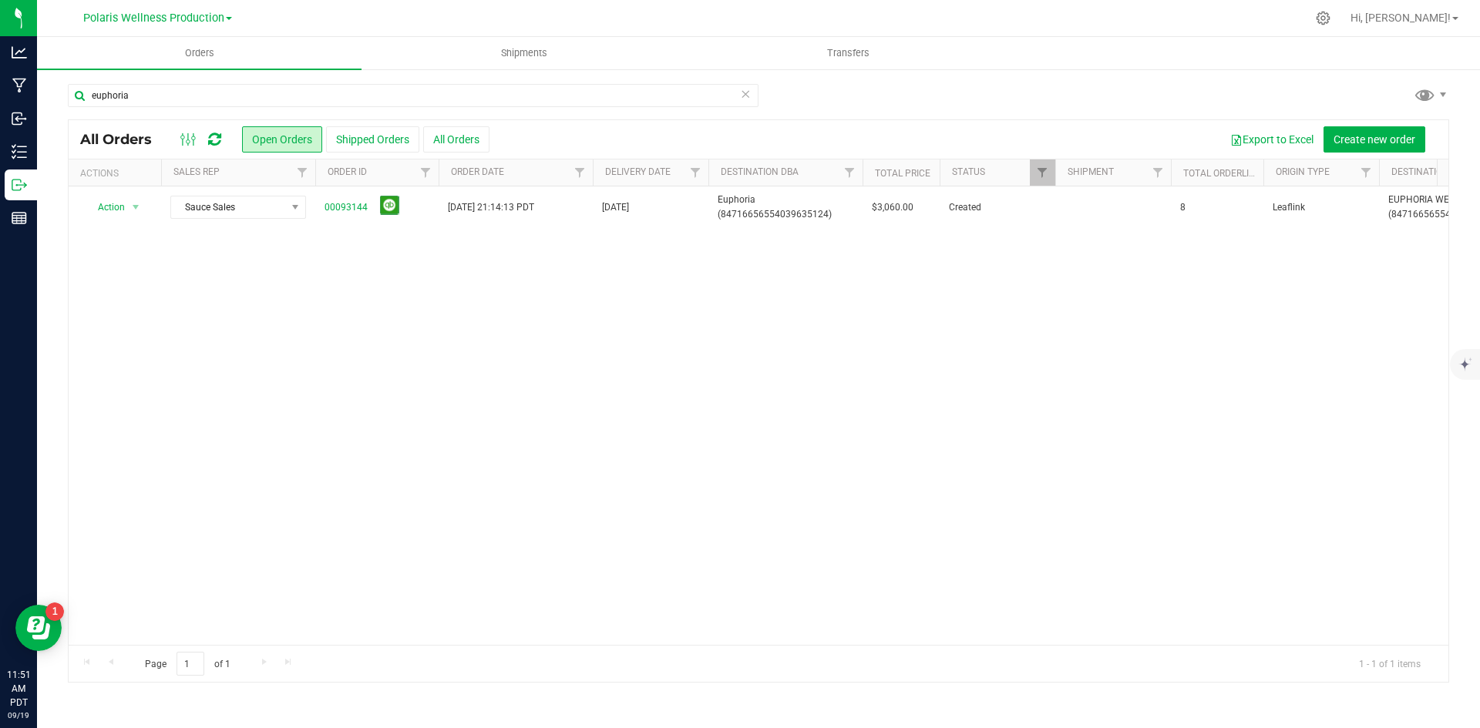
click at [919, 287] on div "Action Action Cancel order Change facility Clone order Edit order Mark as fully…" at bounding box center [758, 415] width 1379 height 459
click at [416, 383] on div "Action Action Cancel order Change facility Clone order Edit order Mark as fully…" at bounding box center [758, 415] width 1379 height 459
drag, startPoint x: 748, startPoint y: 369, endPoint x: 244, endPoint y: 148, distance: 549.7
click at [744, 366] on div "Action Action Cancel order Change facility Clone order Edit order Mark as fully…" at bounding box center [758, 415] width 1379 height 459
click at [188, 15] on span "Polaris Wellness Production" at bounding box center [153, 19] width 141 height 14
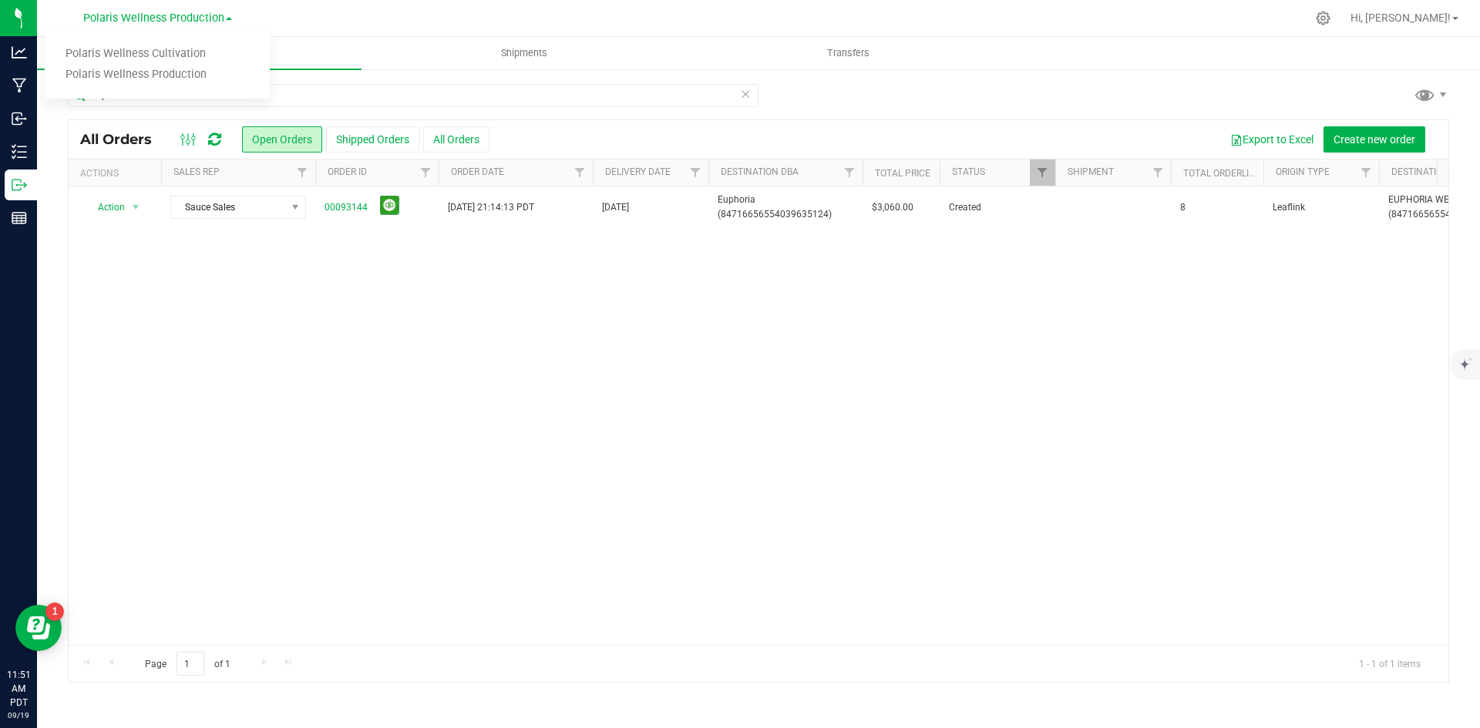
click at [543, 18] on div at bounding box center [791, 18] width 1030 height 30
